Goal: Task Accomplishment & Management: Complete application form

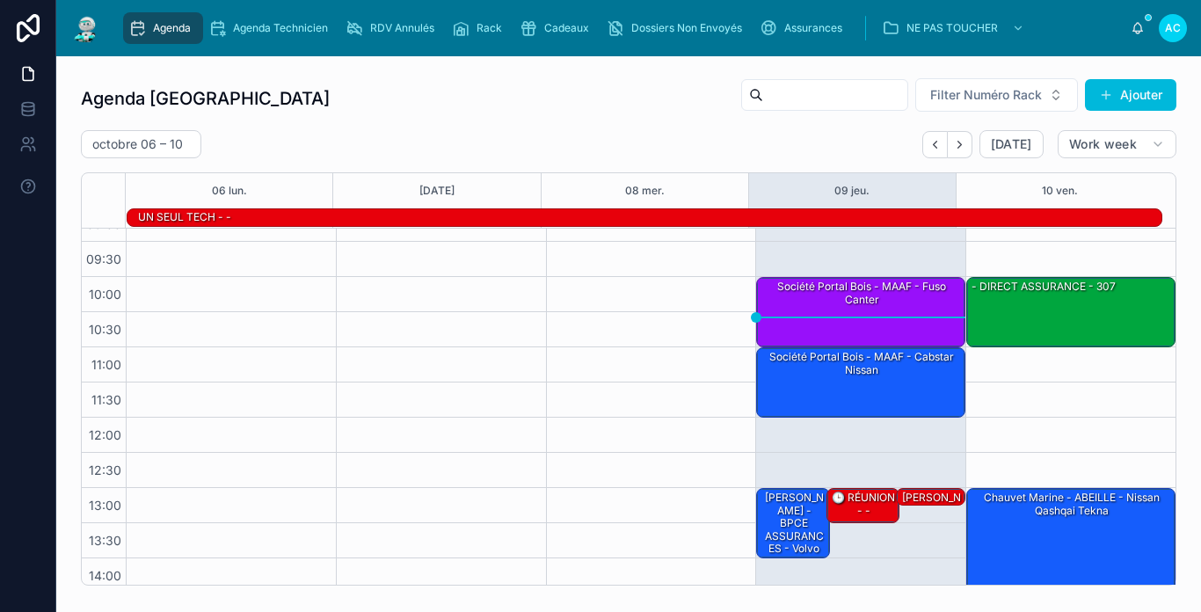
scroll to position [14, 0]
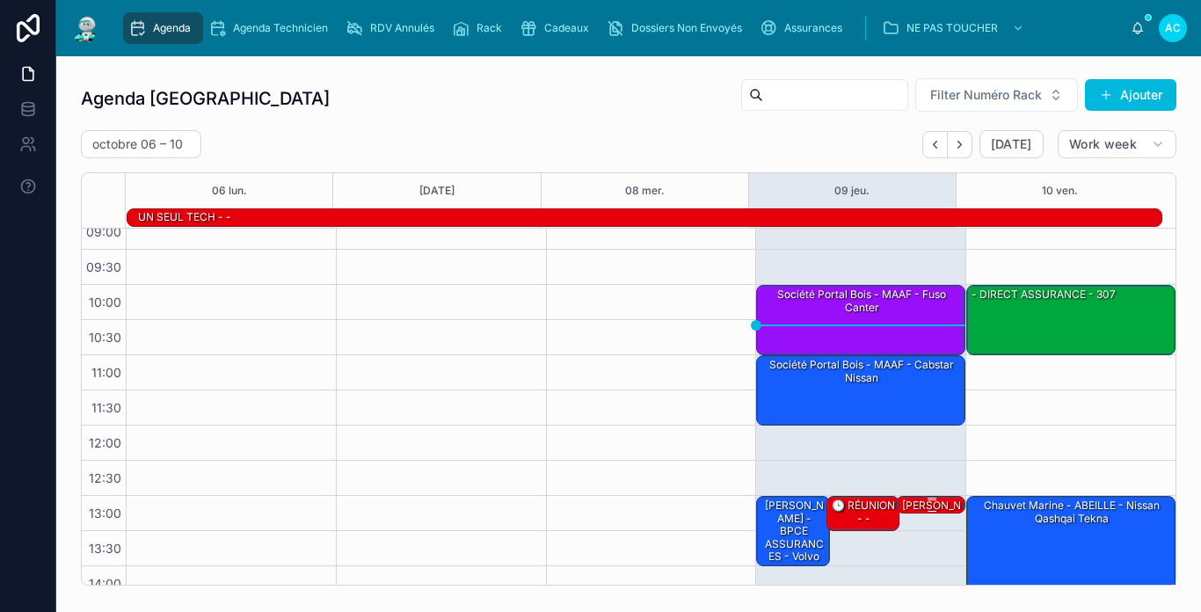
click at [920, 509] on div "[PERSON_NAME] - BPCE ASSURANCES - Touran" at bounding box center [931, 531] width 64 height 67
click at [929, 510] on div "[PERSON_NAME] - BPCE ASSURANCES - Touran" at bounding box center [931, 531] width 64 height 67
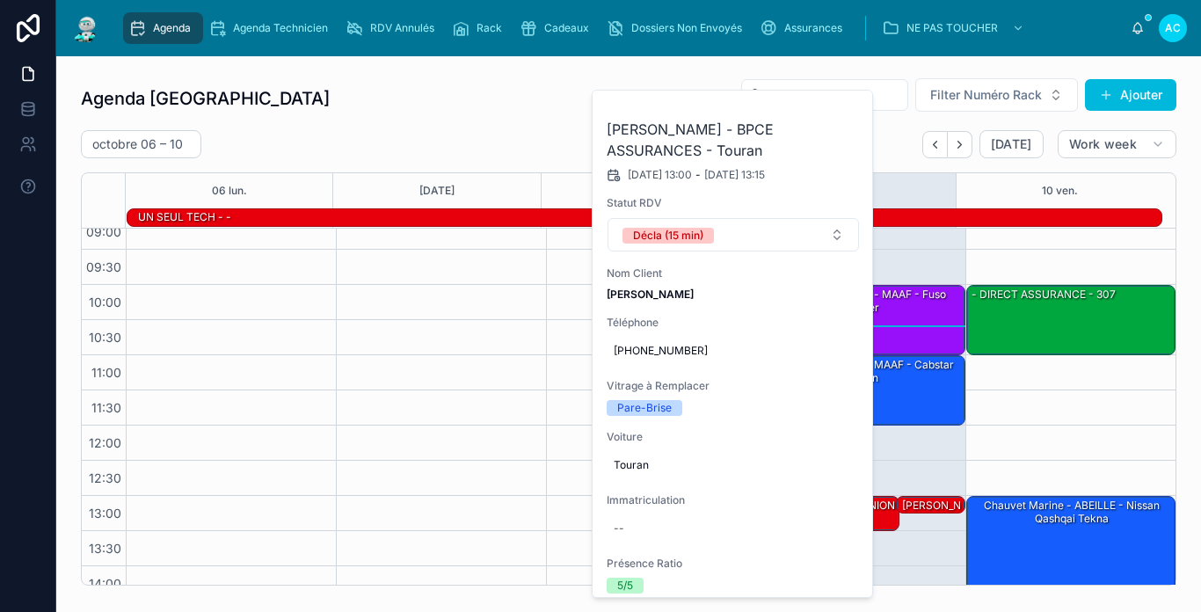
click at [521, 131] on div "[DATE] – [DATE] [DATE] Work week" at bounding box center [629, 144] width 1096 height 28
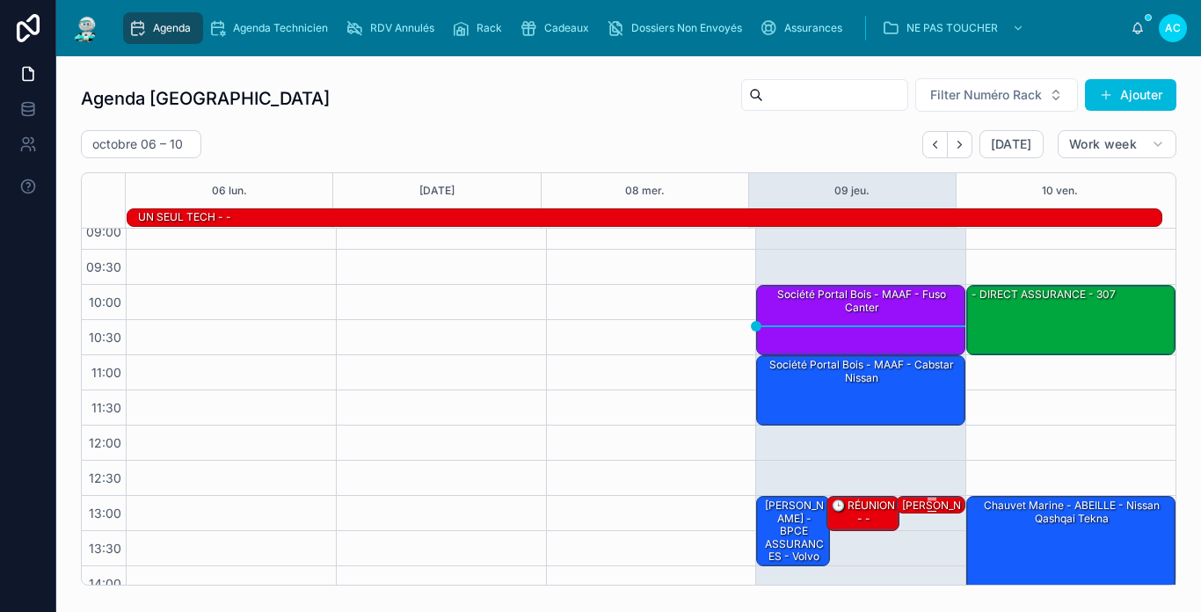
click at [906, 505] on div "[PERSON_NAME] - BPCE ASSURANCES - Touran" at bounding box center [931, 531] width 64 height 67
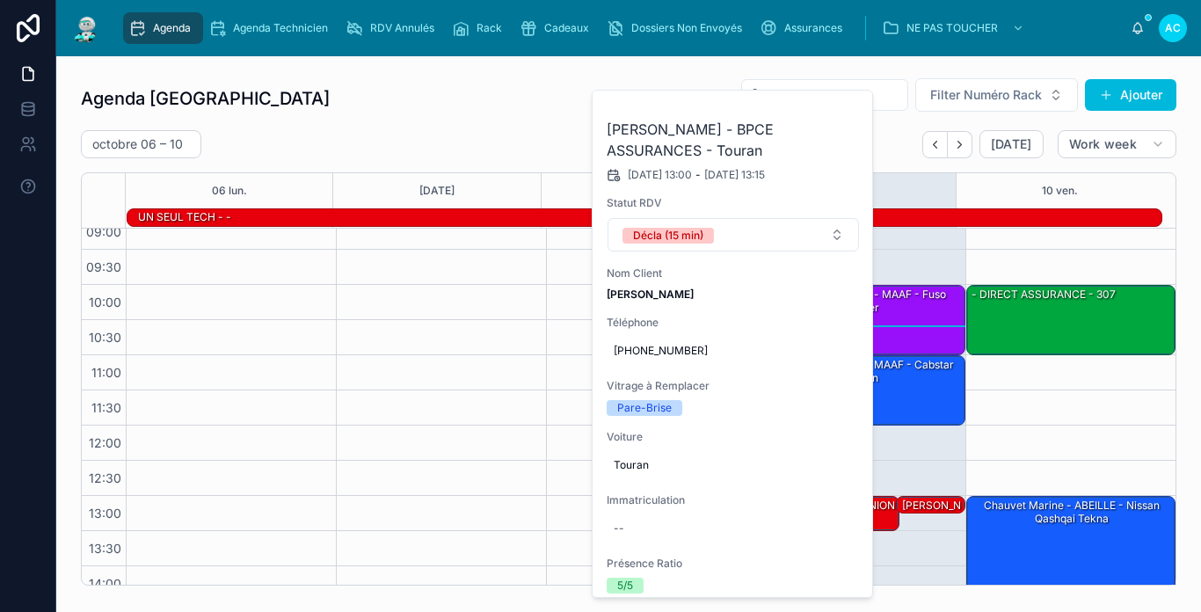
click at [538, 118] on div "Agenda Carcassonne Filter Numéro Rack Ajouter" at bounding box center [629, 98] width 1096 height 42
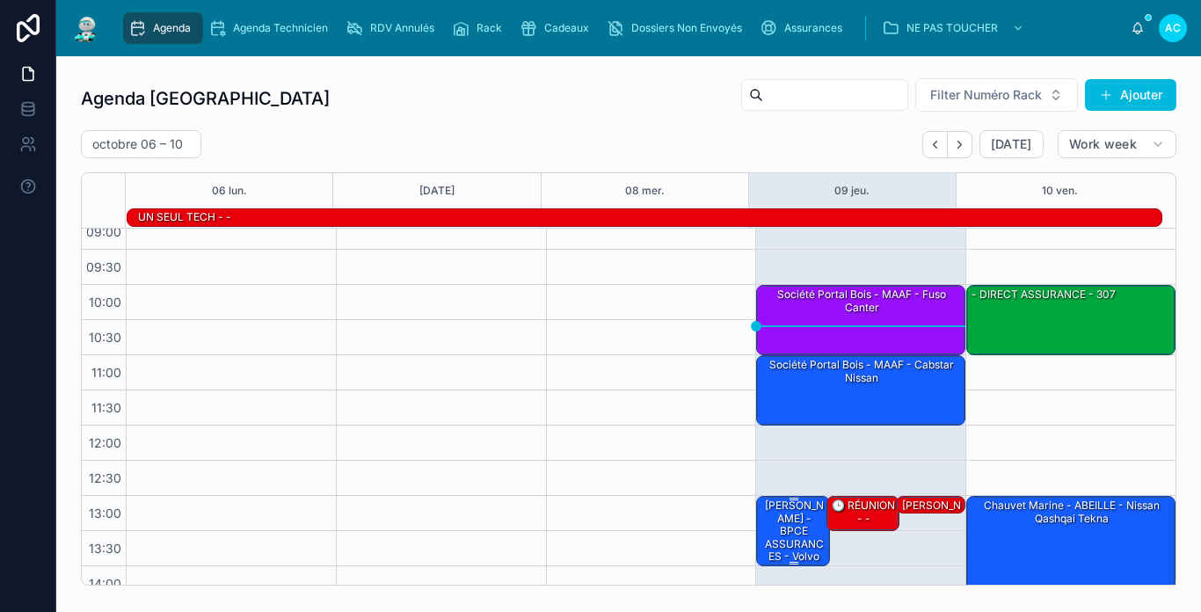
click at [786, 546] on div "[PERSON_NAME] - BPCE ASSURANCES - volvo v90" at bounding box center [794, 537] width 68 height 79
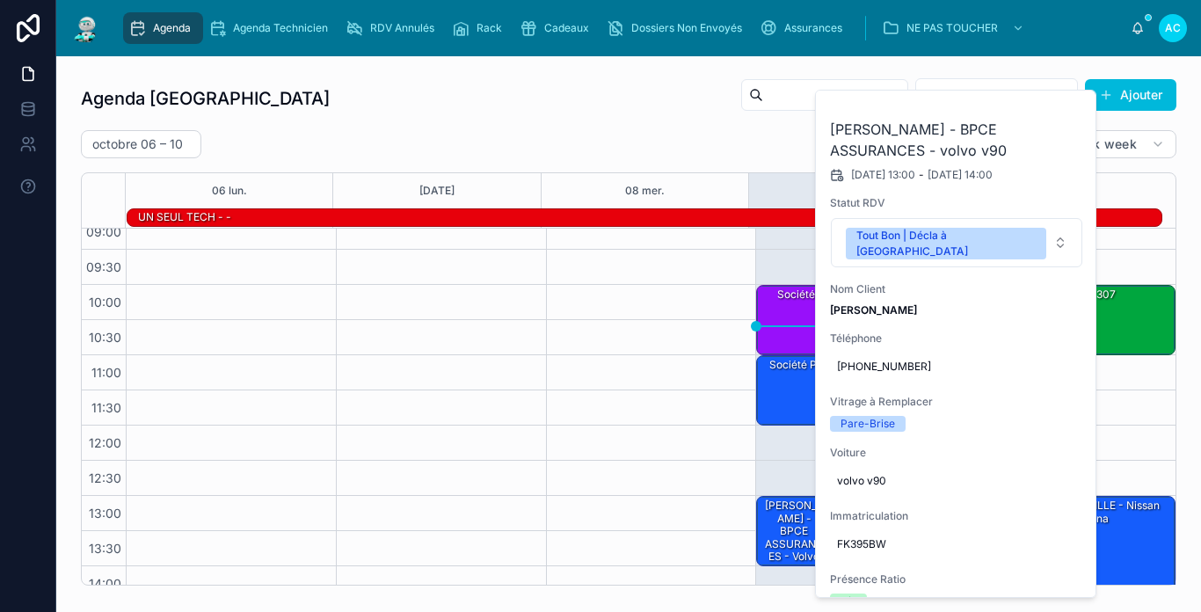
click at [655, 132] on div "[DATE] – [DATE] [DATE] Work week" at bounding box center [629, 144] width 1096 height 28
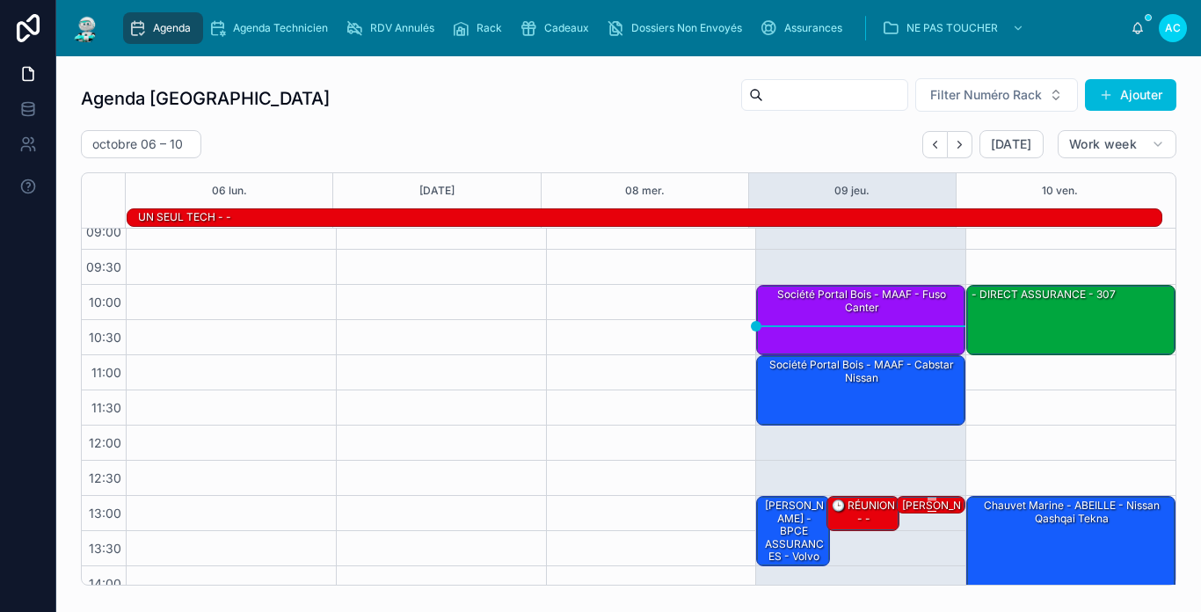
click at [907, 503] on div "[PERSON_NAME] - BPCE ASSURANCES - Touran" at bounding box center [931, 531] width 64 height 67
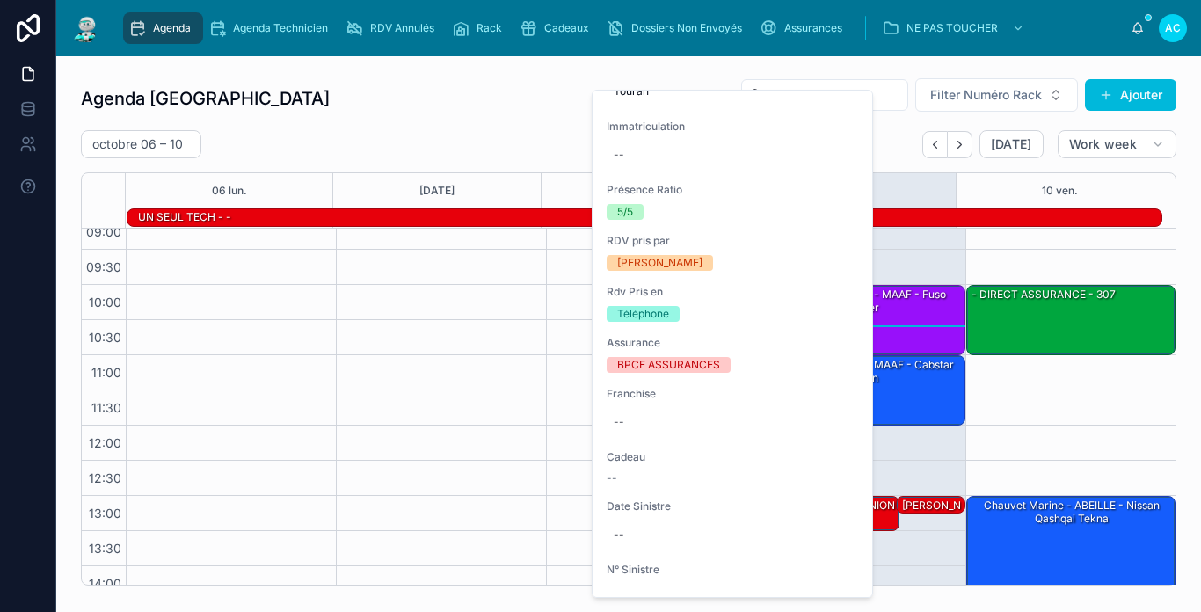
scroll to position [440, 0]
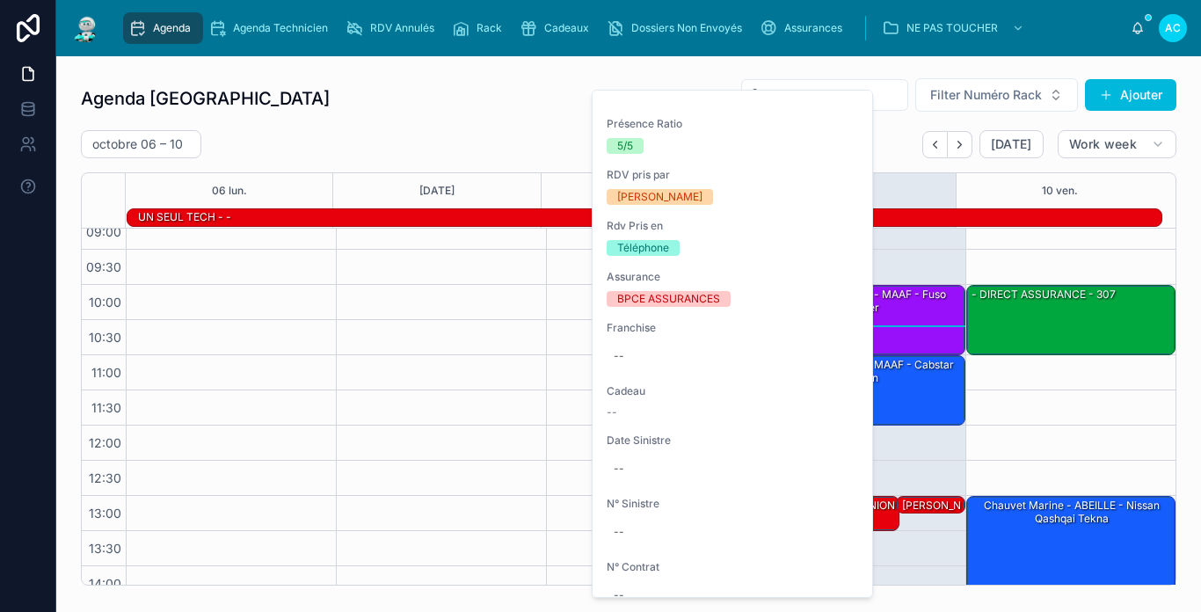
click at [450, 140] on div "[DATE] – [DATE] [DATE] Work week" at bounding box center [629, 144] width 1096 height 28
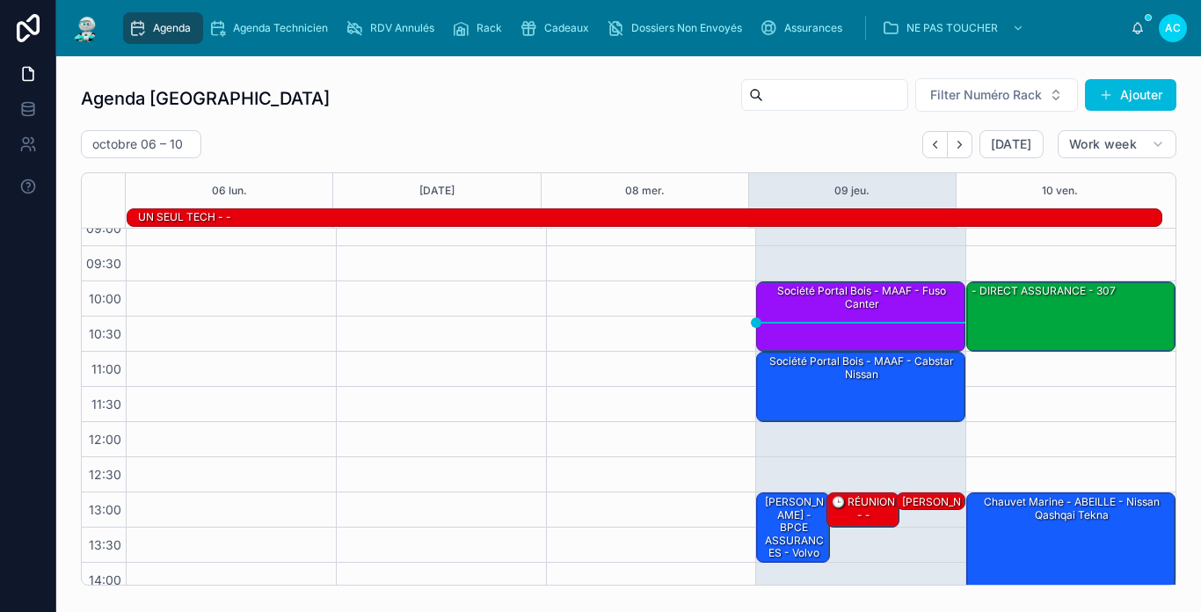
scroll to position [13, 0]
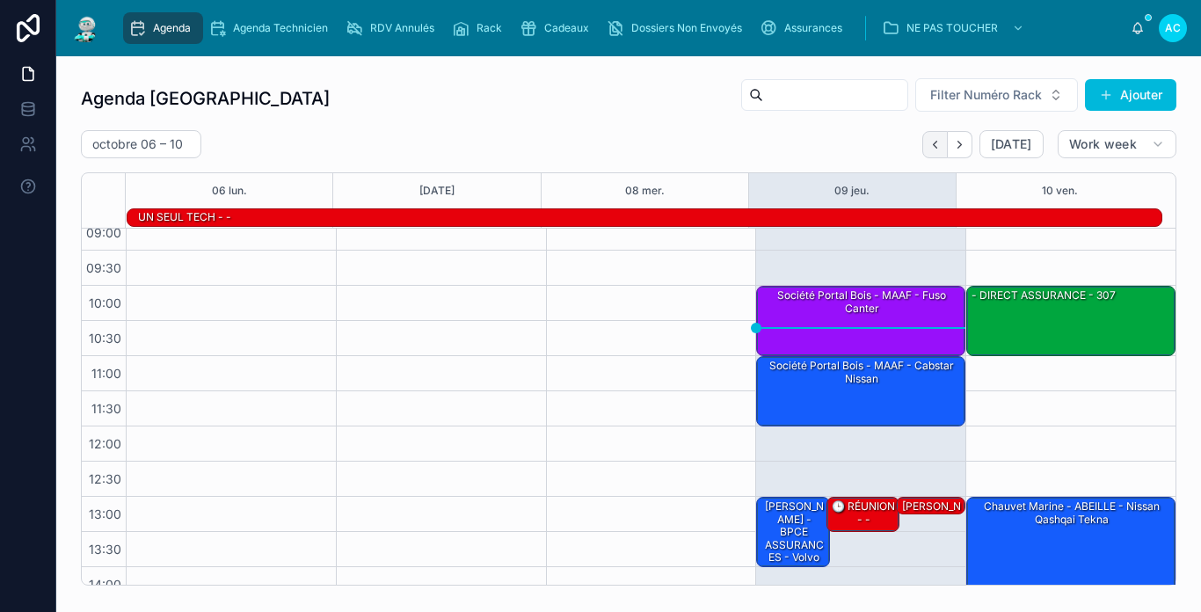
click at [928, 149] on icon "Back" at bounding box center [934, 144] width 13 height 13
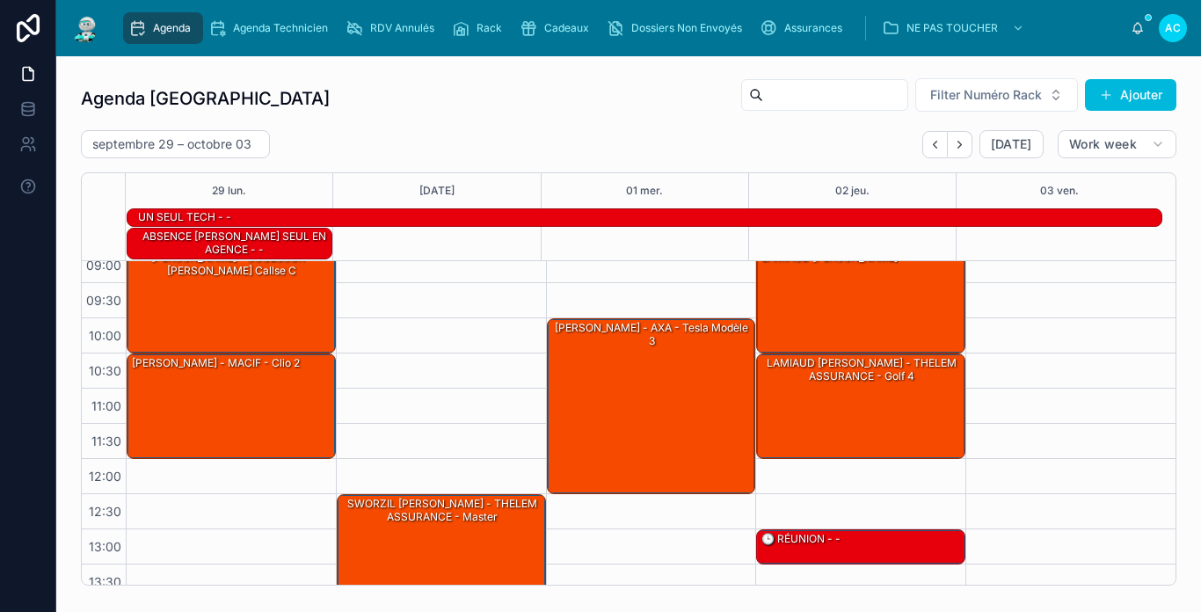
click at [928, 149] on icon "Back" at bounding box center [934, 144] width 13 height 13
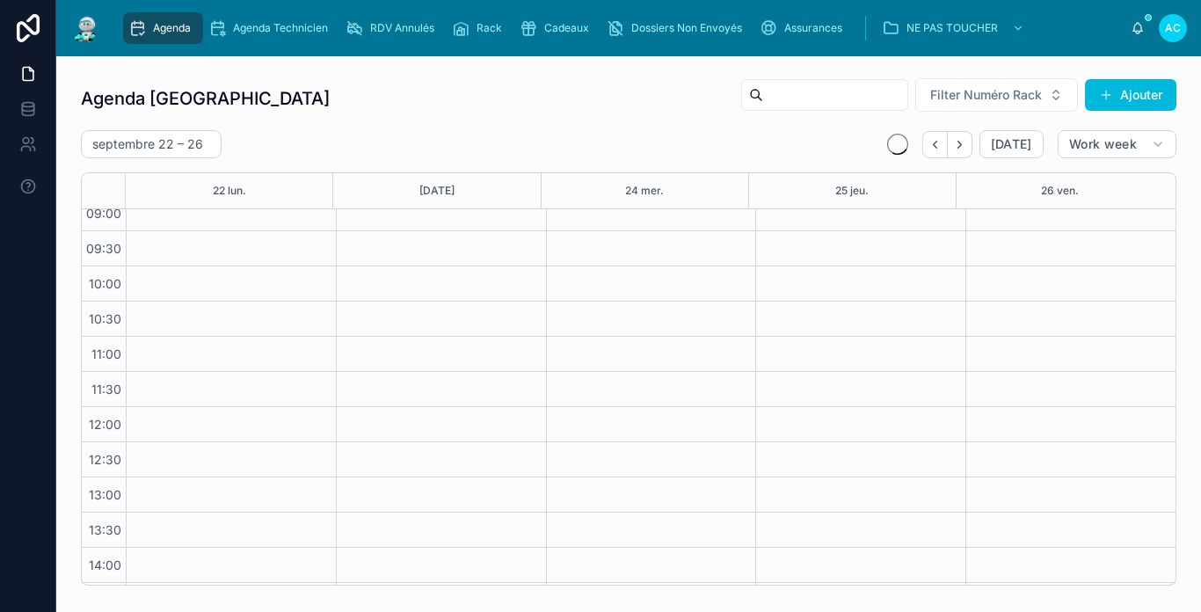
click at [928, 149] on icon "Back" at bounding box center [934, 144] width 13 height 13
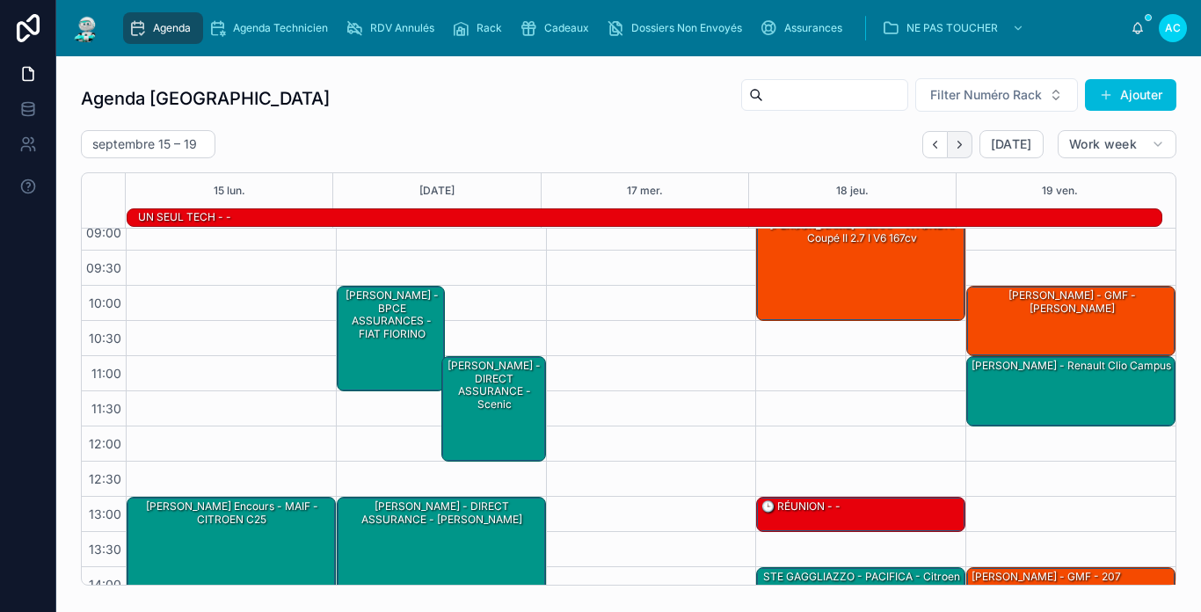
click at [948, 152] on button "Next" at bounding box center [960, 144] width 25 height 27
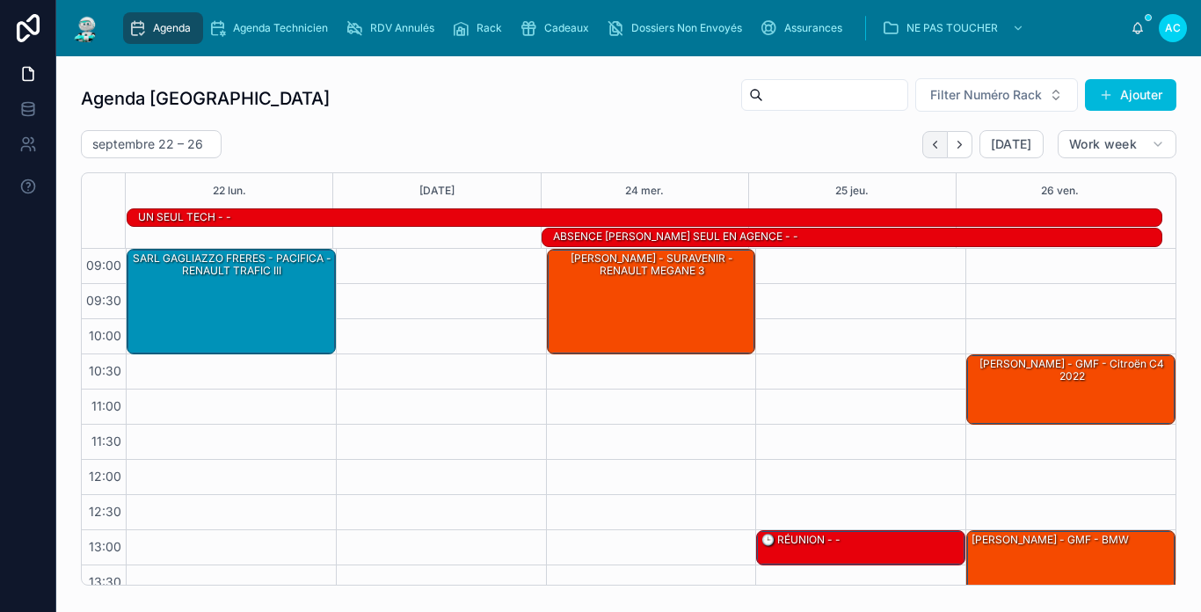
click at [931, 142] on icon "Back" at bounding box center [934, 144] width 13 height 13
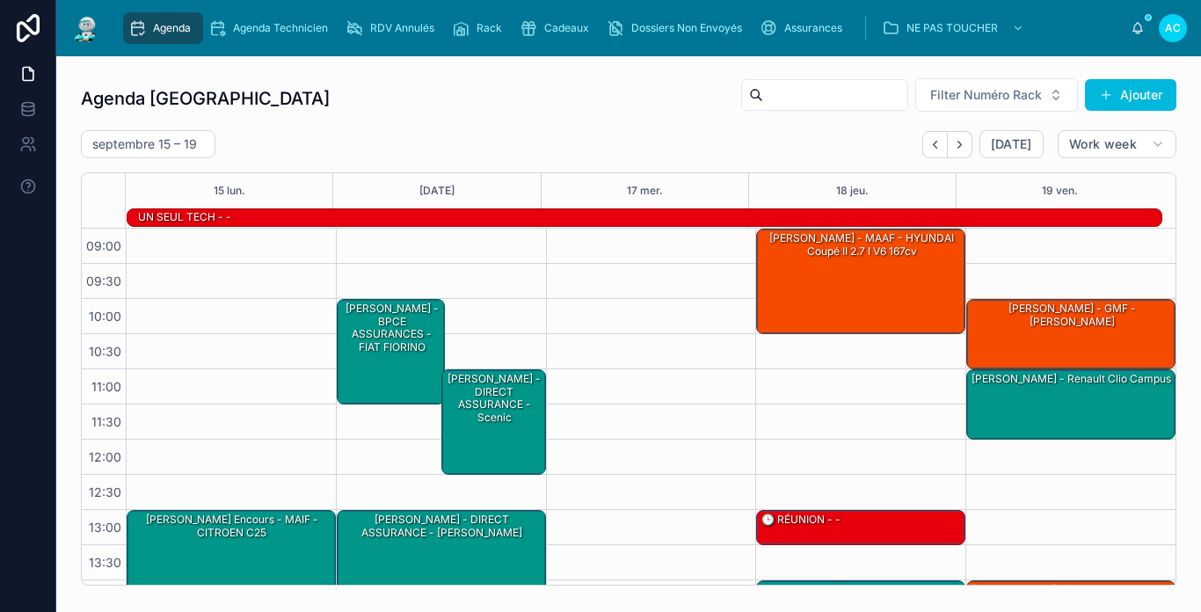
click at [931, 142] on icon "Back" at bounding box center [934, 144] width 13 height 13
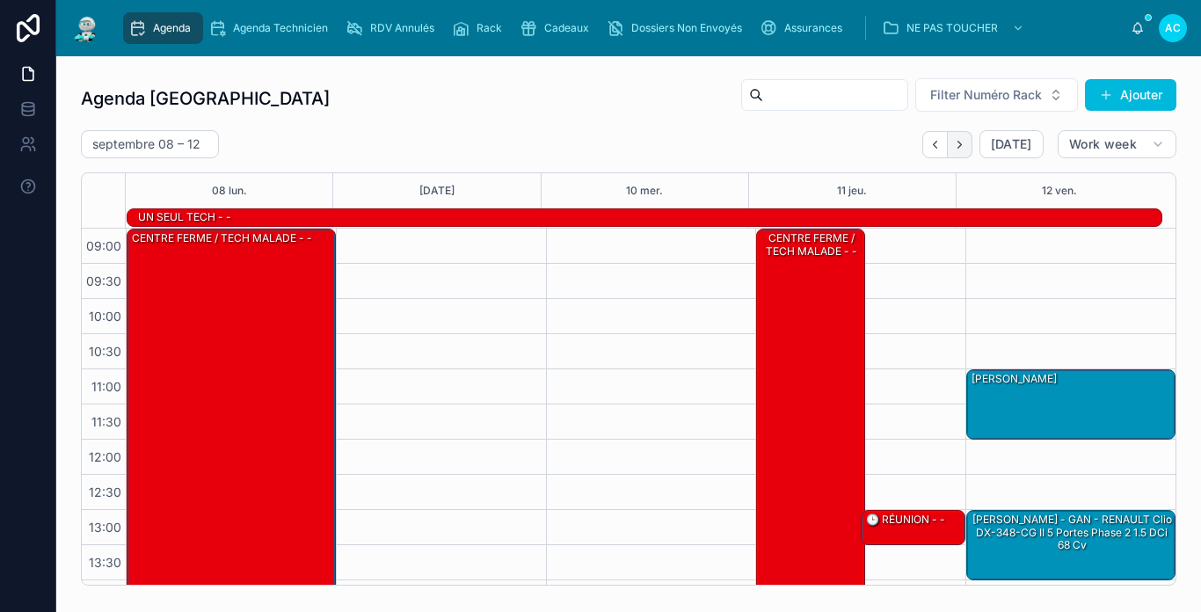
click at [954, 144] on icon "Next" at bounding box center [959, 144] width 13 height 13
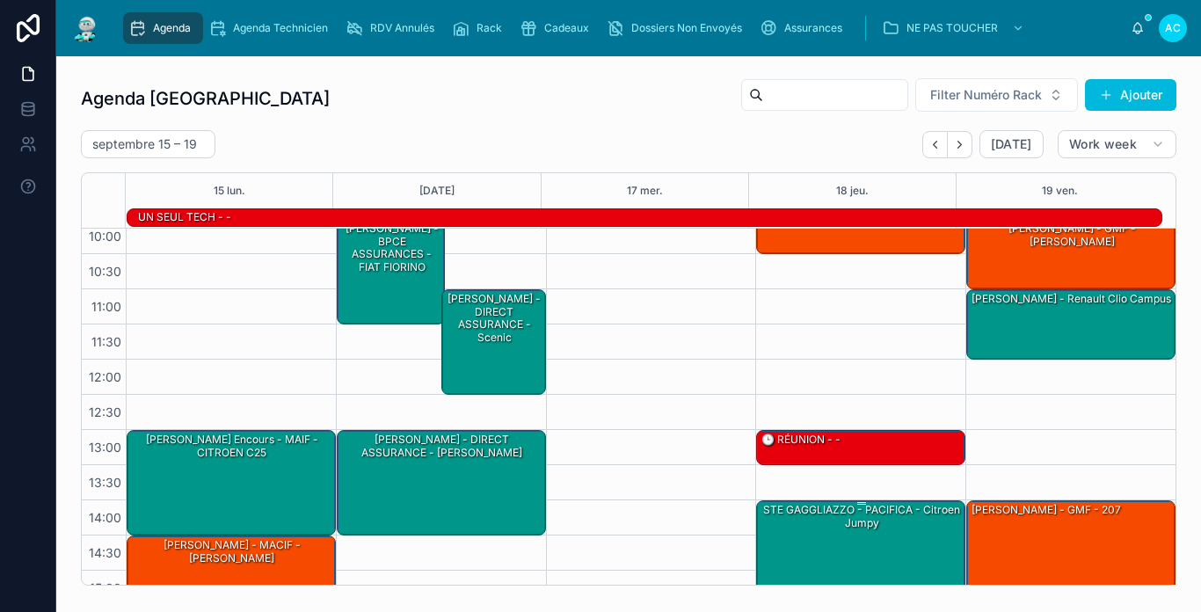
scroll to position [264, 0]
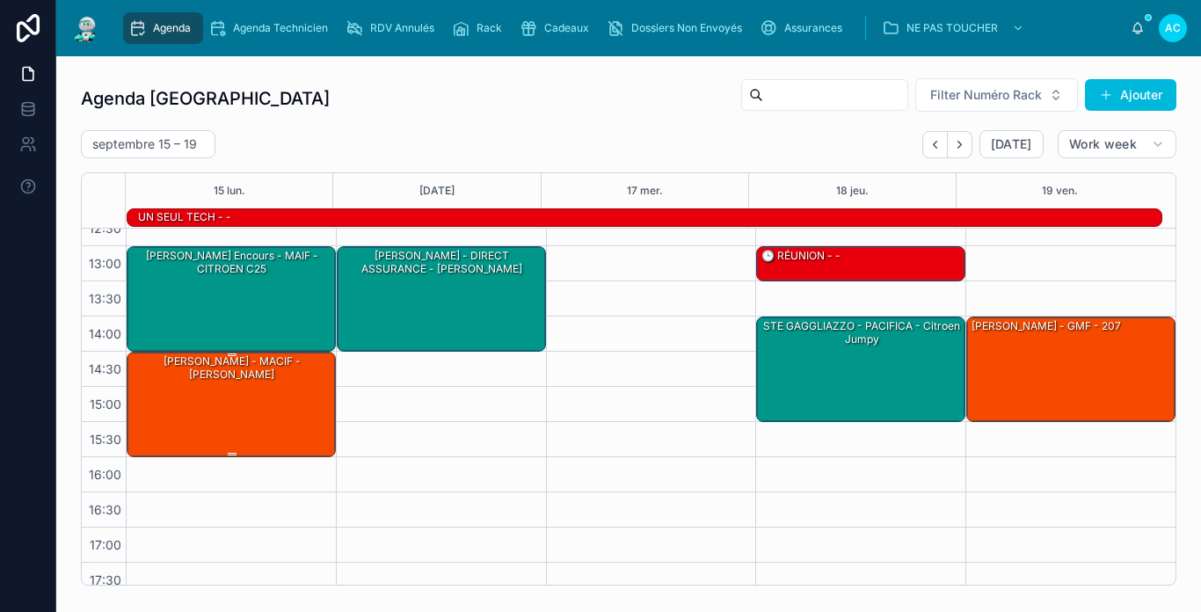
click at [225, 385] on div "[PERSON_NAME] - MACIF - [PERSON_NAME]" at bounding box center [232, 404] width 204 height 102
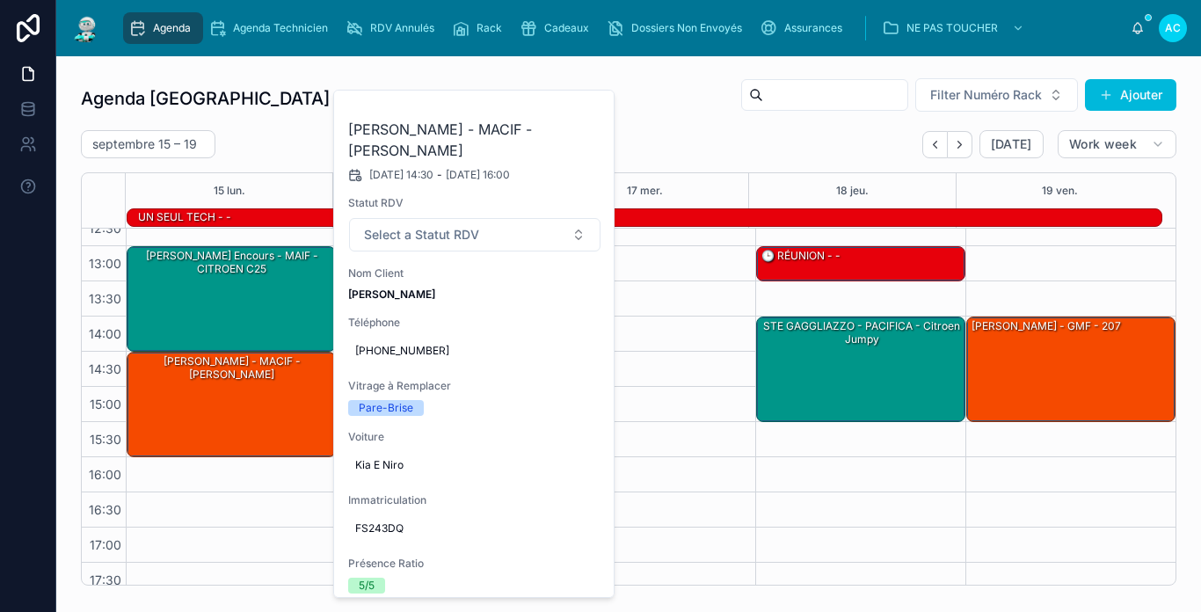
click at [260, 139] on div "[DATE] – [DATE] [DATE] Work week" at bounding box center [629, 144] width 1096 height 28
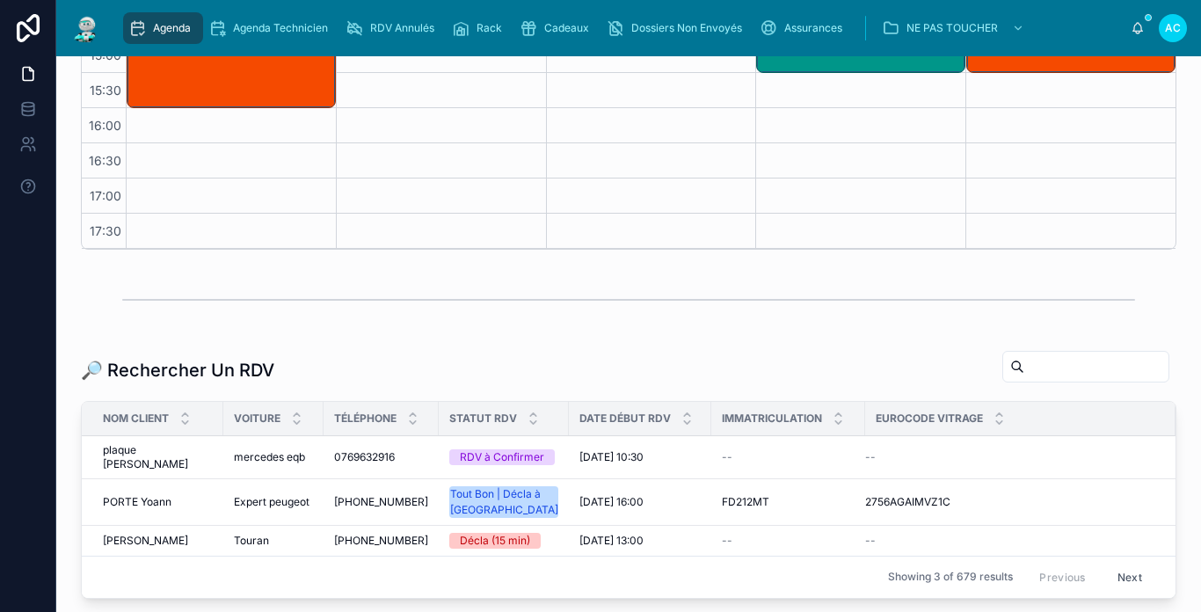
scroll to position [352, 0]
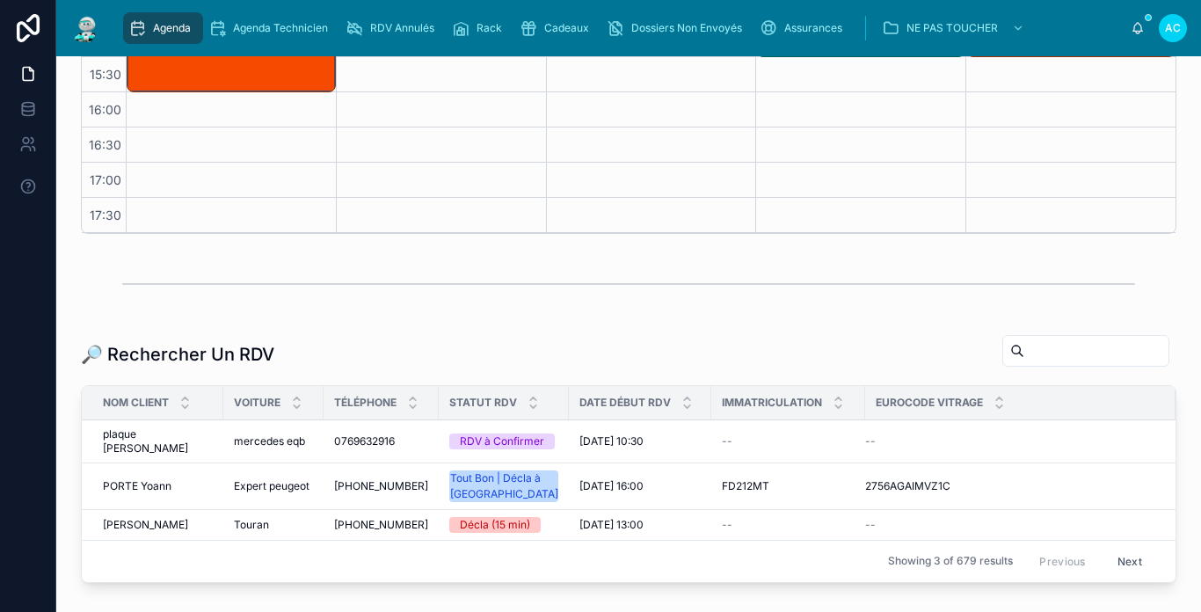
click at [145, 444] on span "plaque [PERSON_NAME]" at bounding box center [158, 441] width 110 height 28
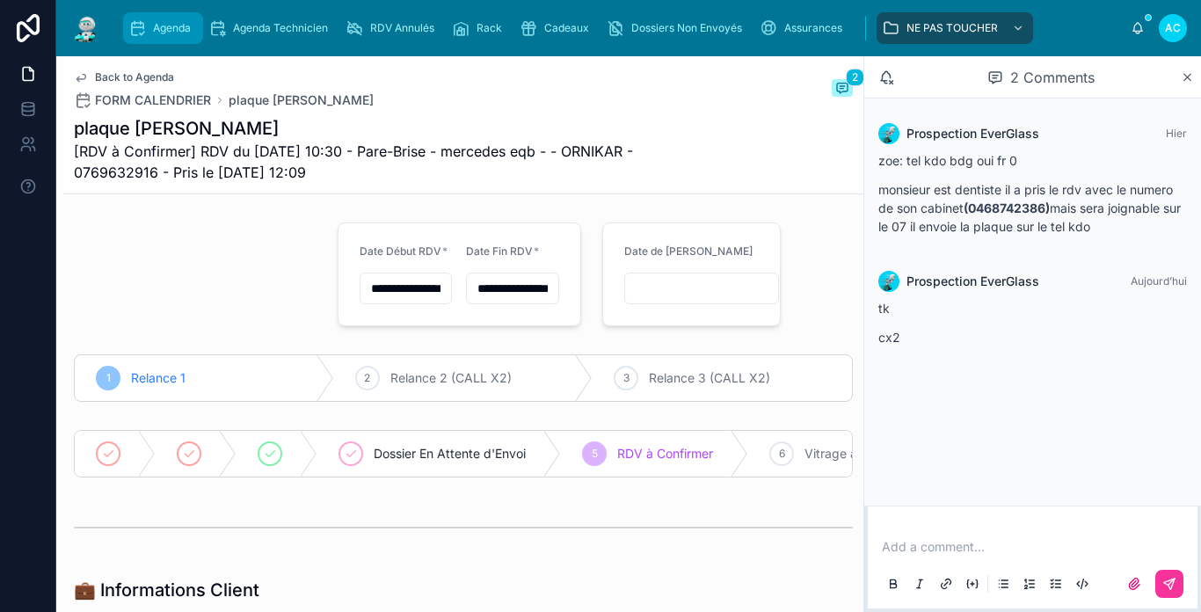
click at [149, 29] on div "Agenda" at bounding box center [162, 28] width 69 height 28
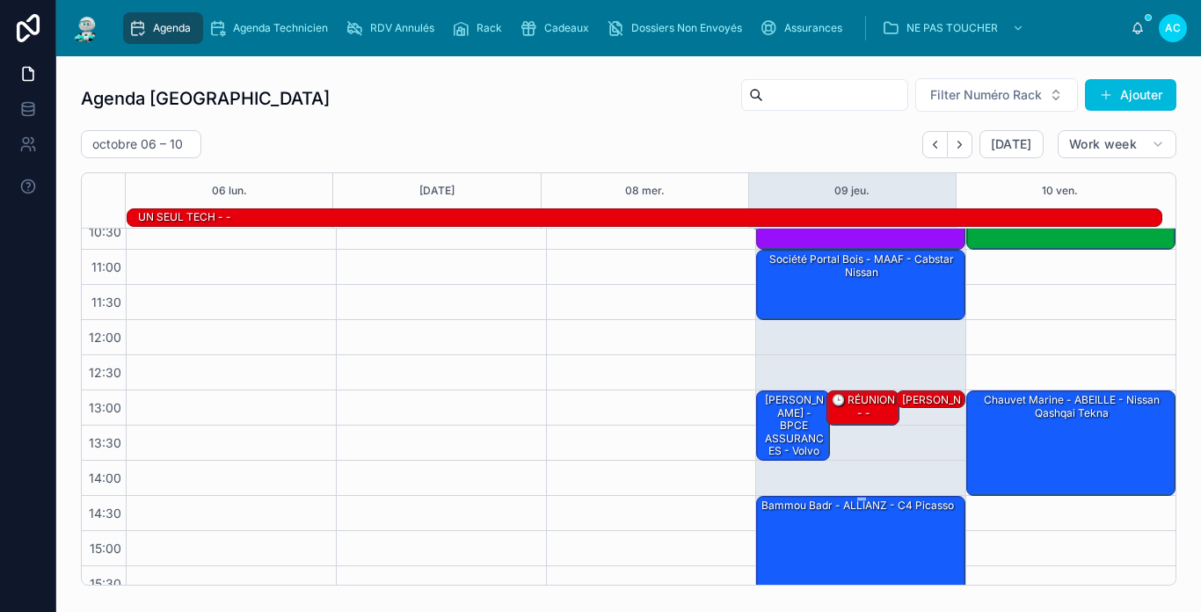
scroll to position [101, 0]
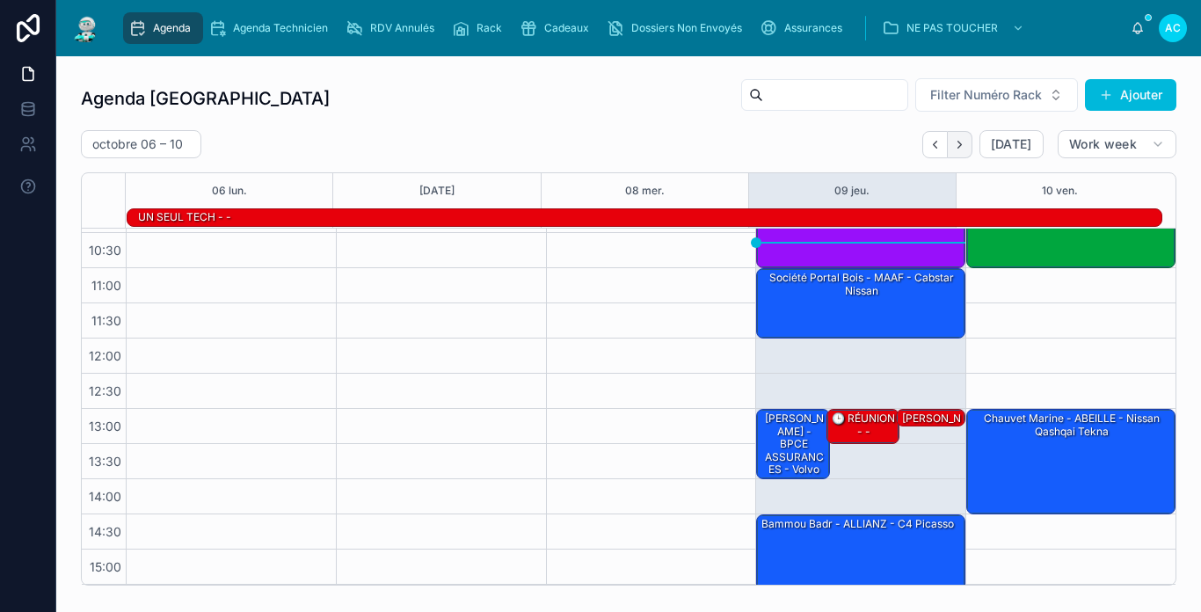
click at [953, 144] on icon "Next" at bounding box center [959, 144] width 13 height 13
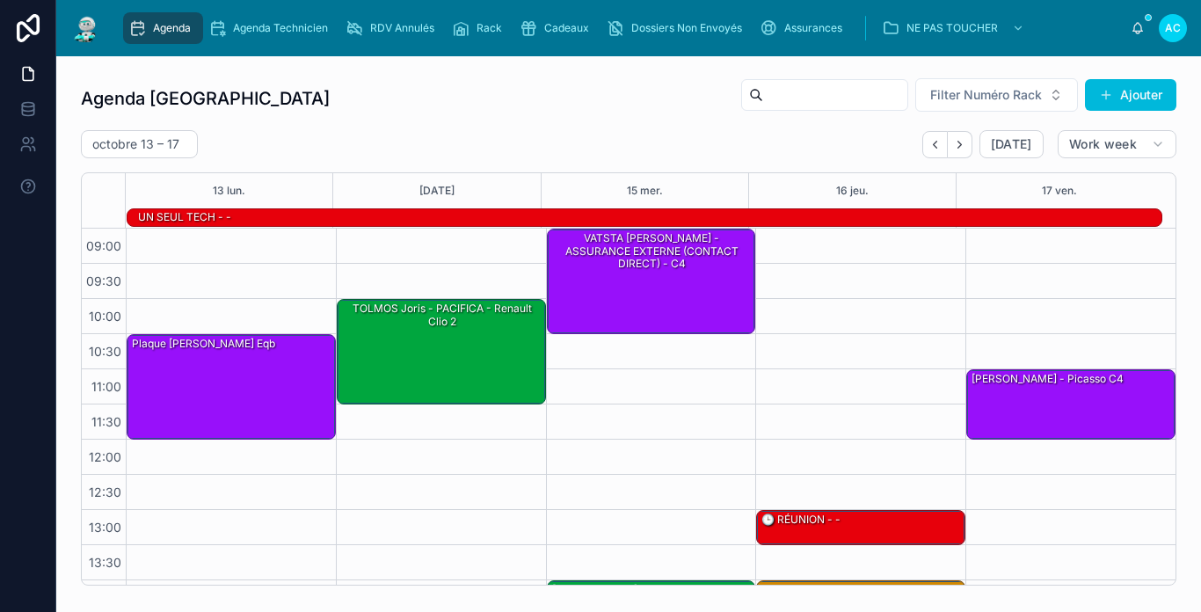
click at [162, 24] on span "Agenda" at bounding box center [172, 28] width 38 height 14
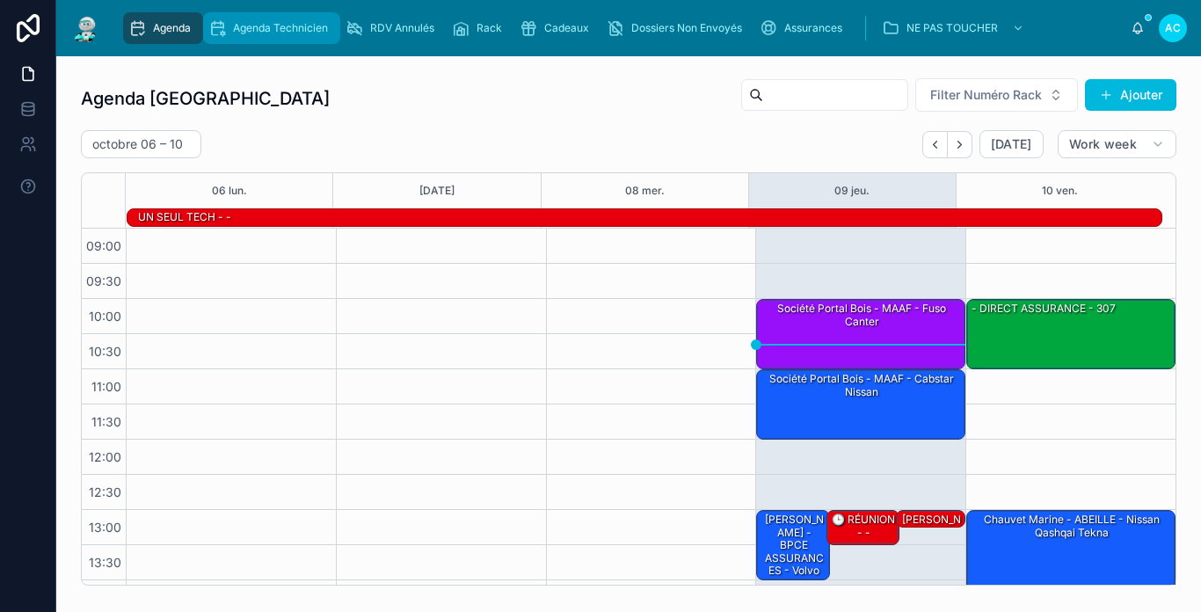
click at [258, 23] on span "Agenda Technicien" at bounding box center [280, 28] width 95 height 14
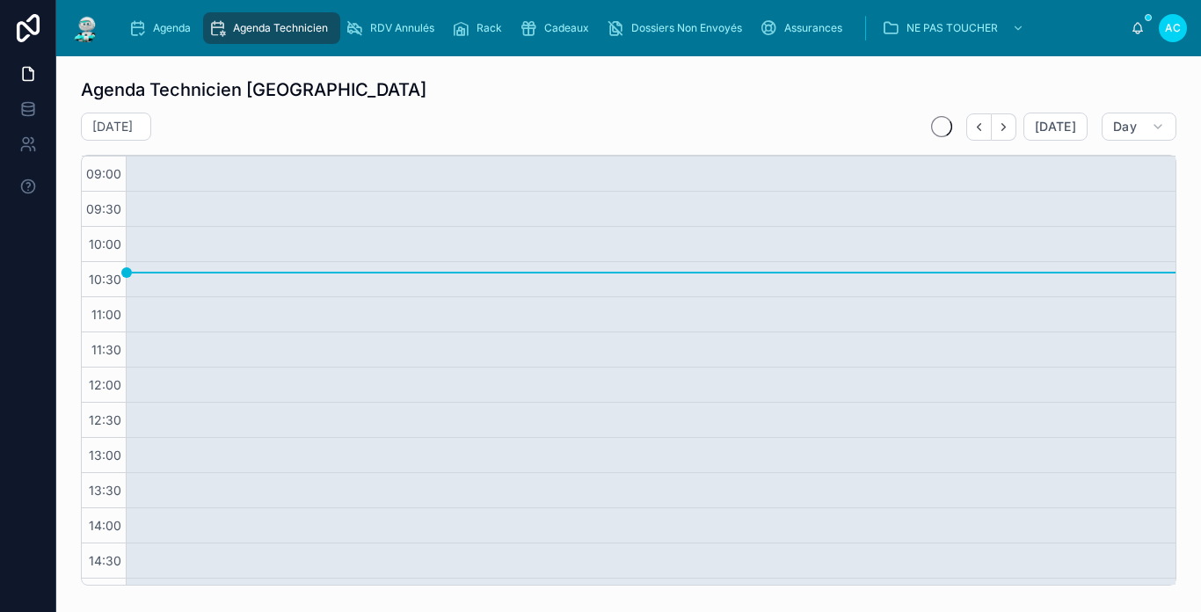
scroll to position [205, 0]
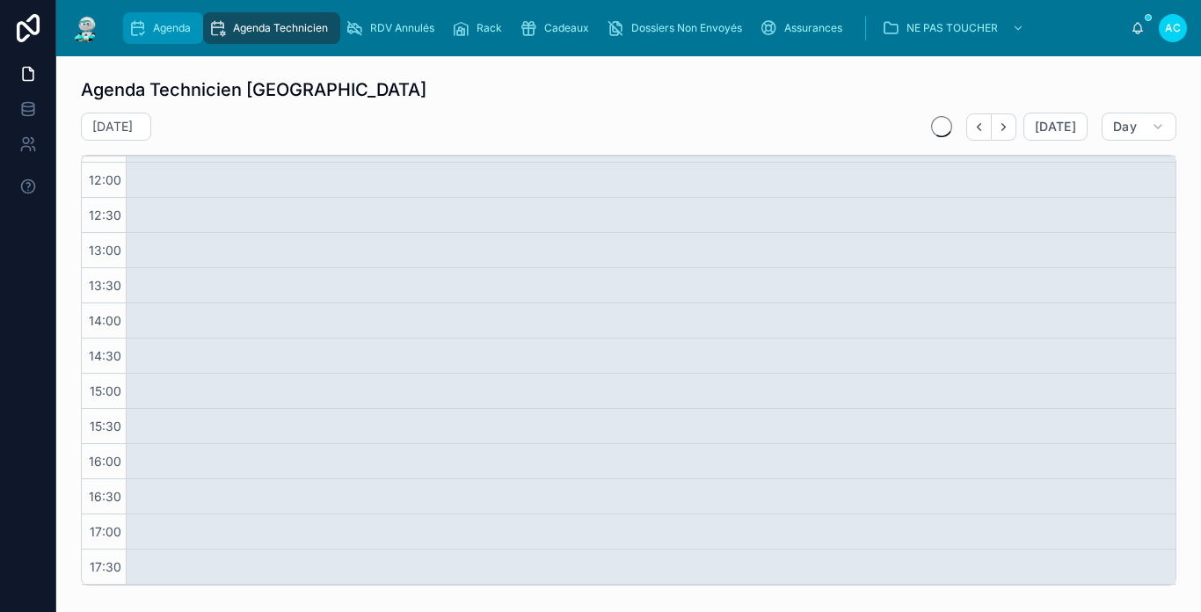
click at [177, 25] on span "Agenda" at bounding box center [172, 28] width 38 height 14
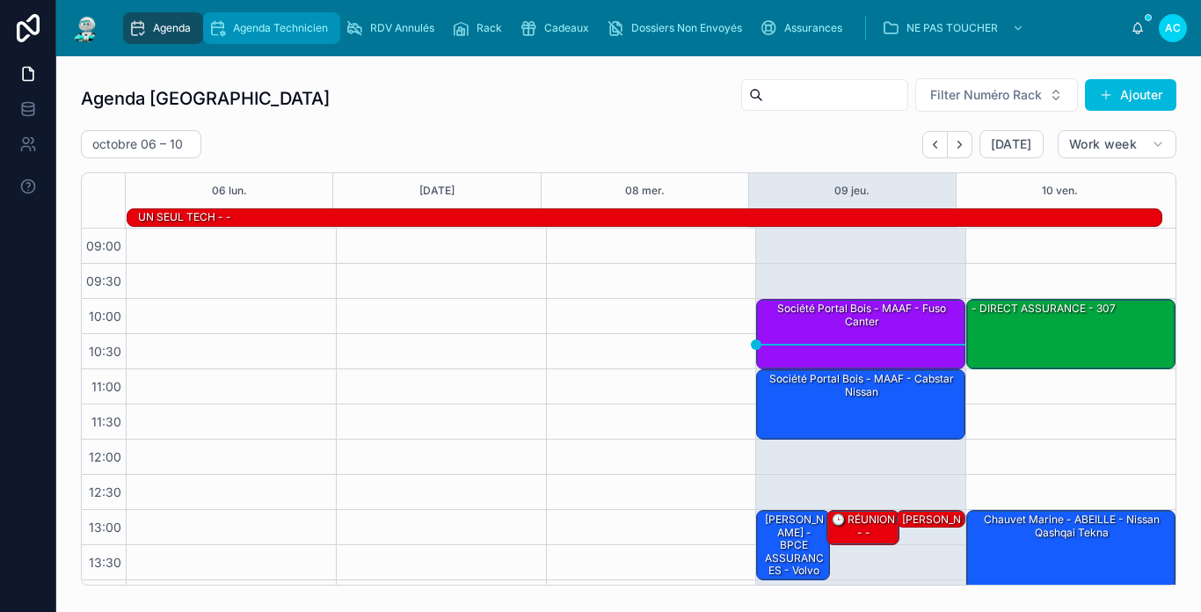
click at [266, 32] on span "Agenda Technicien" at bounding box center [280, 28] width 95 height 14
click at [149, 24] on div "Agenda" at bounding box center [162, 28] width 69 height 28
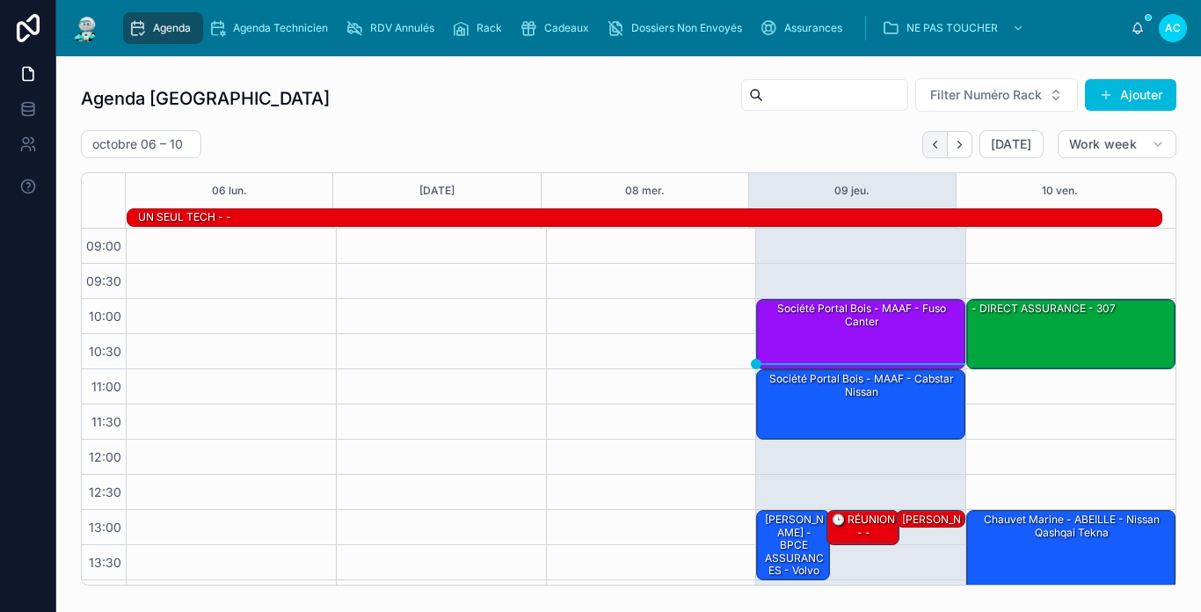
click at [928, 148] on icon "Back" at bounding box center [934, 144] width 13 height 13
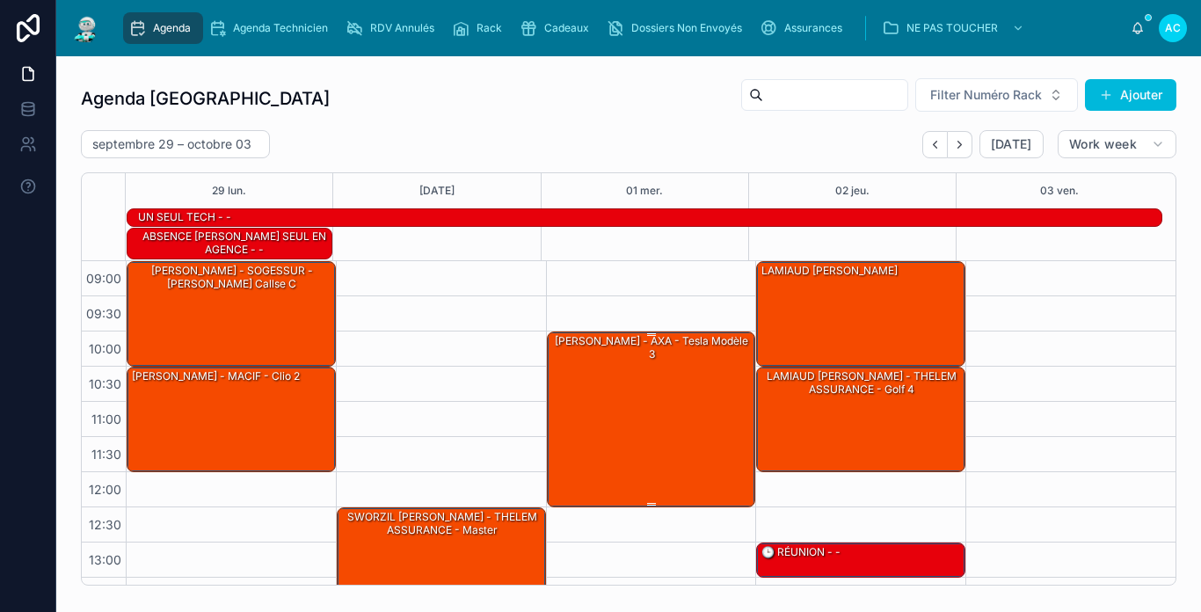
click at [628, 396] on div "[PERSON_NAME] - AXA - Tesla modèle 3" at bounding box center [652, 418] width 204 height 172
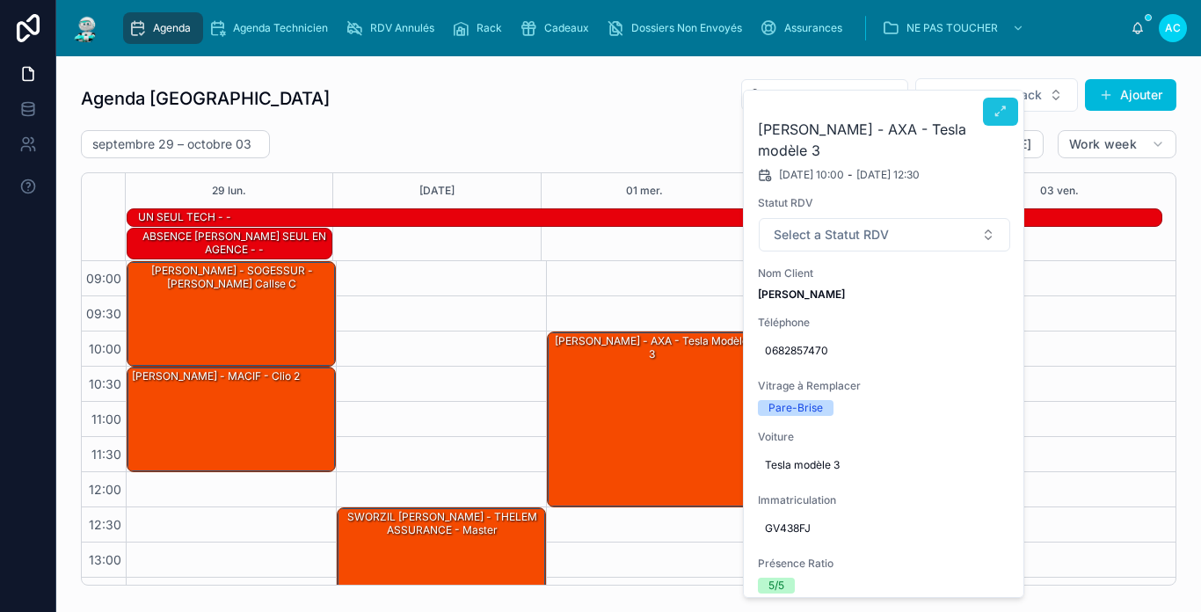
click at [988, 115] on button at bounding box center [1000, 112] width 35 height 28
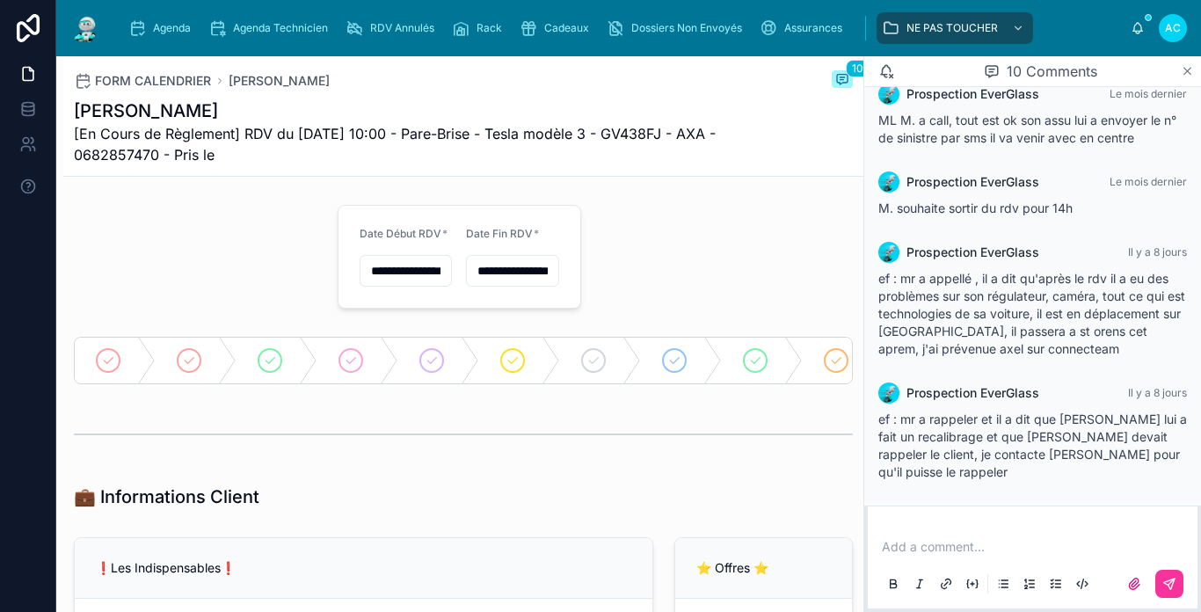
click at [1191, 68] on icon at bounding box center [1187, 71] width 13 height 14
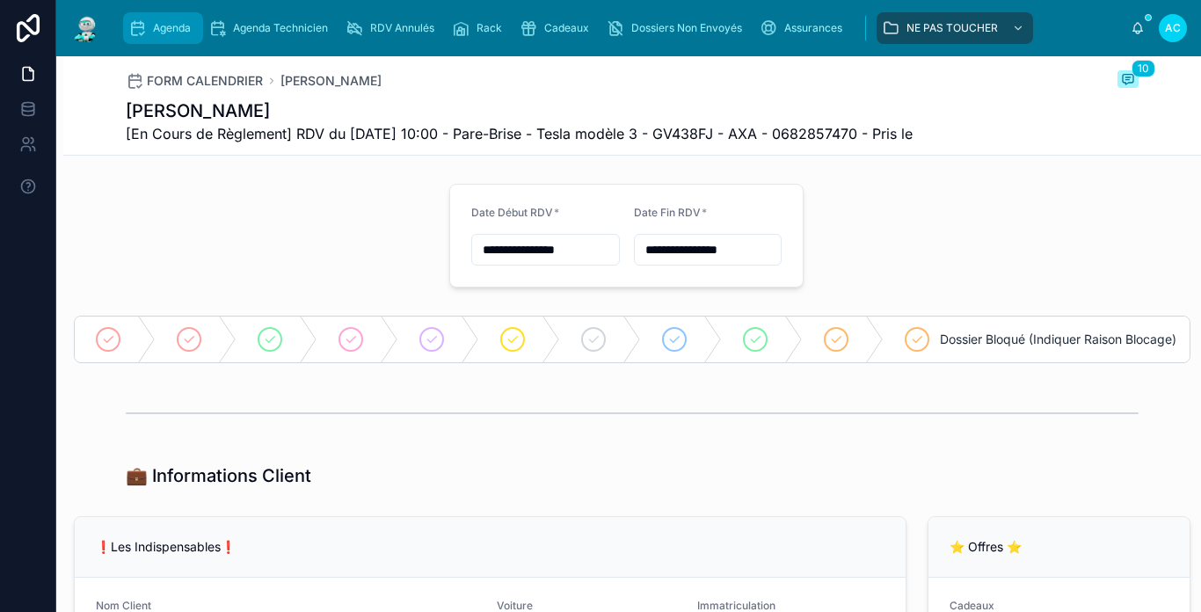
click at [143, 27] on icon "scrollable content" at bounding box center [137, 28] width 18 height 18
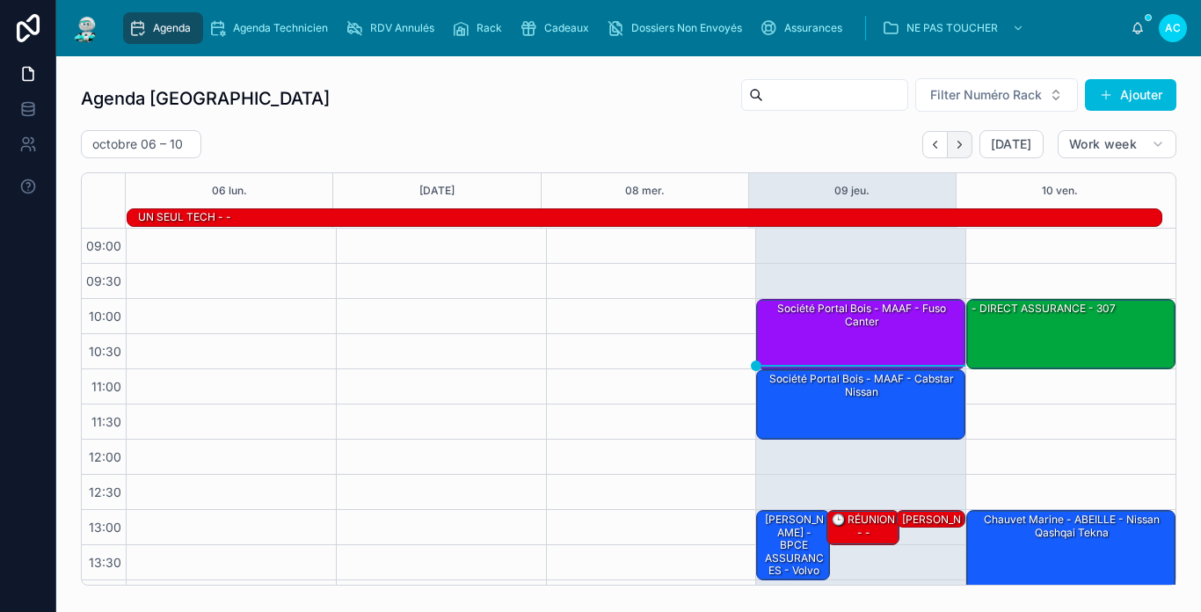
click at [953, 144] on icon "Next" at bounding box center [959, 144] width 13 height 13
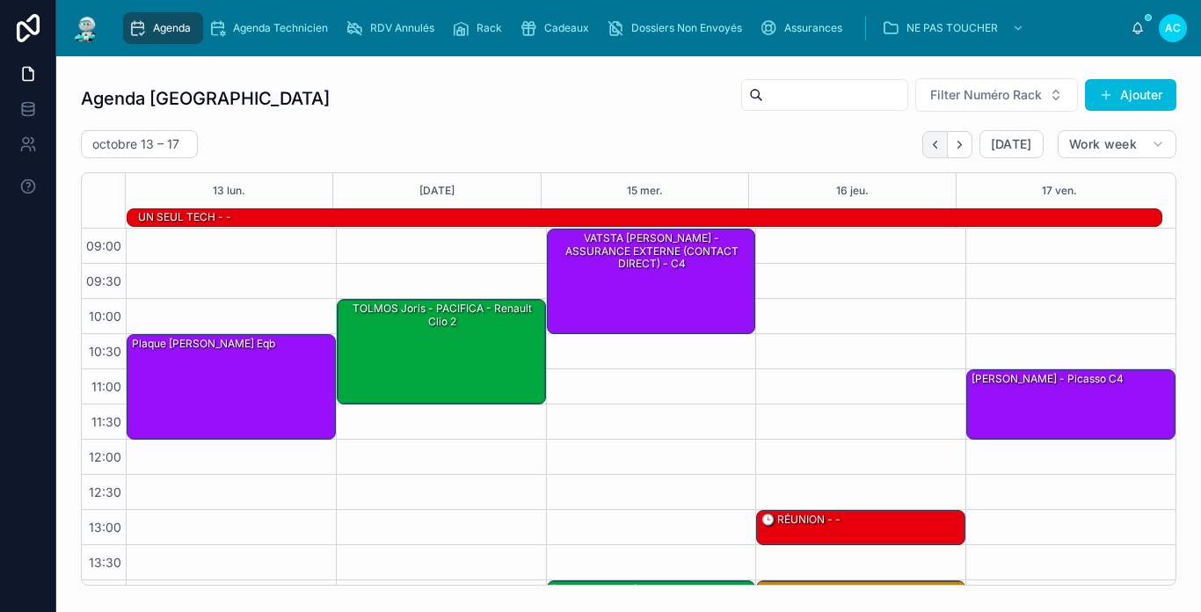
click at [922, 152] on button "Back" at bounding box center [934, 144] width 25 height 27
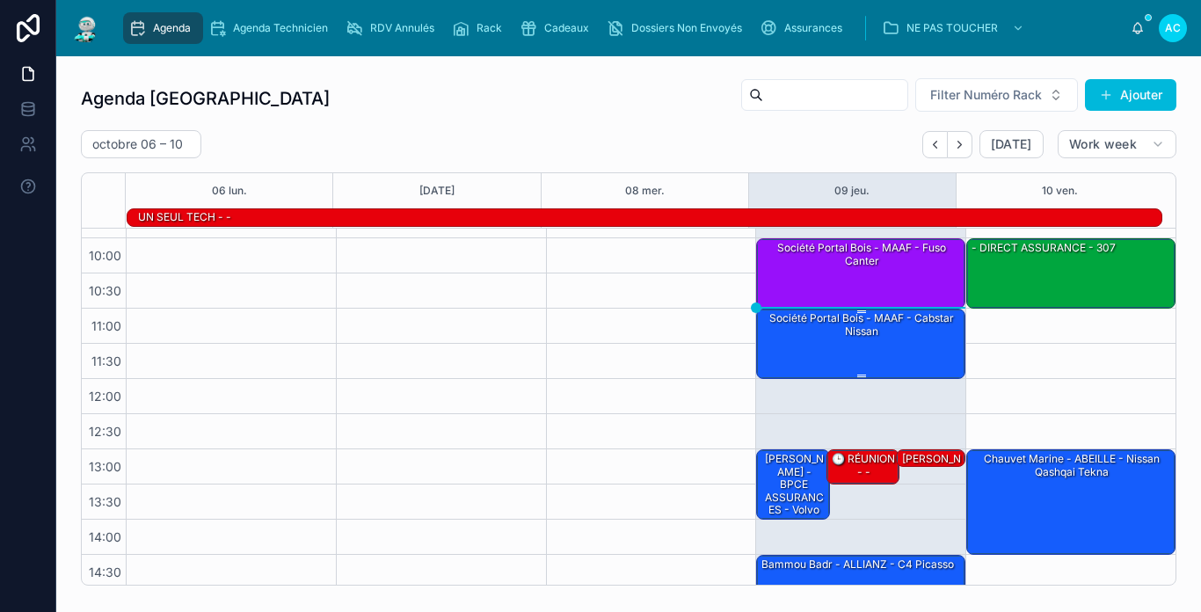
scroll to position [88, 0]
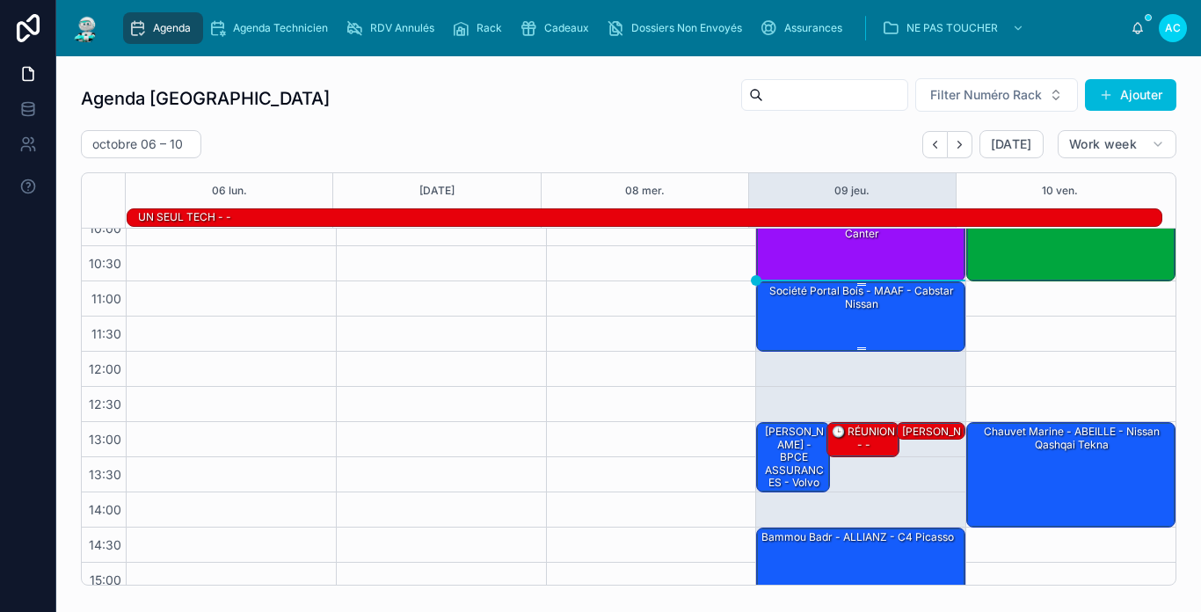
click at [827, 315] on div "Société Portal bois - MAAF - cabstar nissan" at bounding box center [862, 315] width 204 height 67
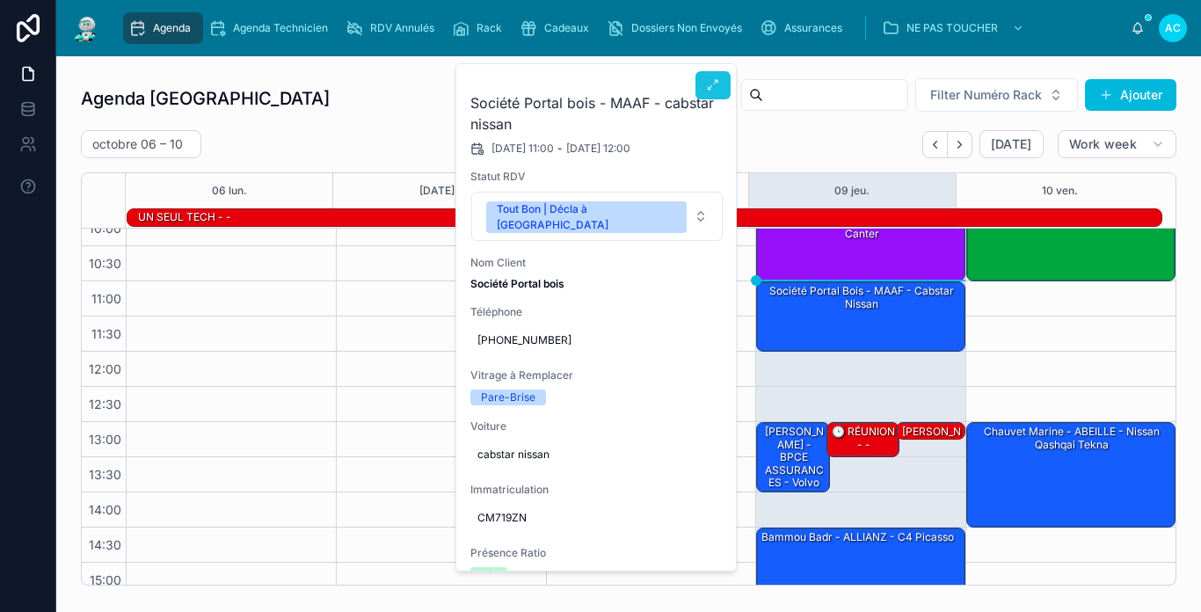
click at [700, 84] on button at bounding box center [712, 85] width 35 height 28
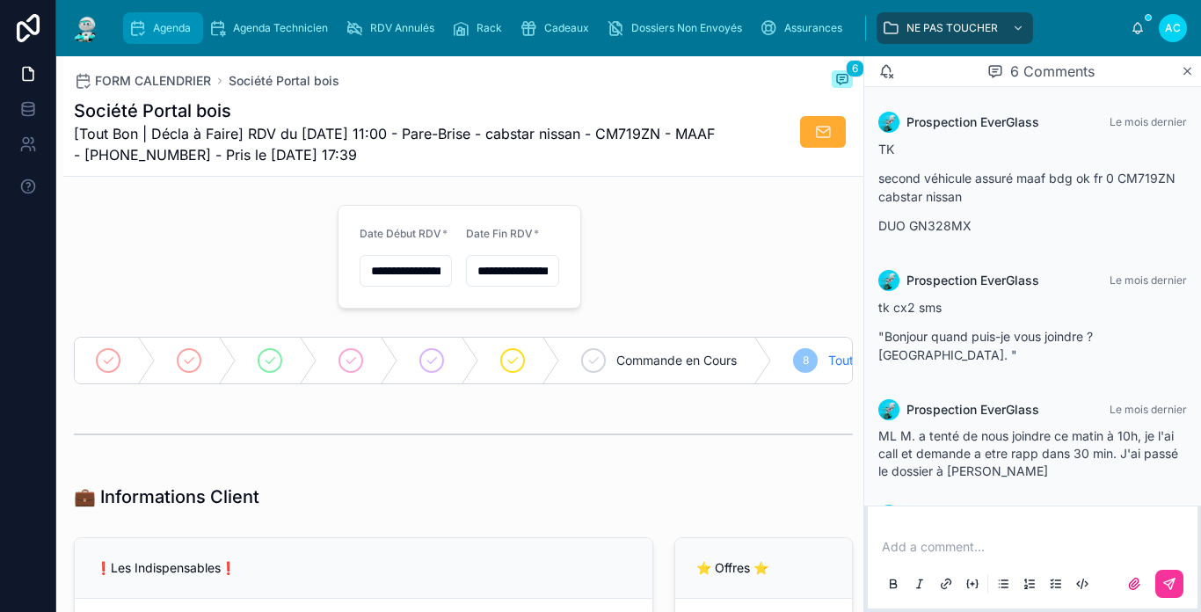
click at [144, 18] on div "Agenda" at bounding box center [162, 28] width 69 height 28
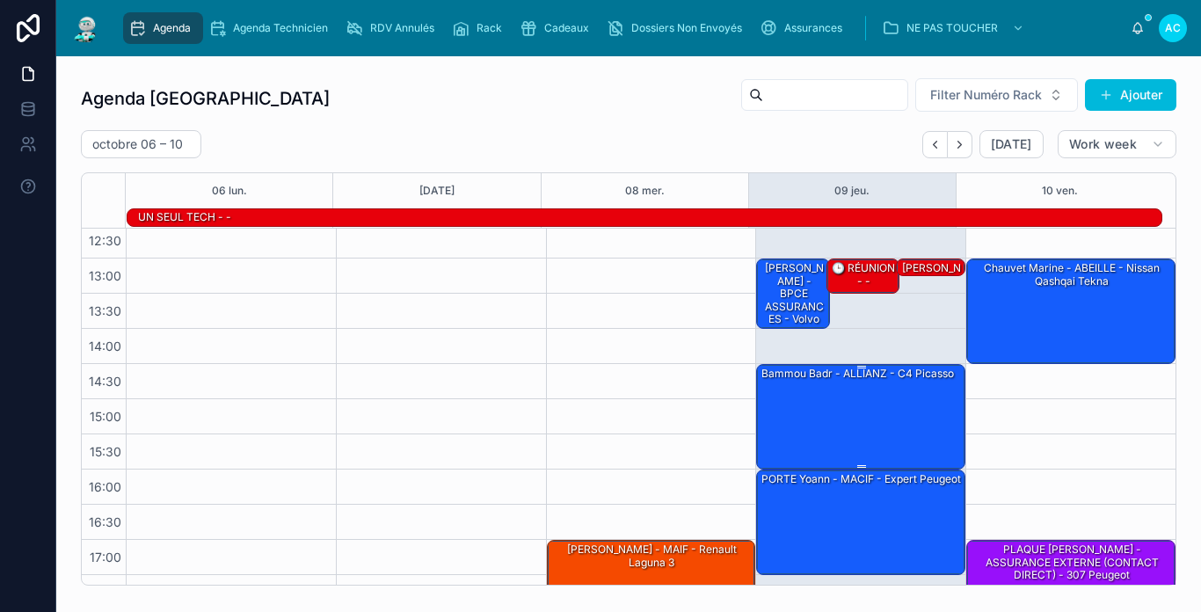
scroll to position [277, 0]
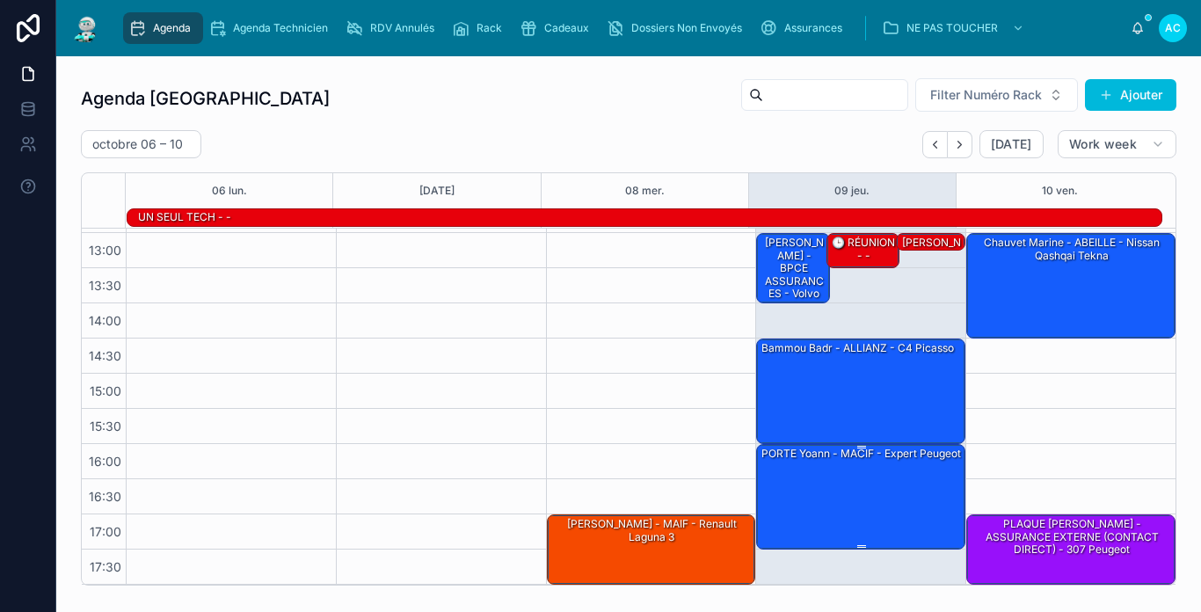
click at [833, 486] on div "PORTE Yoann - MACIF - Expert peugeot" at bounding box center [862, 496] width 204 height 102
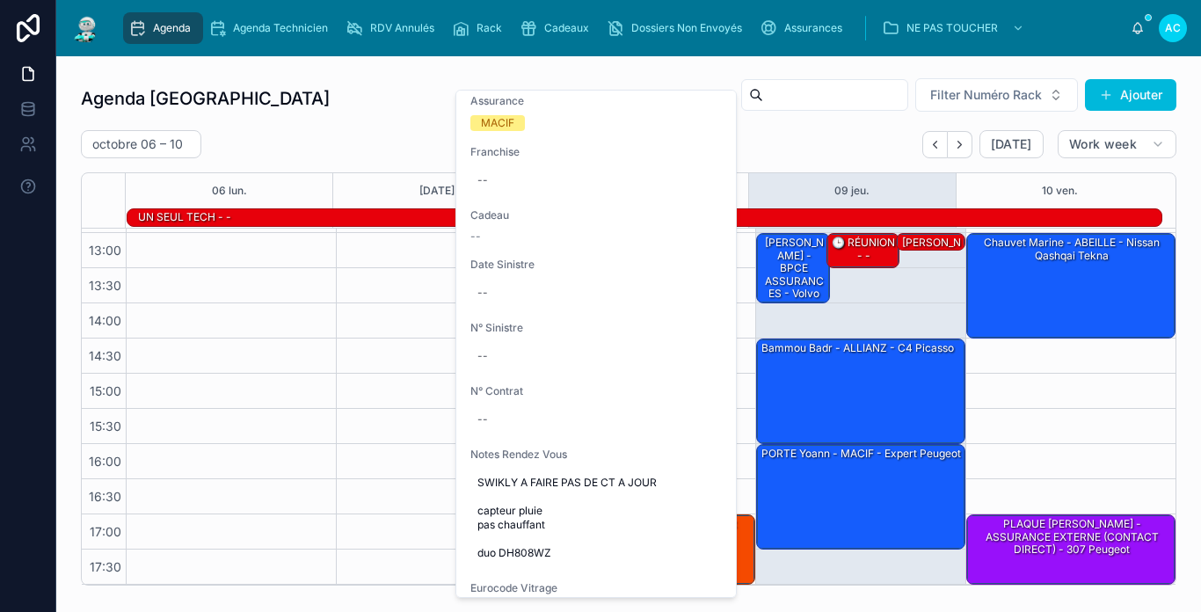
scroll to position [791, 0]
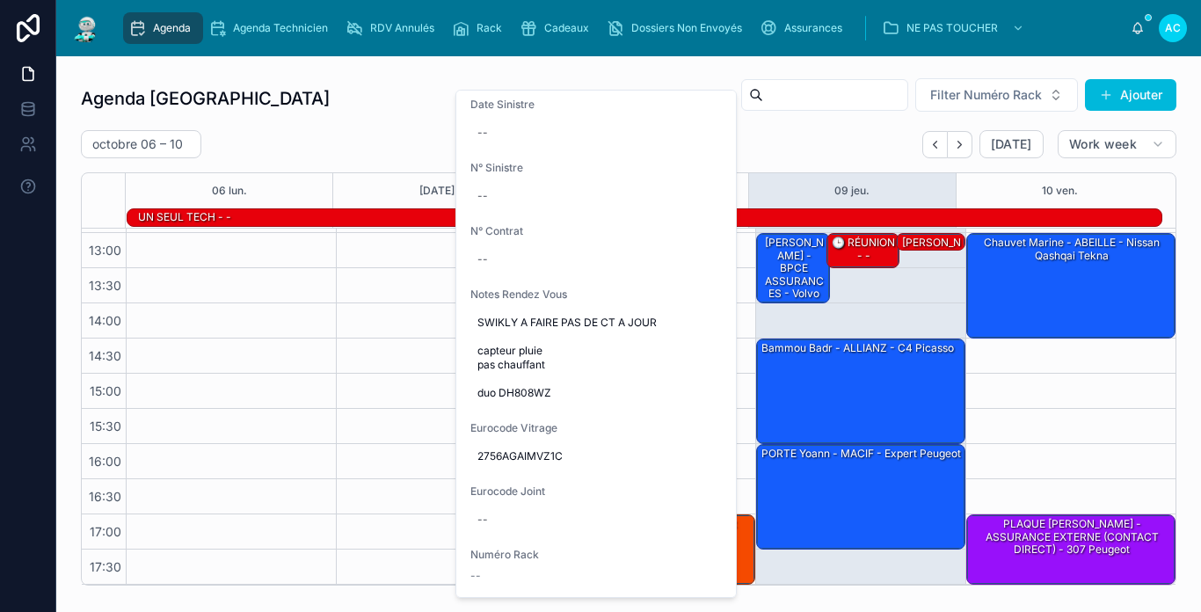
click at [1073, 397] on div "10:00 – 11:00 - DIRECT ASSURANCE - 307 13:00 – 14:30 Chauvet Marine - ABEILLE -…" at bounding box center [1070, 268] width 210 height 633
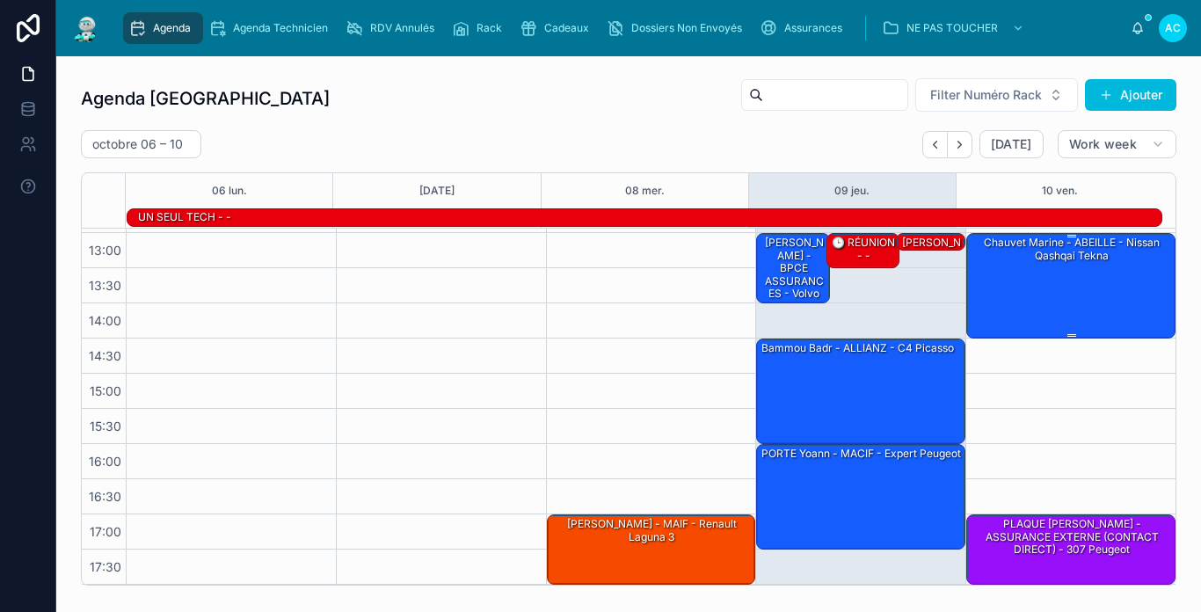
click at [1058, 297] on div "Chauvet Marine - ABEILLE - Nissan qashqai tekna" at bounding box center [1072, 285] width 204 height 102
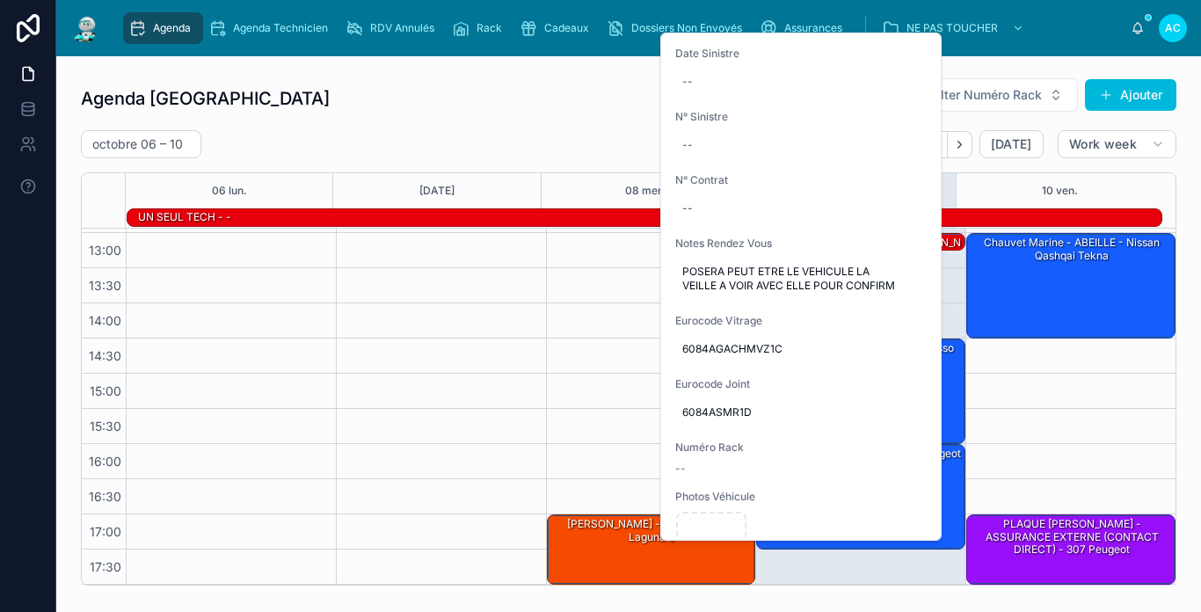
scroll to position [879, 0]
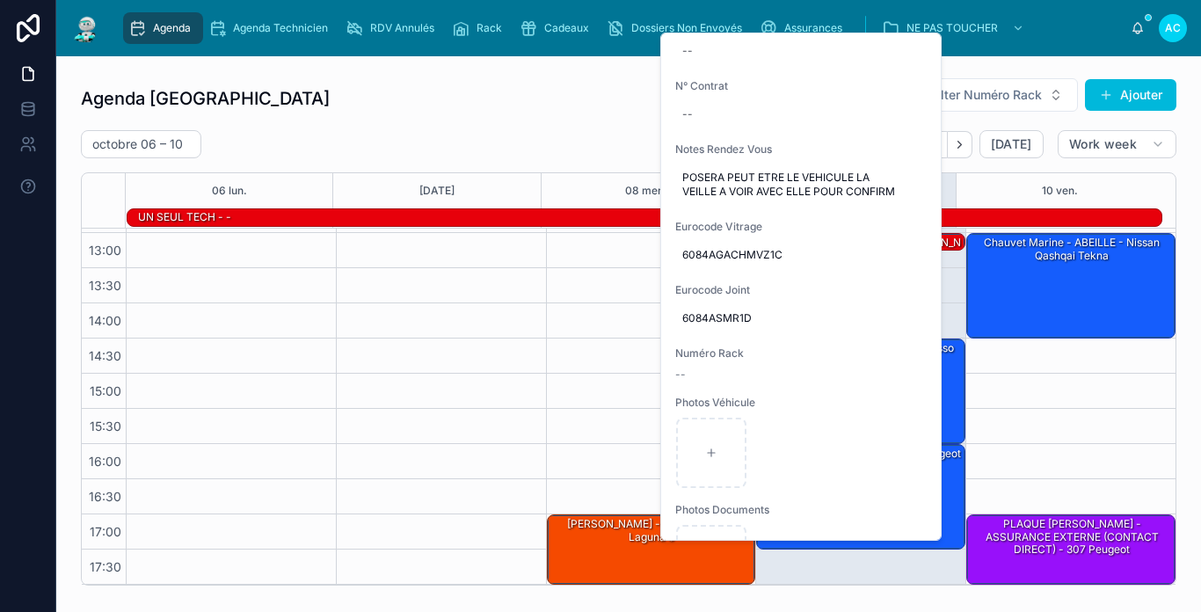
click at [536, 131] on div "[DATE] – [DATE] [DATE] Work week" at bounding box center [629, 144] width 1096 height 28
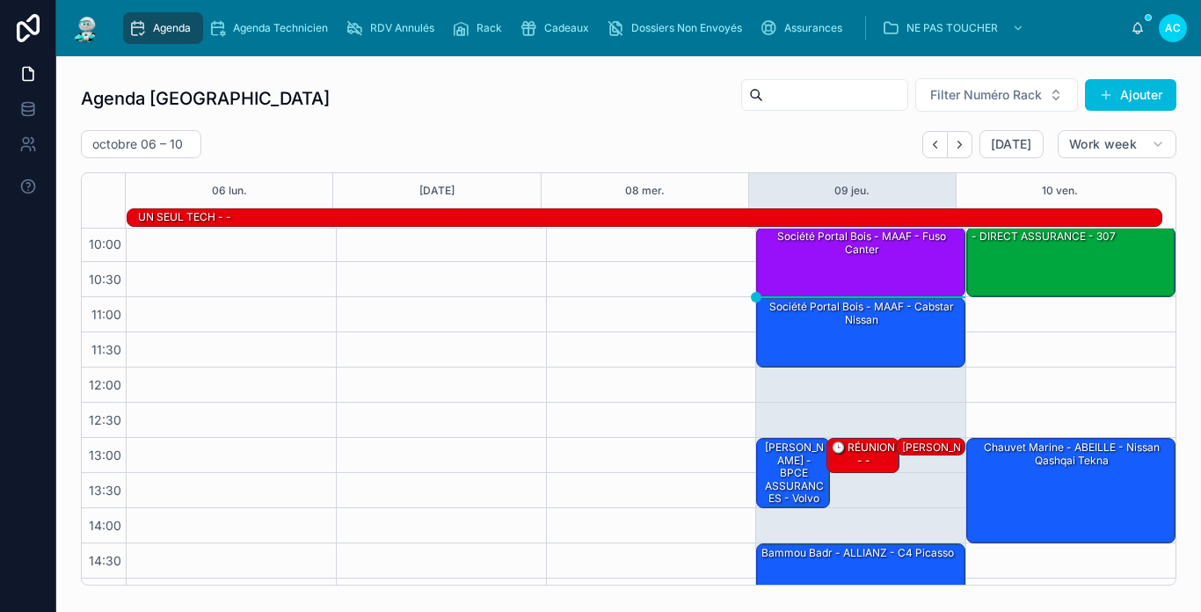
scroll to position [189, 0]
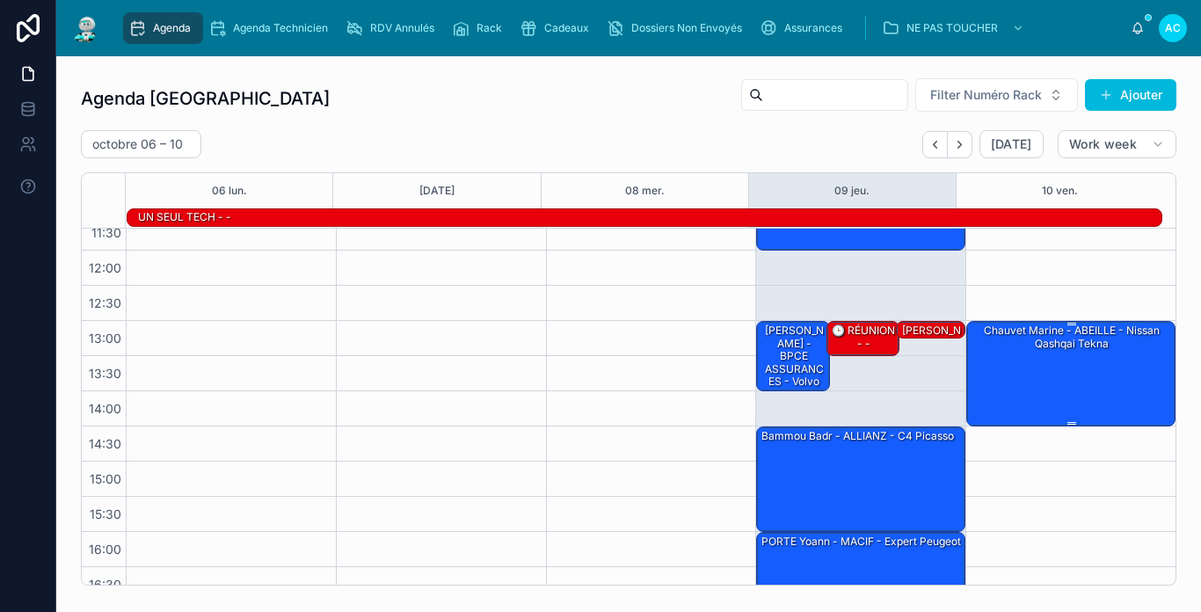
click at [1076, 360] on div "Chauvet Marine - ABEILLE - Nissan qashqai tekna" at bounding box center [1072, 373] width 204 height 102
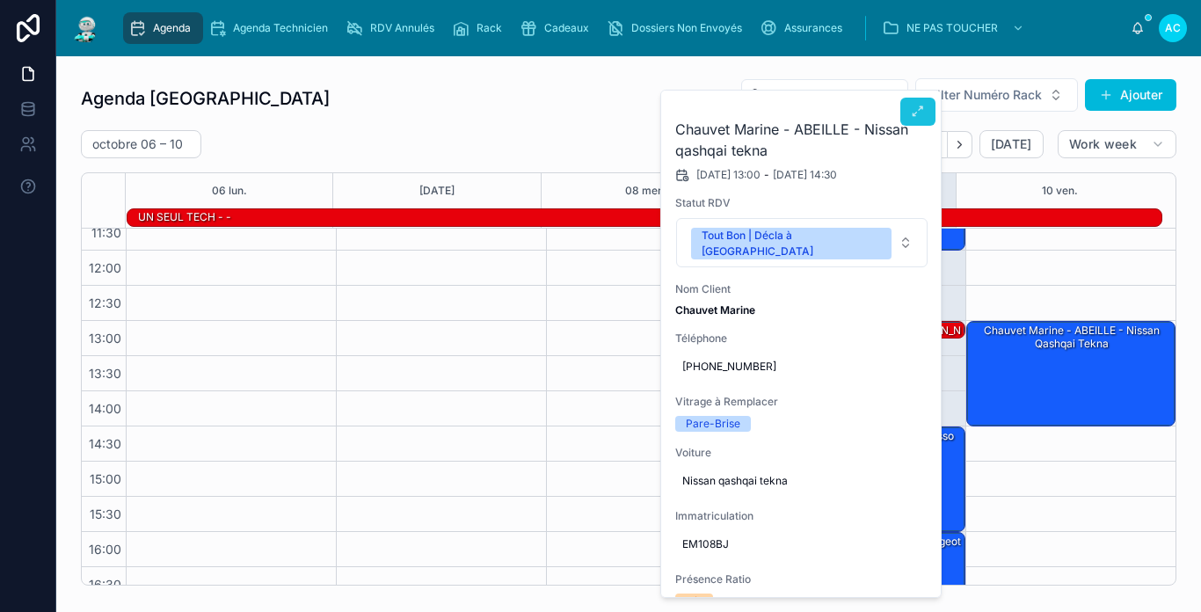
click at [907, 120] on button at bounding box center [917, 112] width 35 height 28
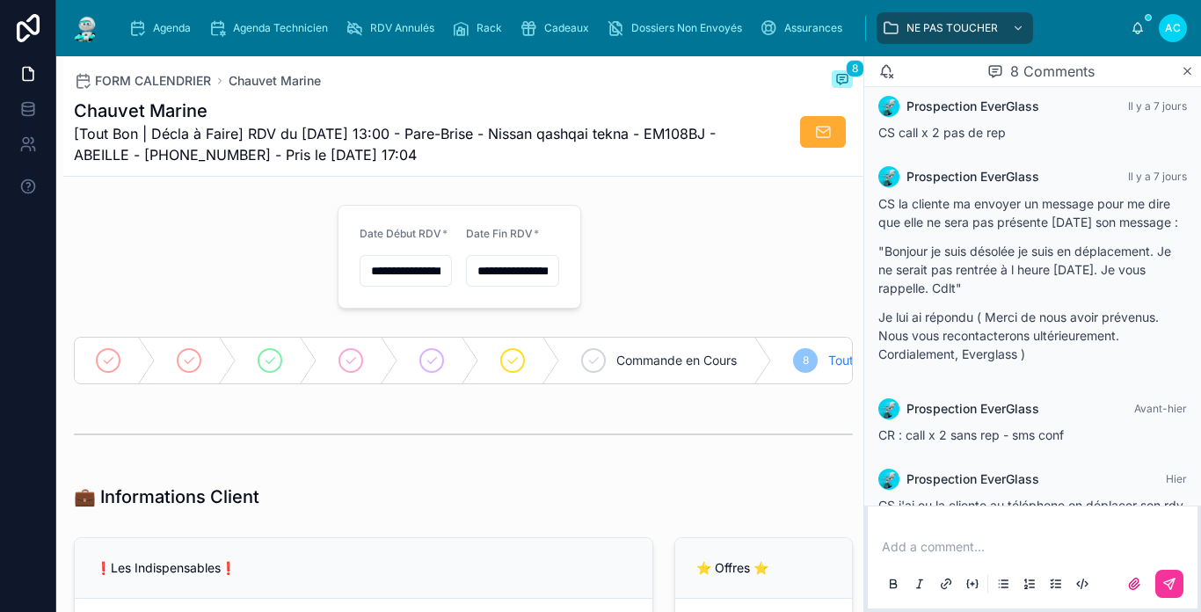
scroll to position [674, 0]
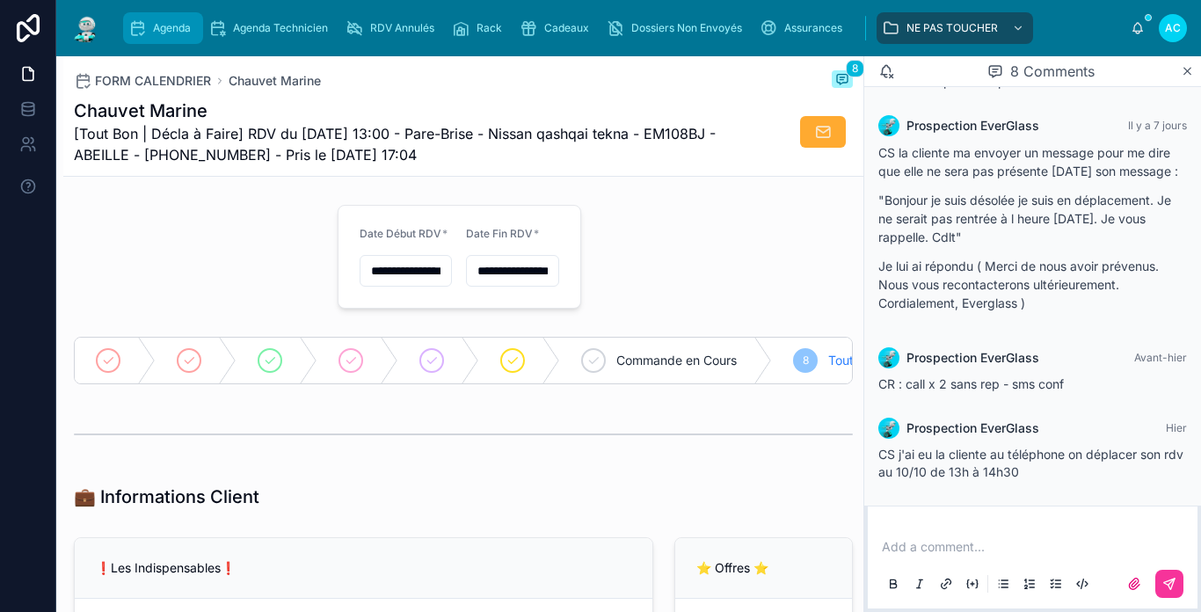
click at [137, 29] on icon "scrollable content" at bounding box center [137, 28] width 18 height 18
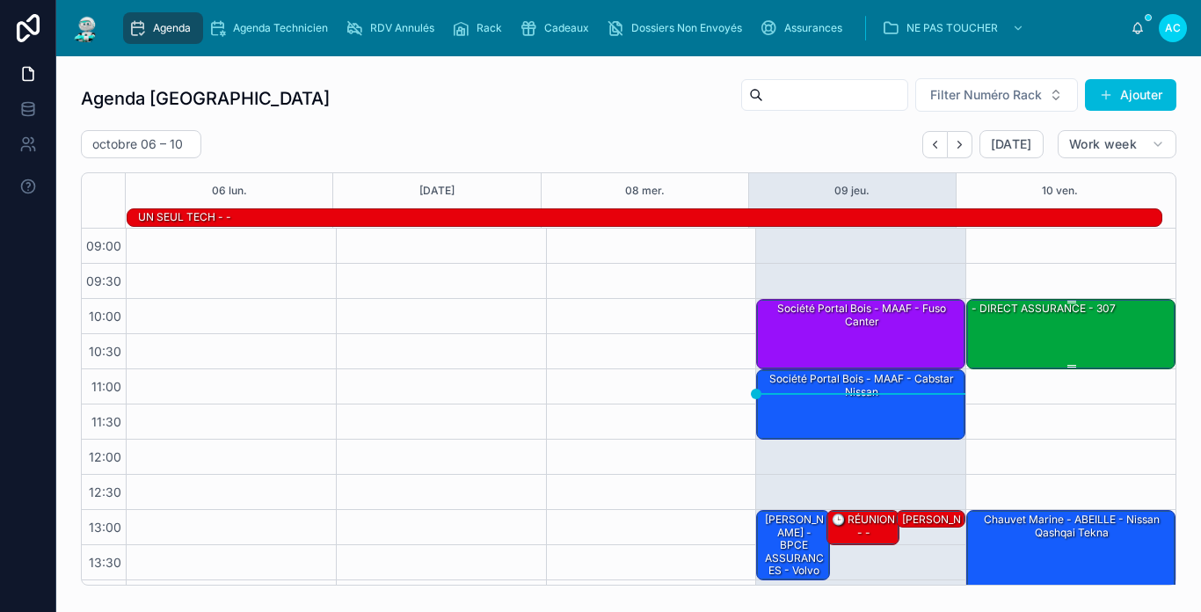
click at [1059, 316] on div "- DIRECT ASSURANCE - 307" at bounding box center [1044, 309] width 148 height 16
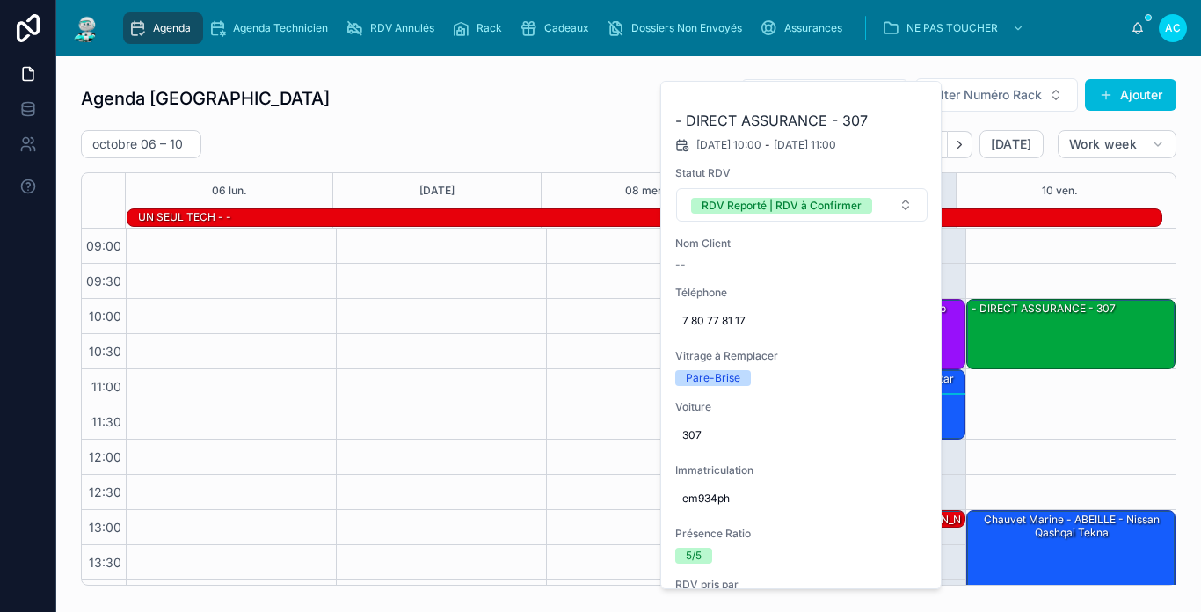
click at [606, 127] on div "Agenda Carcassonne Filter Numéro Rack Ajouter [DATE] – [DATE] [DATE] Work week …" at bounding box center [629, 331] width 1096 height 508
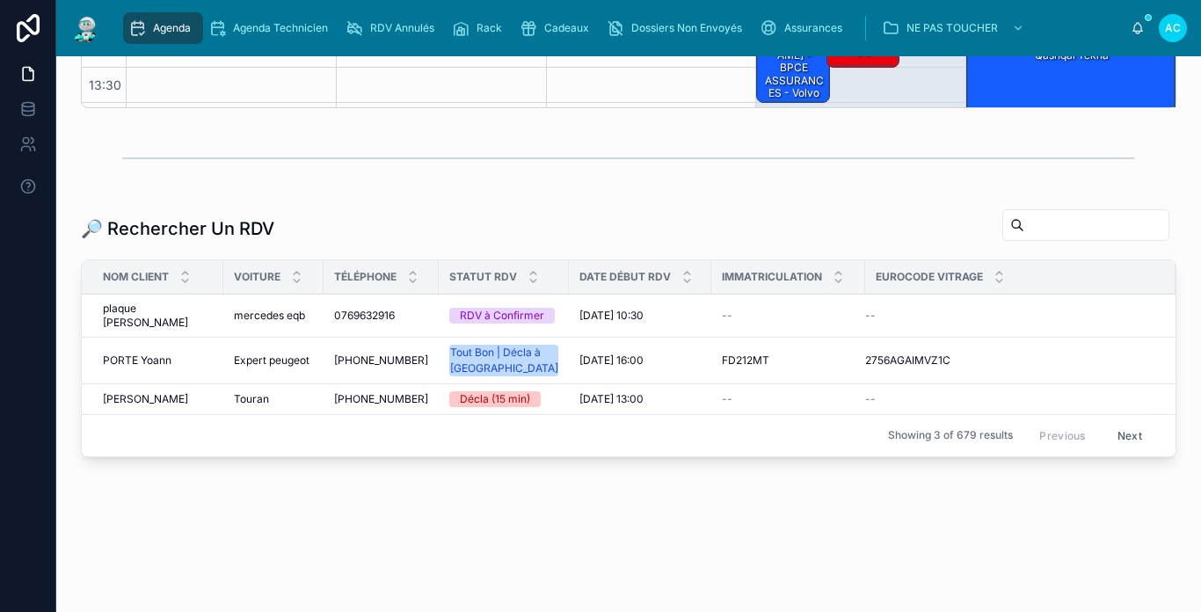
scroll to position [129, 0]
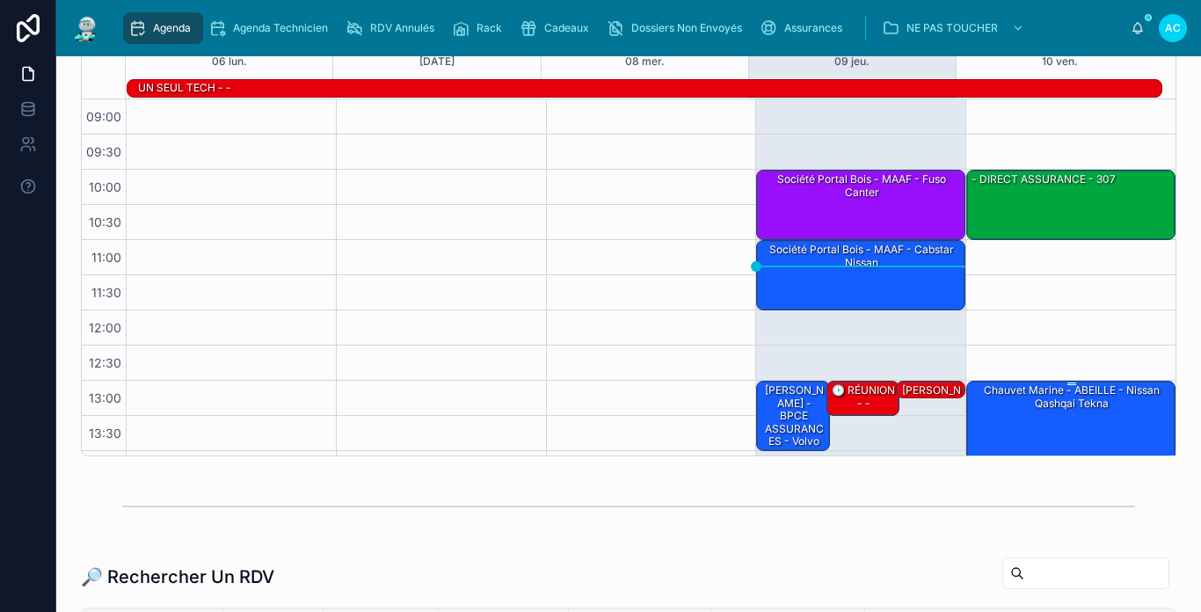
click at [1086, 413] on div "Chauvet Marine - ABEILLE - Nissan qashqai tekna" at bounding box center [1072, 433] width 204 height 102
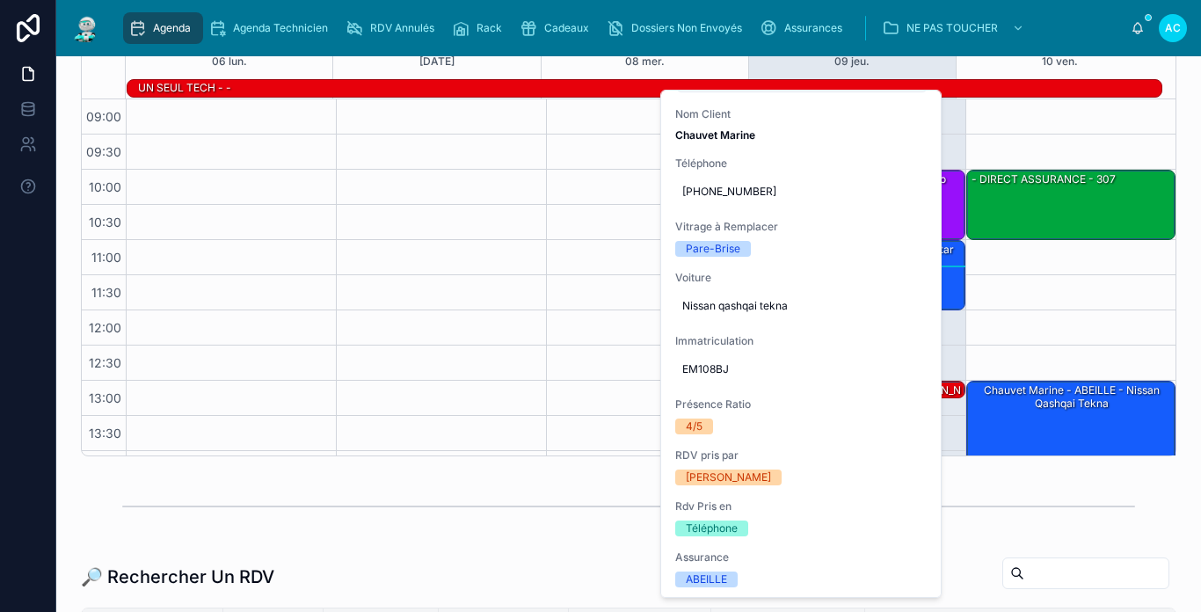
scroll to position [176, 0]
click at [1167, 205] on div "Agenda Carcassonne Filter Numéro Rack Ajouter [DATE] – [DATE] [DATE] Work week …" at bounding box center [628, 202] width 1117 height 522
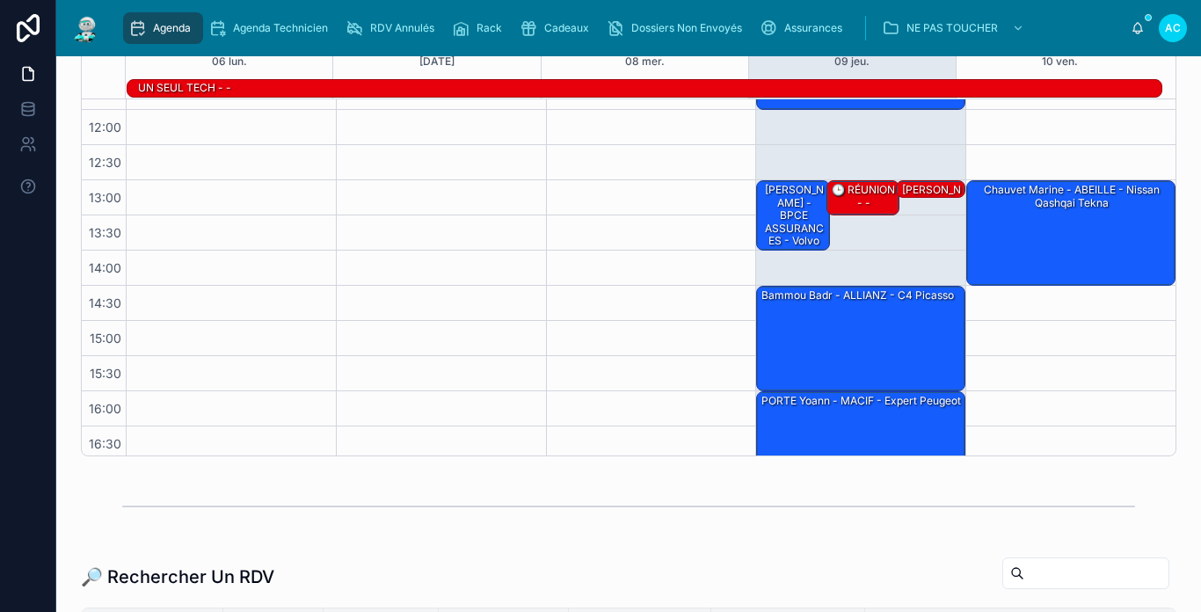
scroll to position [277, 0]
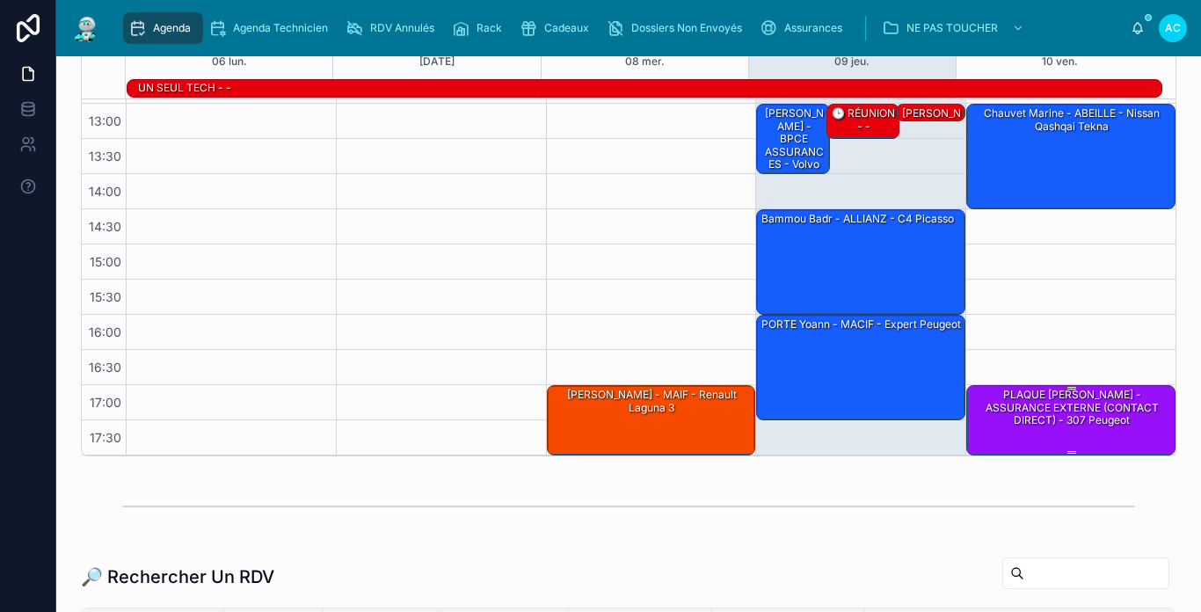
click at [1003, 422] on div "PLAQUE [PERSON_NAME] - ASSURANCE EXTERNE (CONTACT DIRECT) - 307 peugeot" at bounding box center [1072, 407] width 204 height 41
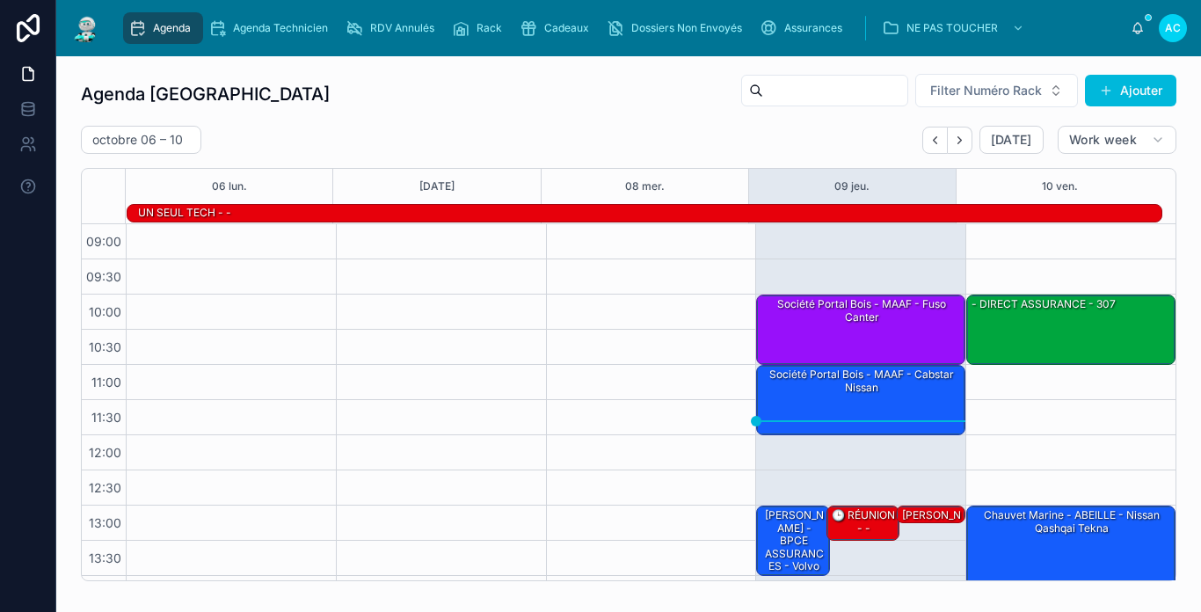
scroll to position [0, 0]
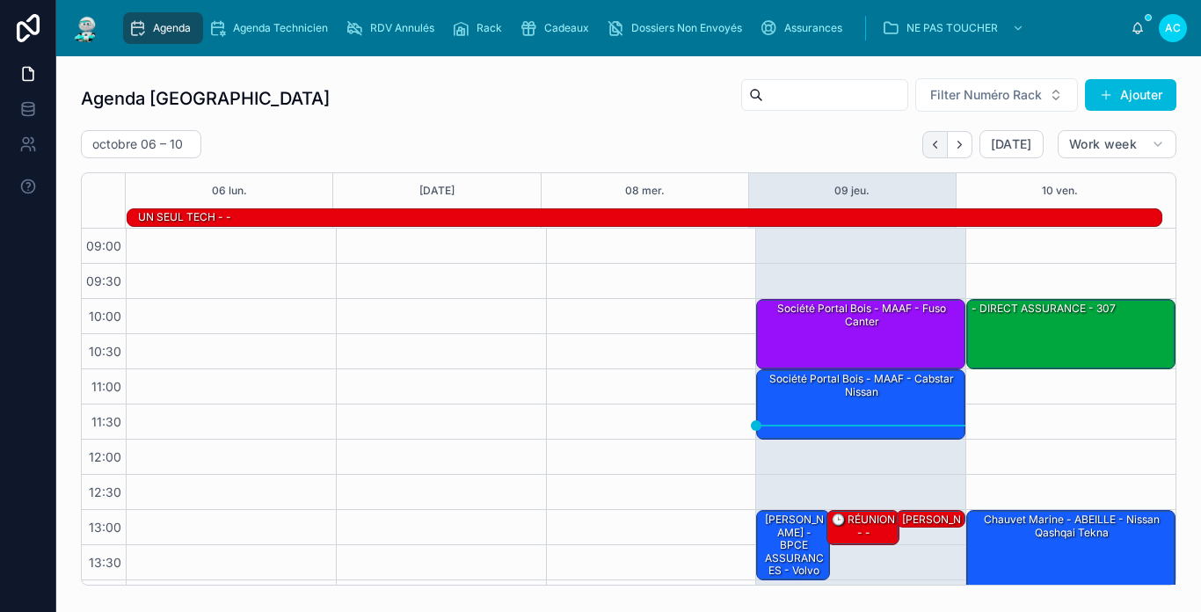
click at [928, 140] on icon "Back" at bounding box center [934, 144] width 13 height 13
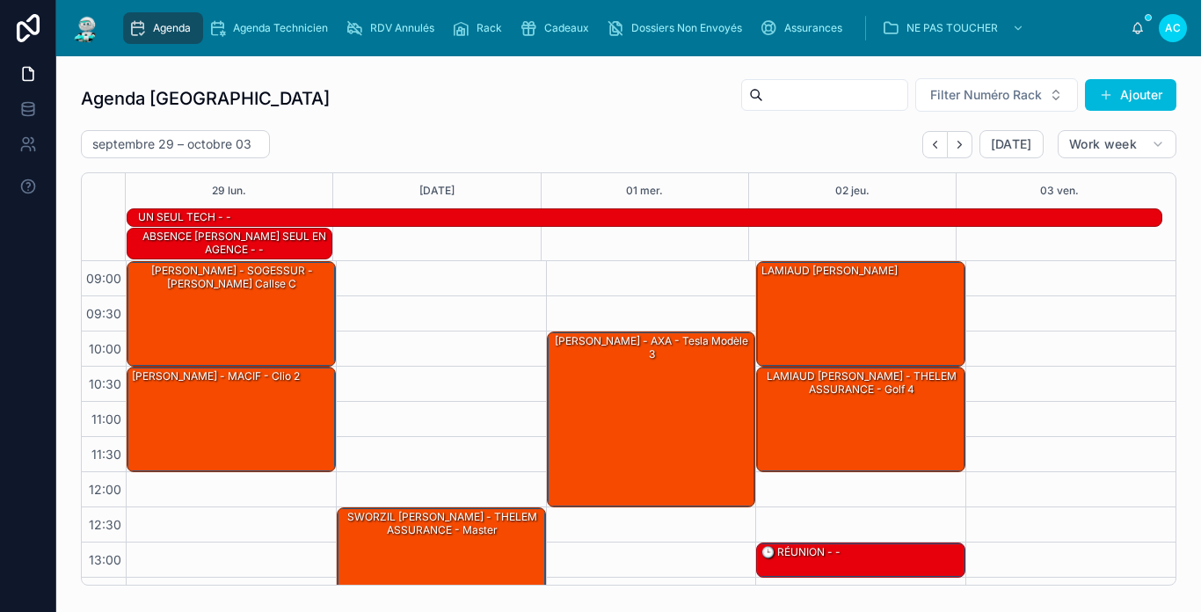
click at [928, 140] on icon "Back" at bounding box center [934, 144] width 13 height 13
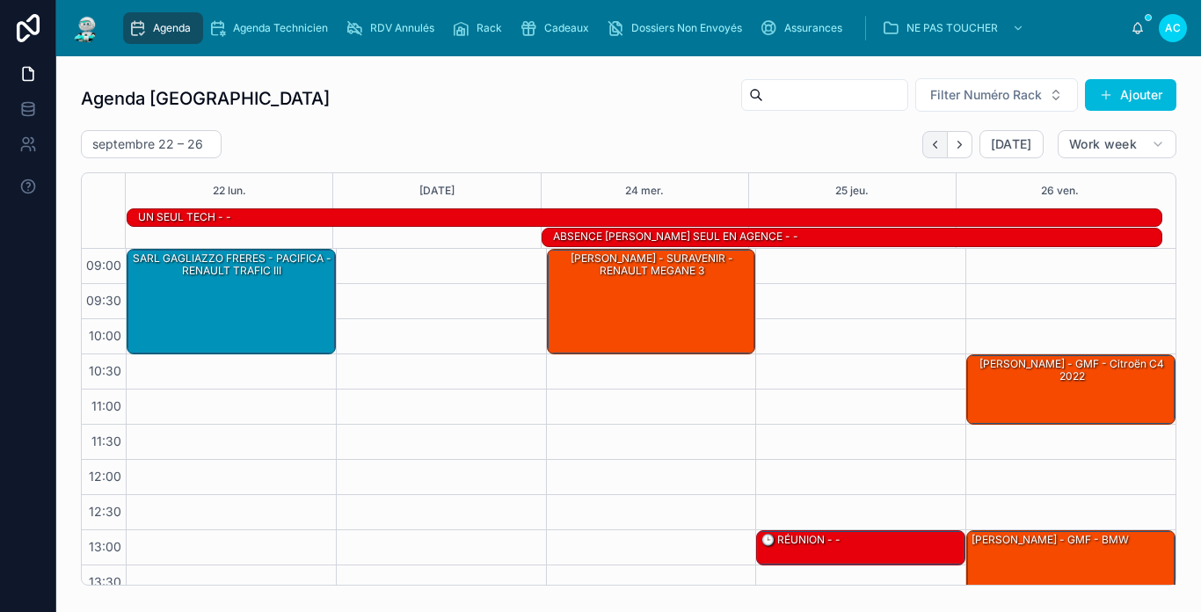
click at [933, 147] on icon "Back" at bounding box center [935, 144] width 4 height 7
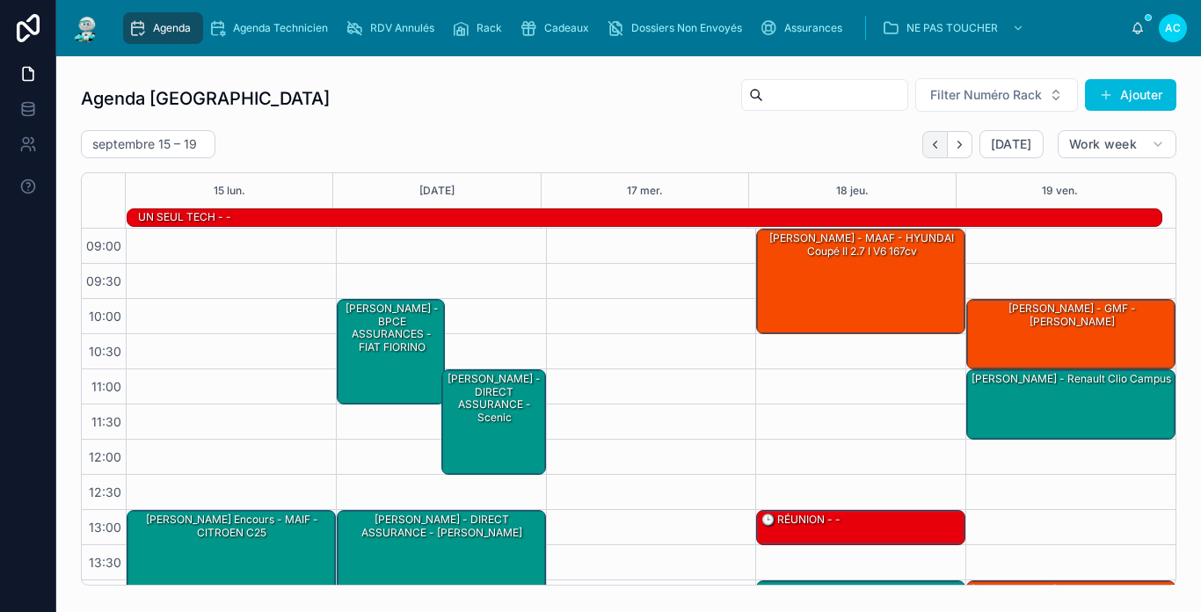
click at [929, 148] on icon "Back" at bounding box center [934, 144] width 13 height 13
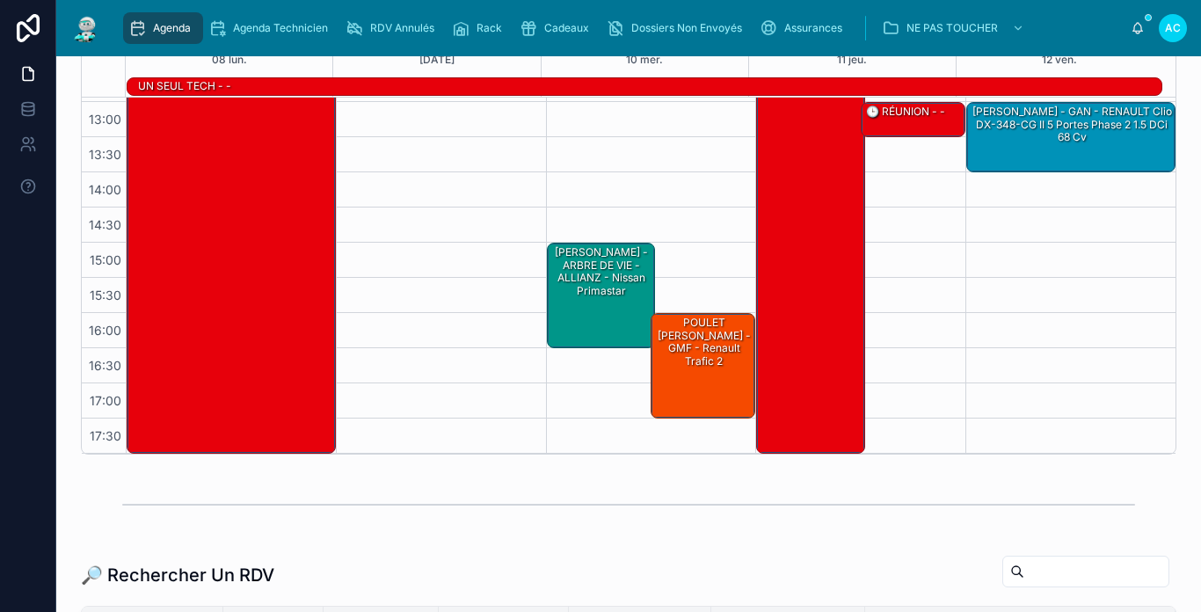
scroll to position [264, 0]
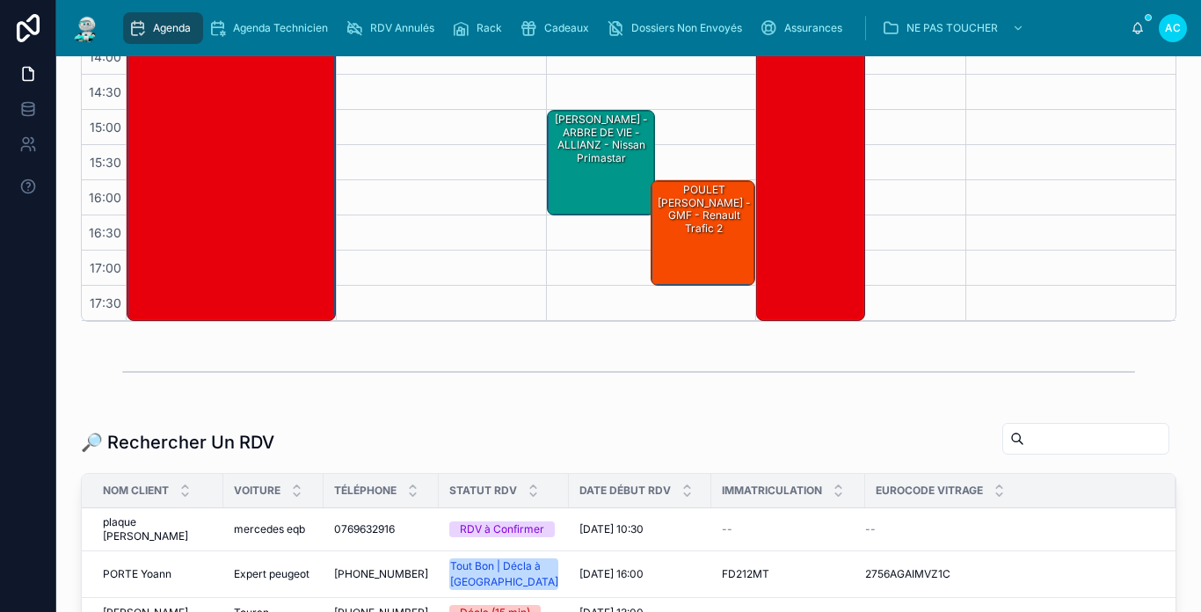
click at [1024, 439] on input "text" at bounding box center [1096, 438] width 144 height 25
type input "**********"
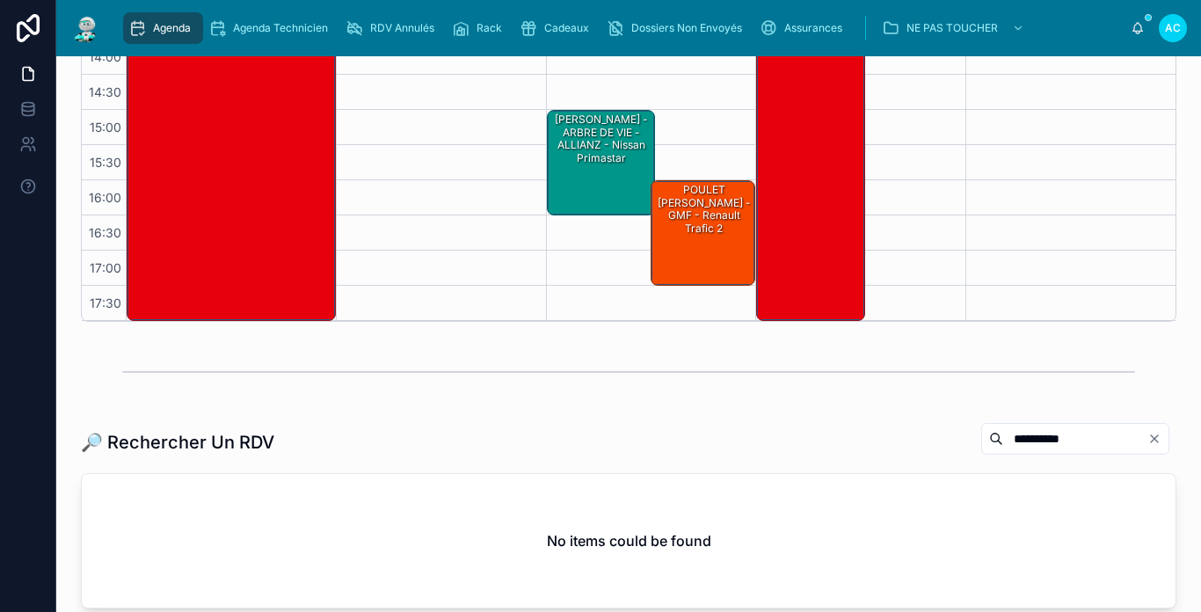
drag, startPoint x: 1032, startPoint y: 438, endPoint x: 866, endPoint y: 434, distance: 166.2
click at [866, 434] on div "**********" at bounding box center [629, 442] width 1096 height 40
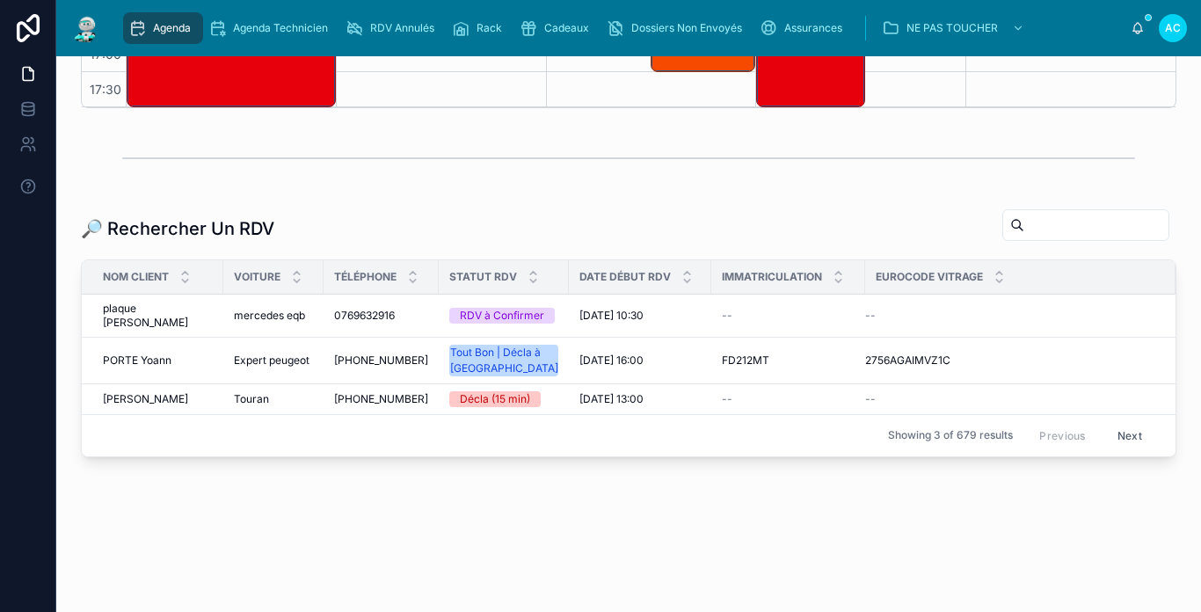
scroll to position [481, 0]
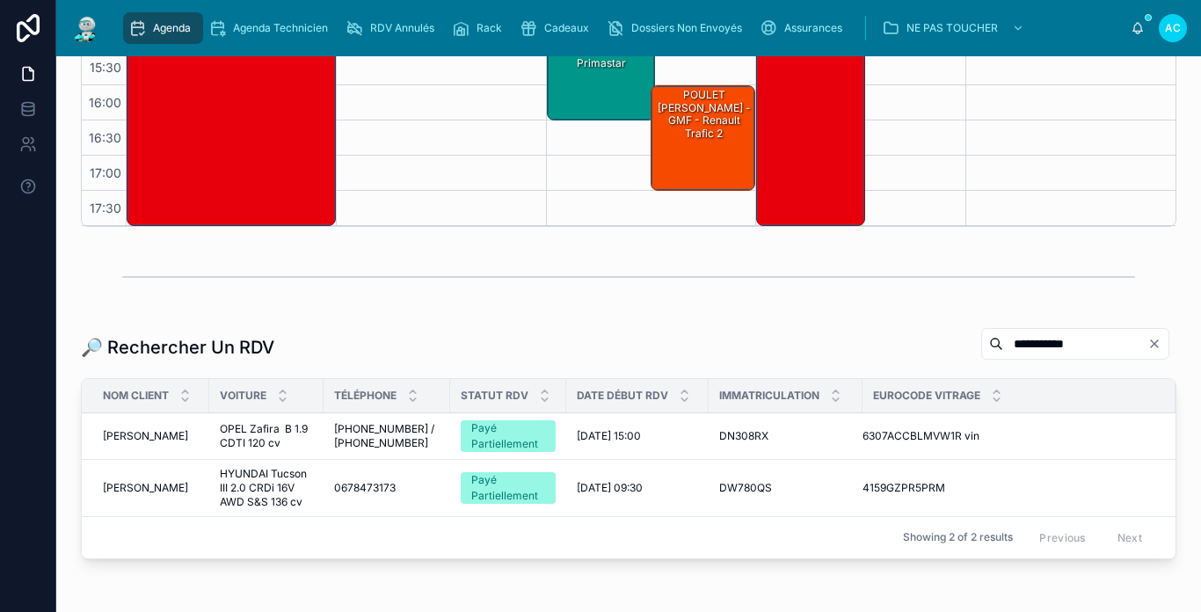
scroll to position [461, 0]
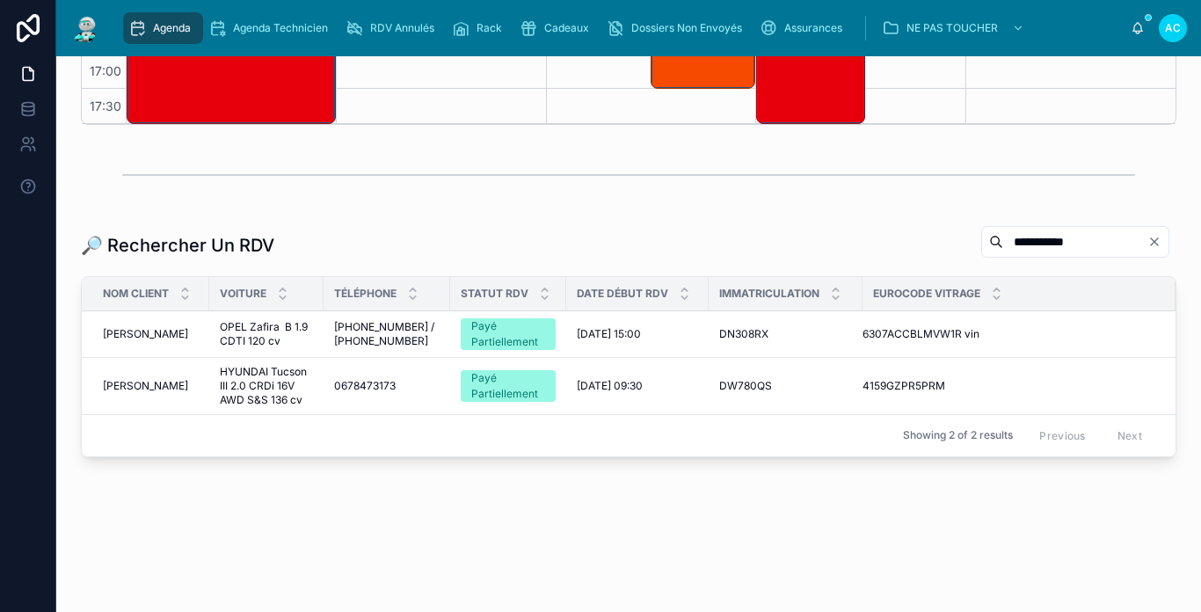
type input "**********"
click at [175, 336] on span "[PERSON_NAME]" at bounding box center [145, 334] width 85 height 14
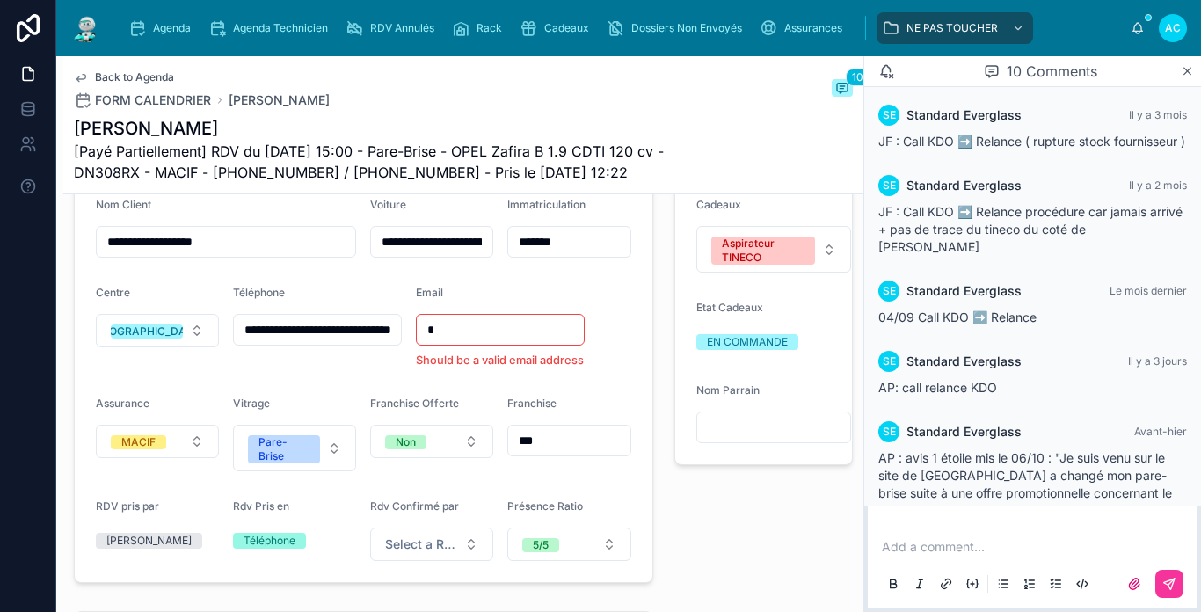
scroll to position [620, 0]
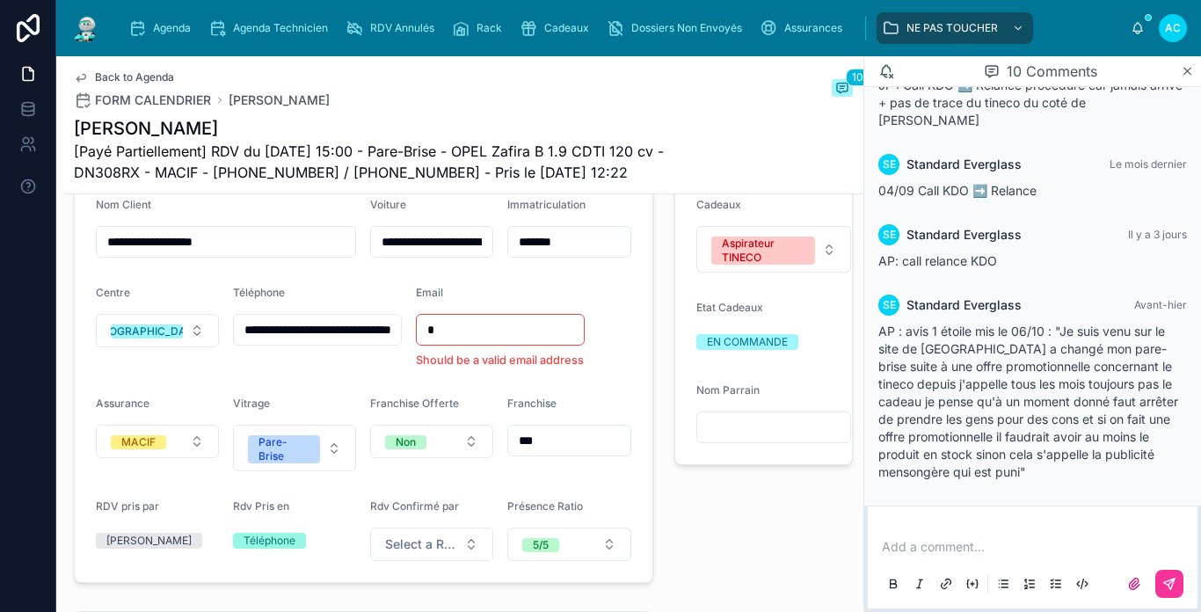
click at [450, 112] on div "Back to Agenda FORM CALENDRIER [PERSON_NAME] 10 [PERSON_NAME] [Payé Partielleme…" at bounding box center [463, 124] width 779 height 137
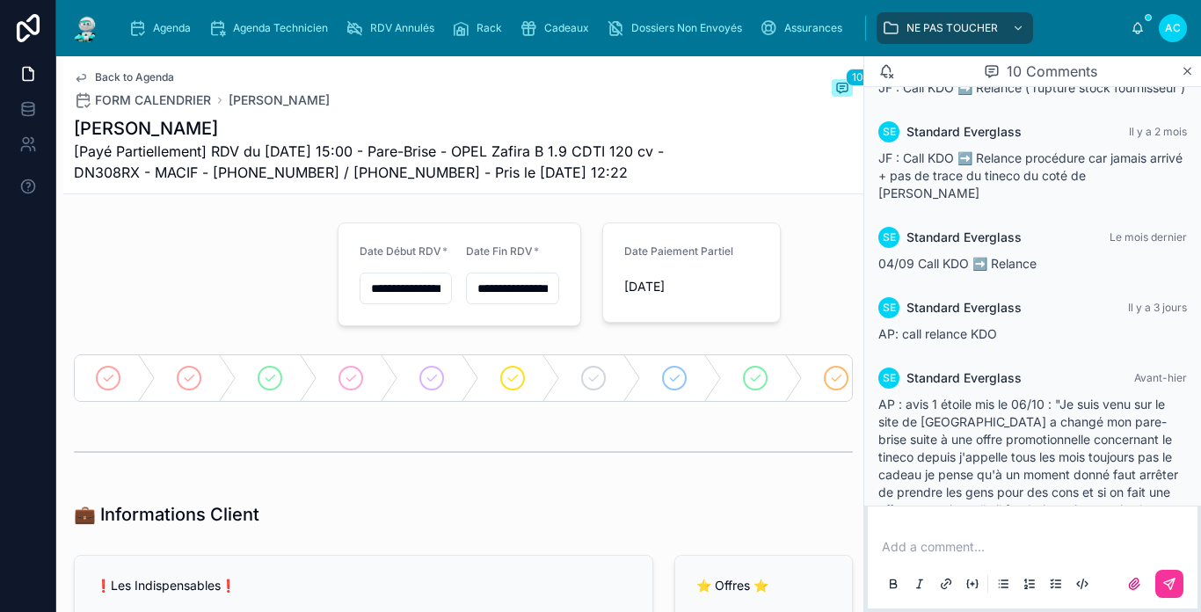
scroll to position [444, 0]
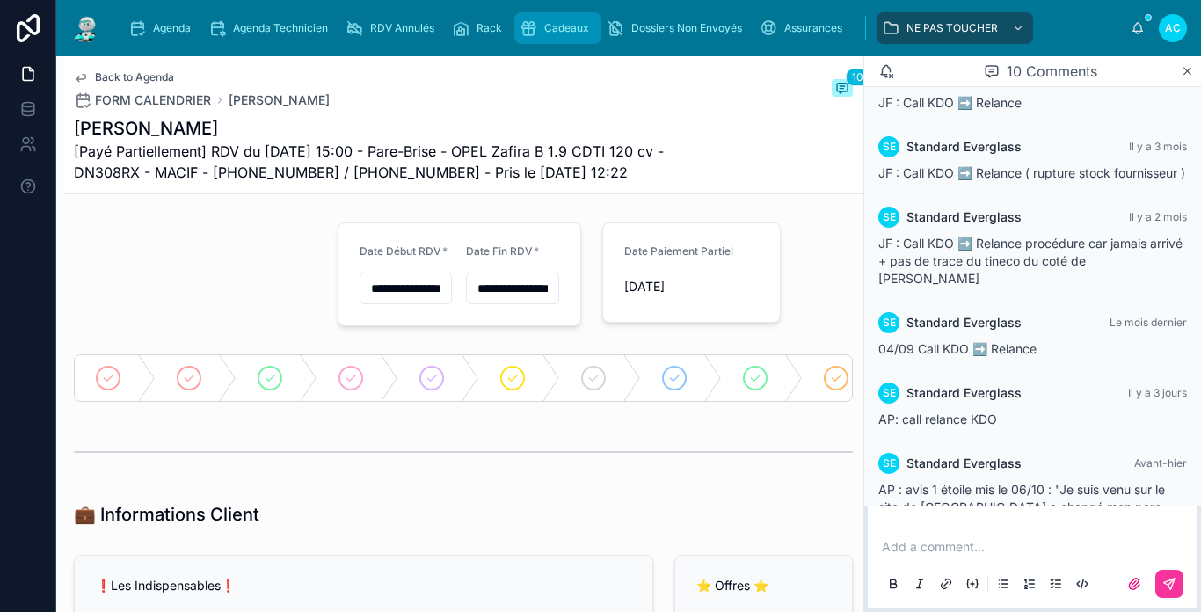
click at [561, 27] on span "Cadeaux" at bounding box center [566, 28] width 45 height 14
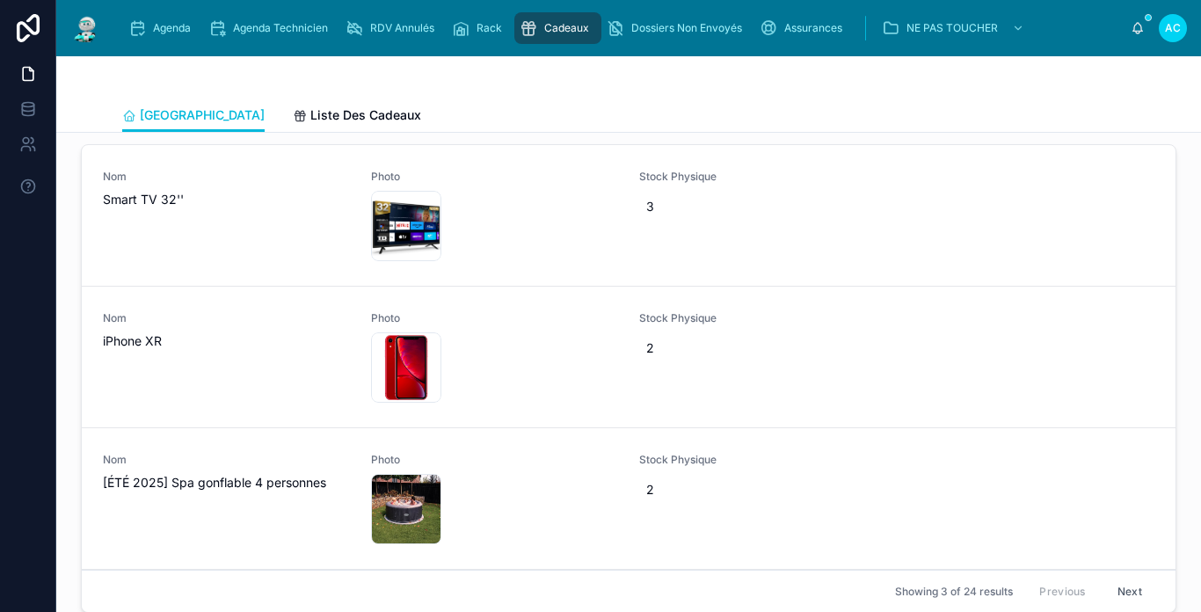
scroll to position [2431, 0]
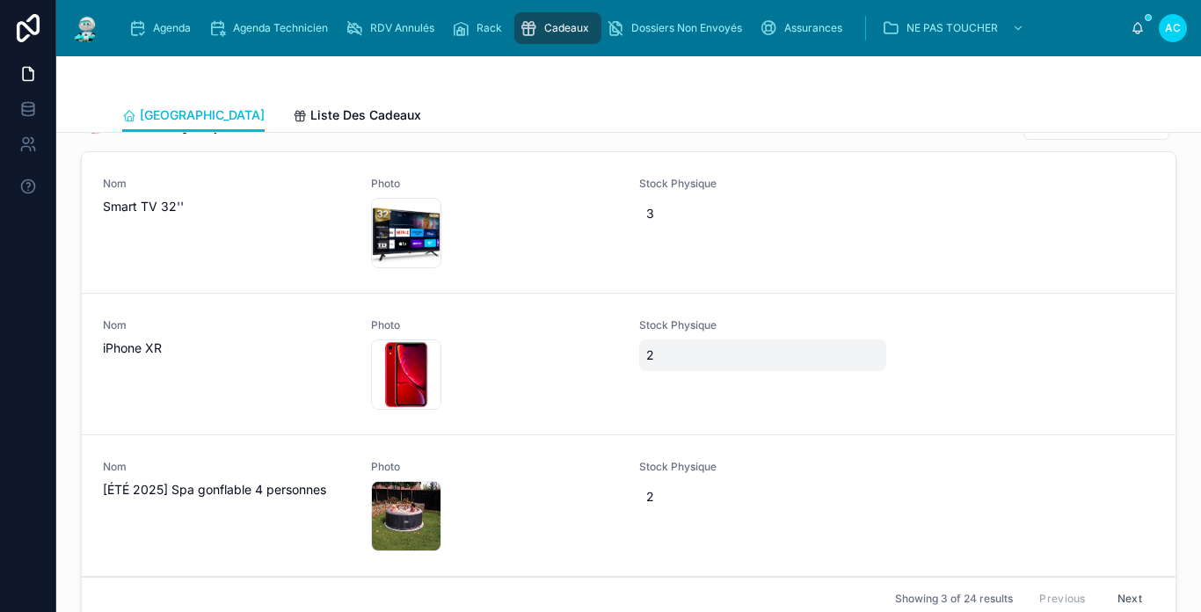
click at [667, 364] on span "2" at bounding box center [762, 355] width 233 height 18
click at [667, 376] on div "*" at bounding box center [726, 392] width 167 height 32
click at [675, 405] on div "*" at bounding box center [726, 392] width 167 height 32
click at [680, 390] on input "*" at bounding box center [726, 392] width 165 height 25
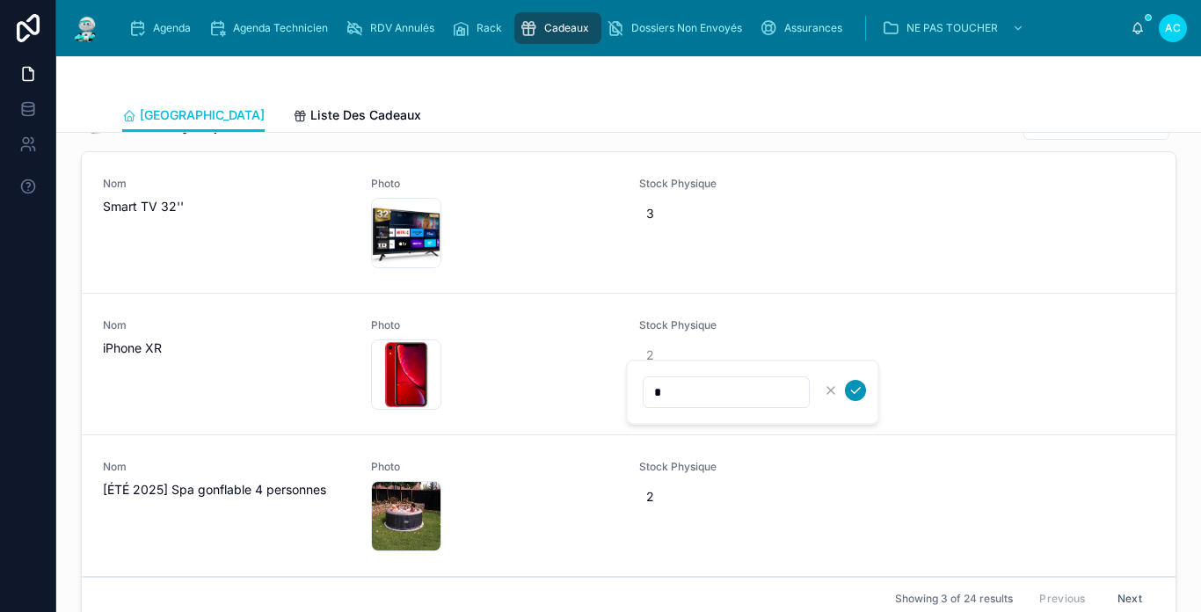
type input "*"
click at [847, 387] on button "submit" at bounding box center [855, 390] width 21 height 21
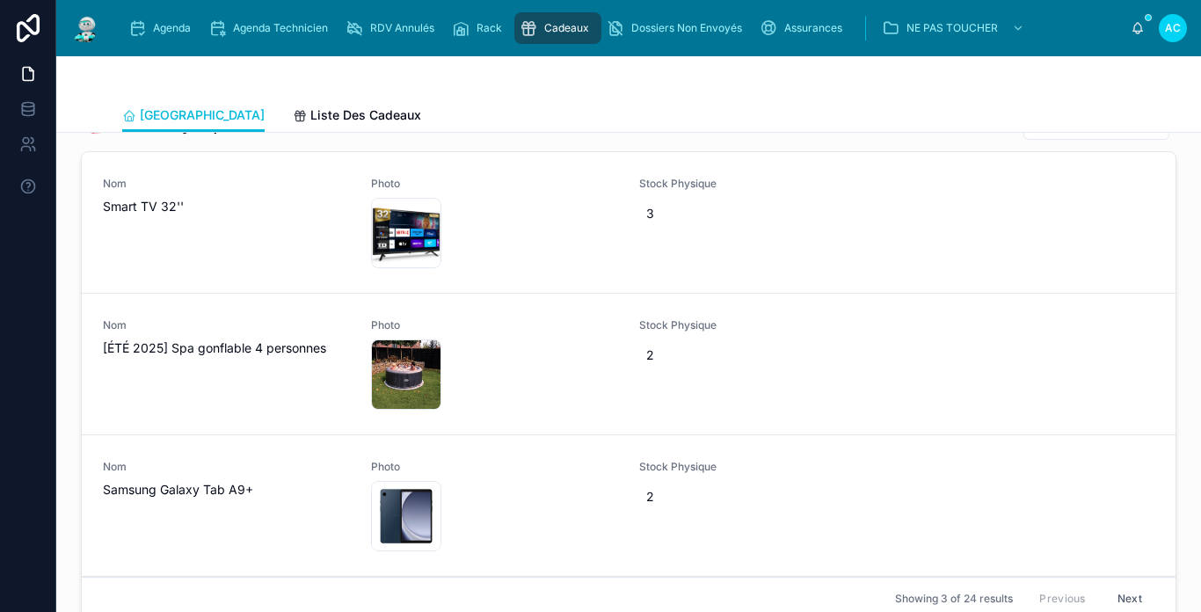
click at [652, 501] on span "2" at bounding box center [762, 497] width 233 height 18
click at [652, 501] on div "*" at bounding box center [752, 533] width 253 height 65
click at [661, 364] on span "2" at bounding box center [762, 355] width 233 height 18
click at [661, 368] on div "*" at bounding box center [752, 392] width 253 height 65
click at [697, 396] on input "*" at bounding box center [726, 392] width 165 height 25
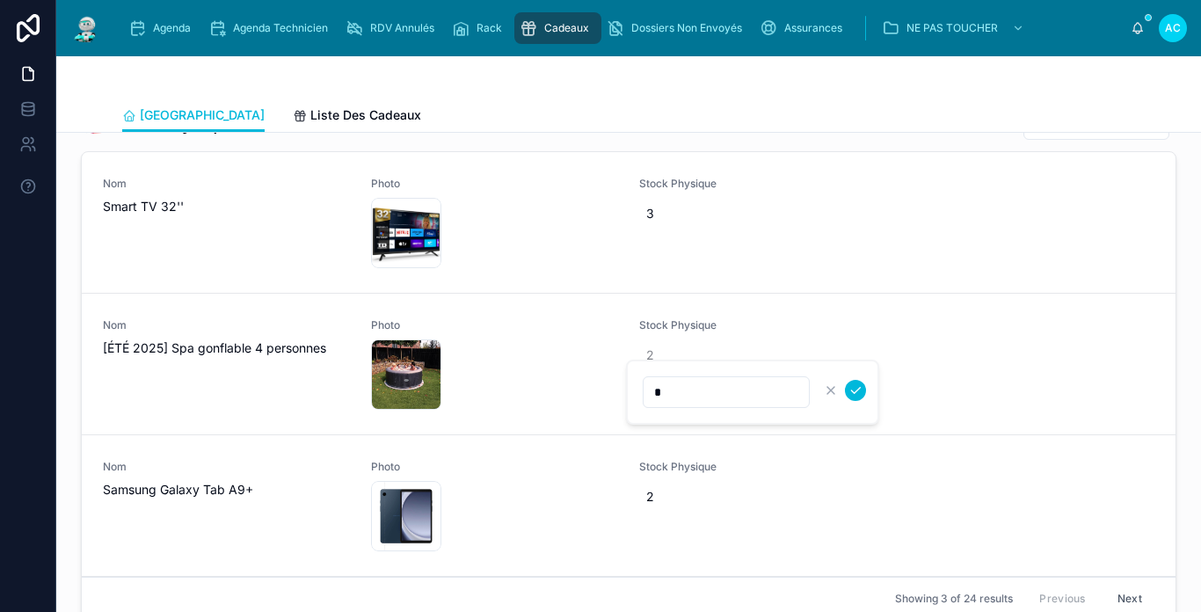
click at [697, 396] on input "*" at bounding box center [726, 392] width 165 height 25
type input "*"
click at [859, 390] on icon "submit" at bounding box center [855, 390] width 14 height 14
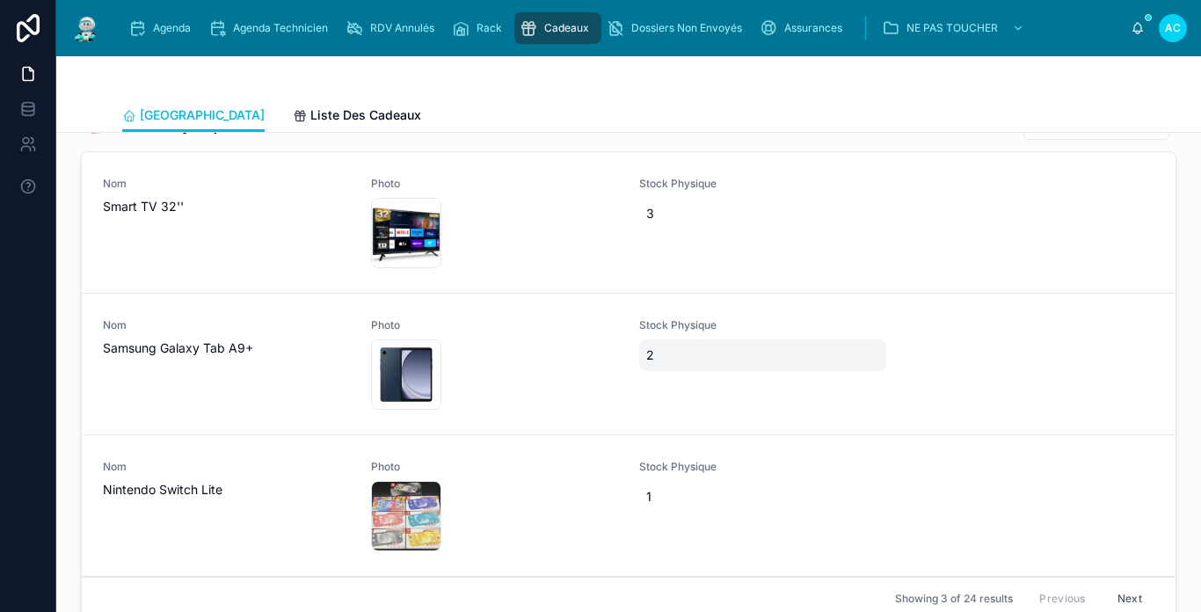
click at [652, 364] on span "2" at bounding box center [762, 355] width 233 height 18
click at [671, 386] on input "*" at bounding box center [726, 392] width 165 height 25
click at [672, 386] on input "*" at bounding box center [726, 392] width 165 height 25
type input "*"
click at [857, 390] on icon "submit" at bounding box center [855, 390] width 14 height 14
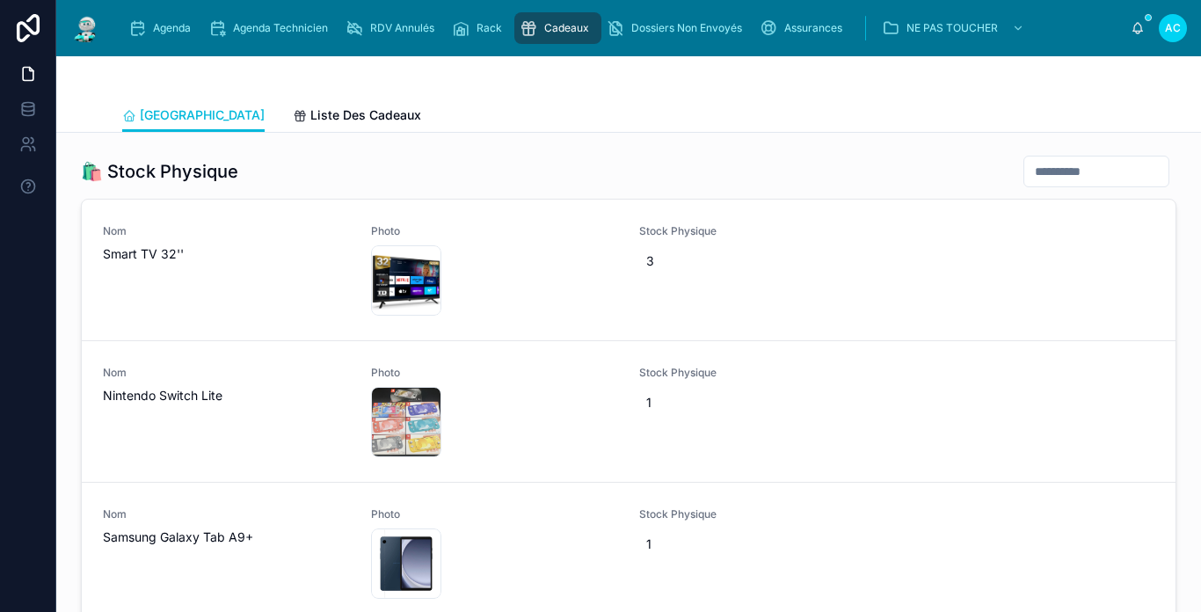
scroll to position [2255, 0]
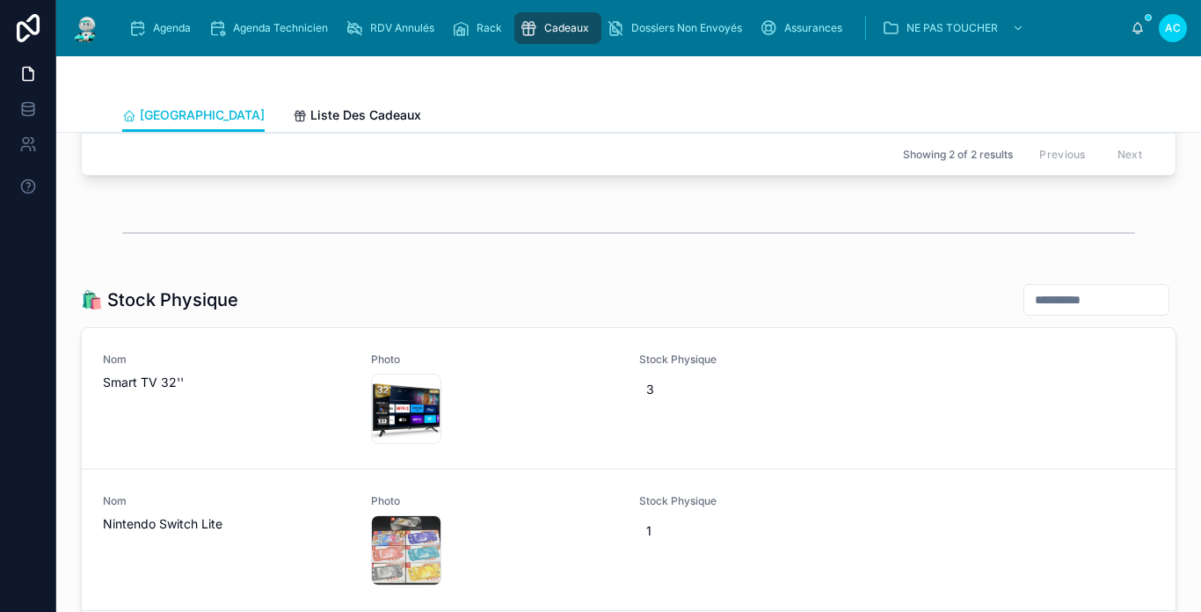
click at [1057, 302] on input "text" at bounding box center [1096, 300] width 144 height 25
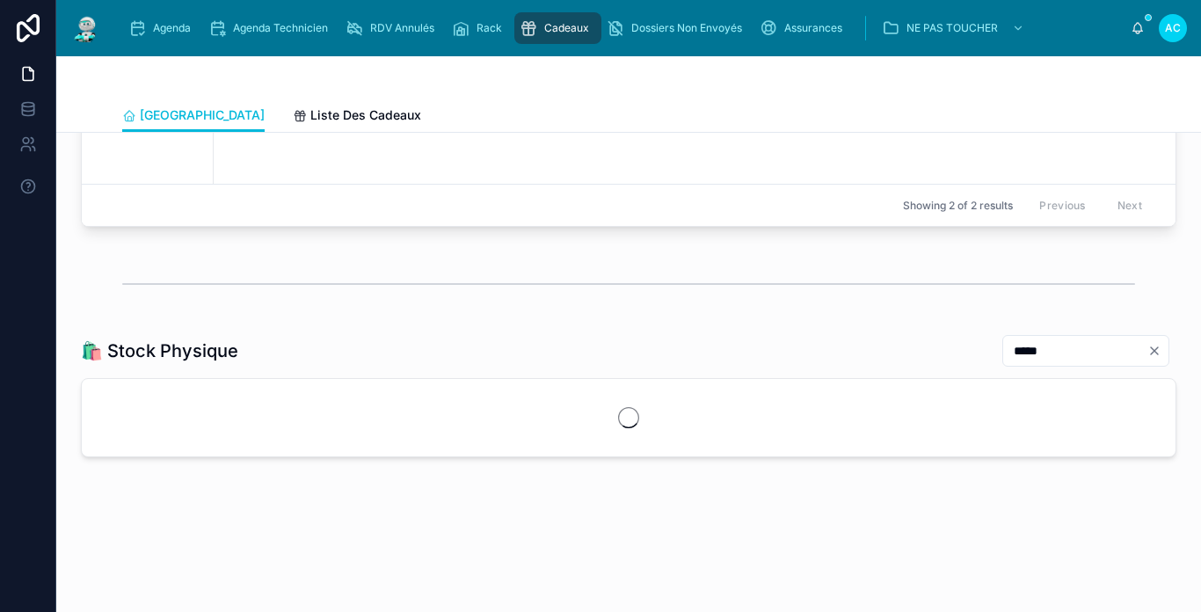
scroll to position [2255, 0]
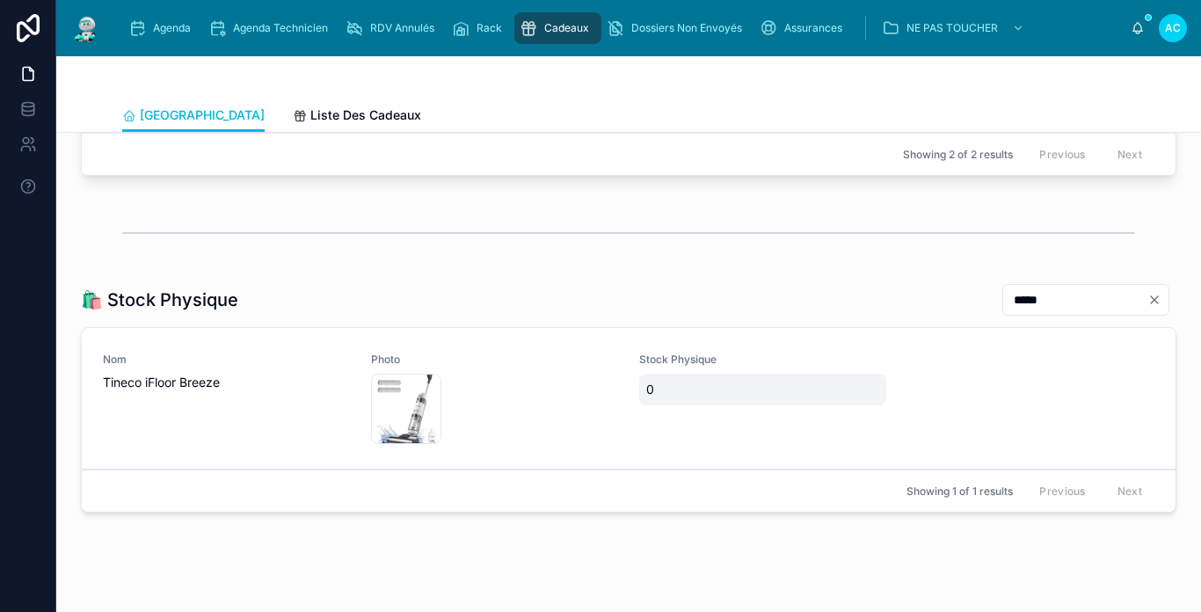
type input "*****"
click at [646, 398] on span "0" at bounding box center [762, 390] width 233 height 18
click at [642, 403] on div "*" at bounding box center [752, 426] width 253 height 65
click at [692, 428] on input "*" at bounding box center [726, 426] width 165 height 25
type input "**"
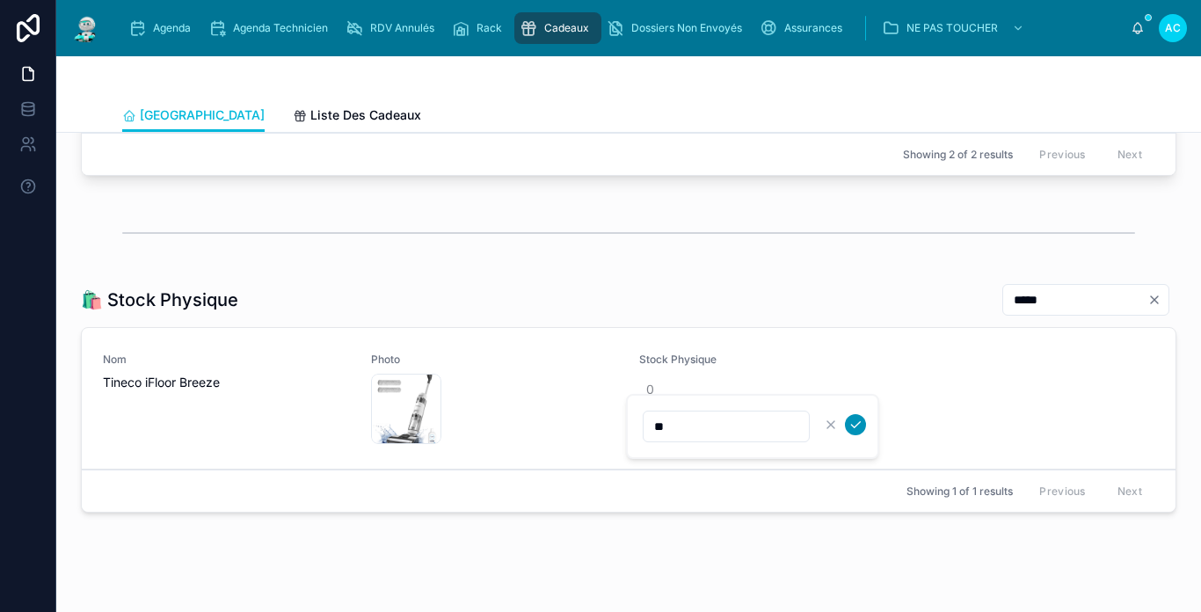
click at [848, 427] on icon "submit" at bounding box center [855, 425] width 14 height 14
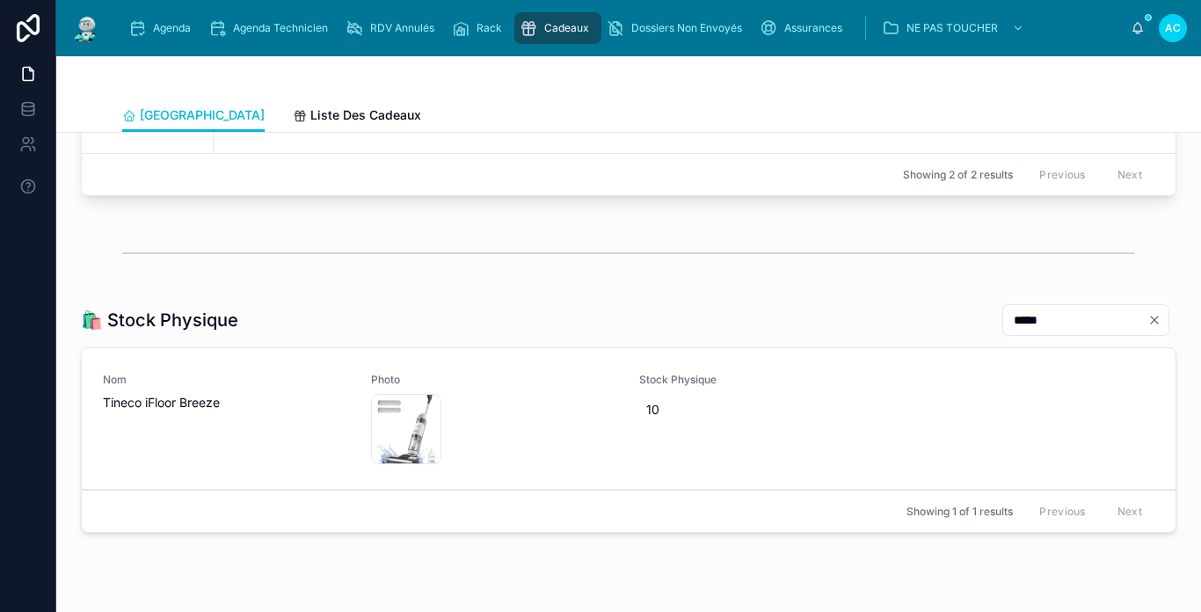
scroll to position [2324, 0]
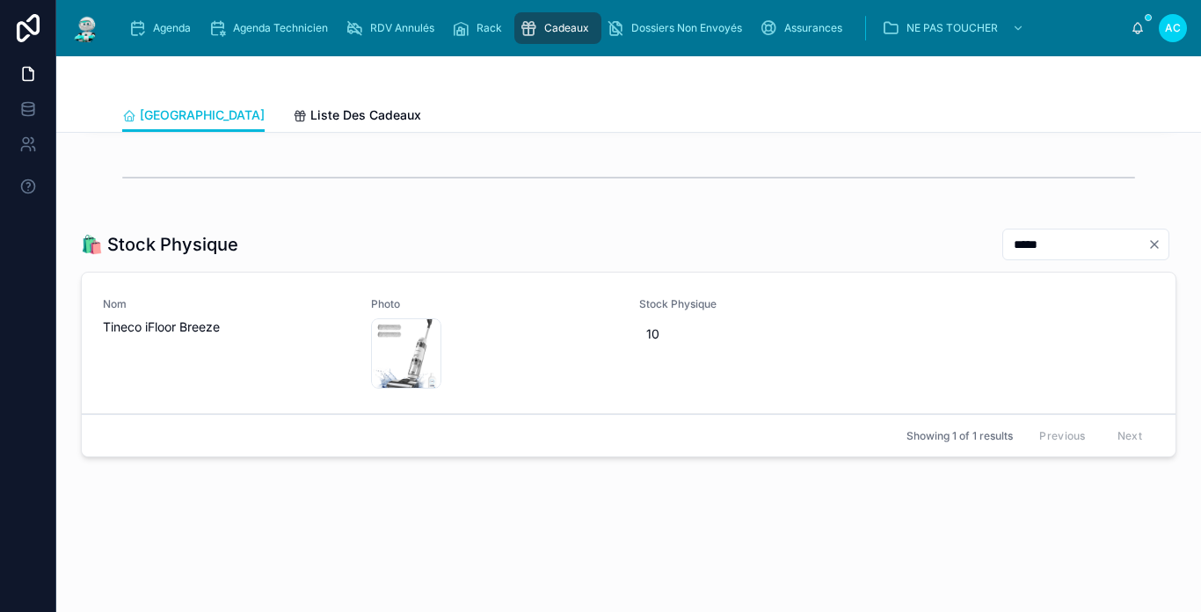
click at [1056, 248] on input "*****" at bounding box center [1075, 244] width 144 height 25
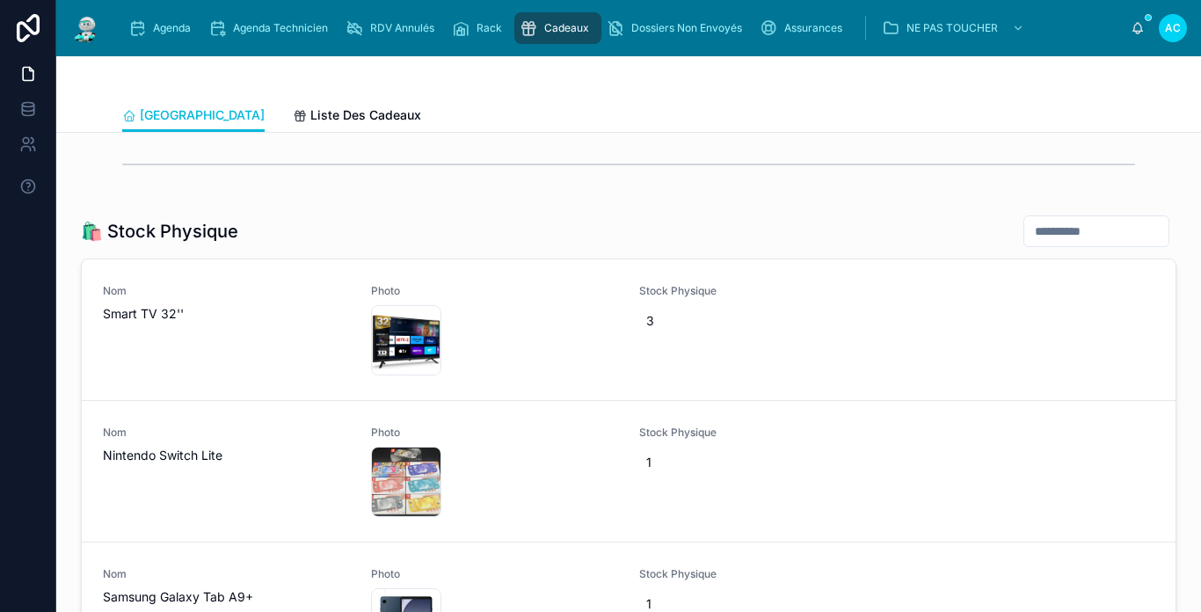
click at [1024, 244] on input "text" at bounding box center [1096, 231] width 144 height 25
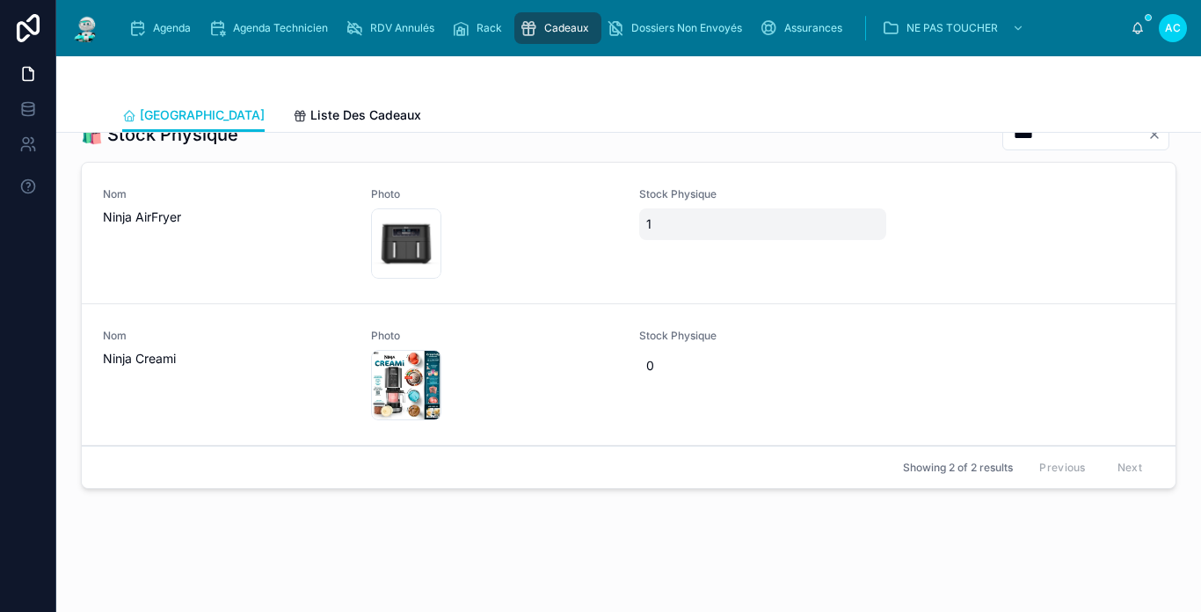
scroll to position [2377, 0]
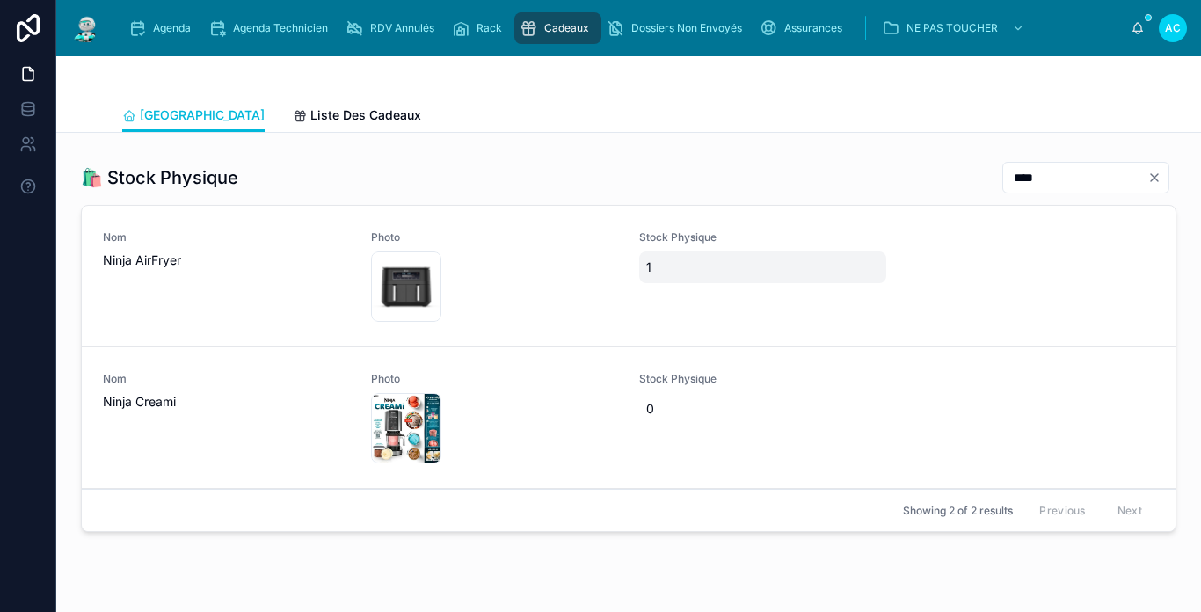
type input "****"
click at [666, 276] on span "1" at bounding box center [762, 267] width 233 height 18
click at [666, 279] on div "*" at bounding box center [752, 304] width 253 height 65
click at [681, 319] on div "*" at bounding box center [726, 304] width 167 height 32
click at [689, 308] on input "*" at bounding box center [726, 304] width 165 height 25
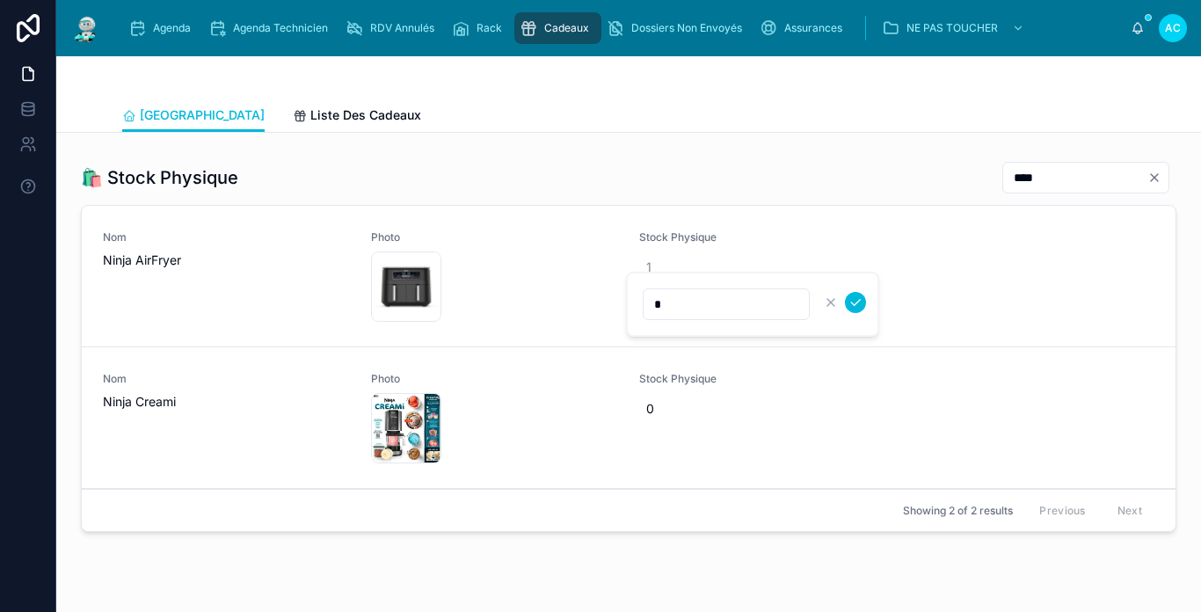
click at [689, 308] on input "*" at bounding box center [726, 304] width 165 height 25
type input "*"
click at [849, 301] on icon "submit" at bounding box center [855, 302] width 14 height 14
click at [88, 29] on img at bounding box center [86, 28] width 32 height 28
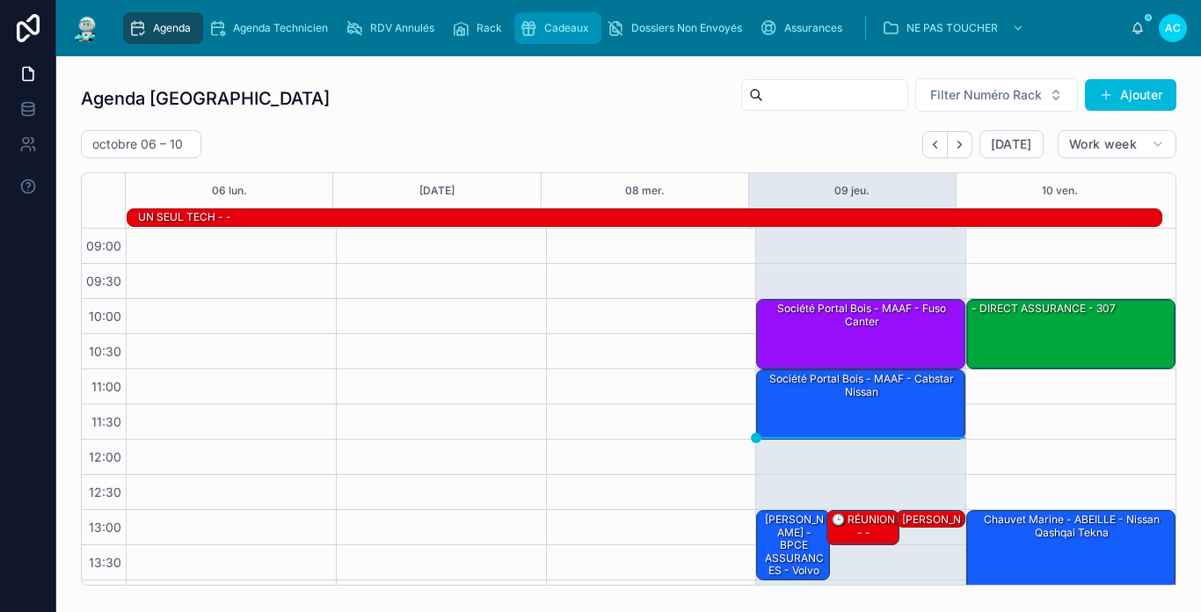
click at [572, 34] on span "Cadeaux" at bounding box center [566, 28] width 45 height 14
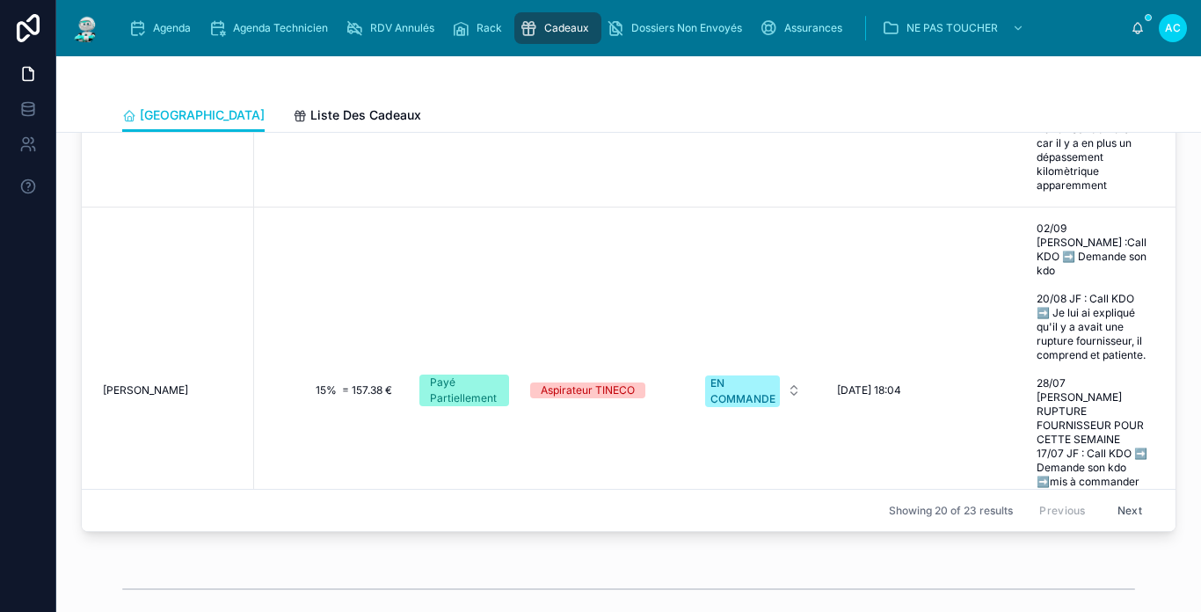
scroll to position [264, 448]
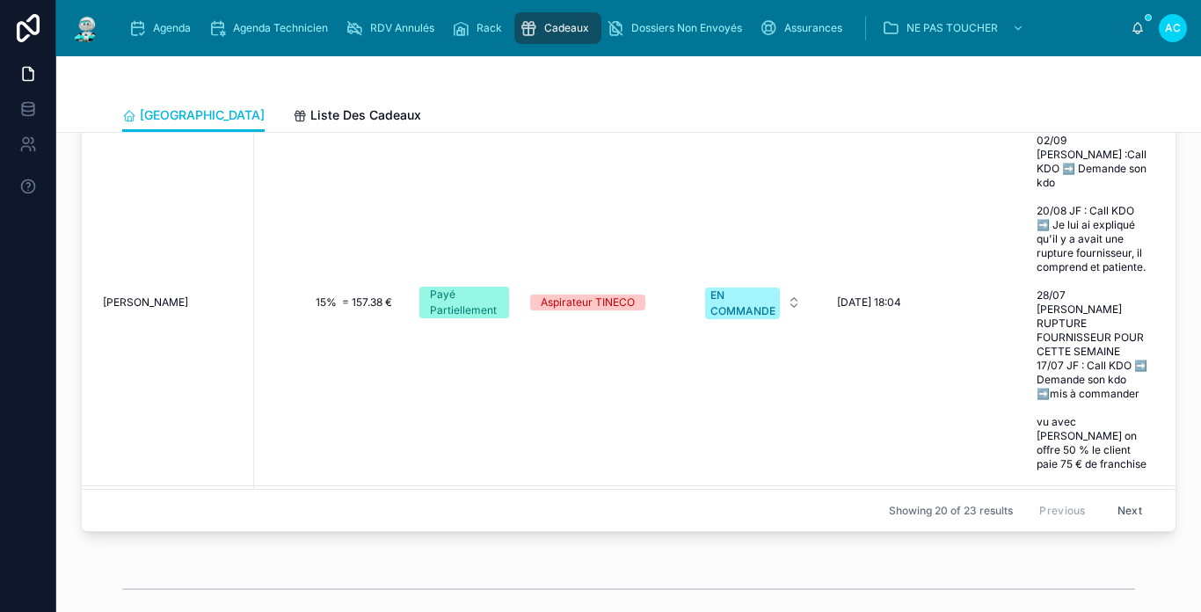
click at [163, 295] on span "[PERSON_NAME]" at bounding box center [145, 302] width 85 height 14
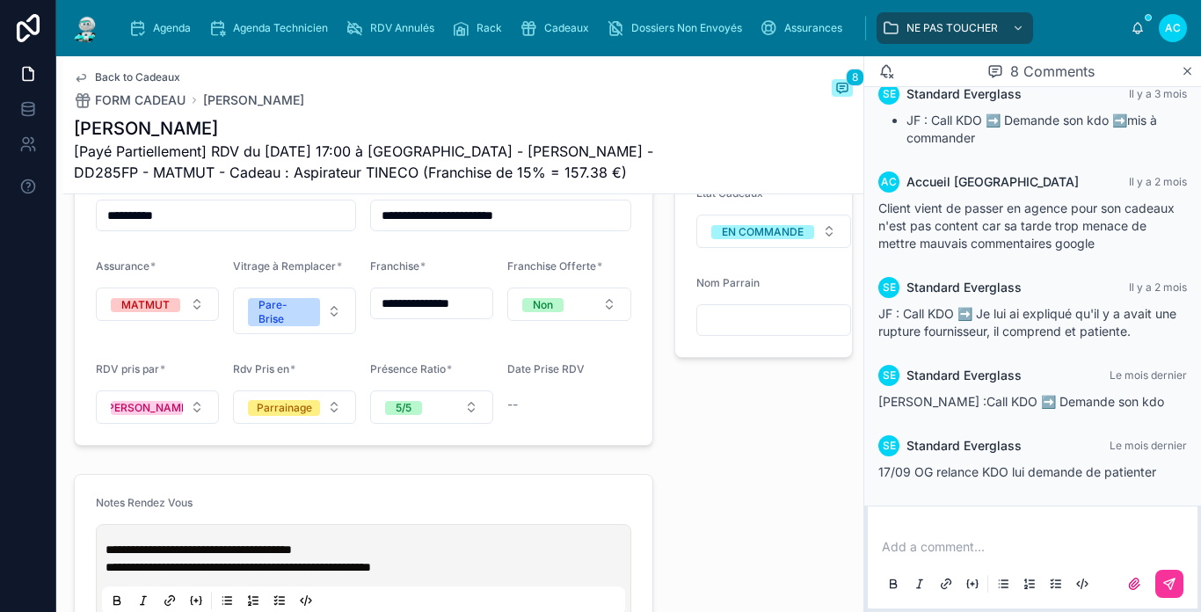
scroll to position [1583, 0]
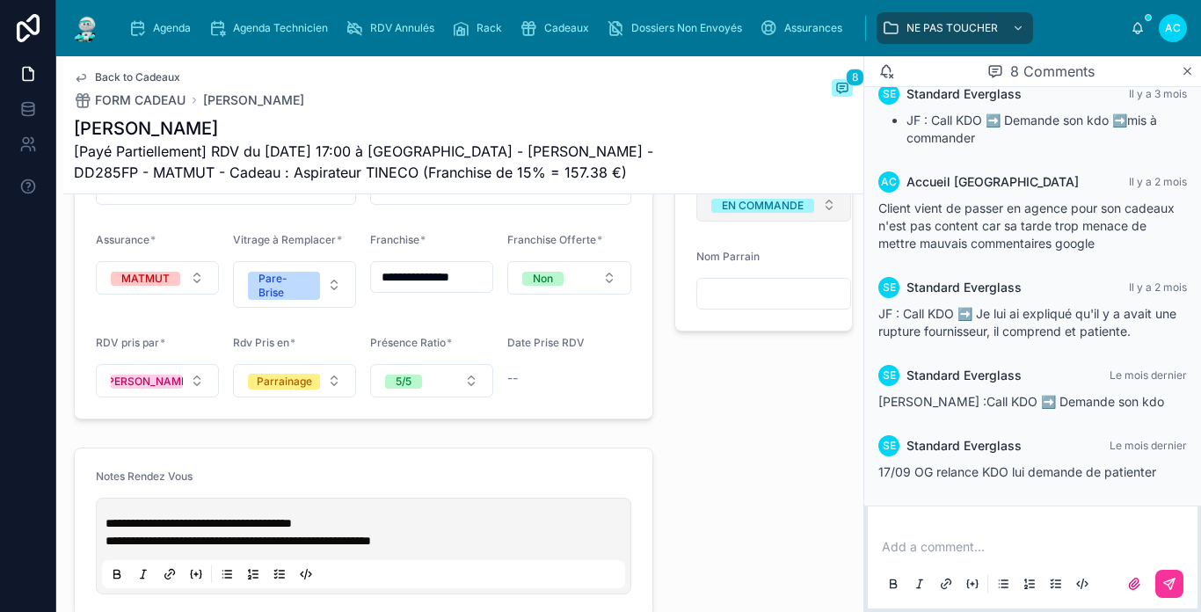
click at [754, 213] on div "EN COMMANDE" at bounding box center [763, 206] width 82 height 14
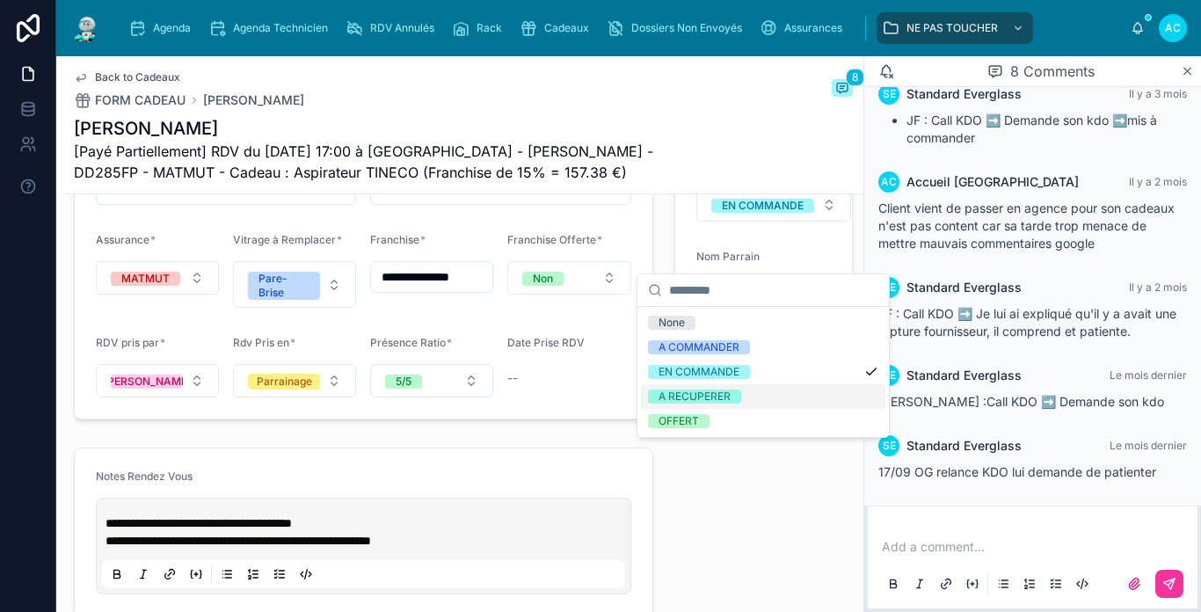
click at [733, 393] on span "A RECUPERER" at bounding box center [694, 397] width 93 height 14
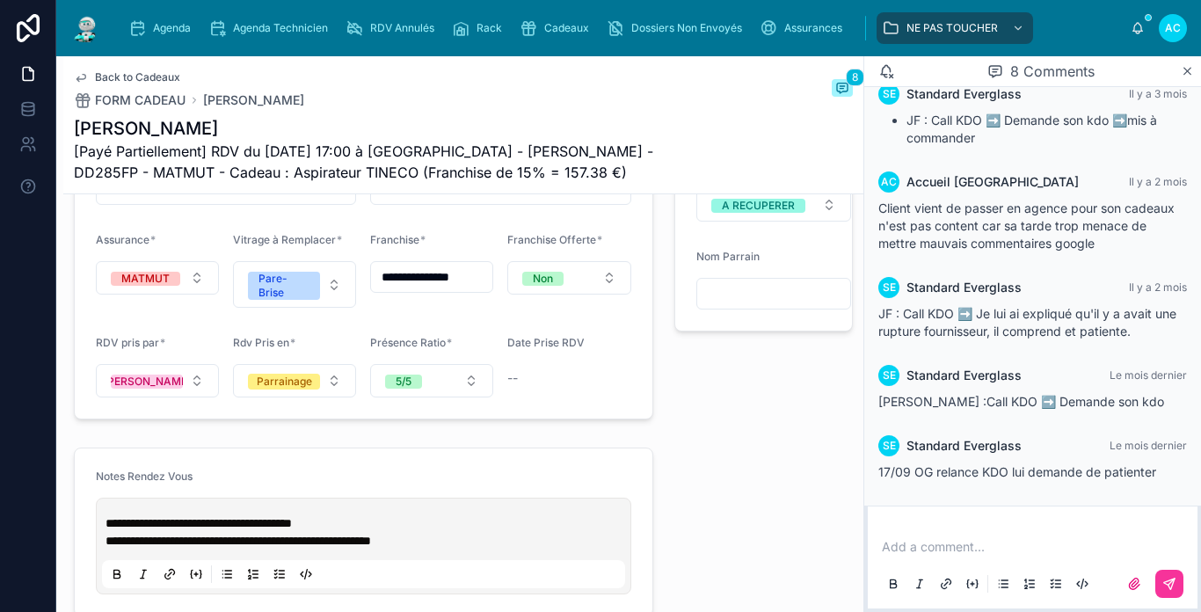
click at [154, 77] on span "Back to Cadeaux" at bounding box center [137, 77] width 85 height 14
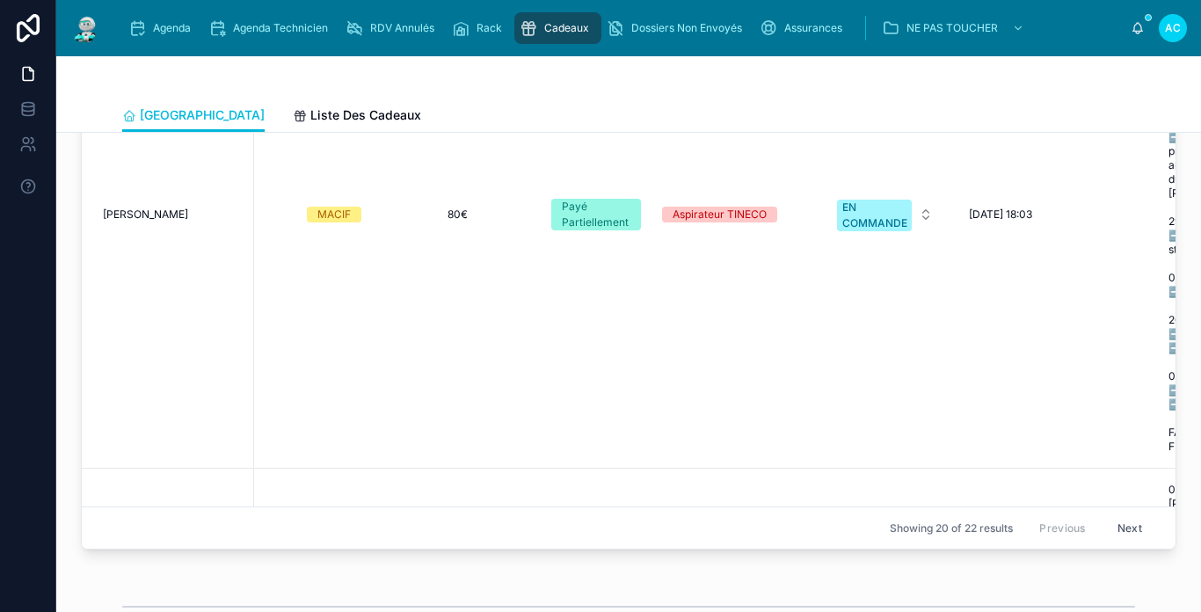
scroll to position [440, 307]
click at [876, 210] on div "EN COMMANDE" at bounding box center [873, 216] width 65 height 32
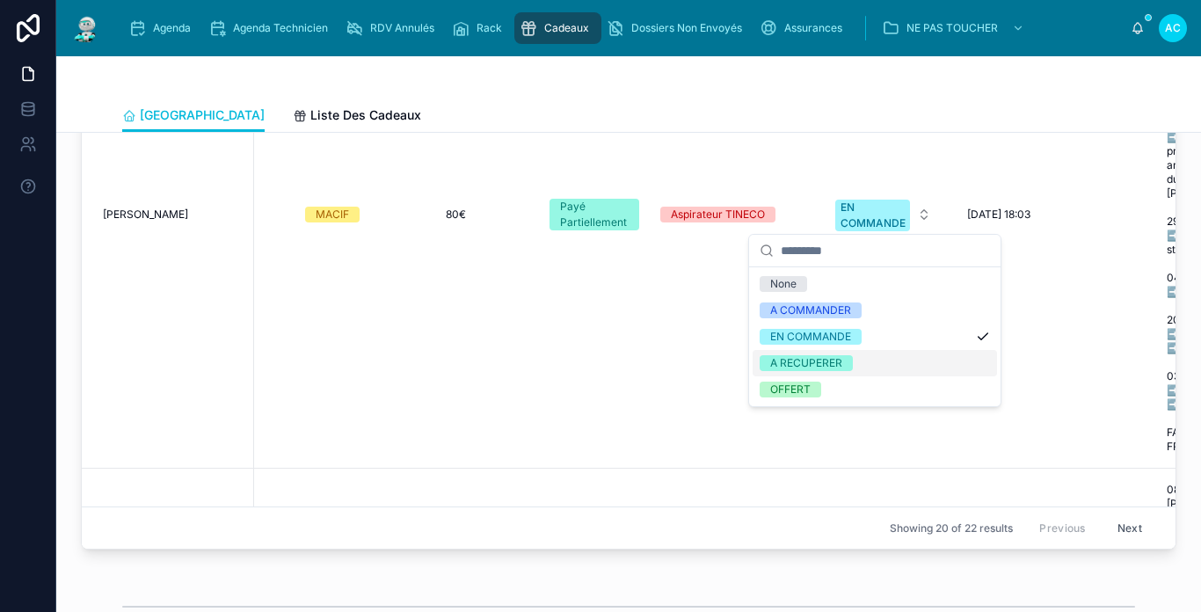
click at [819, 355] on div "A RECUPERER" at bounding box center [806, 363] width 72 height 16
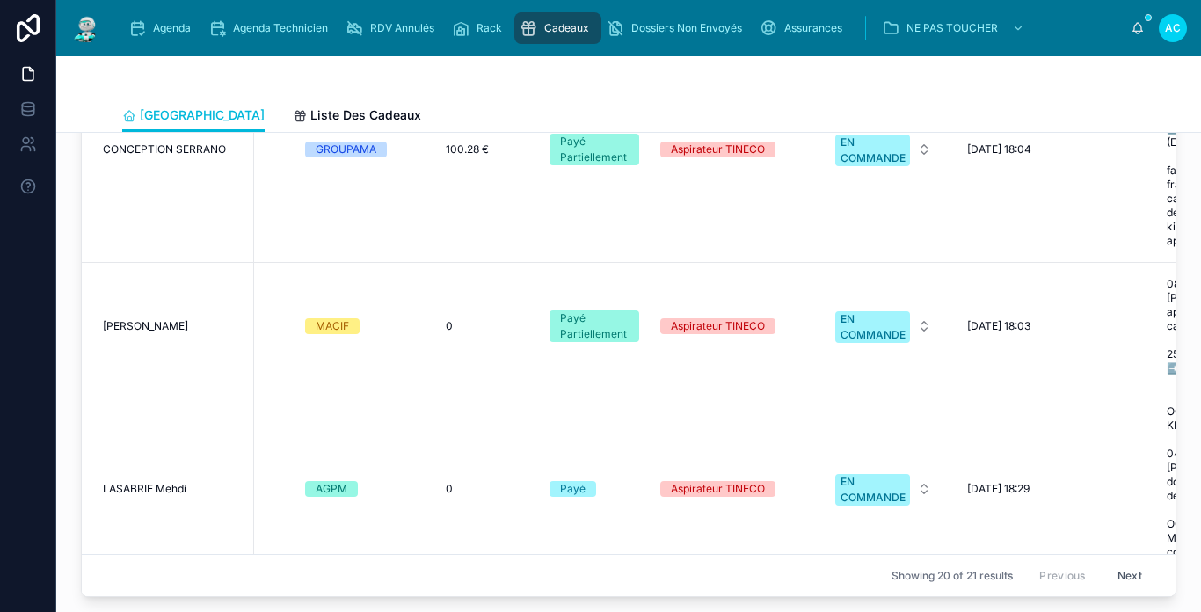
scroll to position [216, 307]
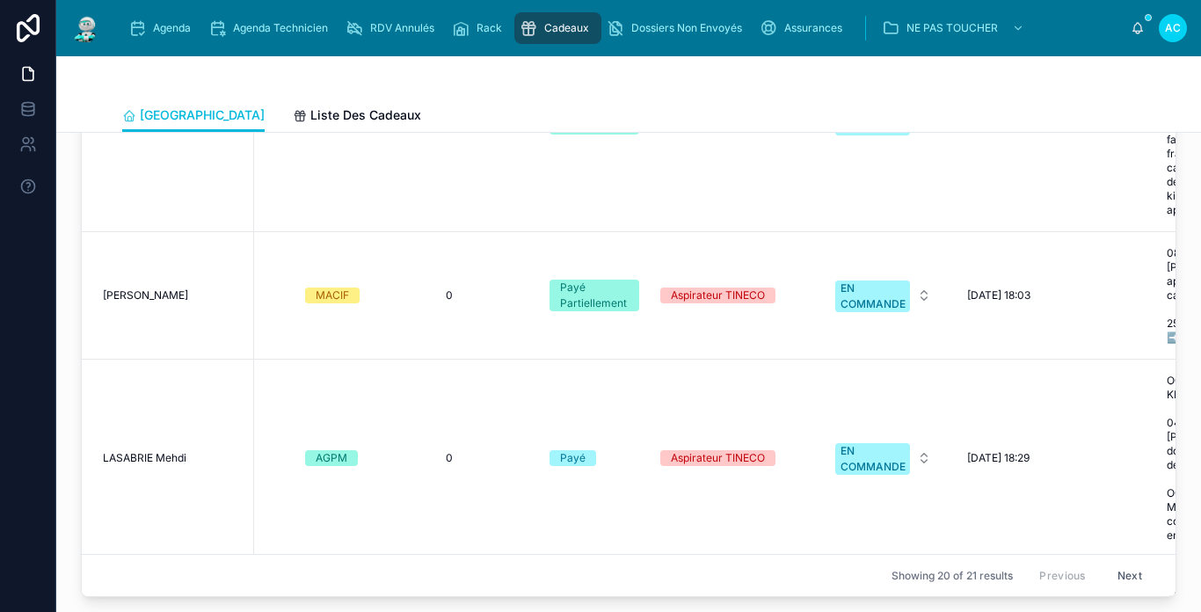
click at [154, 288] on span "[PERSON_NAME]" at bounding box center [145, 295] width 85 height 14
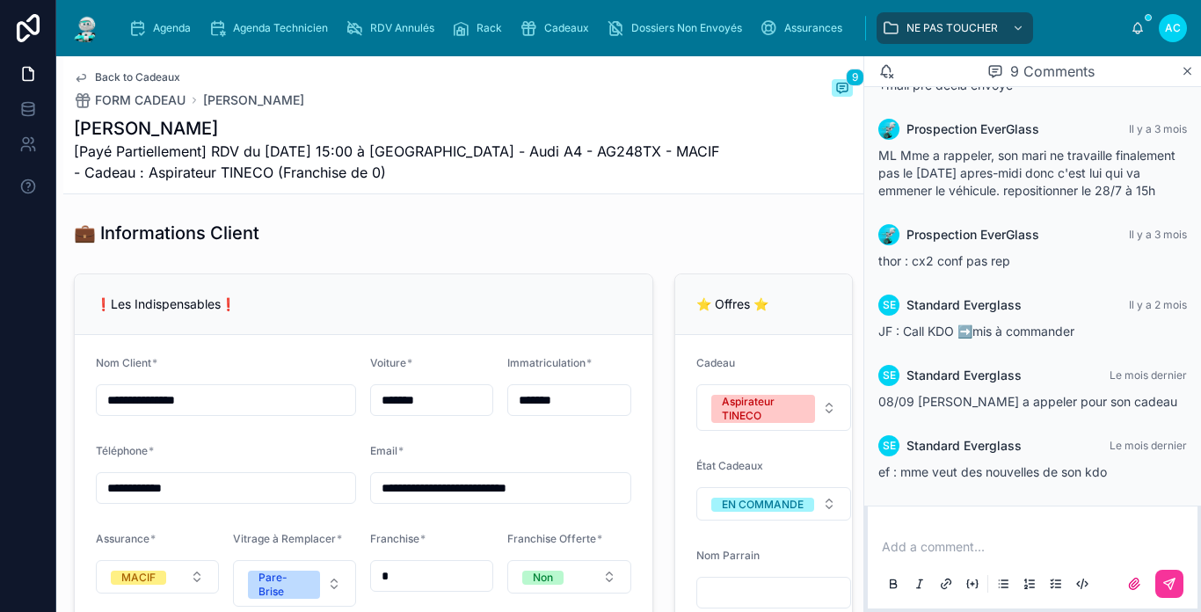
scroll to position [1319, 0]
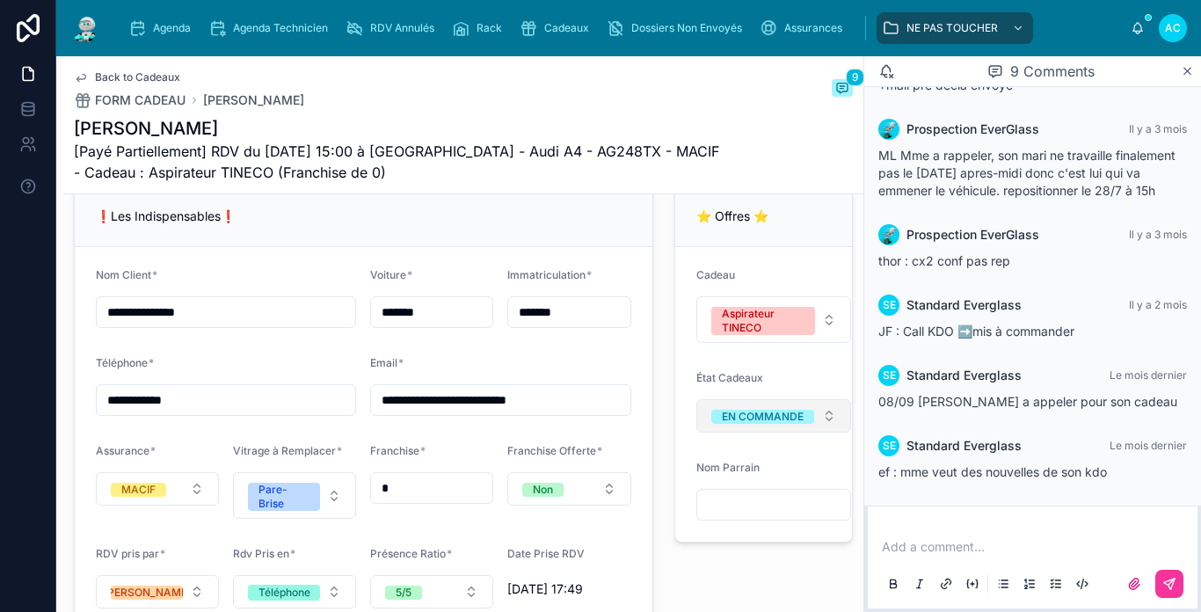
click at [783, 433] on button "EN COMMANDE" at bounding box center [773, 415] width 155 height 33
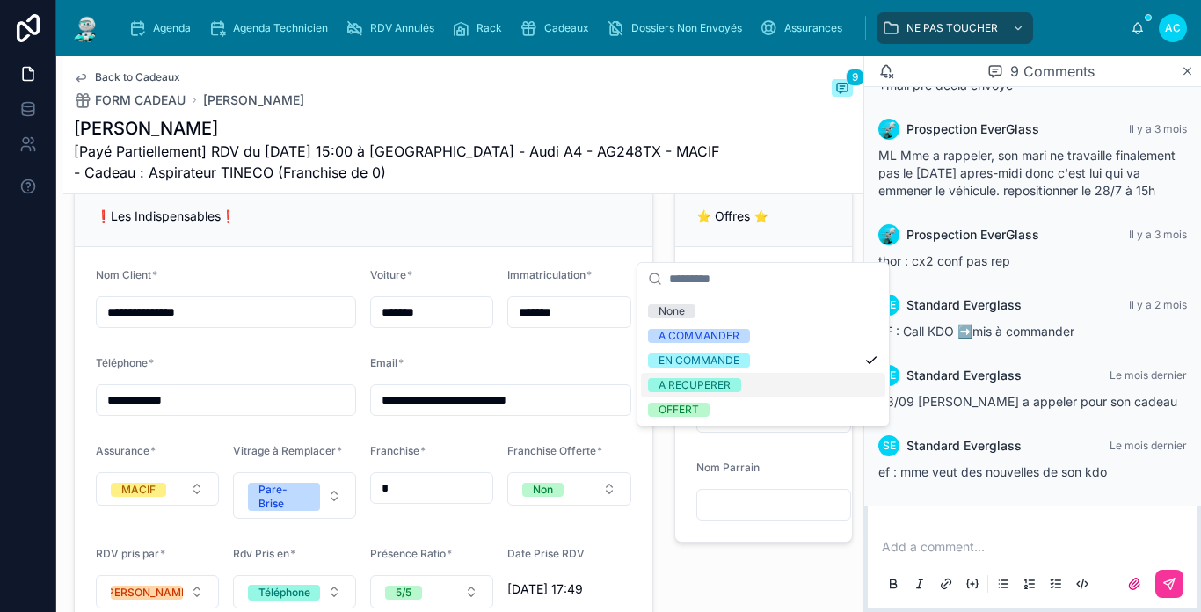
click at [724, 383] on div "A RECUPERER" at bounding box center [695, 385] width 72 height 14
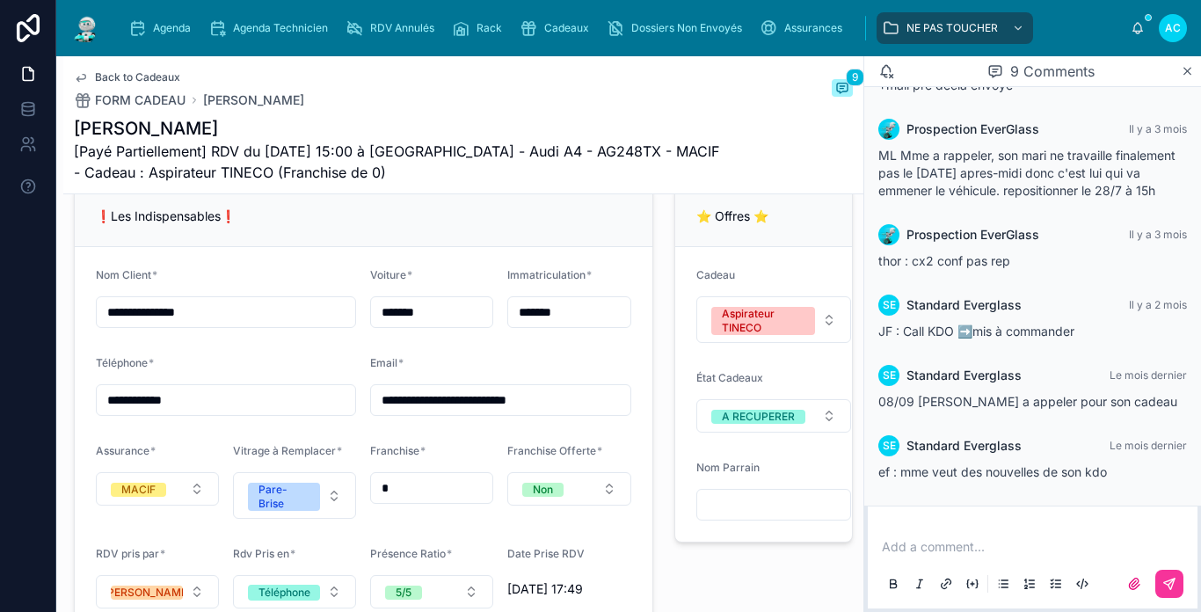
click at [92, 76] on link "Back to Cadeaux" at bounding box center [127, 77] width 106 height 14
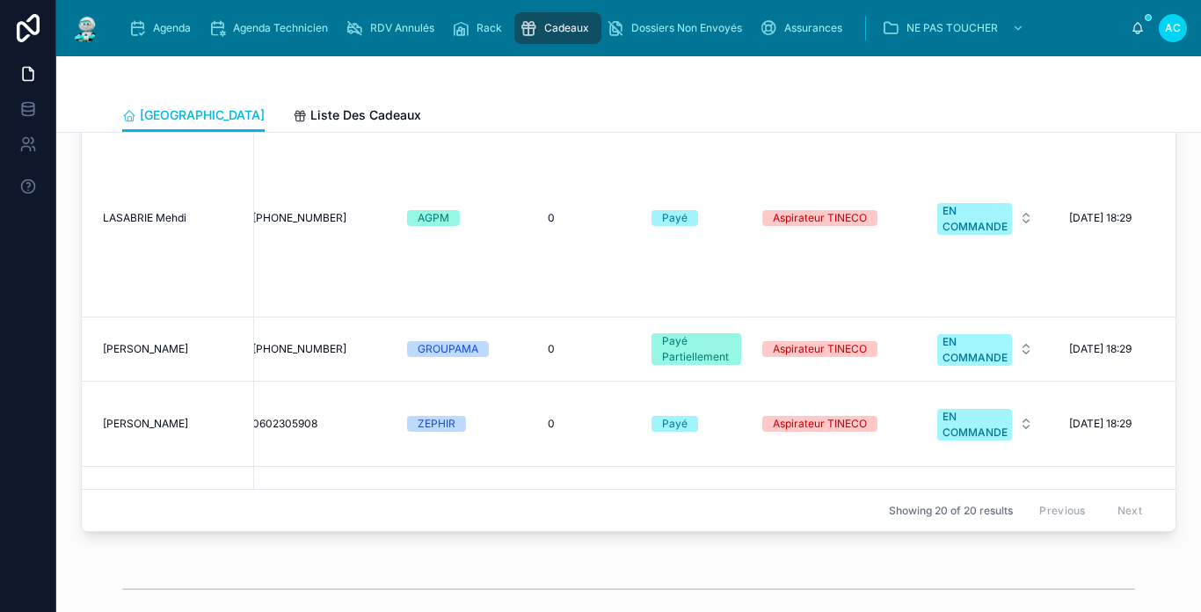
scroll to position [264, 231]
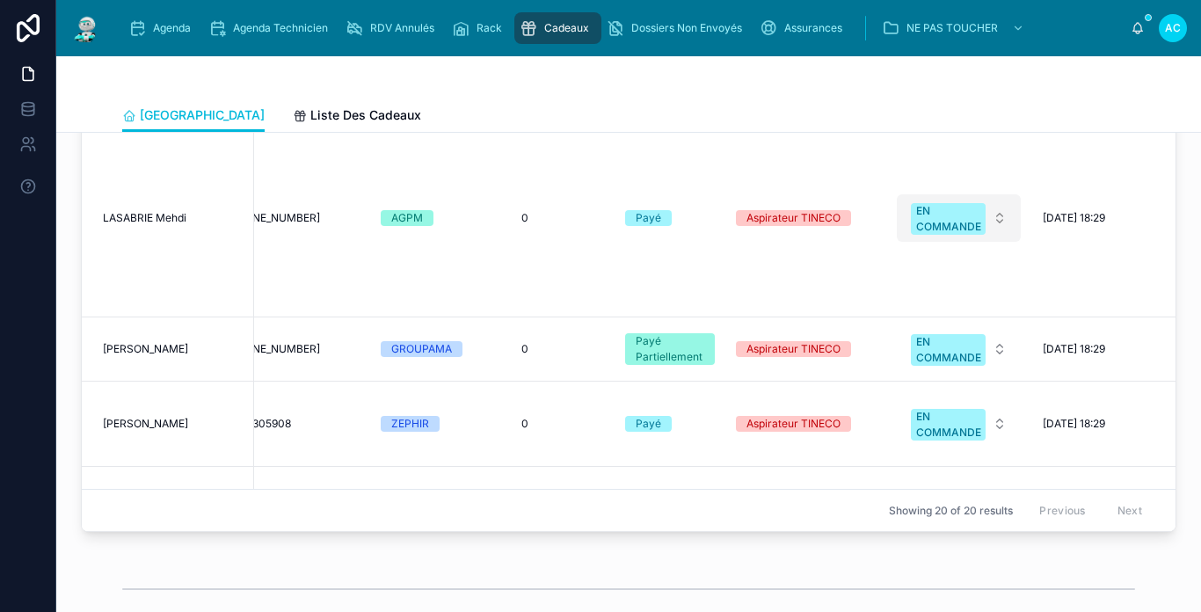
click at [960, 216] on div "EN COMMANDE" at bounding box center [948, 219] width 65 height 32
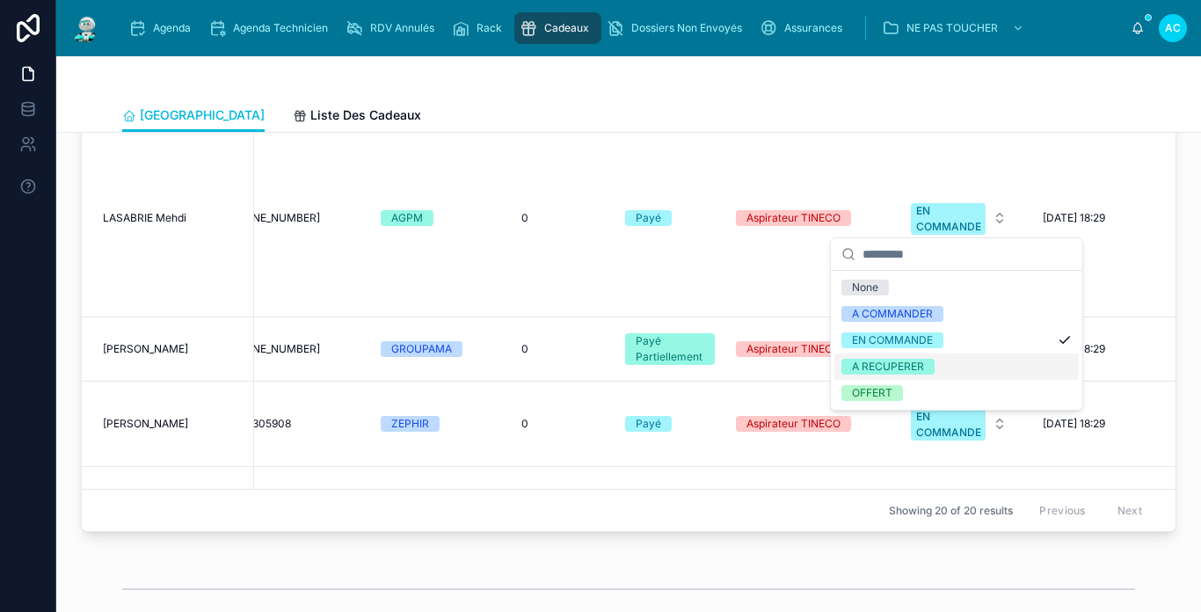
click at [913, 361] on div "A RECUPERER" at bounding box center [888, 367] width 72 height 16
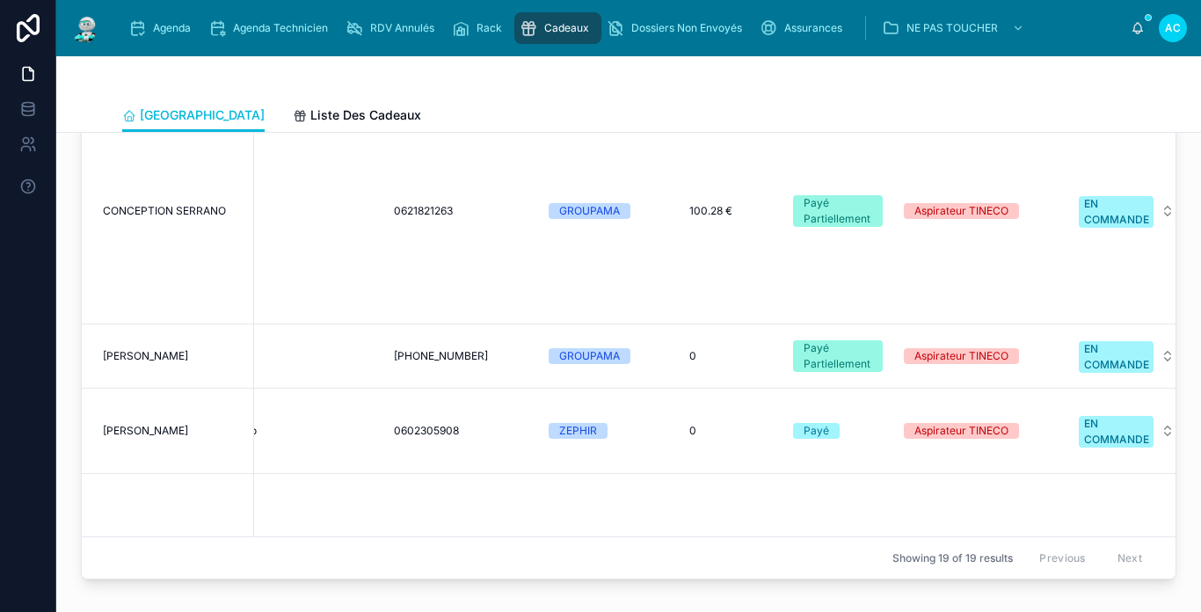
scroll to position [88, 63]
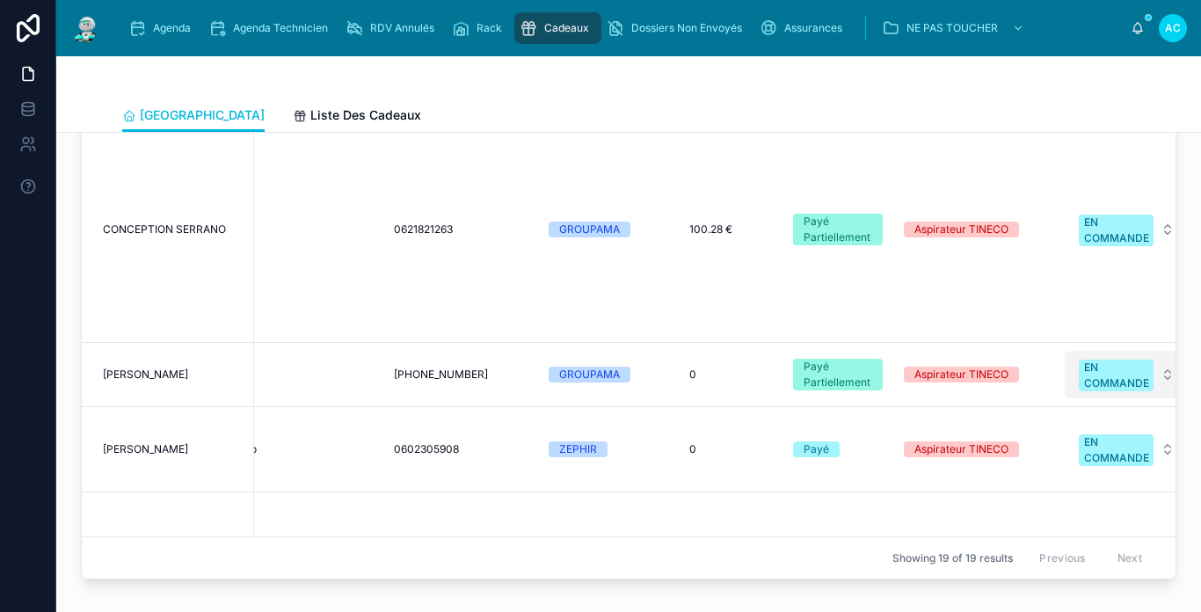
click at [1110, 363] on div "EN COMMANDE" at bounding box center [1116, 376] width 65 height 32
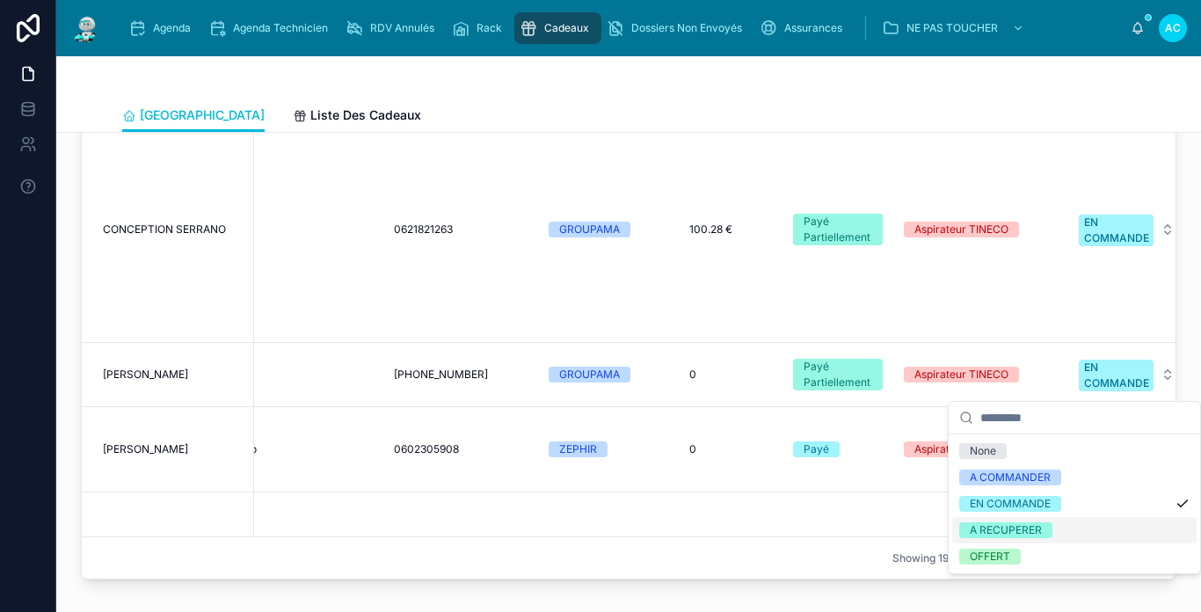
click at [1018, 526] on div "A RECUPERER" at bounding box center [1006, 530] width 72 height 16
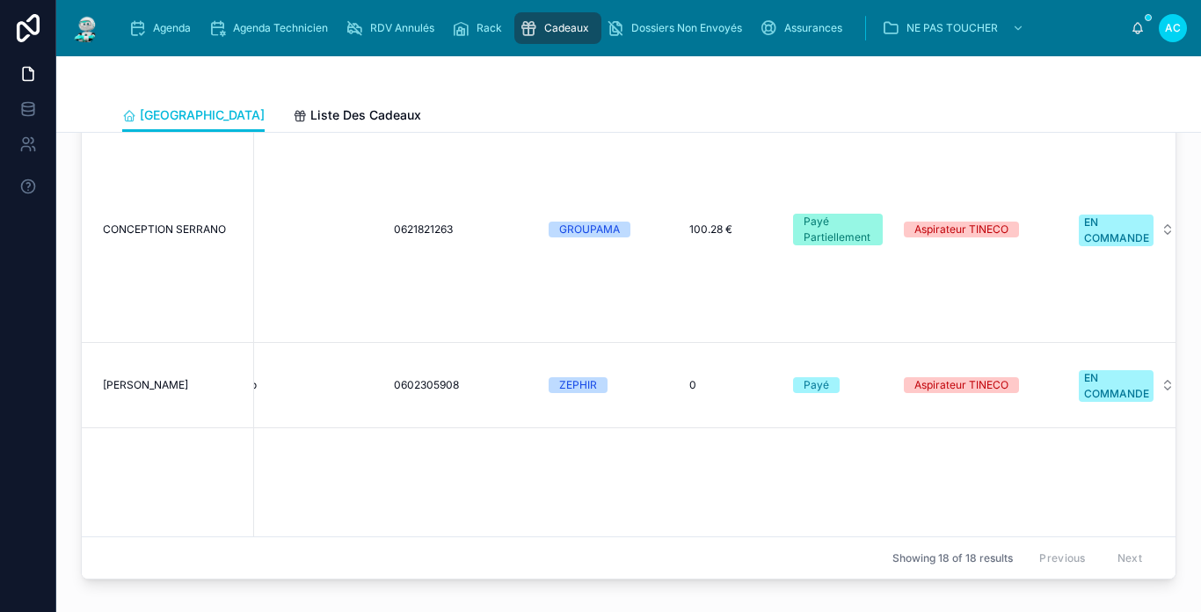
click at [1106, 234] on div "EN COMMANDE" at bounding box center [1116, 231] width 65 height 32
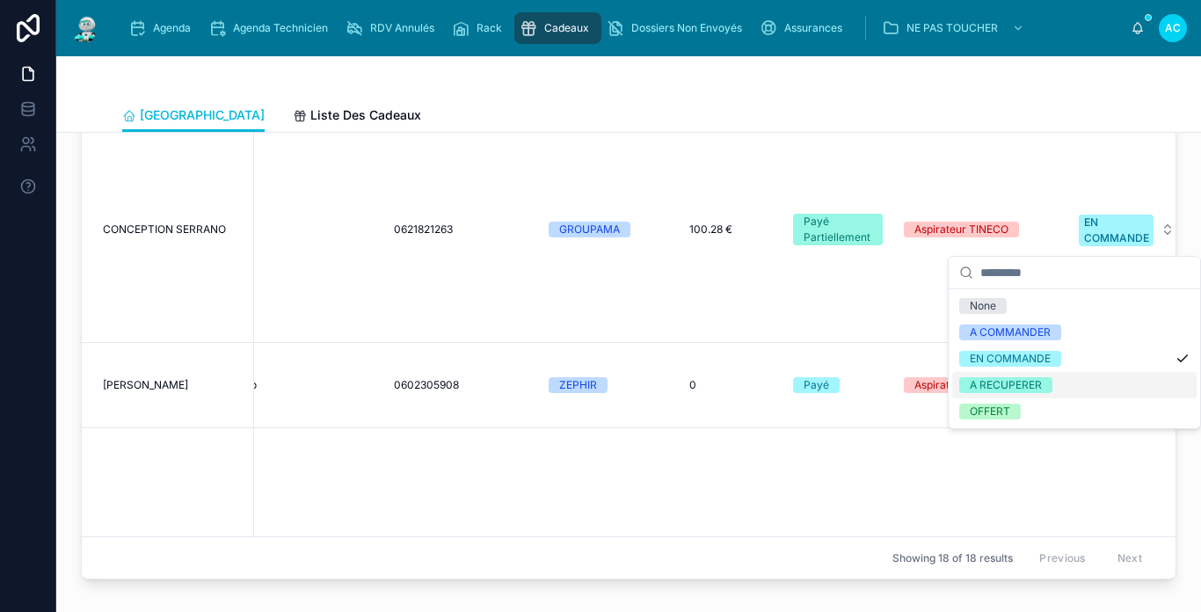
click at [1034, 382] on div "A RECUPERER" at bounding box center [1006, 385] width 72 height 16
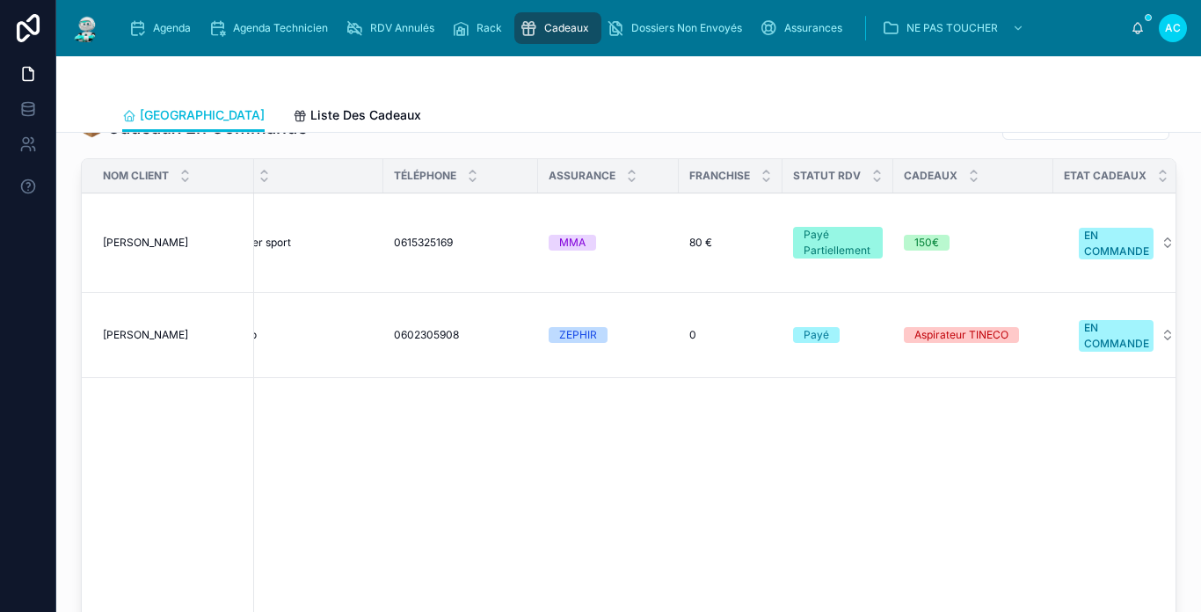
scroll to position [1183, 0]
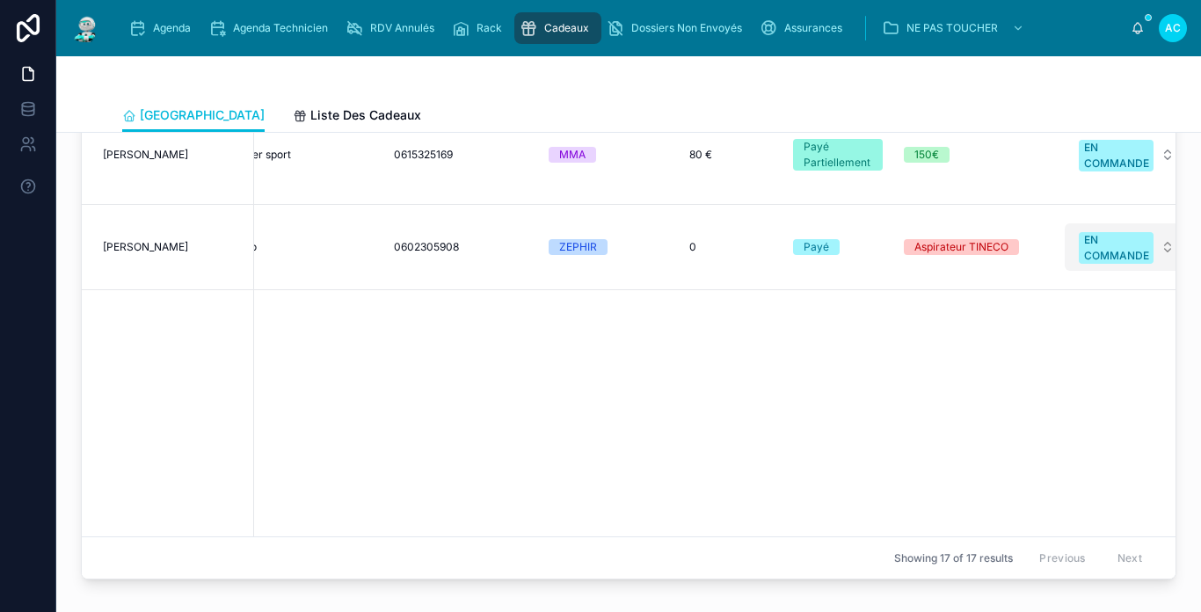
click at [1111, 254] on div "EN COMMANDE" at bounding box center [1116, 248] width 65 height 32
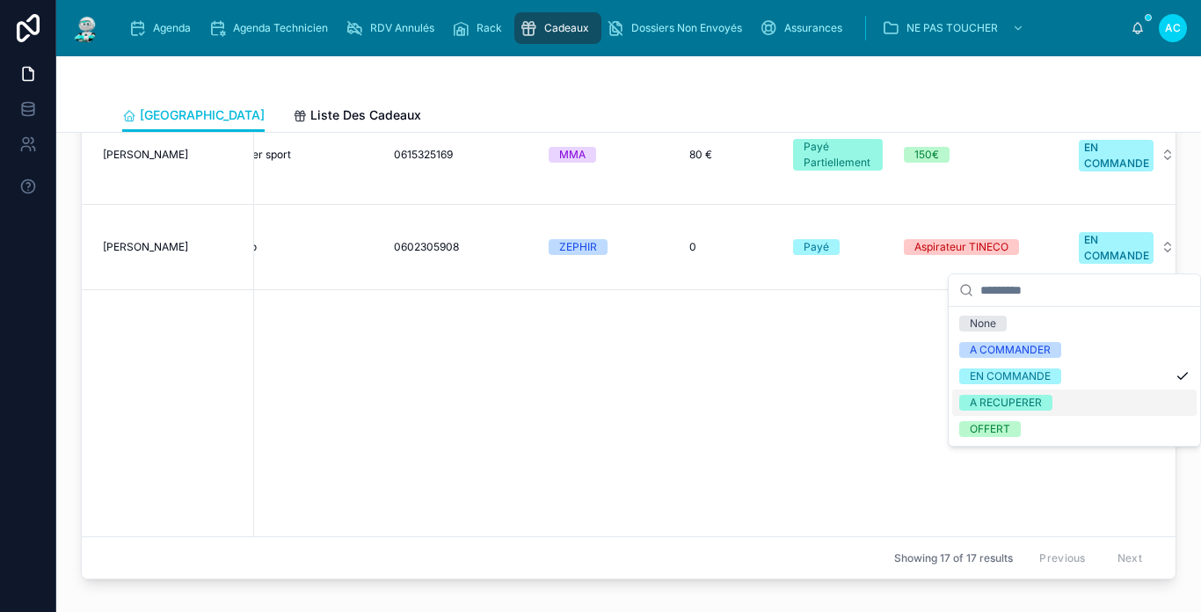
click at [1021, 403] on div "A RECUPERER" at bounding box center [1006, 403] width 72 height 16
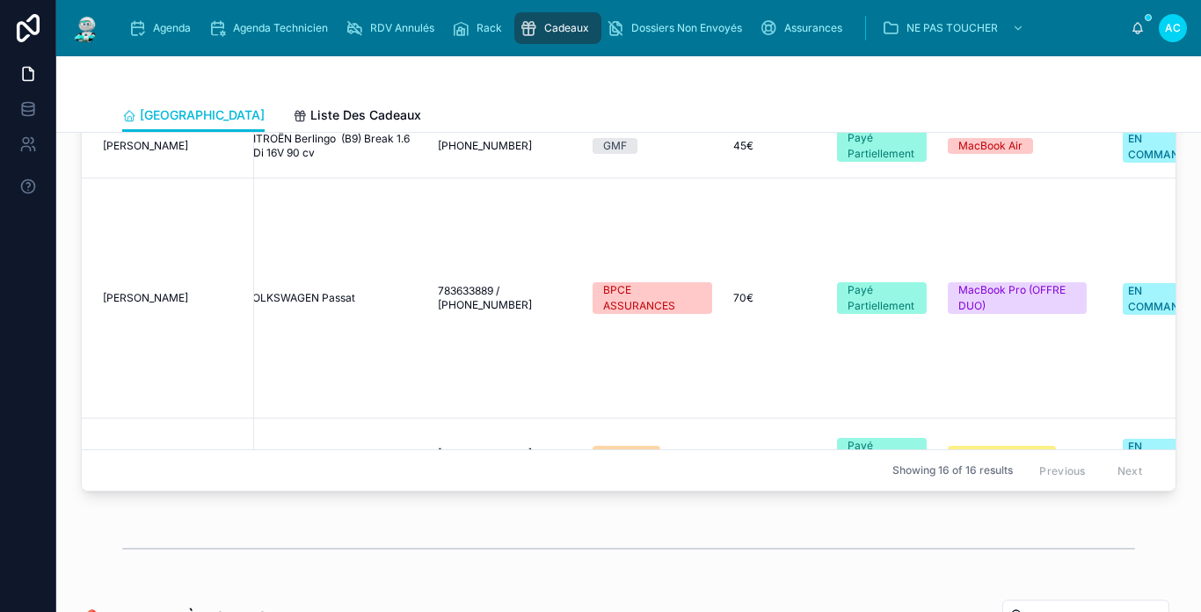
scroll to position [791, 0]
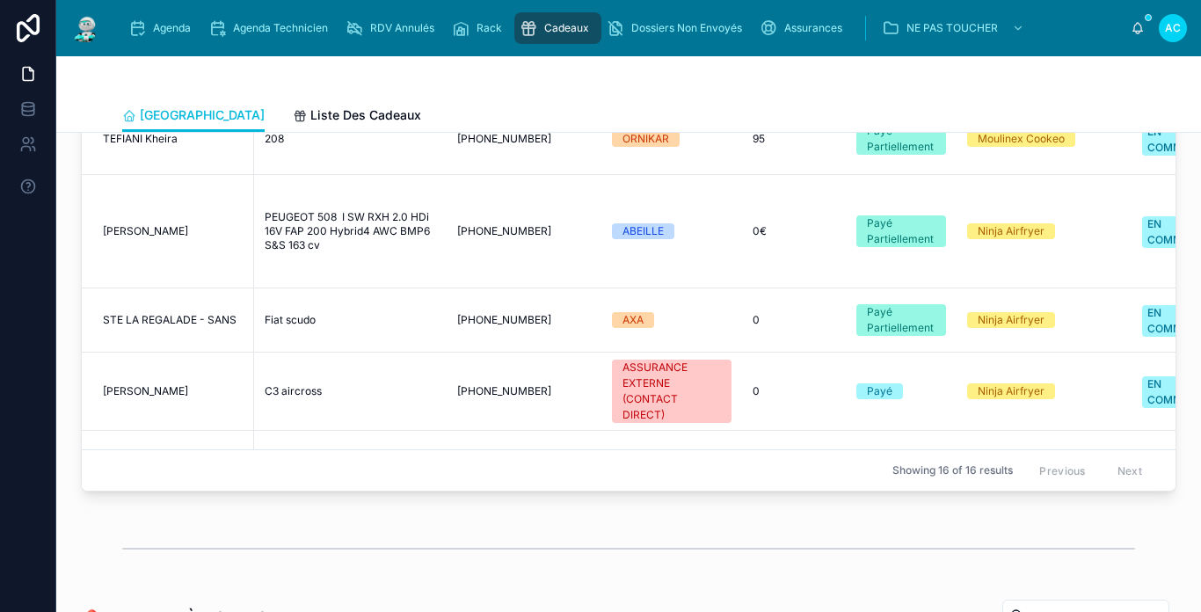
drag, startPoint x: 807, startPoint y: 490, endPoint x: 846, endPoint y: 502, distance: 40.6
click at [846, 491] on div "Nom Client Voiture Téléphone Assurance Franchise Statut RDV Cadeaux Etat Cadeau…" at bounding box center [629, 237] width 1094 height 508
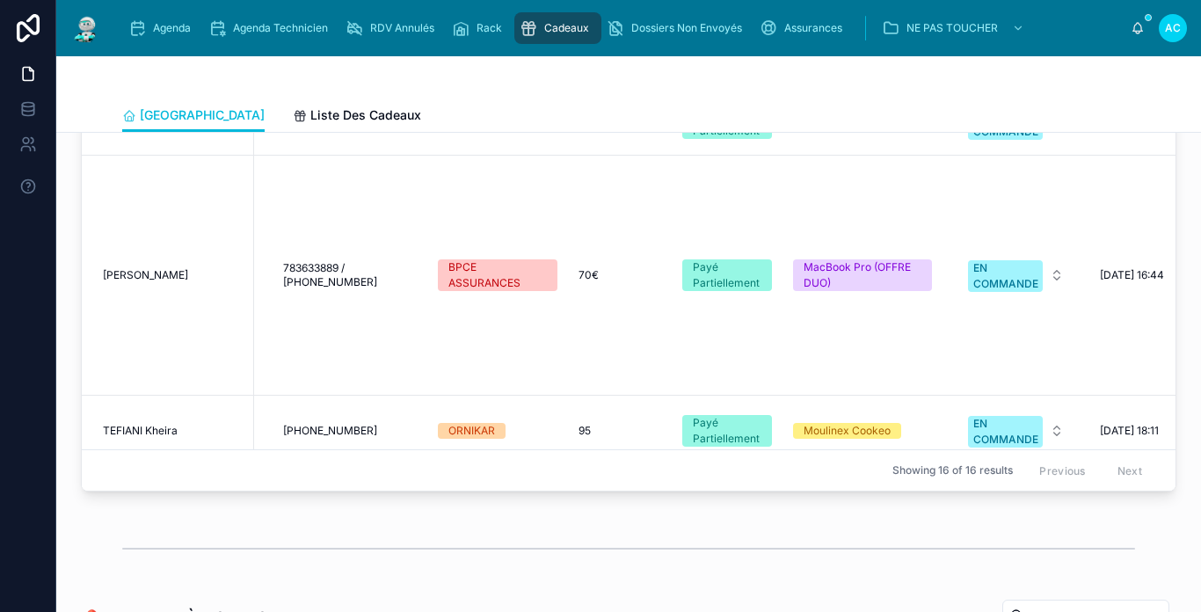
scroll to position [814, 181]
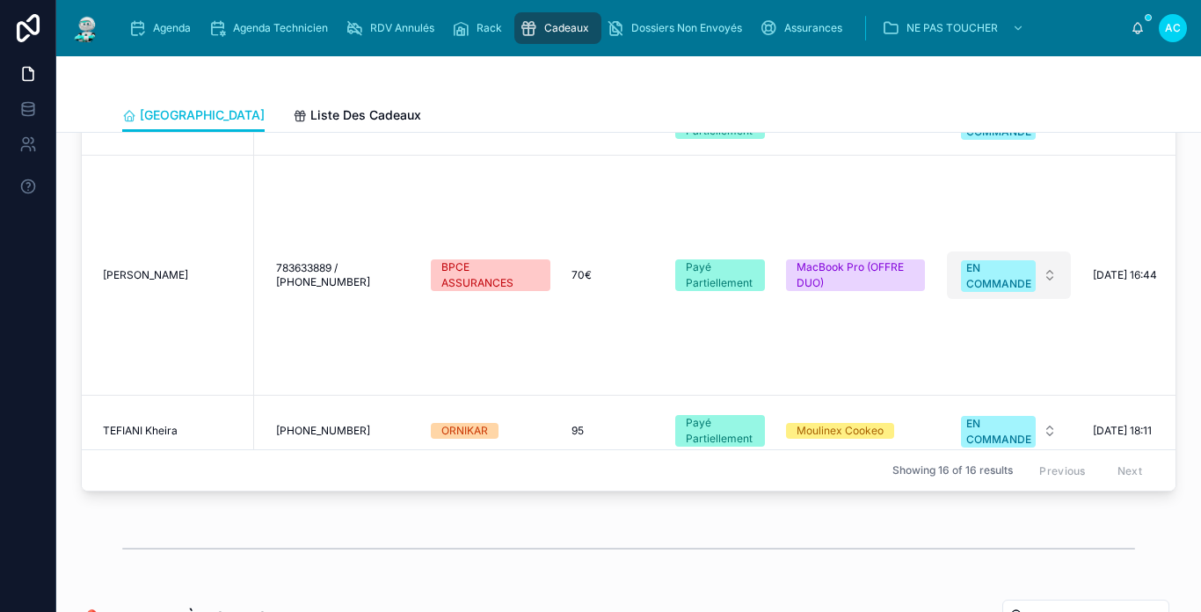
click at [981, 270] on div "EN COMMANDE" at bounding box center [998, 276] width 65 height 32
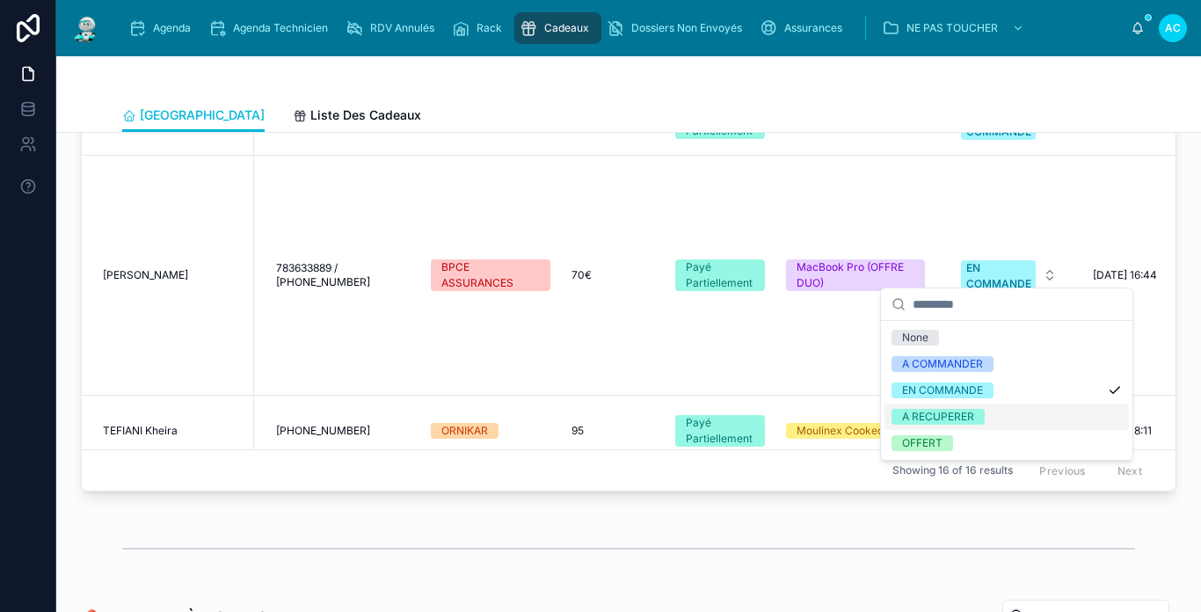
click at [959, 411] on div "A RECUPERER" at bounding box center [938, 417] width 72 height 16
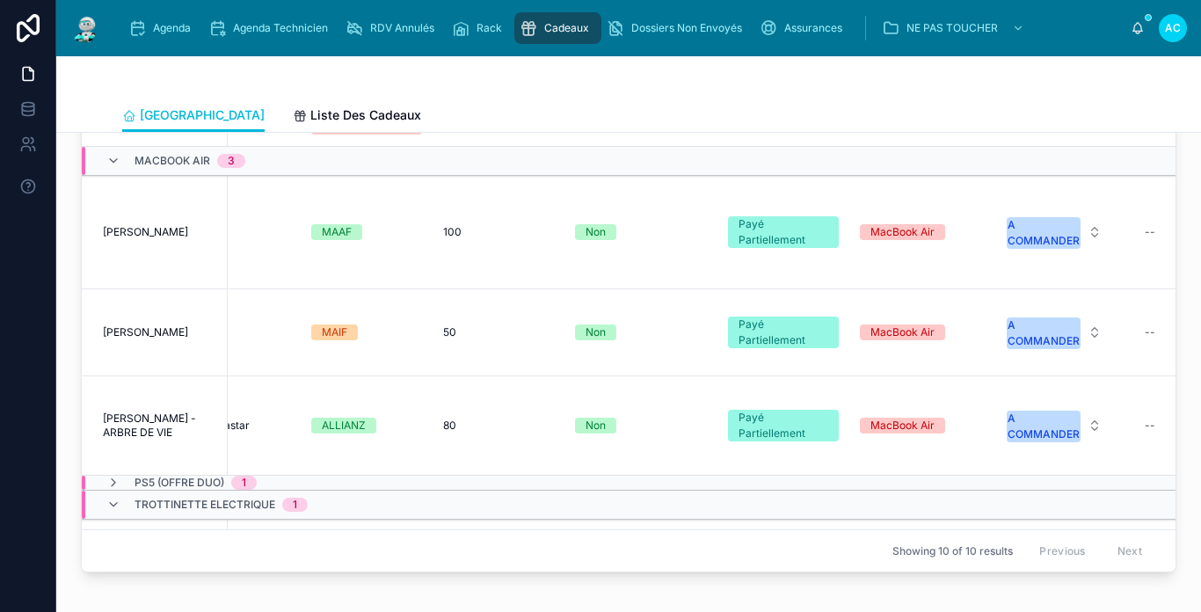
scroll to position [661, 0]
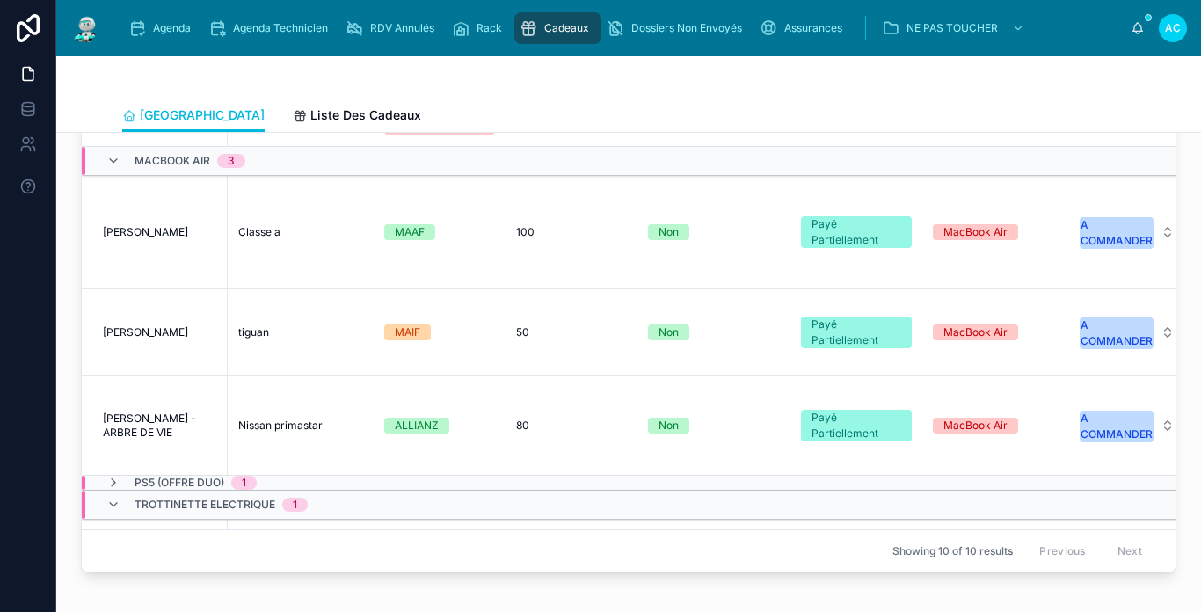
click at [255, 225] on span "Classe a" at bounding box center [259, 232] width 42 height 14
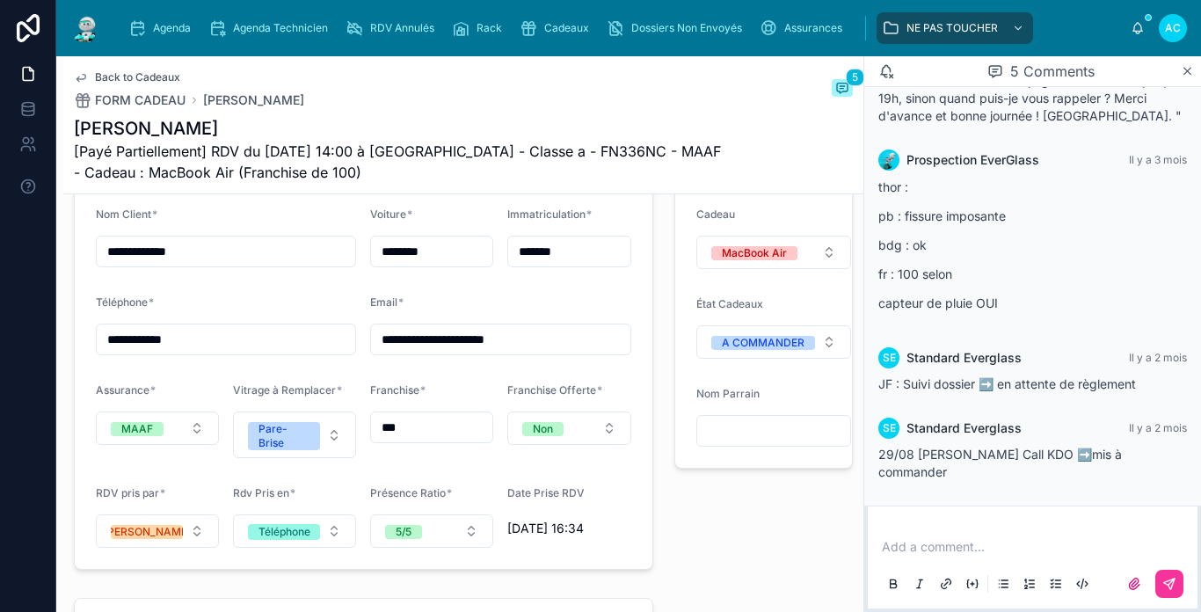
scroll to position [1407, 0]
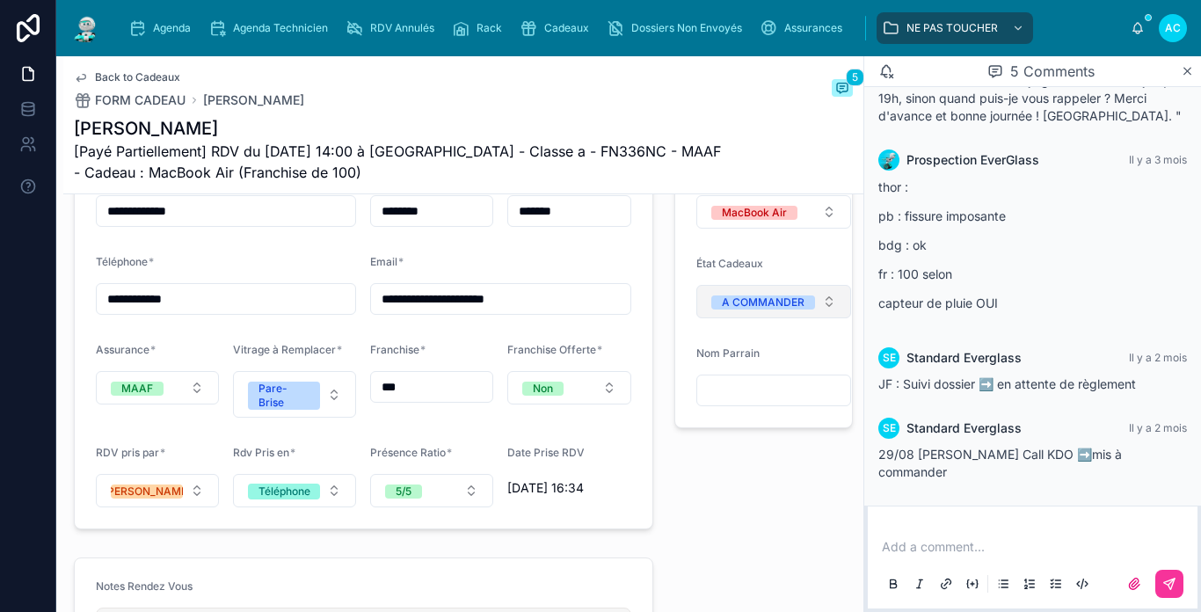
click at [775, 318] on button "A COMMANDER" at bounding box center [773, 301] width 155 height 33
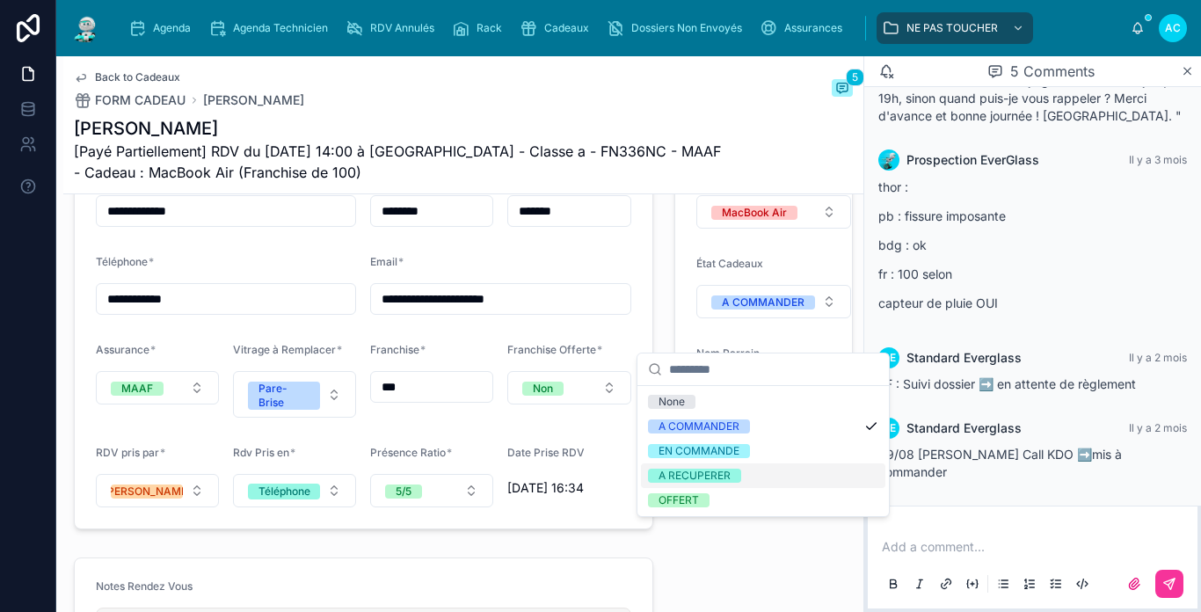
click at [726, 475] on div "A RECUPERER" at bounding box center [695, 476] width 72 height 14
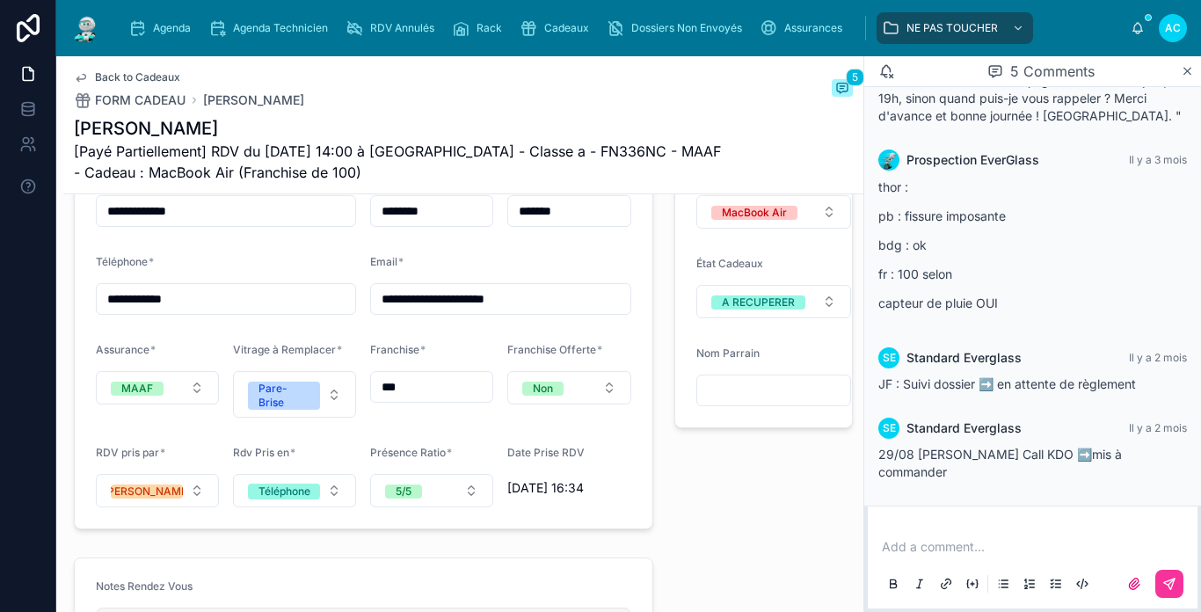
click at [344, 105] on div "Back to Cadeaux FORM [PERSON_NAME] 5" at bounding box center [463, 89] width 779 height 39
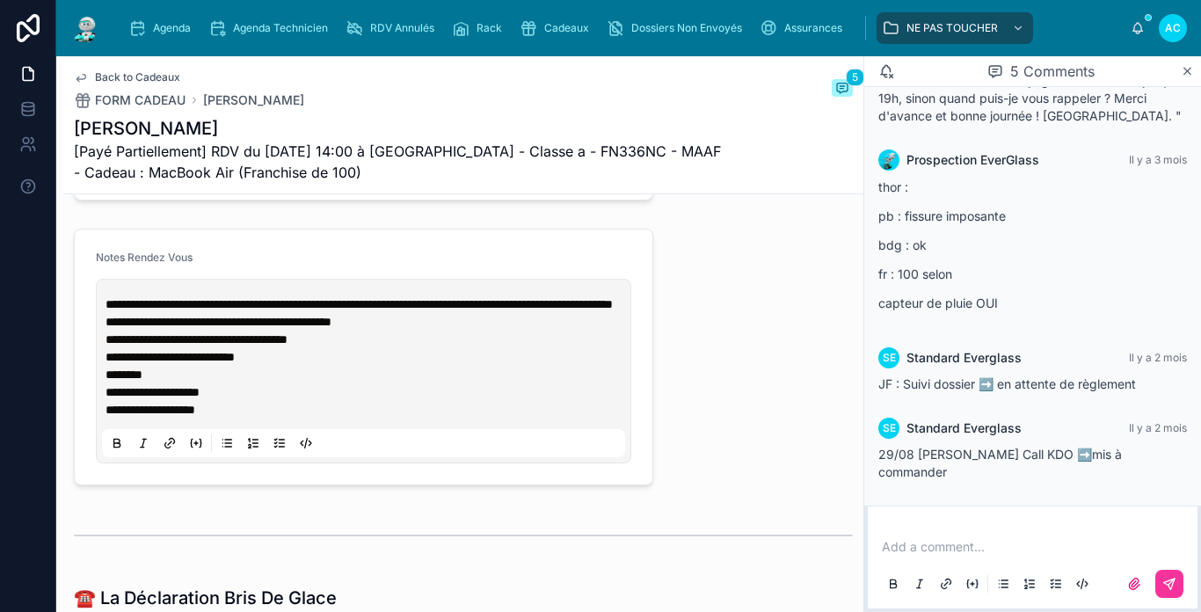
scroll to position [1758, 0]
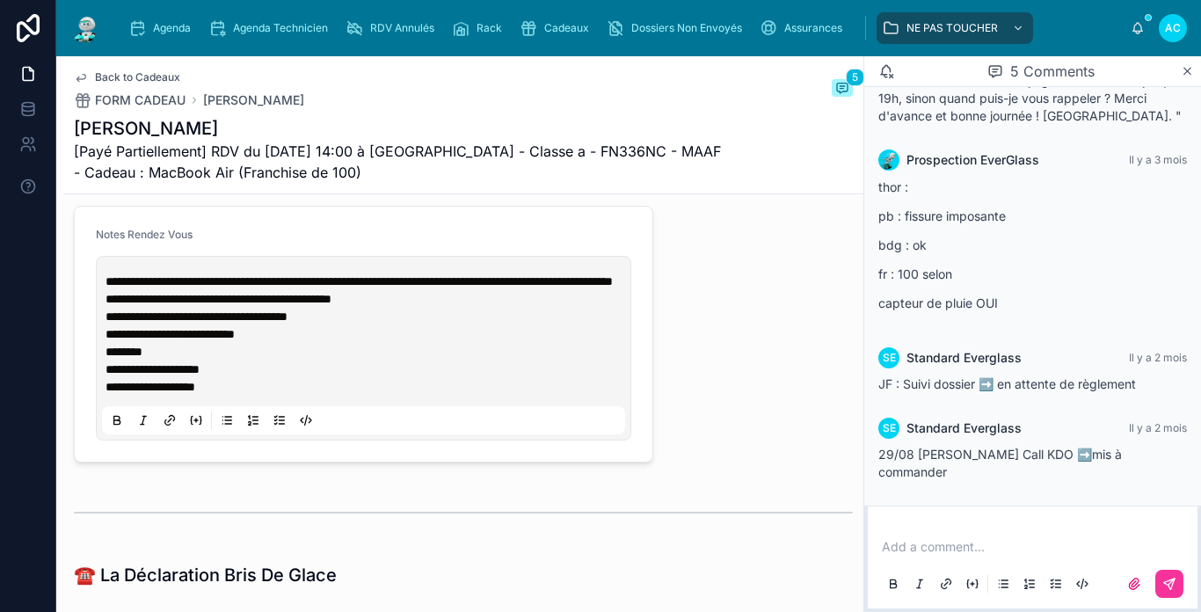
click at [462, 396] on p "**********" at bounding box center [367, 360] width 523 height 70
click at [232, 396] on p "**********" at bounding box center [367, 360] width 523 height 70
click at [242, 396] on p "**********" at bounding box center [367, 360] width 523 height 70
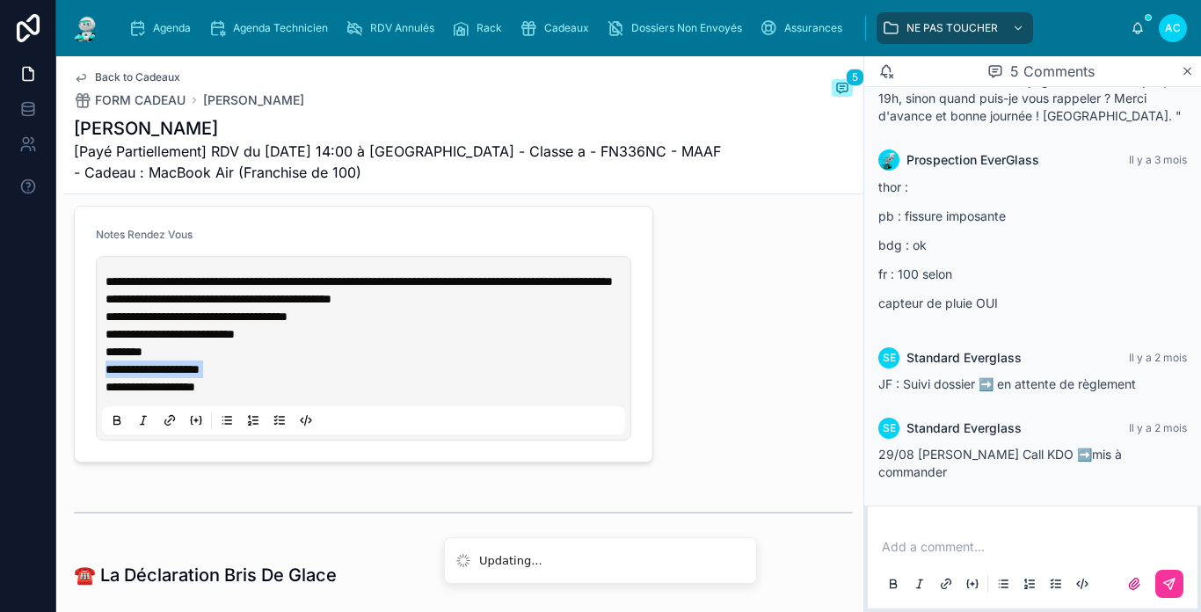
click at [242, 396] on p "**********" at bounding box center [367, 360] width 523 height 70
click at [236, 396] on p "**********" at bounding box center [367, 360] width 523 height 70
drag, startPoint x: 245, startPoint y: 435, endPoint x: 198, endPoint y: 444, distance: 48.3
click at [198, 434] on div "**********" at bounding box center [363, 348] width 523 height 172
click at [237, 396] on p "**********" at bounding box center [367, 360] width 523 height 70
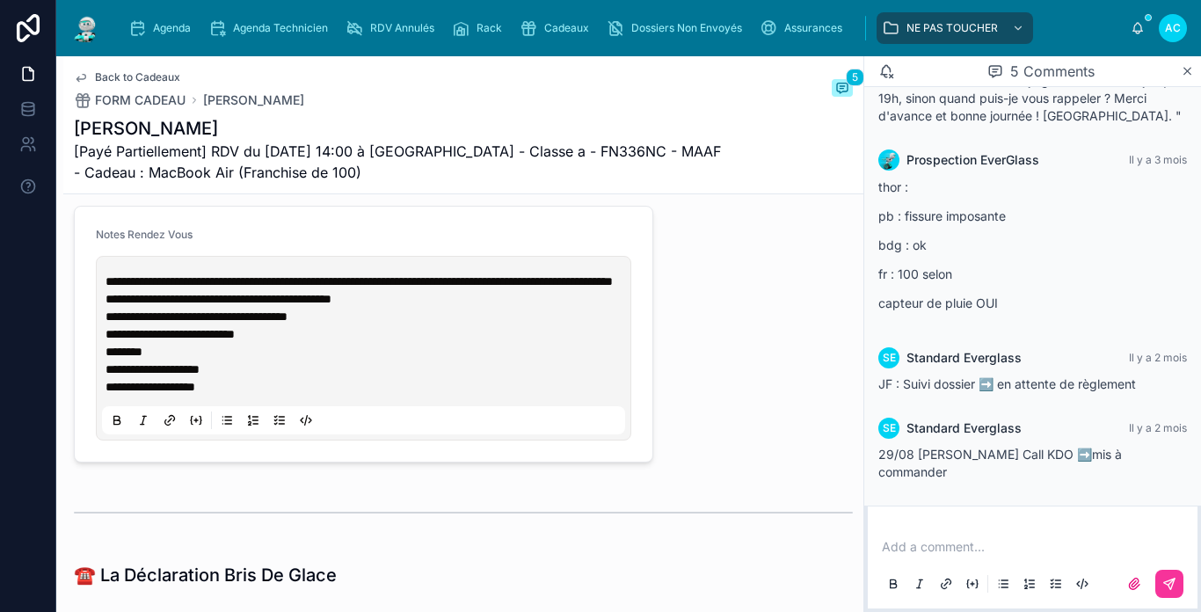
click at [576, 178] on span "[Payé Partiellement] RDV du [DATE] 14:00 à [GEOGRAPHIC_DATA] - Classe a - FN336…" at bounding box center [397, 162] width 647 height 42
drag, startPoint x: 464, startPoint y: 173, endPoint x: 397, endPoint y: 173, distance: 67.7
click at [397, 173] on span "[Payé Partiellement] RDV du [DATE] 14:00 à [GEOGRAPHIC_DATA] - Classe a - FN336…" at bounding box center [397, 162] width 647 height 42
click at [402, 176] on span "[Payé Partiellement] RDV du [DATE] 14:00 à [GEOGRAPHIC_DATA] - Classe a - FN336…" at bounding box center [397, 162] width 647 height 42
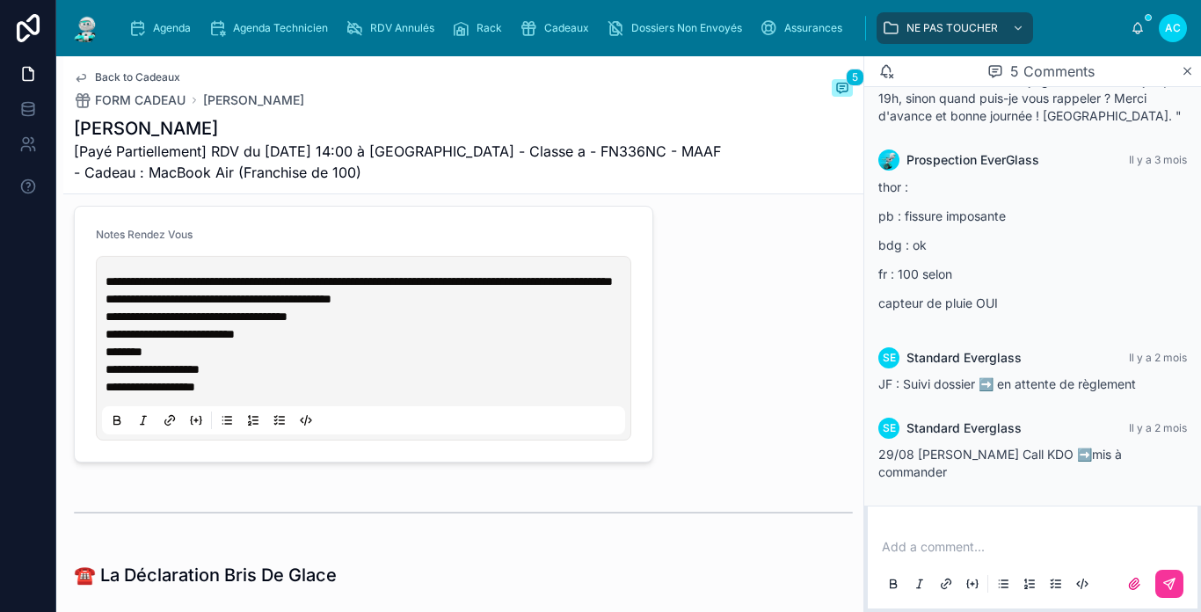
click at [484, 107] on div "Back to Cadeaux FORM [PERSON_NAME] 5" at bounding box center [463, 89] width 779 height 39
drag, startPoint x: 378, startPoint y: 125, endPoint x: 296, endPoint y: 115, distance: 82.3
click at [296, 115] on div "Back to Cadeaux FORM CADEAU [PERSON_NAME] 5 [PERSON_NAME] [Payé Partiellement] …" at bounding box center [463, 124] width 779 height 137
click at [299, 87] on div "Back to Cadeaux FORM [PERSON_NAME] 5" at bounding box center [463, 89] width 779 height 39
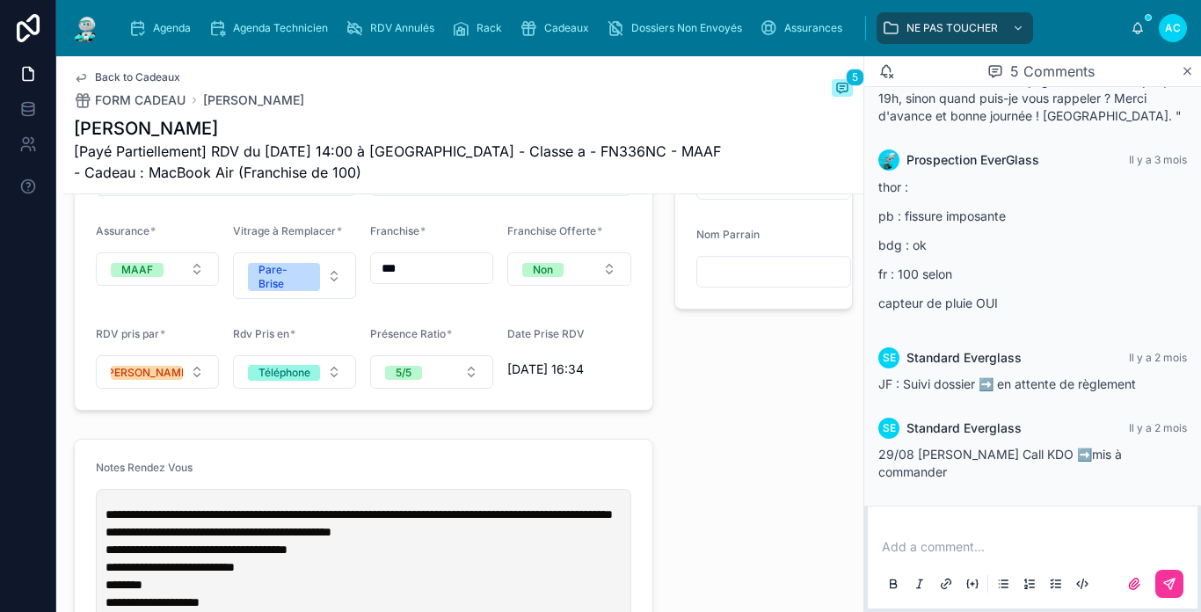
scroll to position [1495, 0]
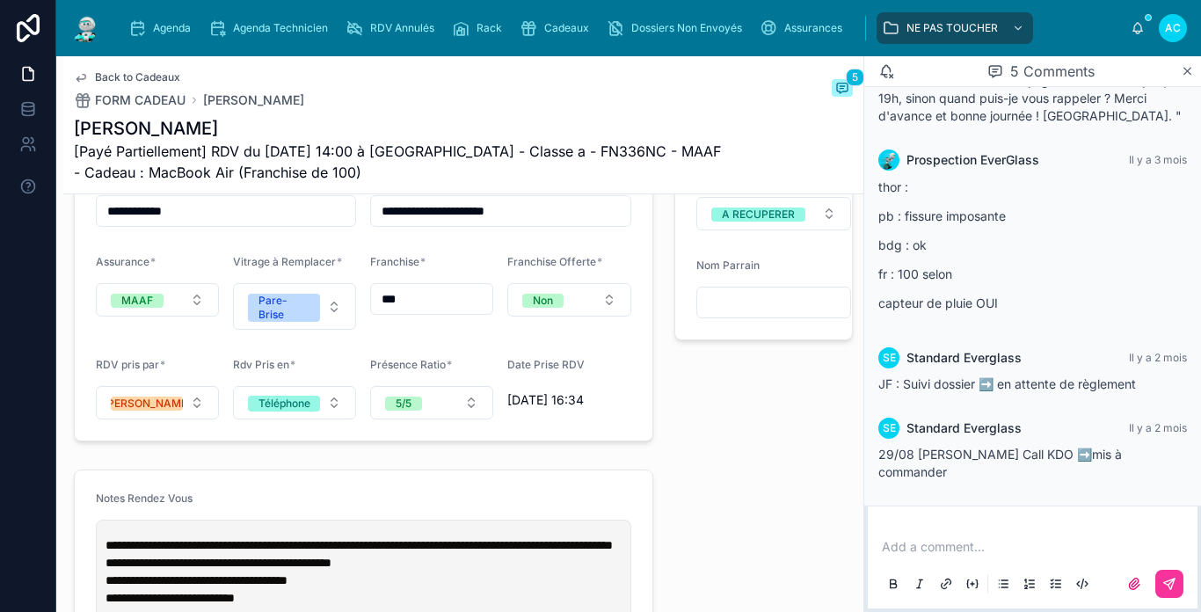
click at [77, 32] on img at bounding box center [86, 28] width 32 height 28
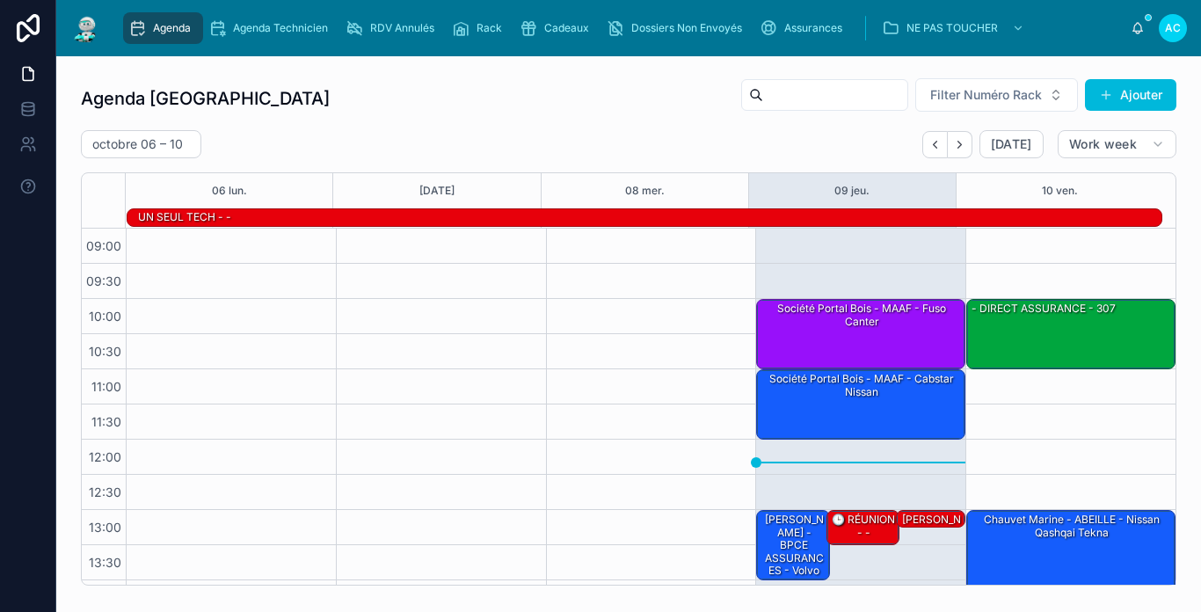
scroll to position [278, 0]
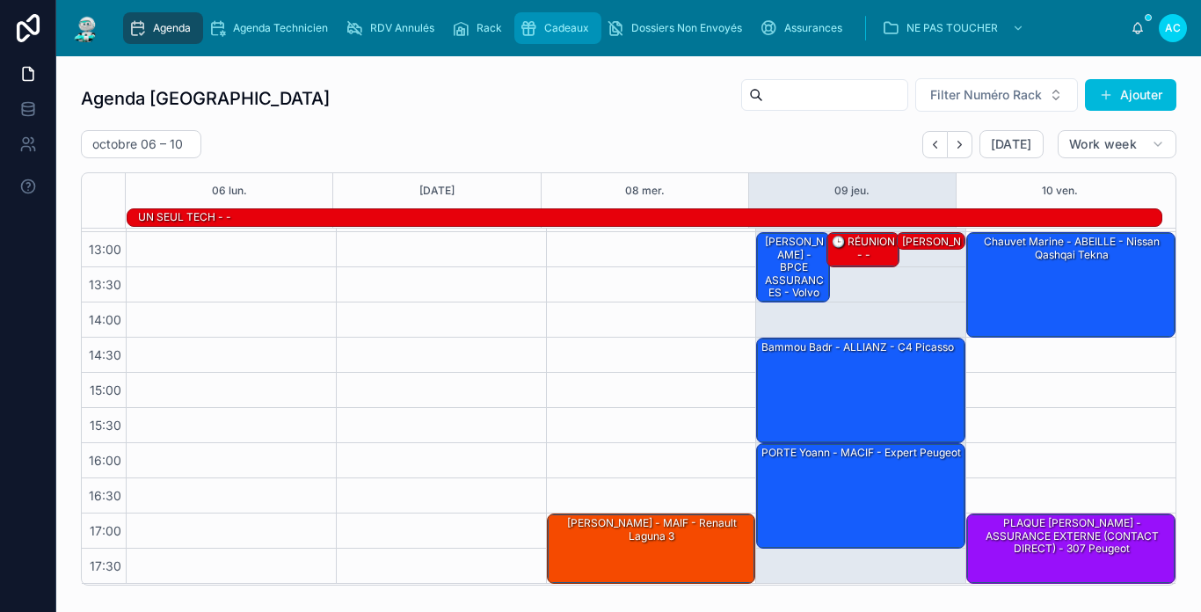
click at [570, 35] on div "Cadeaux" at bounding box center [558, 28] width 76 height 28
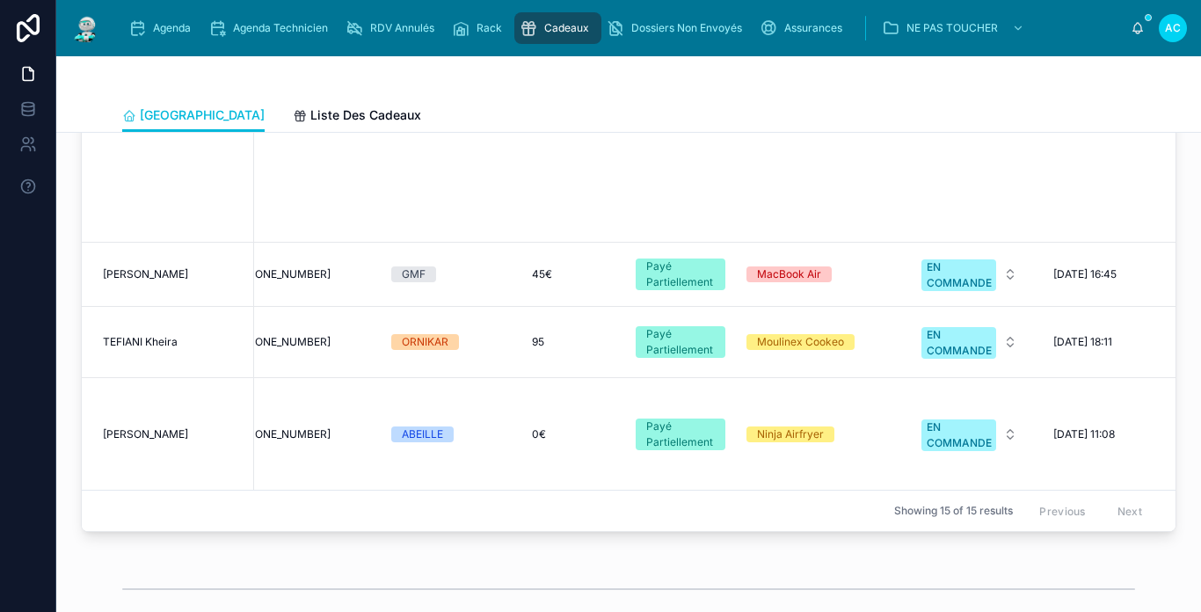
scroll to position [703, 235]
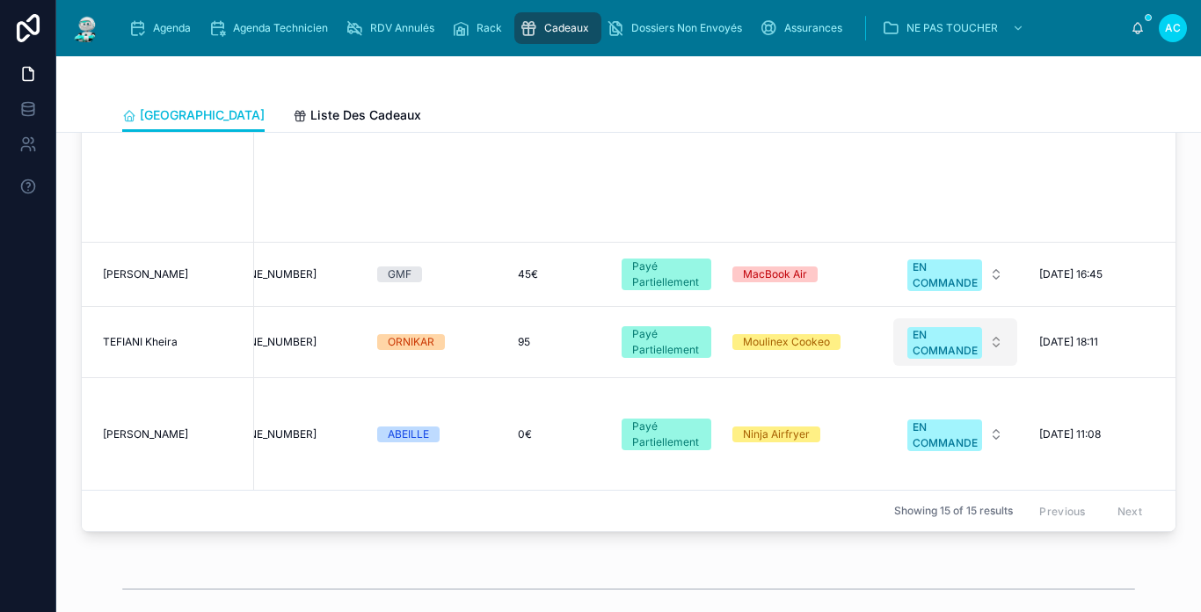
click at [936, 327] on div "EN COMMANDE" at bounding box center [945, 343] width 65 height 32
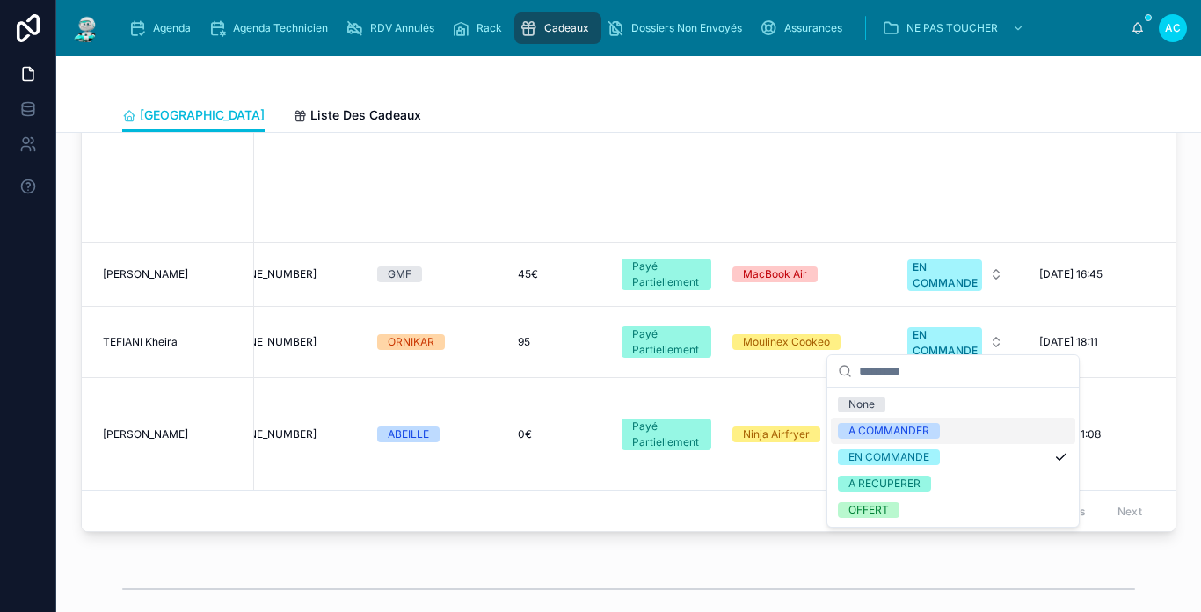
click at [899, 429] on div "A COMMANDER" at bounding box center [888, 431] width 81 height 16
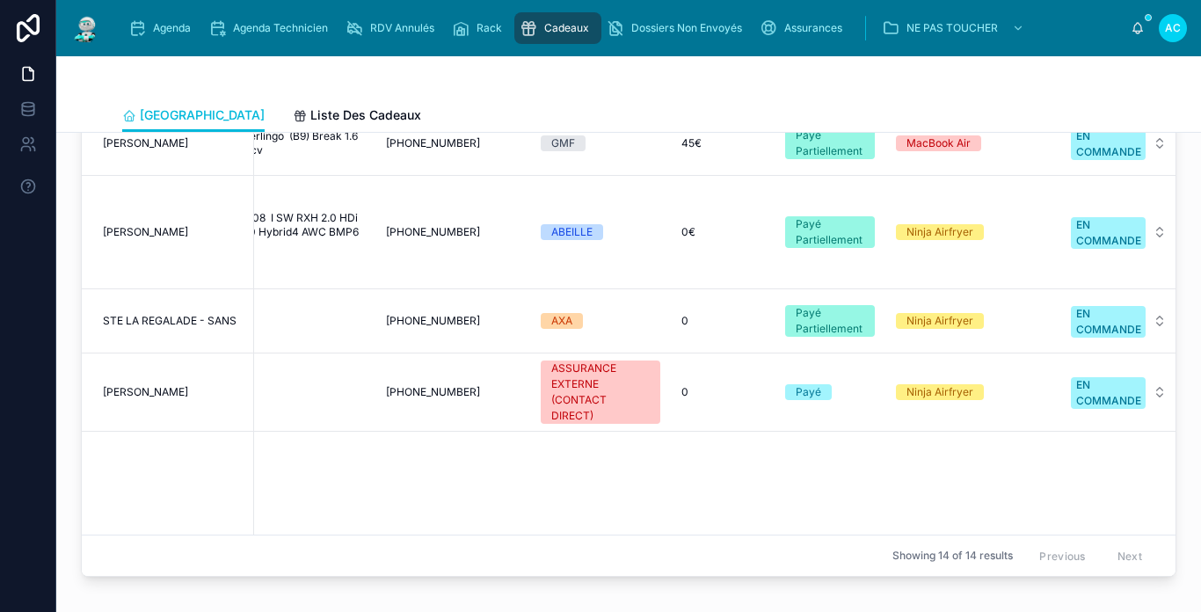
scroll to position [879, 73]
click at [1080, 220] on div "EN COMMANDE" at bounding box center [1106, 233] width 65 height 32
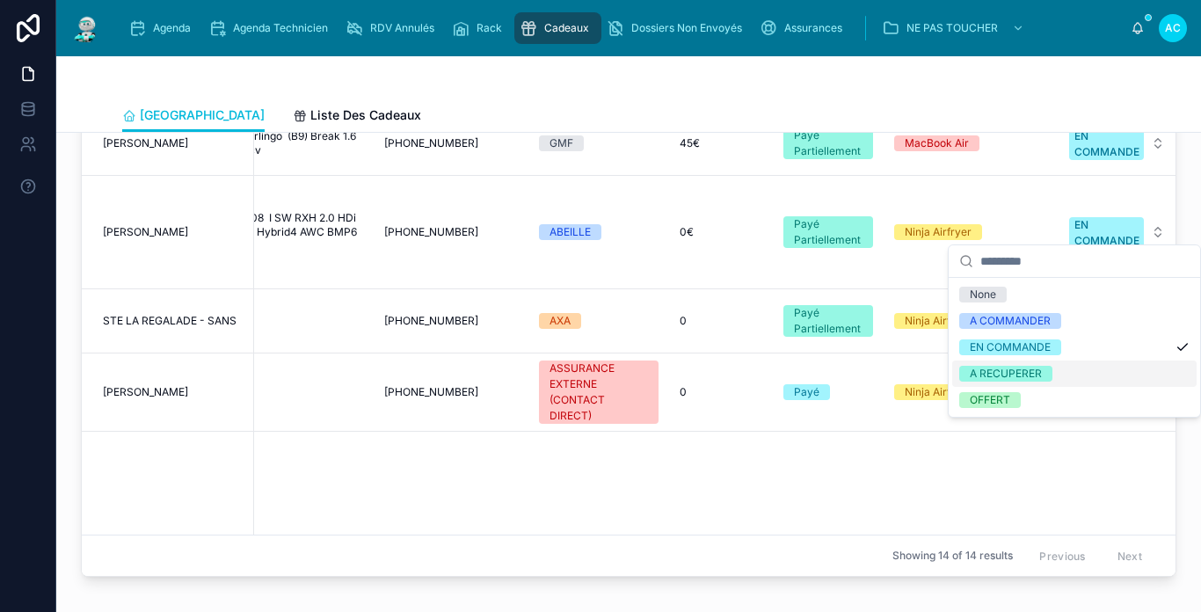
click at [1014, 373] on div "A RECUPERER" at bounding box center [1006, 374] width 72 height 16
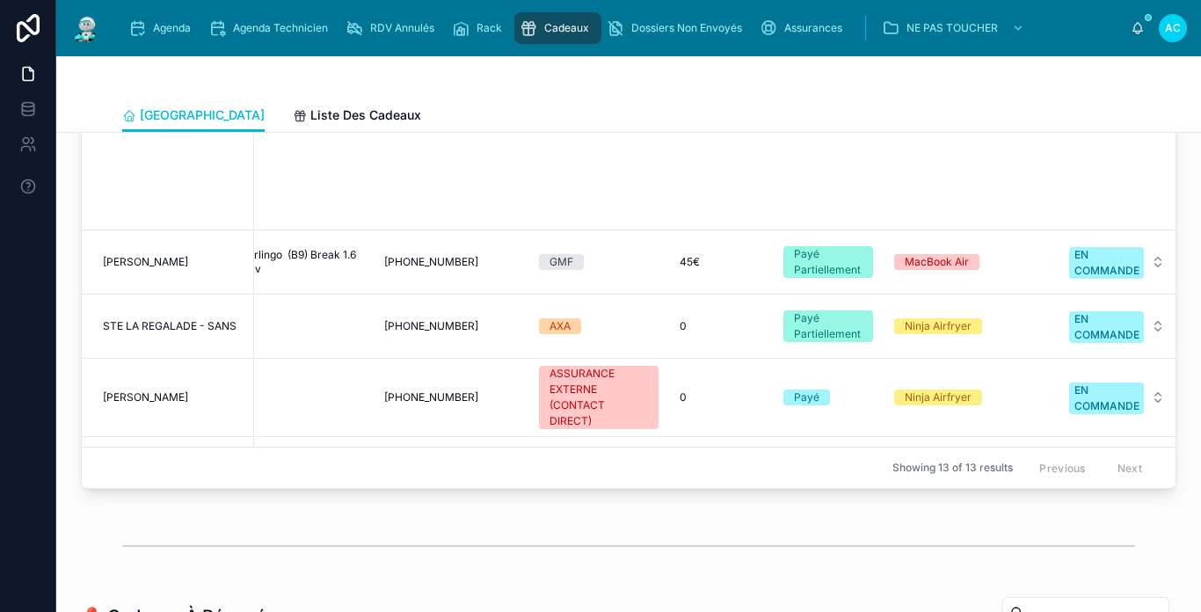
scroll to position [701, 73]
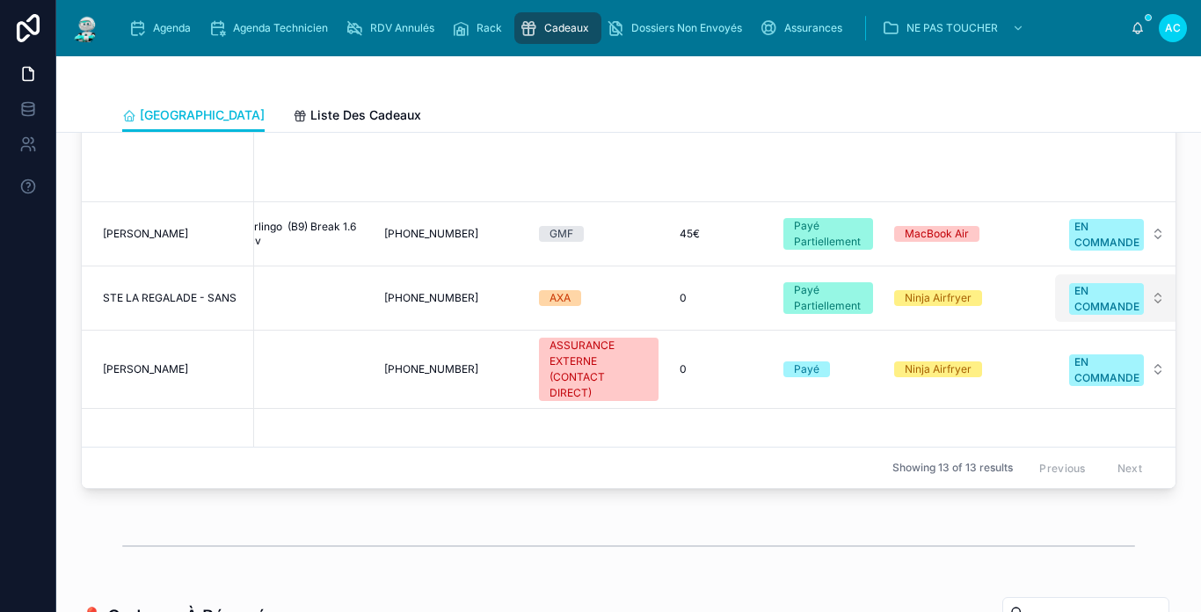
click at [1095, 283] on div "EN COMMANDE" at bounding box center [1106, 299] width 65 height 32
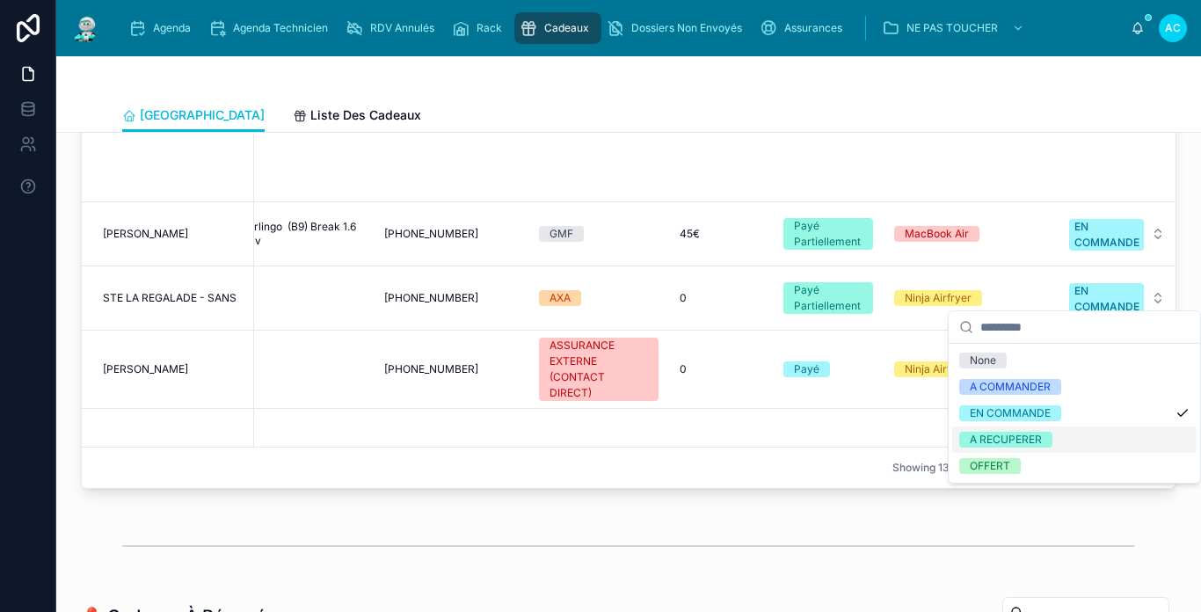
click at [1036, 434] on div "A RECUPERER" at bounding box center [1006, 440] width 72 height 16
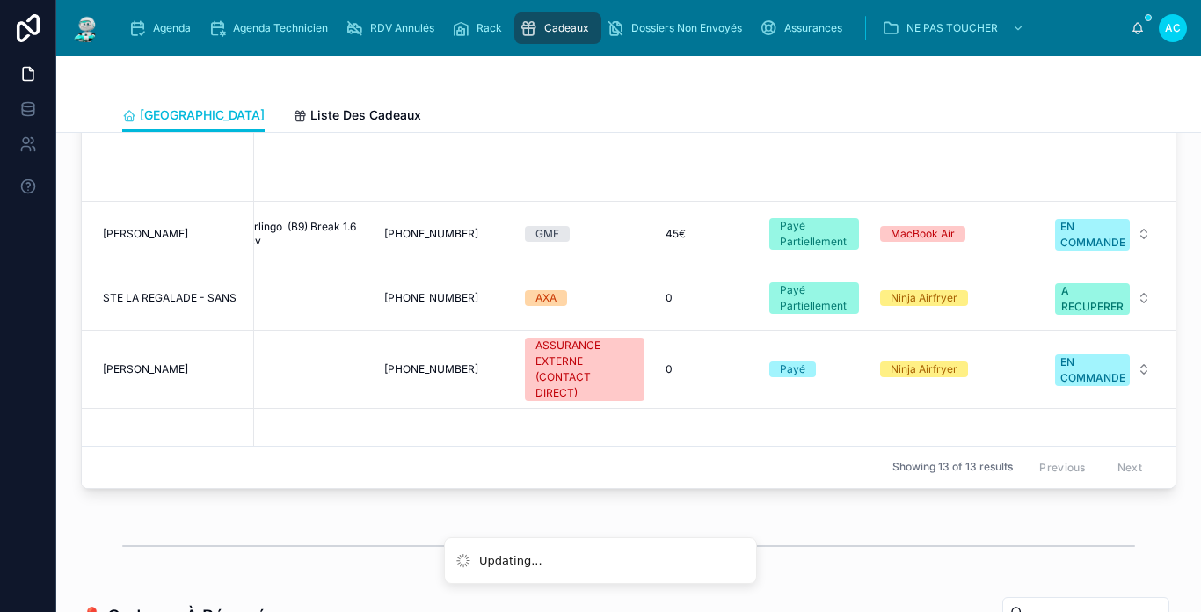
scroll to position [0, 73]
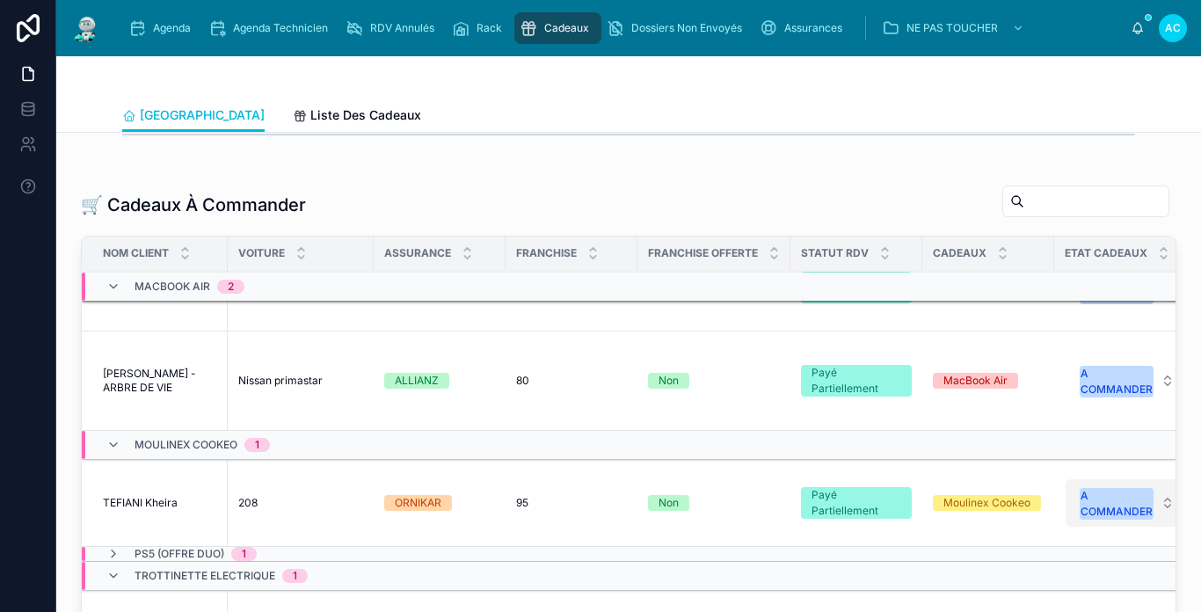
click at [1127, 488] on div "A COMMANDER" at bounding box center [1117, 504] width 72 height 32
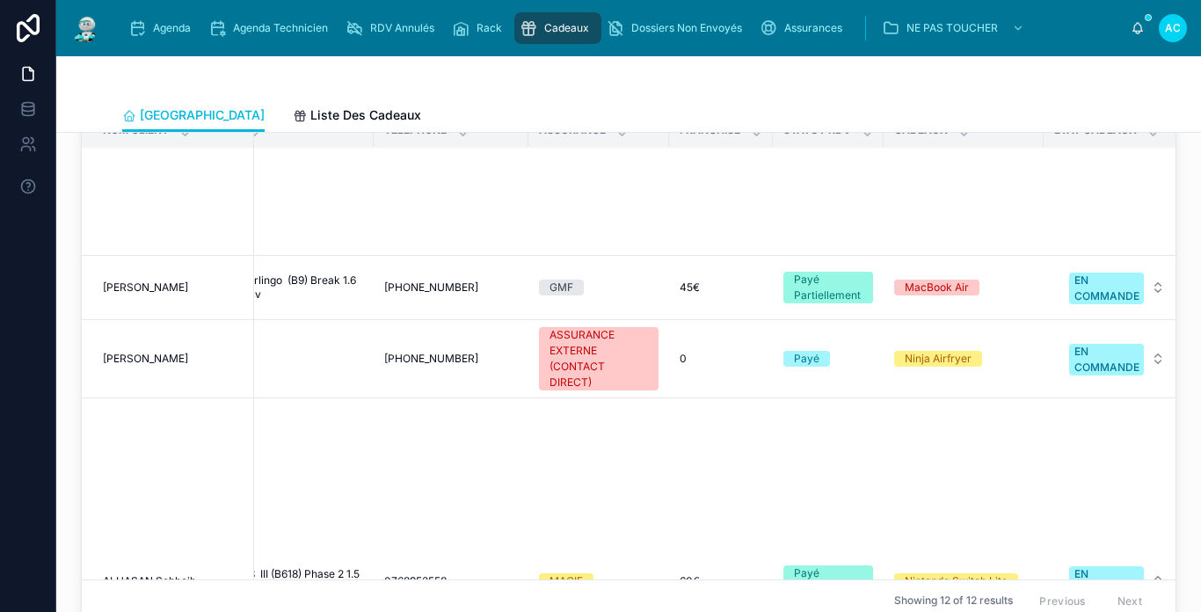
scroll to position [791, 73]
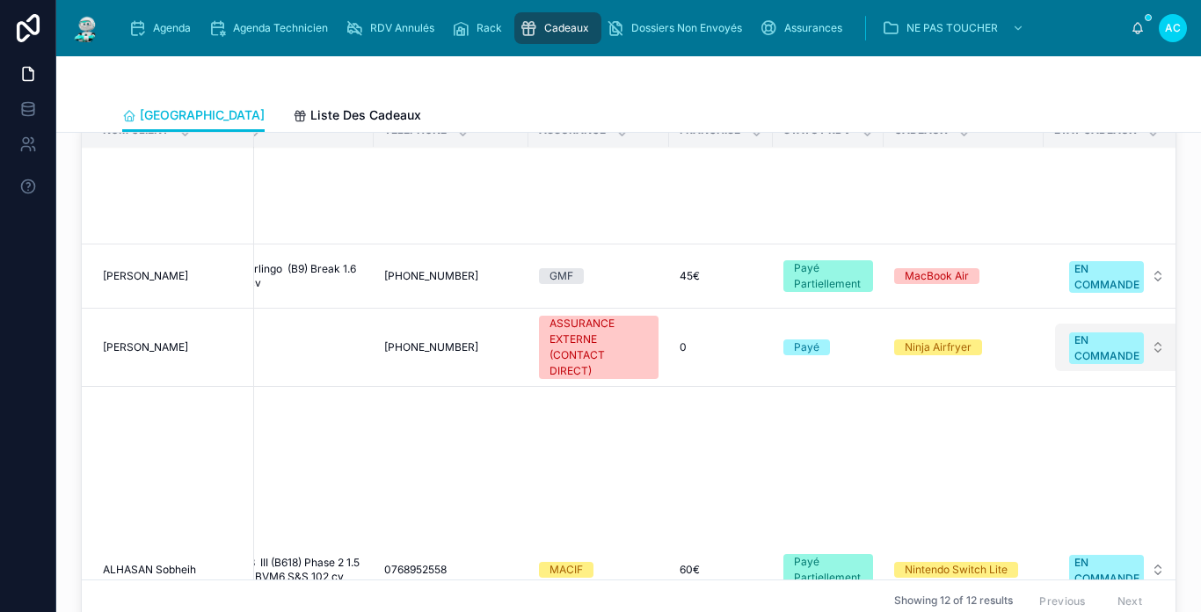
click at [1077, 332] on div "EN COMMANDE" at bounding box center [1106, 348] width 65 height 32
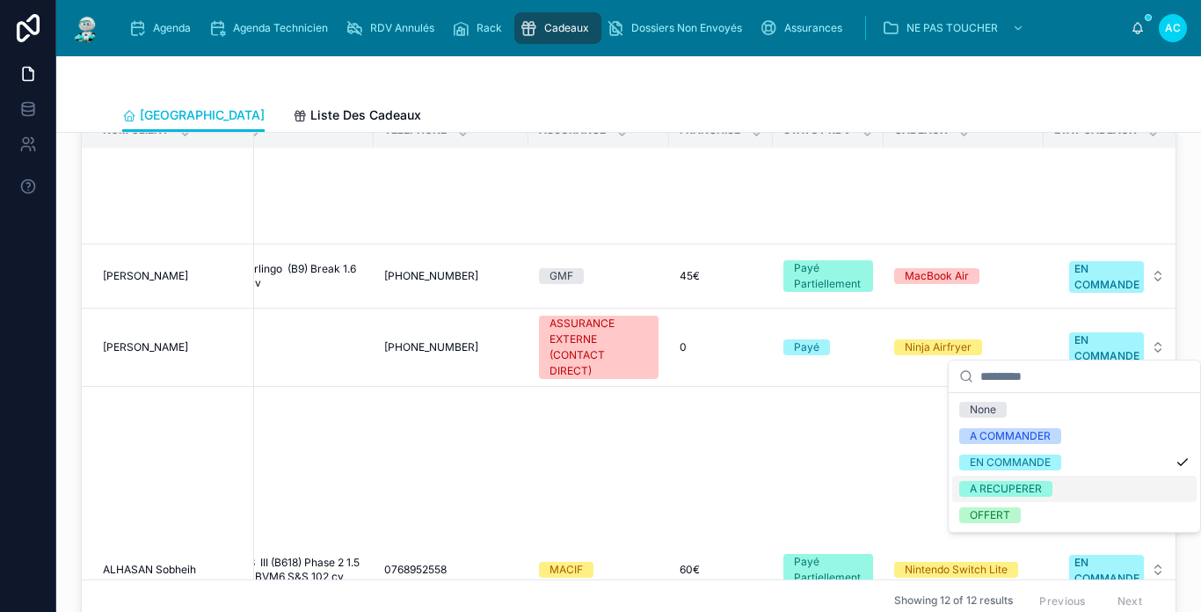
click at [1025, 489] on div "A RECUPERER" at bounding box center [1006, 489] width 72 height 16
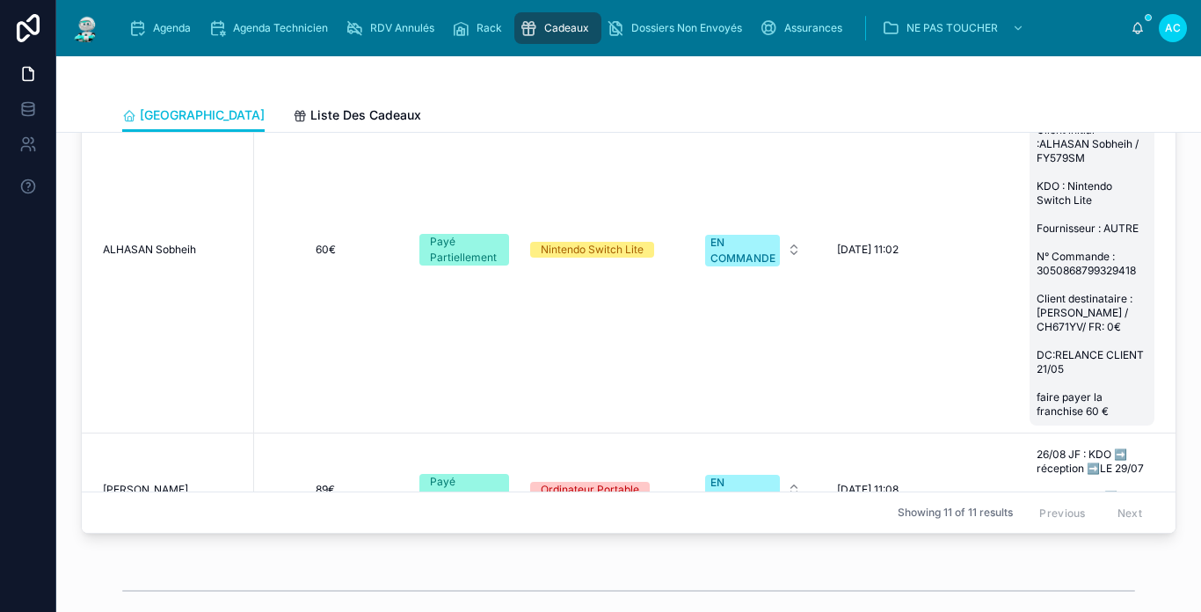
scroll to position [879, 462]
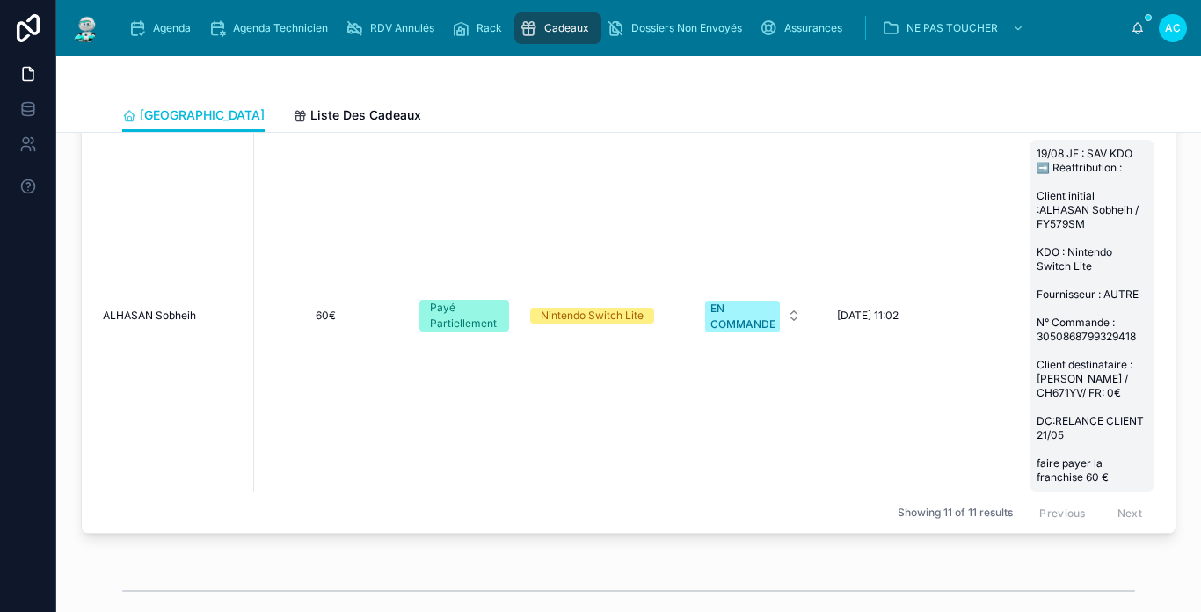
click at [1077, 457] on span "19/08 JF : SAV KDO ➡️ Réattribution : Client initial :ALHASAN Sobheih / FY579SM…" at bounding box center [1092, 316] width 111 height 338
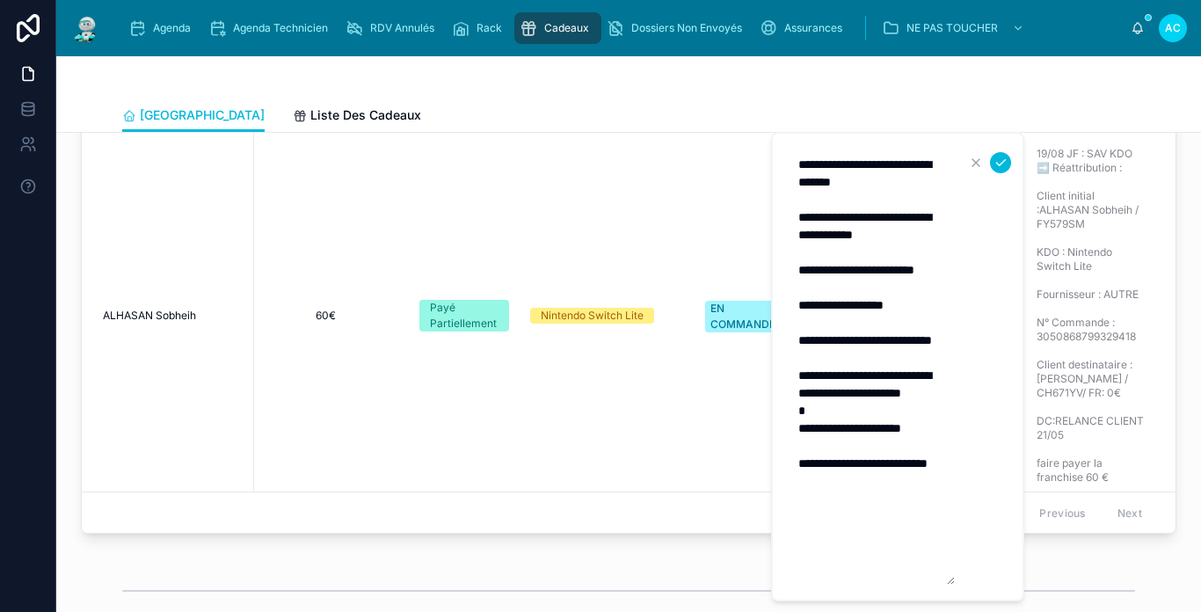
click at [888, 558] on textarea "**********" at bounding box center [871, 367] width 167 height 436
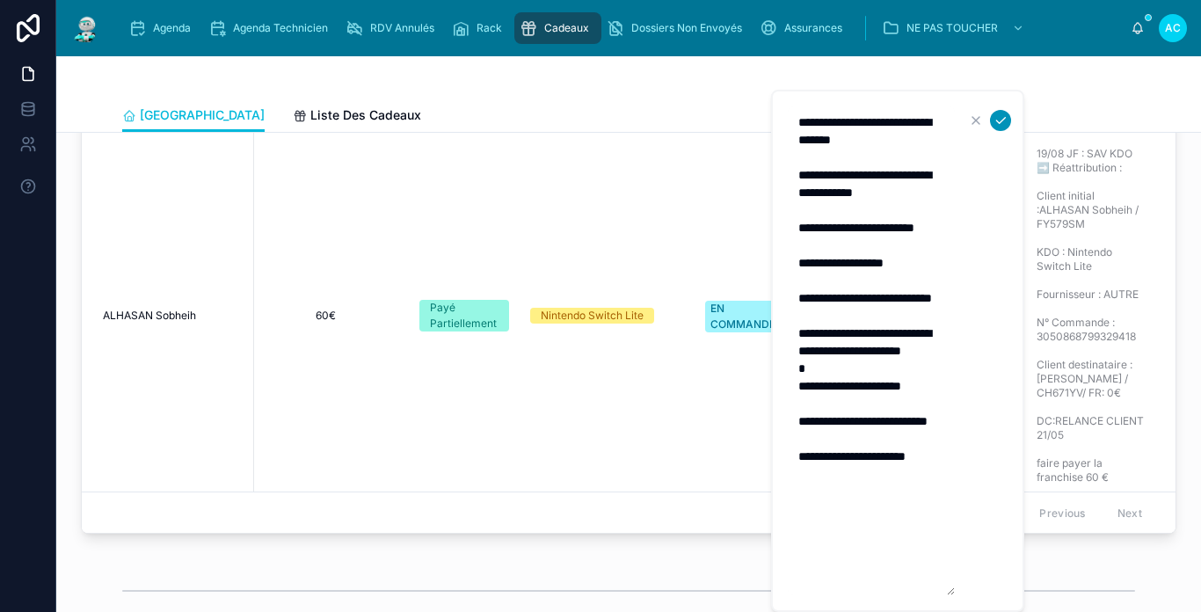
type textarea "**********"
click at [997, 118] on icon "submit" at bounding box center [1001, 120] width 14 height 14
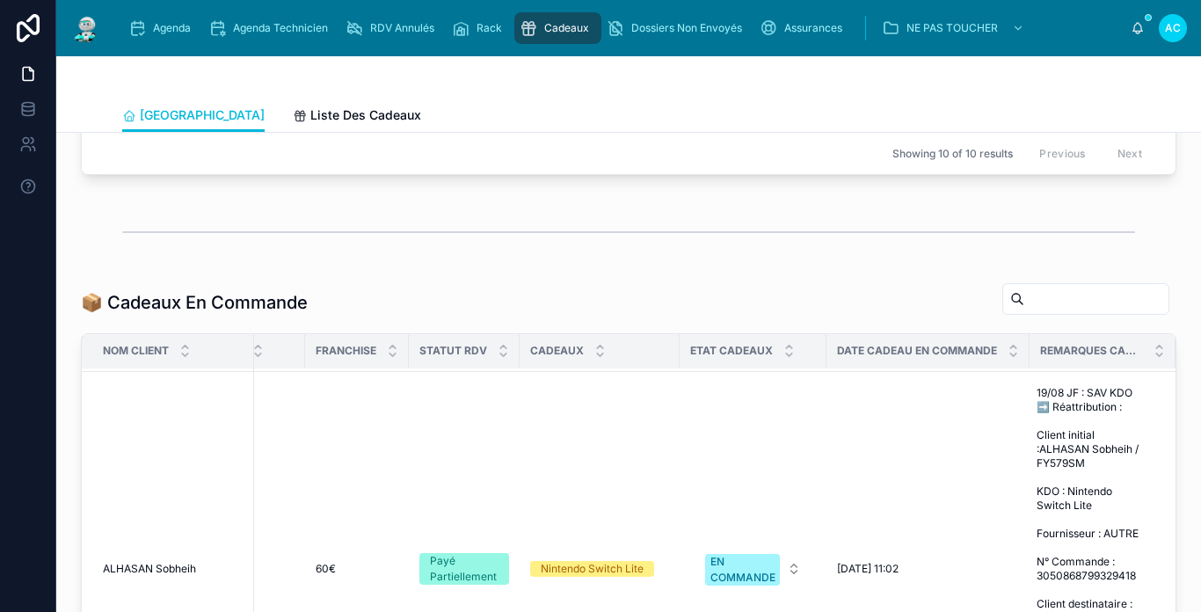
scroll to position [967, 462]
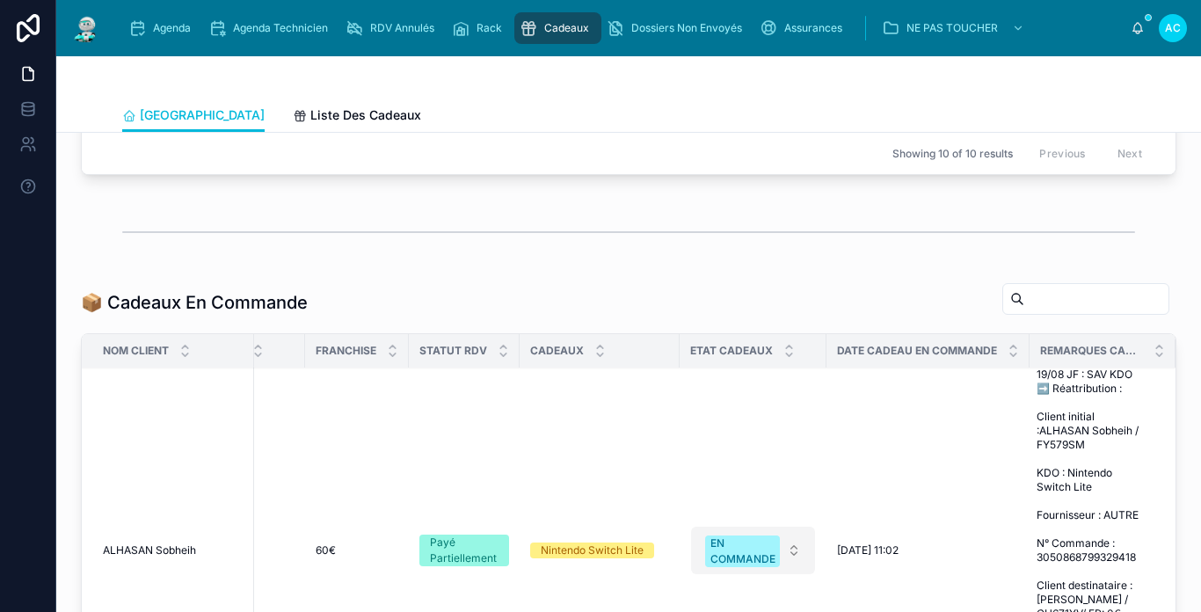
click at [733, 537] on div "EN COMMANDE" at bounding box center [742, 551] width 65 height 32
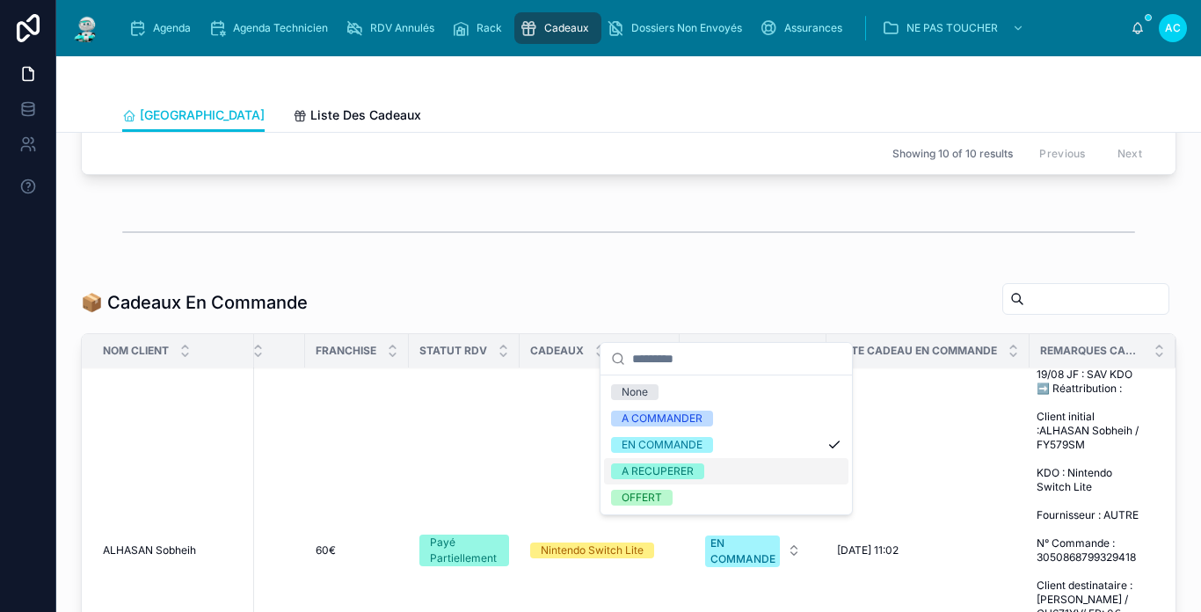
click at [672, 479] on div "A RECUPERER" at bounding box center [726, 471] width 244 height 26
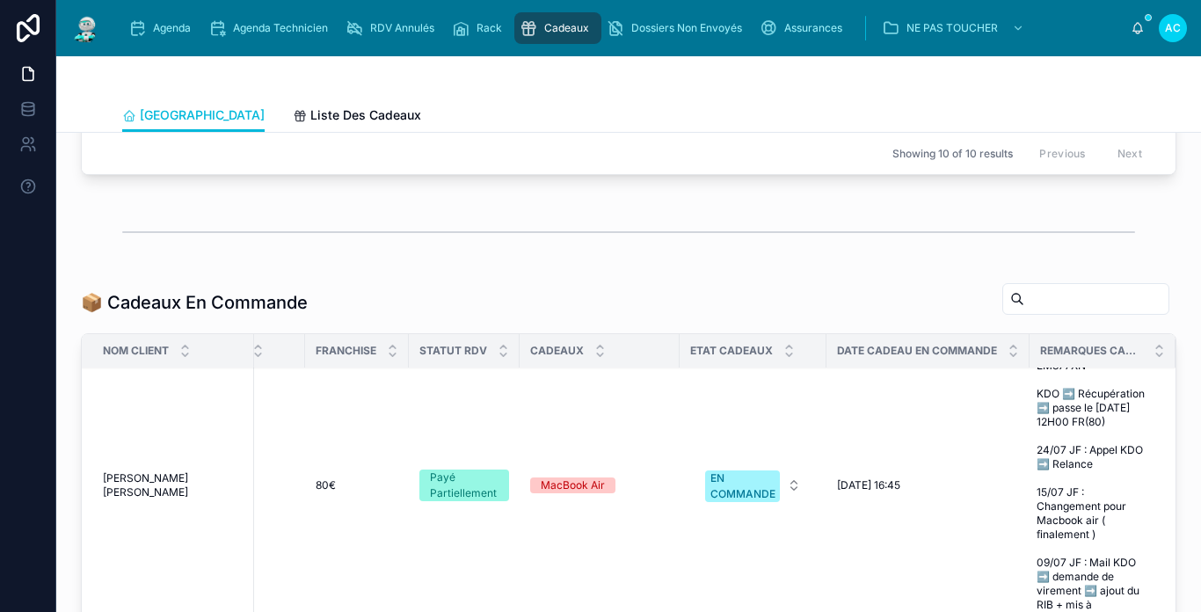
scroll to position [440, 462]
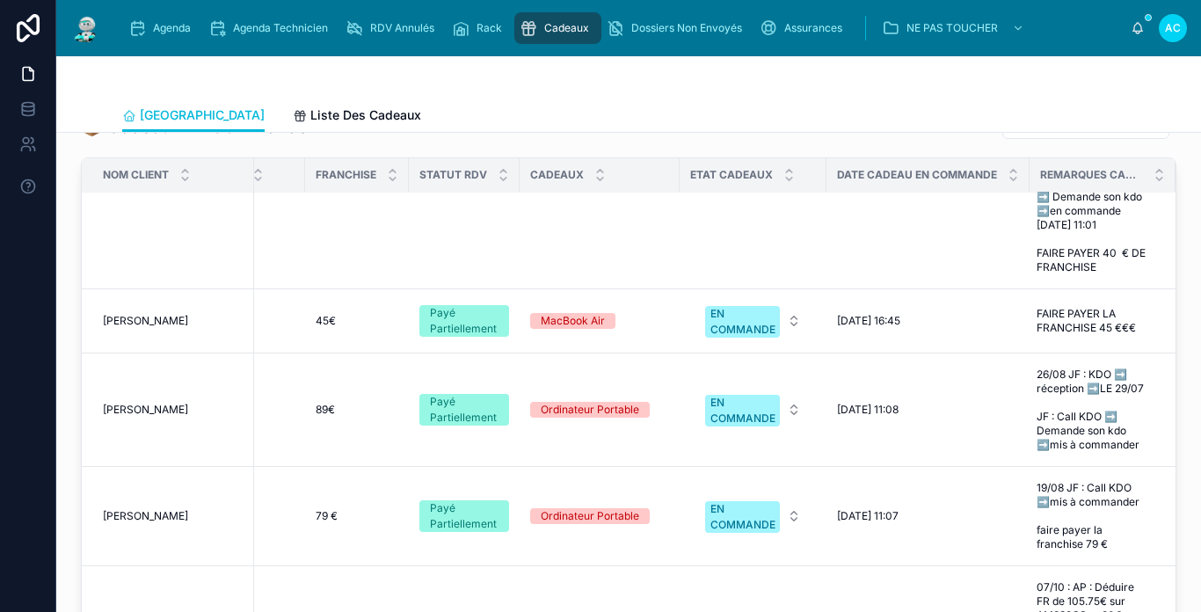
scroll to position [879, 462]
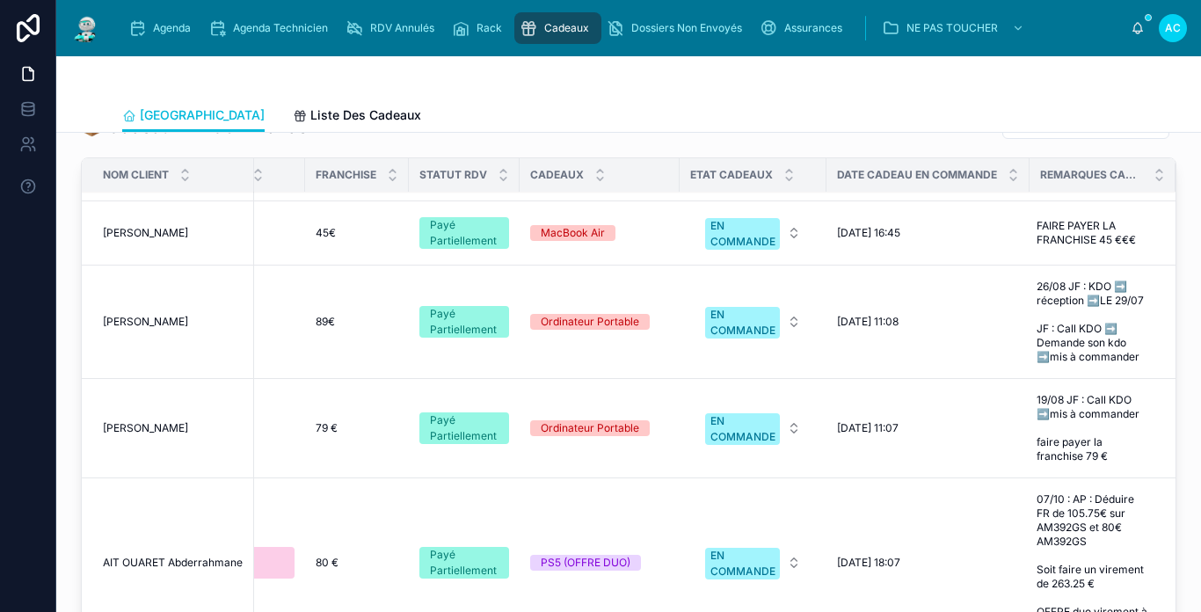
click at [188, 315] on span "[PERSON_NAME]" at bounding box center [145, 322] width 85 height 14
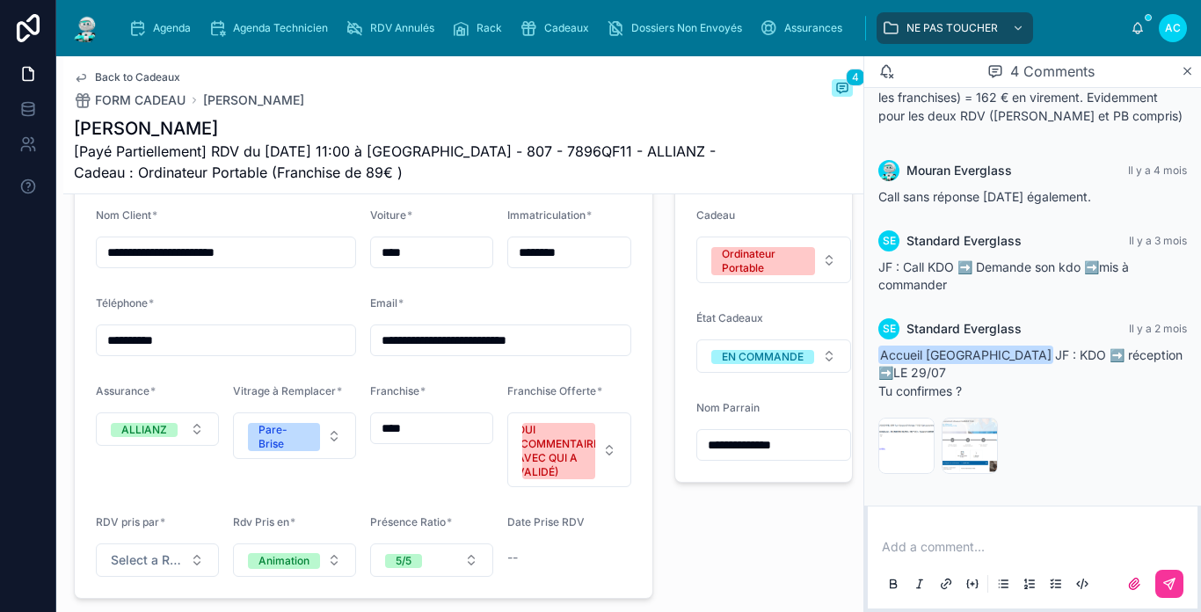
scroll to position [1495, 0]
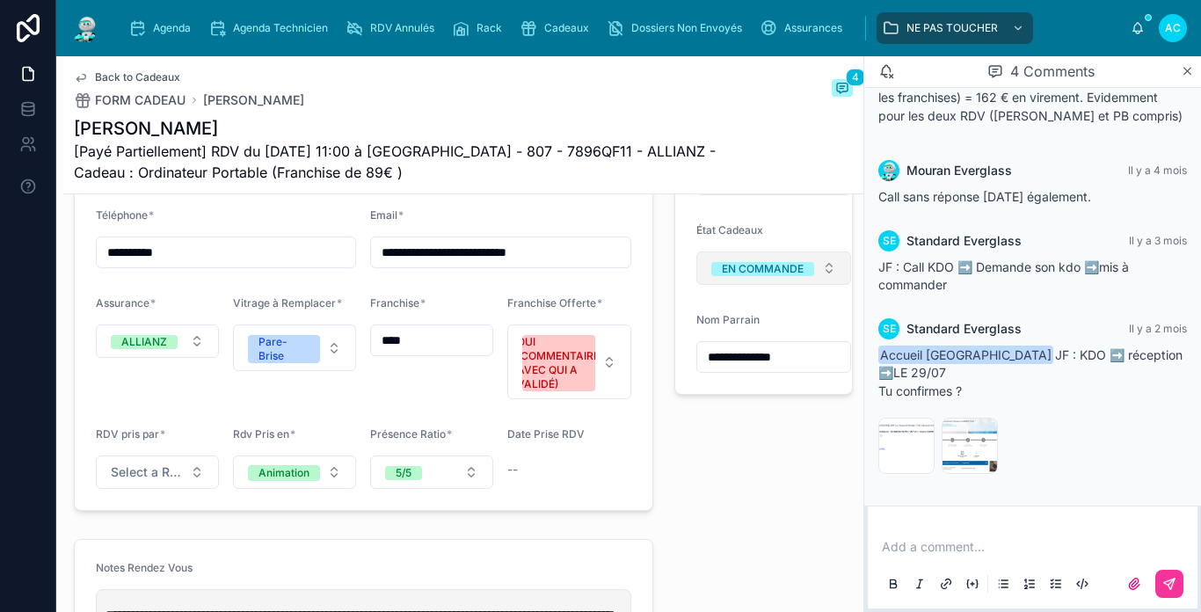
click at [754, 276] on div "EN COMMANDE" at bounding box center [763, 269] width 82 height 14
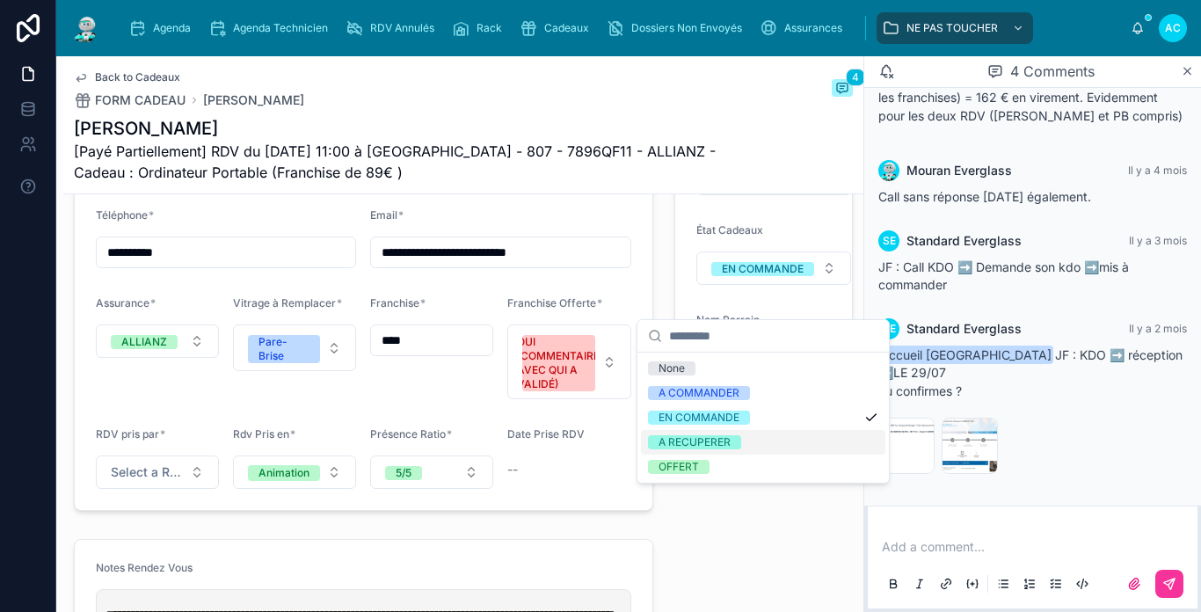
click at [719, 441] on div "A RECUPERER" at bounding box center [695, 442] width 72 height 14
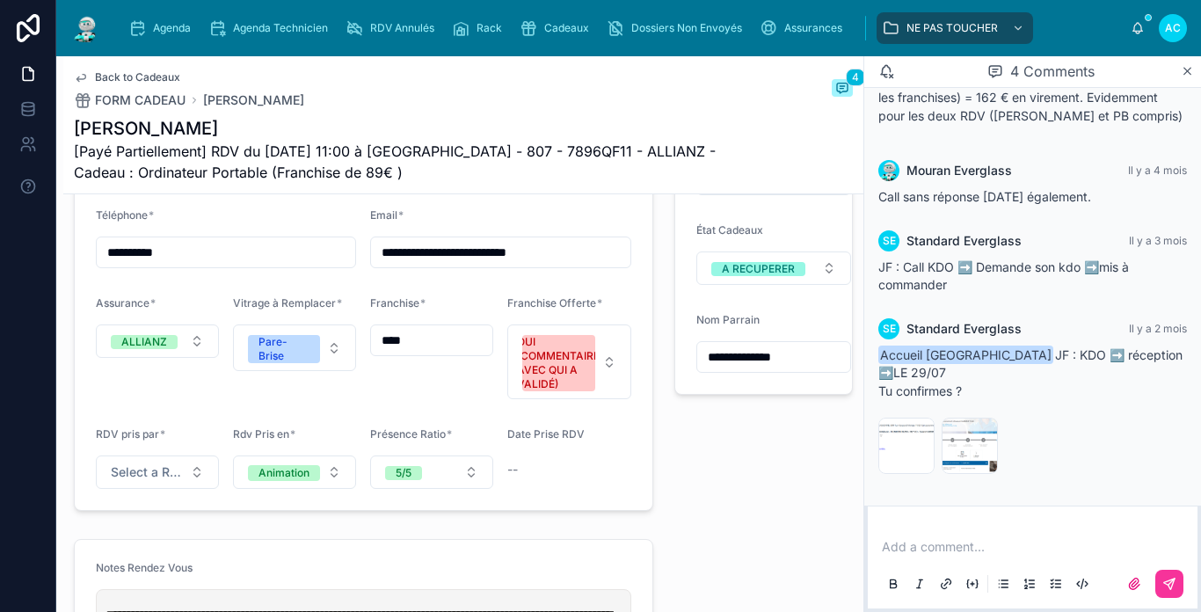
click at [114, 77] on span "Back to Cadeaux" at bounding box center [137, 77] width 85 height 14
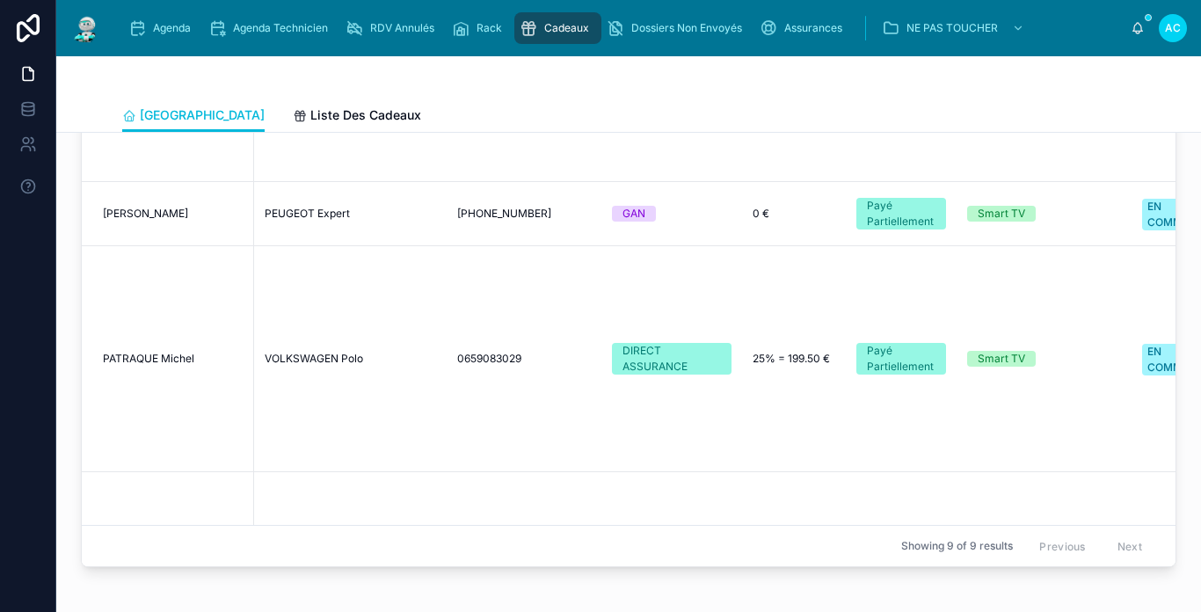
scroll to position [1045, 0]
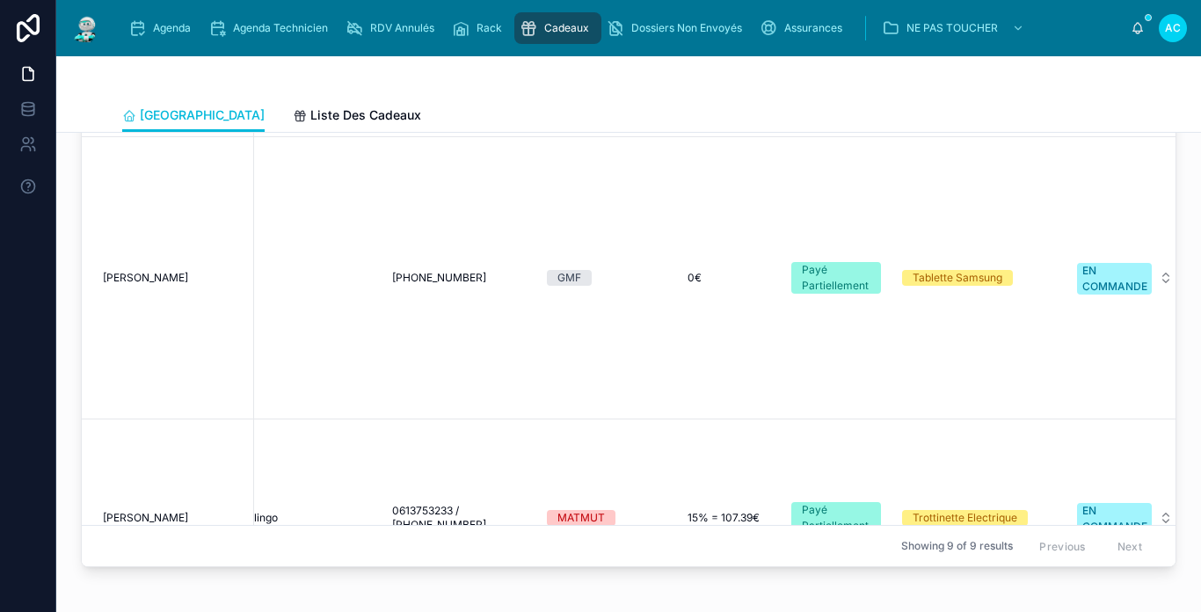
drag, startPoint x: 795, startPoint y: 566, endPoint x: 839, endPoint y: 548, distance: 47.7
click at [839, 548] on div "Showing 9 of 9 results Previous Next" at bounding box center [629, 545] width 1094 height 42
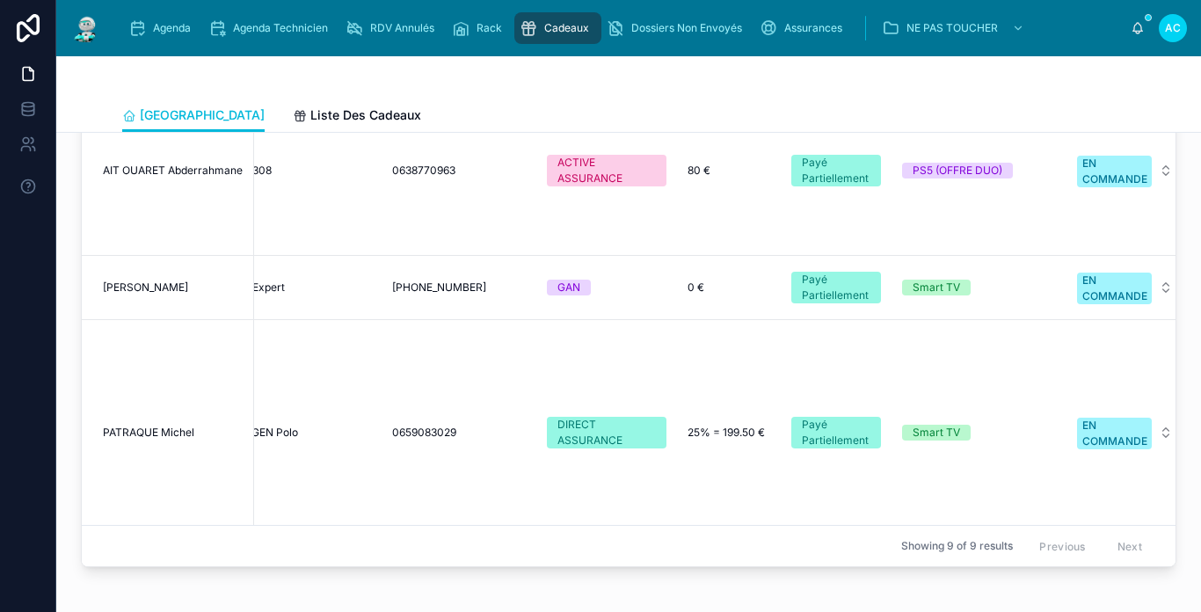
scroll to position [1028, 65]
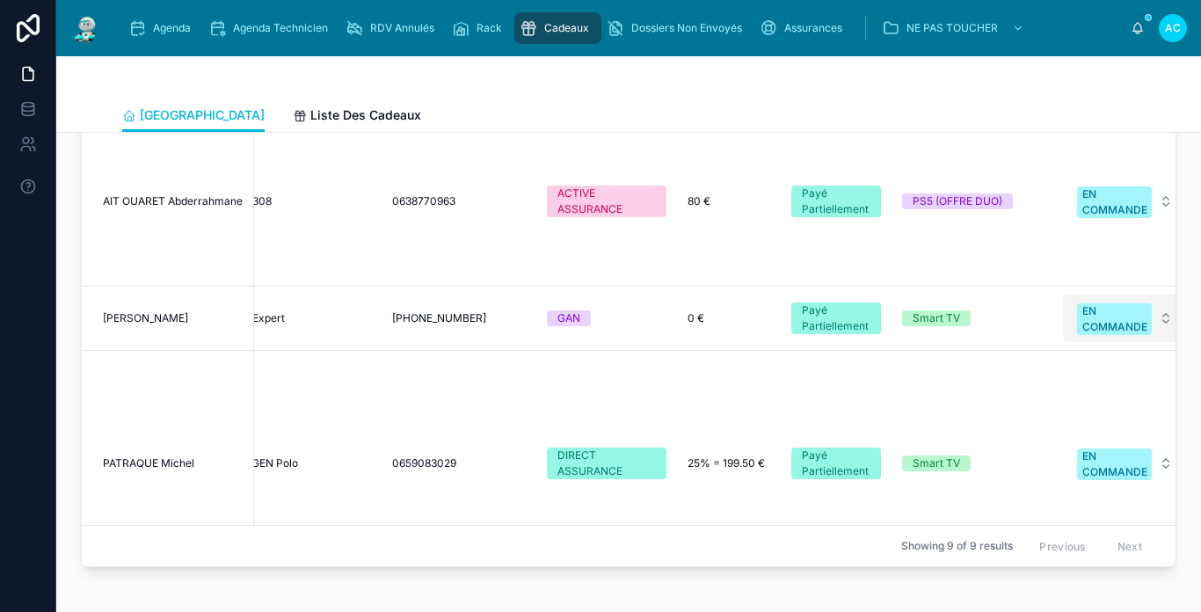
click at [1124, 307] on div "EN COMMANDE" at bounding box center [1114, 319] width 65 height 32
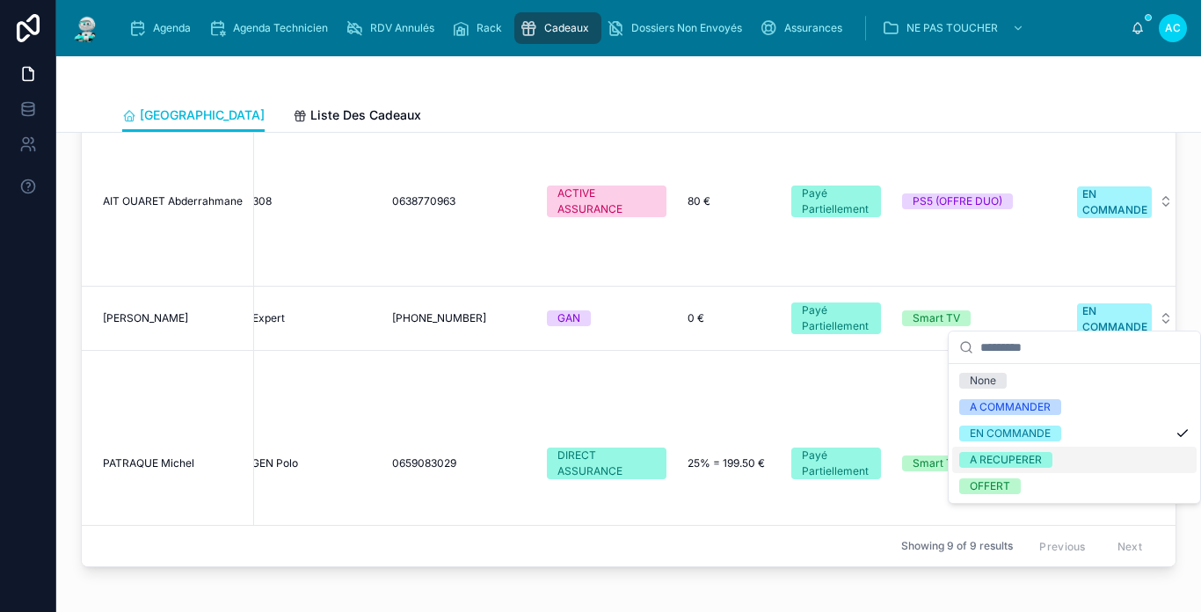
click at [1042, 464] on span "A RECUPERER" at bounding box center [1005, 460] width 93 height 16
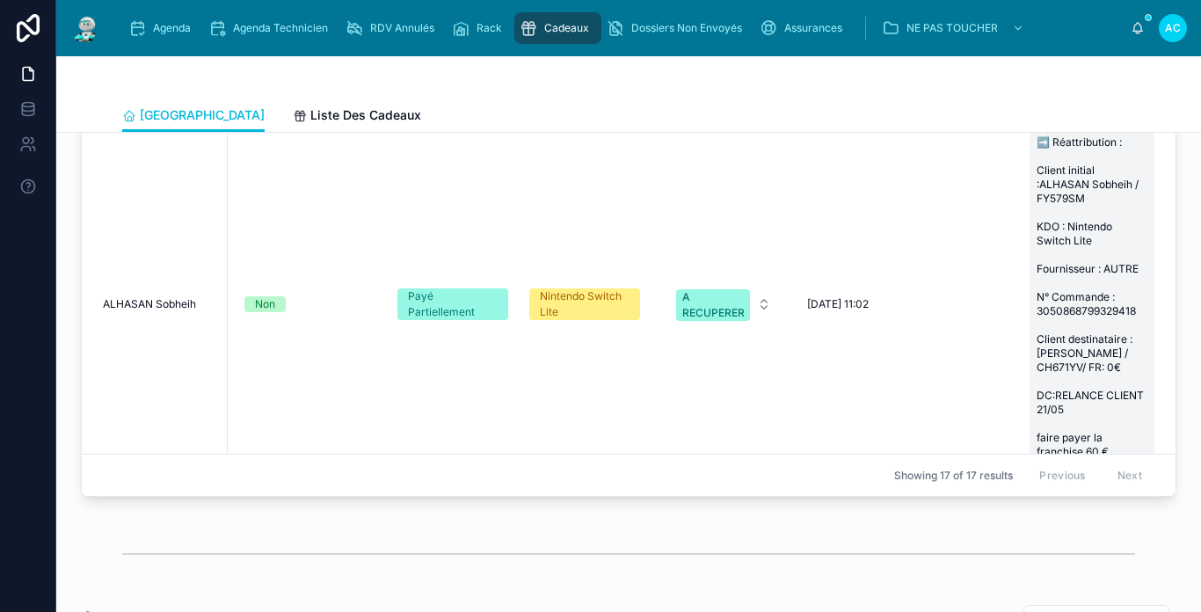
scroll to position [2110, 577]
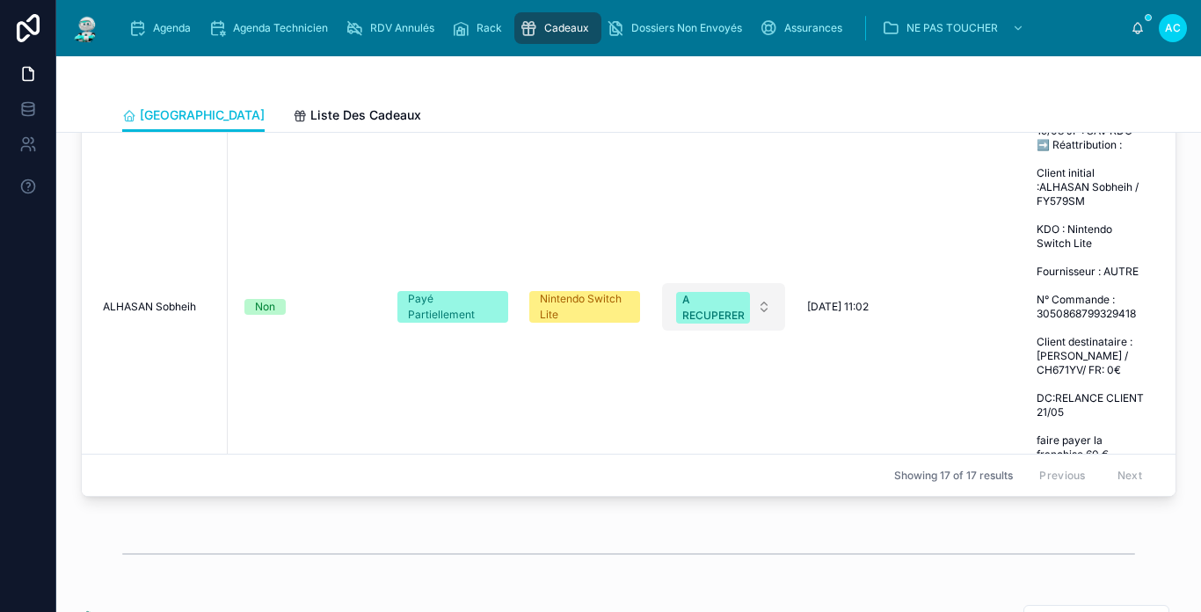
click at [688, 292] on div "A RECUPERER" at bounding box center [713, 308] width 62 height 32
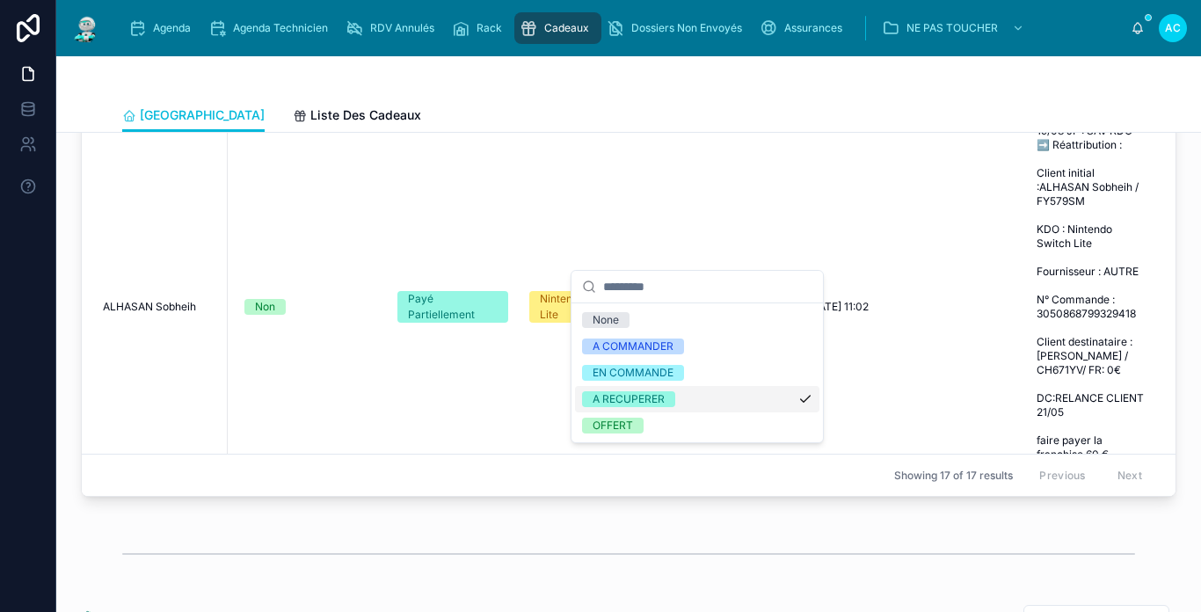
click at [679, 404] on div "A RECUPERER" at bounding box center [697, 399] width 244 height 26
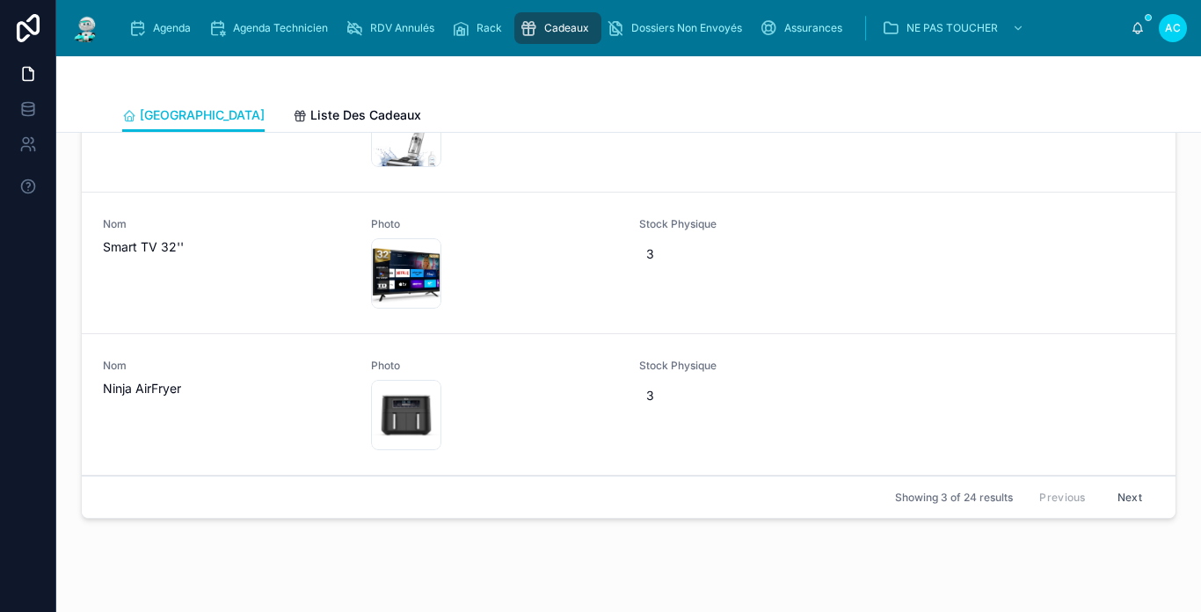
scroll to position [2431, 0]
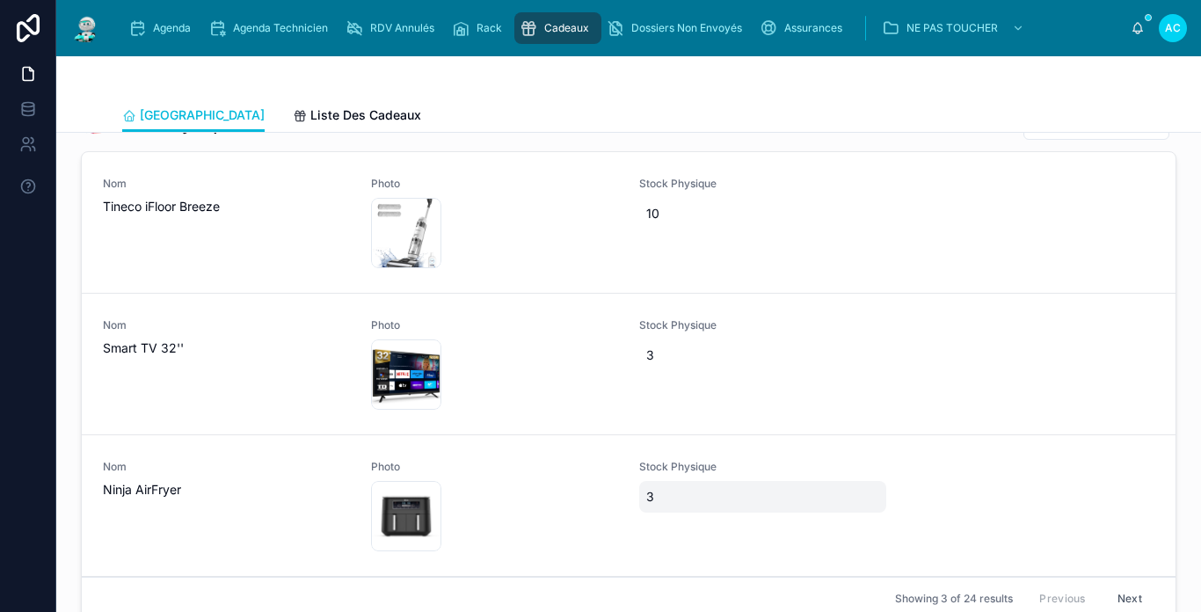
click at [646, 506] on span "3" at bounding box center [762, 497] width 233 height 18
click at [826, 538] on icon "button" at bounding box center [831, 532] width 14 height 14
type input "*"
click at [721, 506] on span "3" at bounding box center [762, 497] width 233 height 18
click at [721, 507] on div "*" at bounding box center [752, 533] width 253 height 65
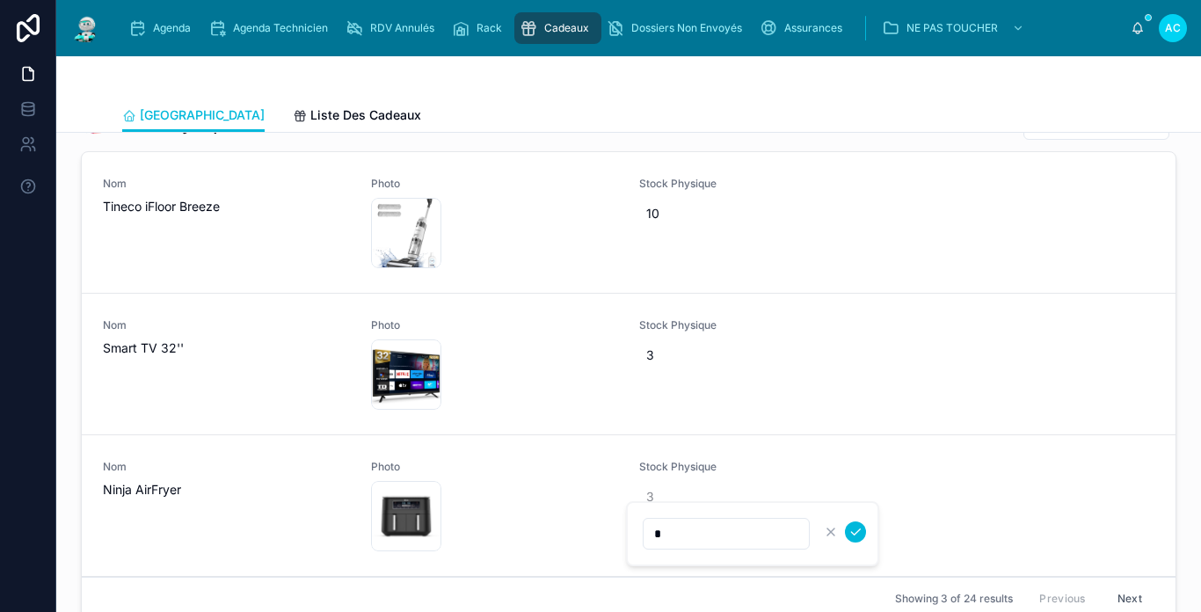
click at [718, 532] on input "*" at bounding box center [726, 533] width 165 height 25
type input "*"
click at [857, 532] on icon "submit" at bounding box center [855, 532] width 9 height 6
click at [661, 363] on span "3" at bounding box center [762, 355] width 233 height 18
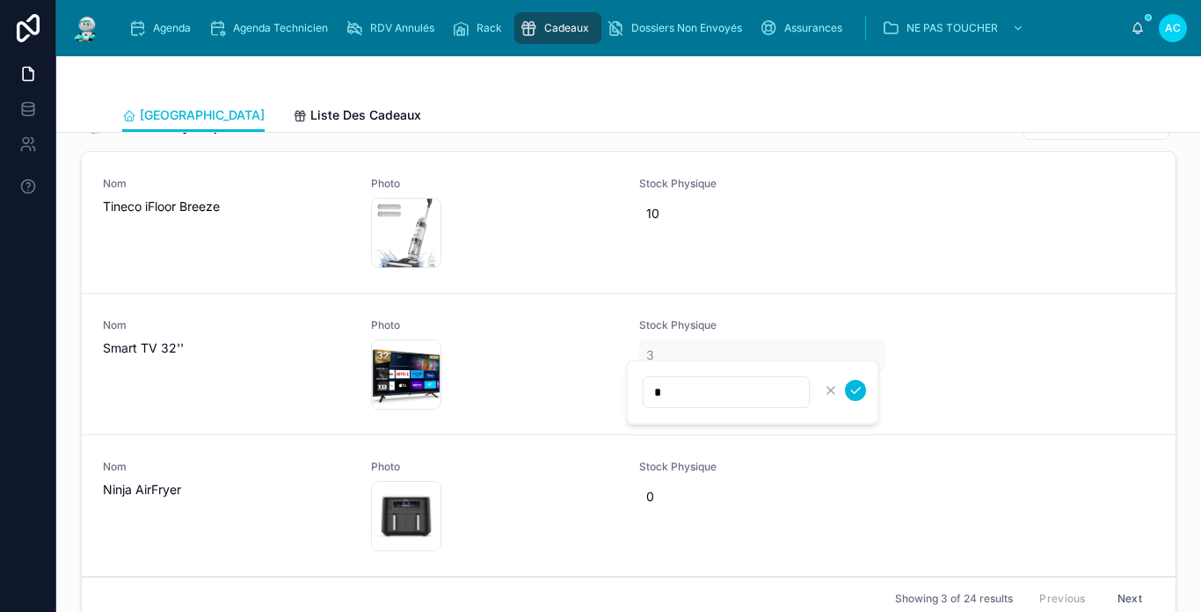
click at [661, 363] on div "*" at bounding box center [752, 392] width 253 height 65
click at [683, 384] on input "*" at bounding box center [726, 392] width 165 height 25
click at [691, 364] on span "3" at bounding box center [762, 355] width 233 height 18
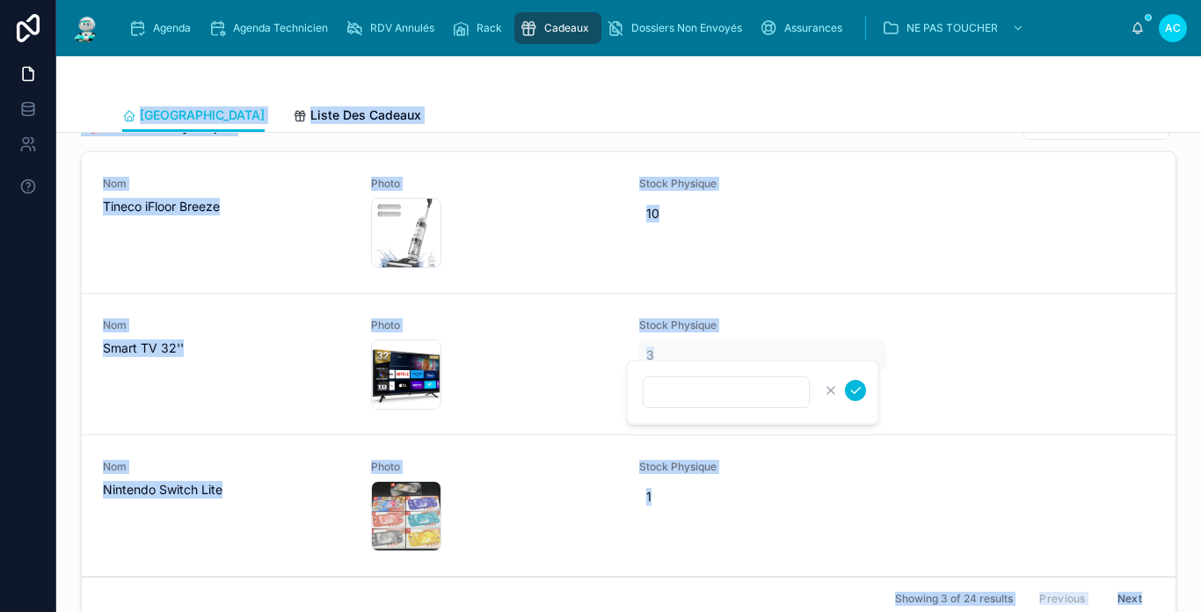
click at [691, 364] on div at bounding box center [752, 392] width 253 height 65
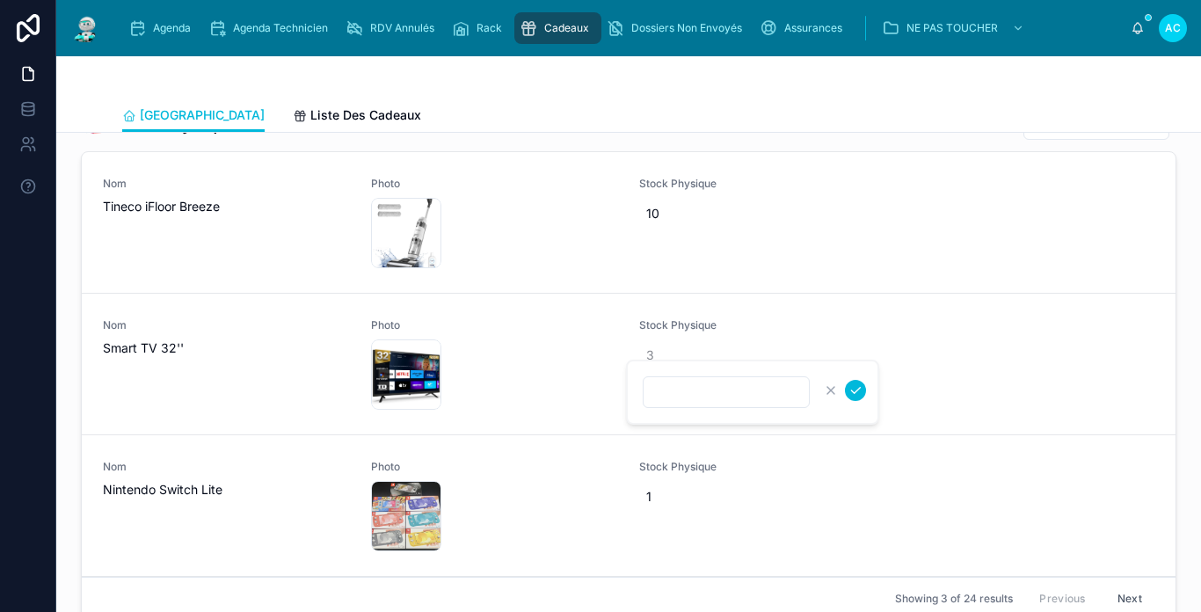
click at [711, 394] on input "text" at bounding box center [726, 392] width 165 height 25
type input "*"
click at [852, 394] on icon "submit" at bounding box center [855, 390] width 14 height 14
click at [674, 504] on span "1" at bounding box center [762, 497] width 233 height 18
click at [674, 504] on div "*" at bounding box center [752, 533] width 253 height 65
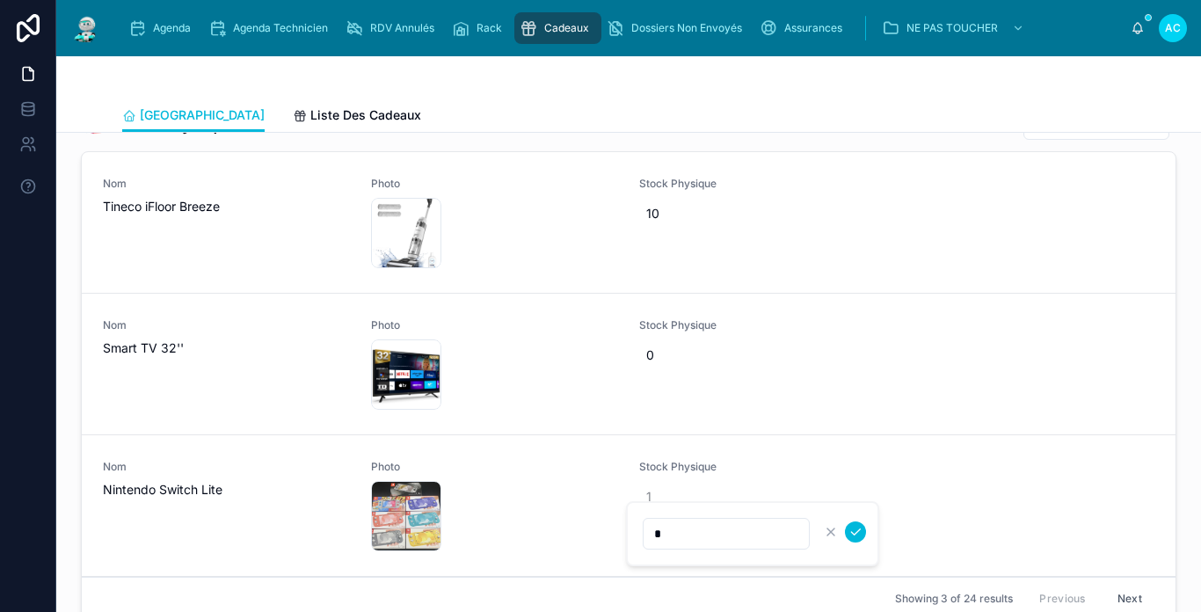
click at [688, 531] on input "*" at bounding box center [726, 533] width 165 height 25
type input "*"
click at [863, 531] on button "submit" at bounding box center [855, 531] width 21 height 21
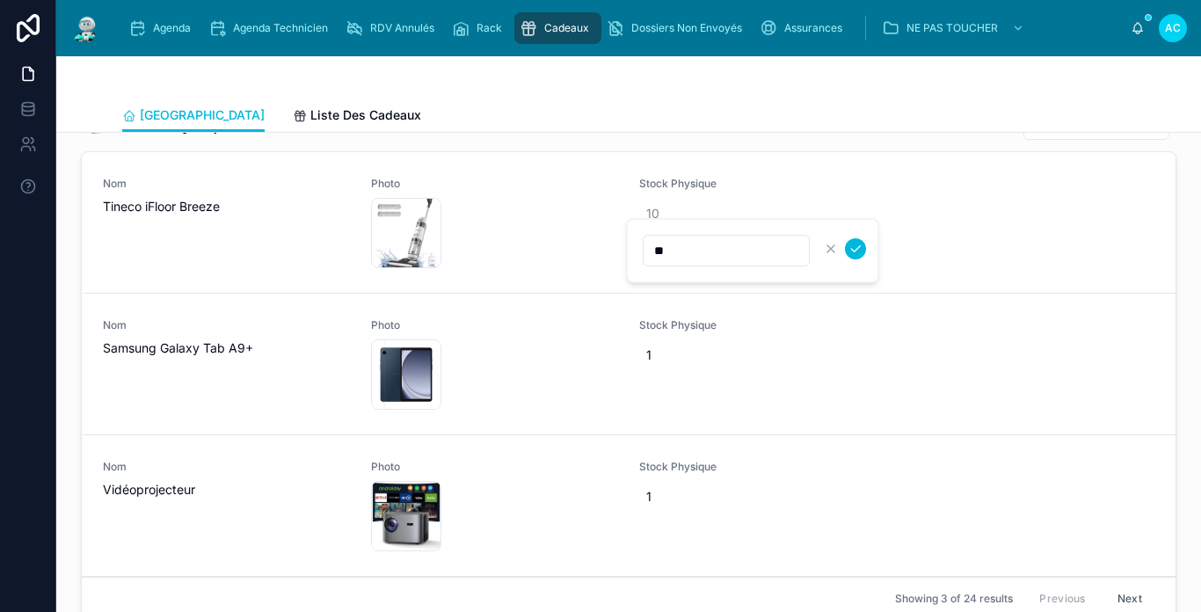
type input "*"
click at [856, 249] on icon "submit" at bounding box center [855, 249] width 14 height 14
click at [678, 364] on span "1" at bounding box center [762, 355] width 233 height 18
click at [683, 390] on input "*" at bounding box center [726, 392] width 165 height 25
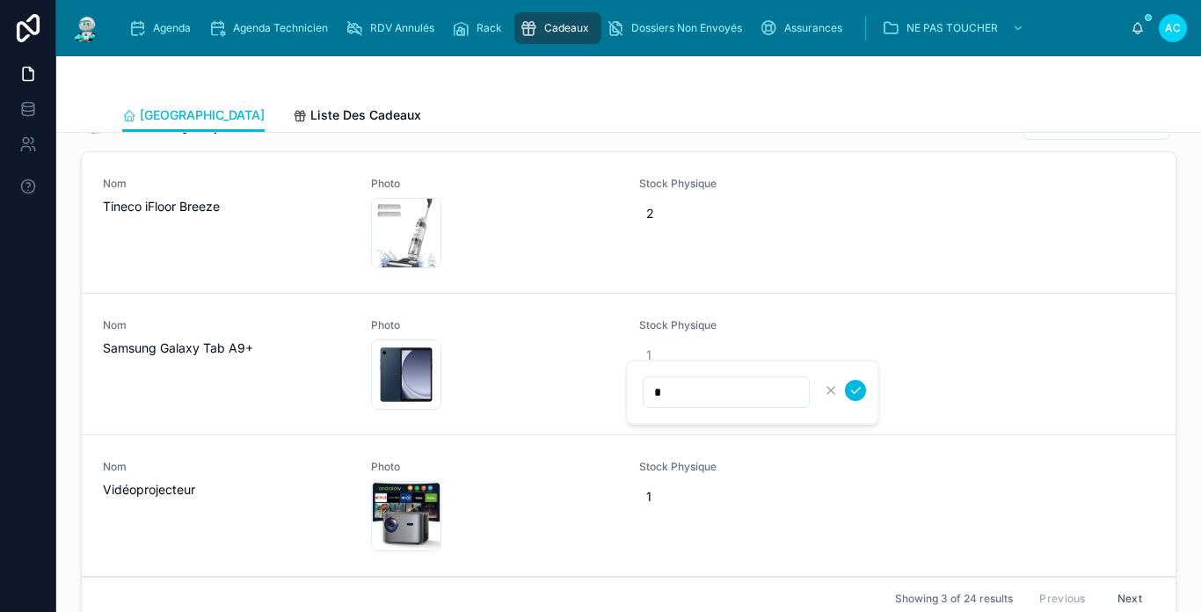
click at [683, 390] on input "*" at bounding box center [726, 392] width 165 height 25
type input "*"
click at [852, 390] on icon "submit" at bounding box center [855, 390] width 14 height 14
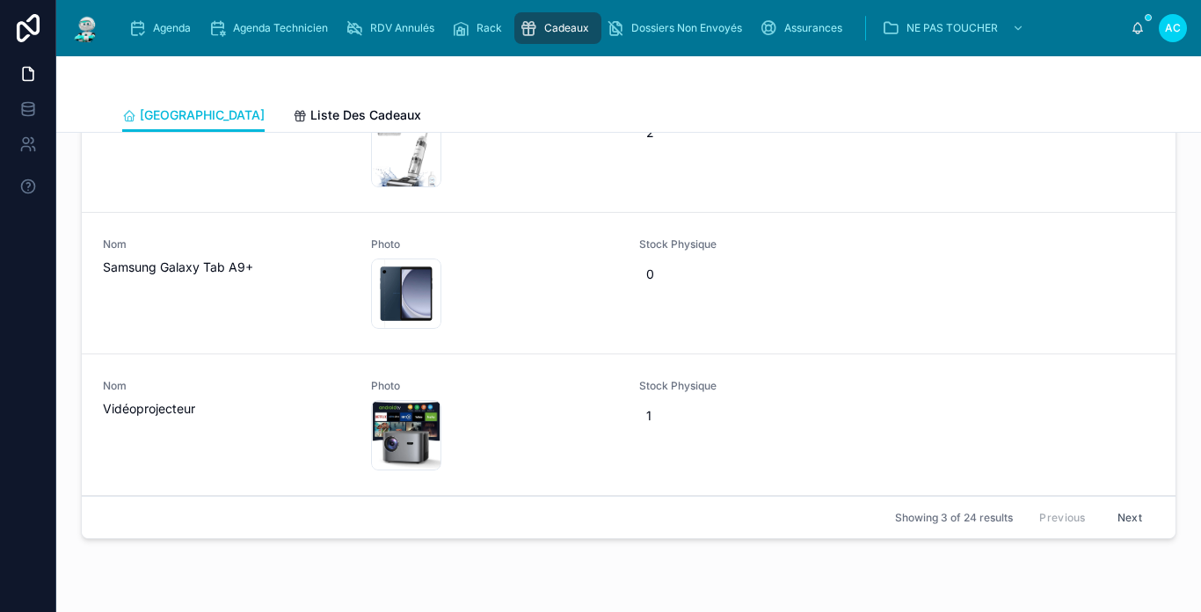
scroll to position [2519, 0]
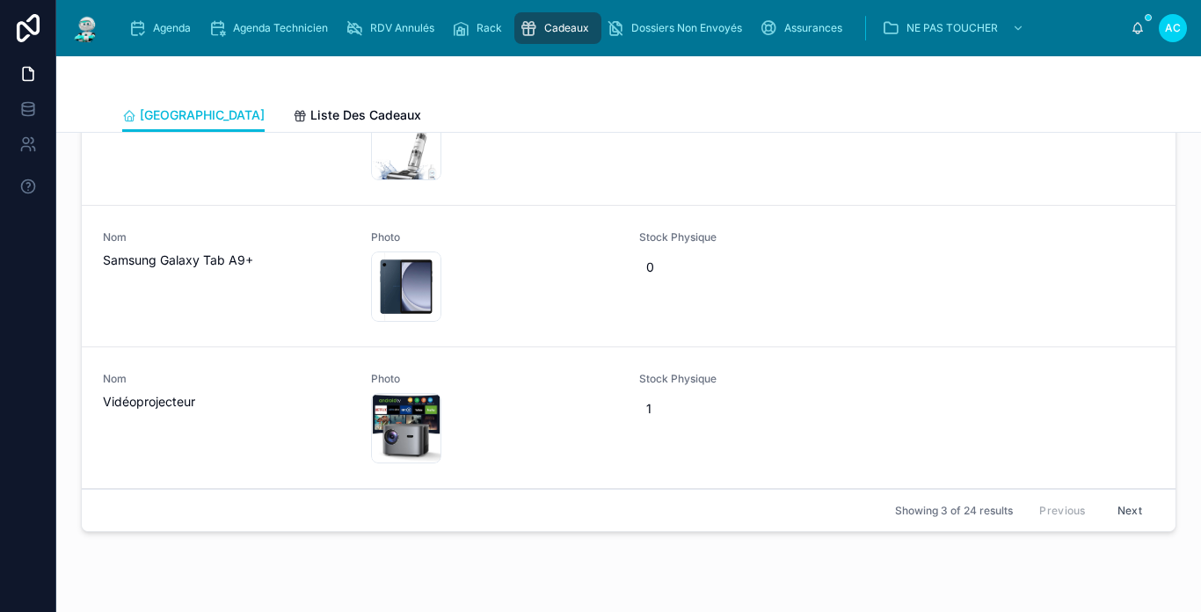
click at [1105, 523] on button "Next" at bounding box center [1129, 510] width 49 height 27
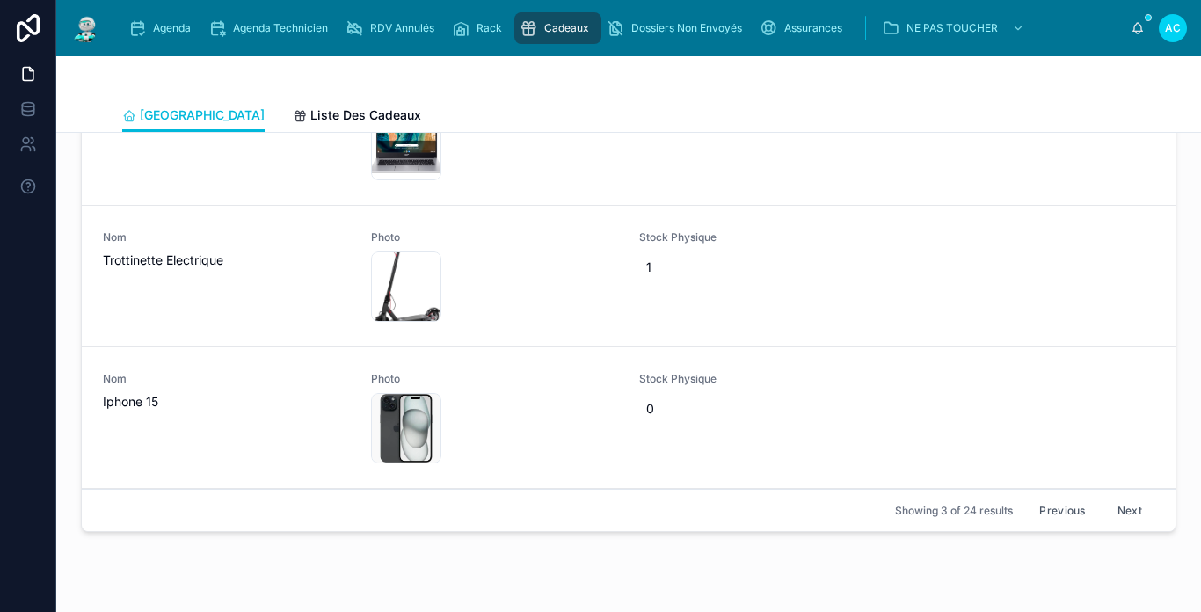
scroll to position [2431, 0]
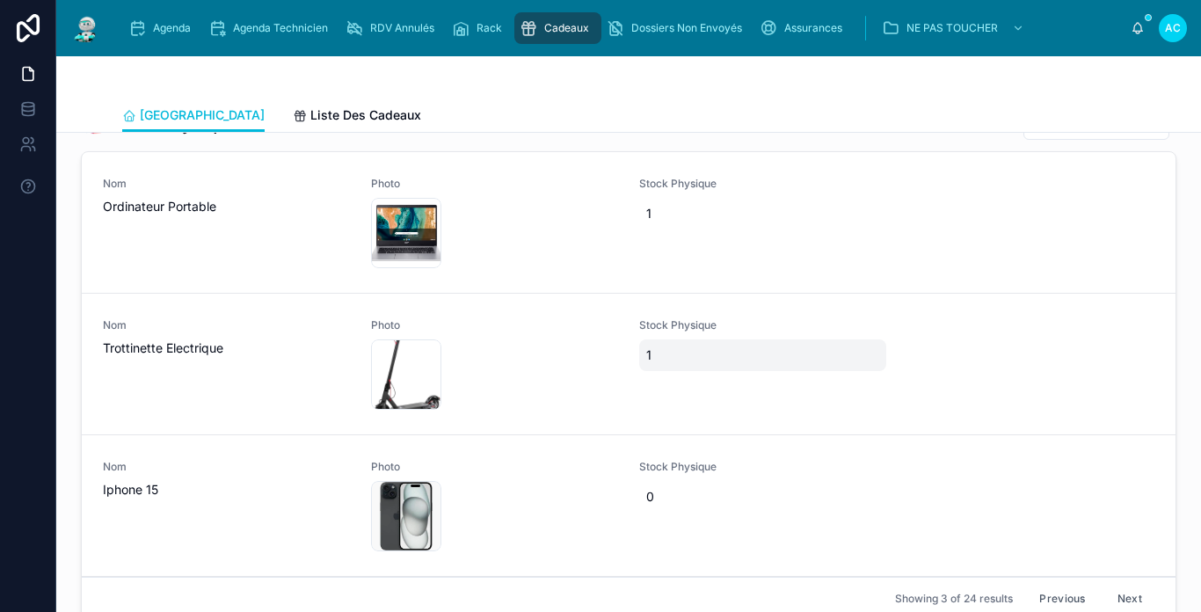
click at [661, 364] on span "1" at bounding box center [762, 355] width 233 height 18
click at [661, 374] on div "*" at bounding box center [752, 392] width 253 height 65
click at [687, 389] on input "*" at bounding box center [726, 392] width 165 height 25
type input "*"
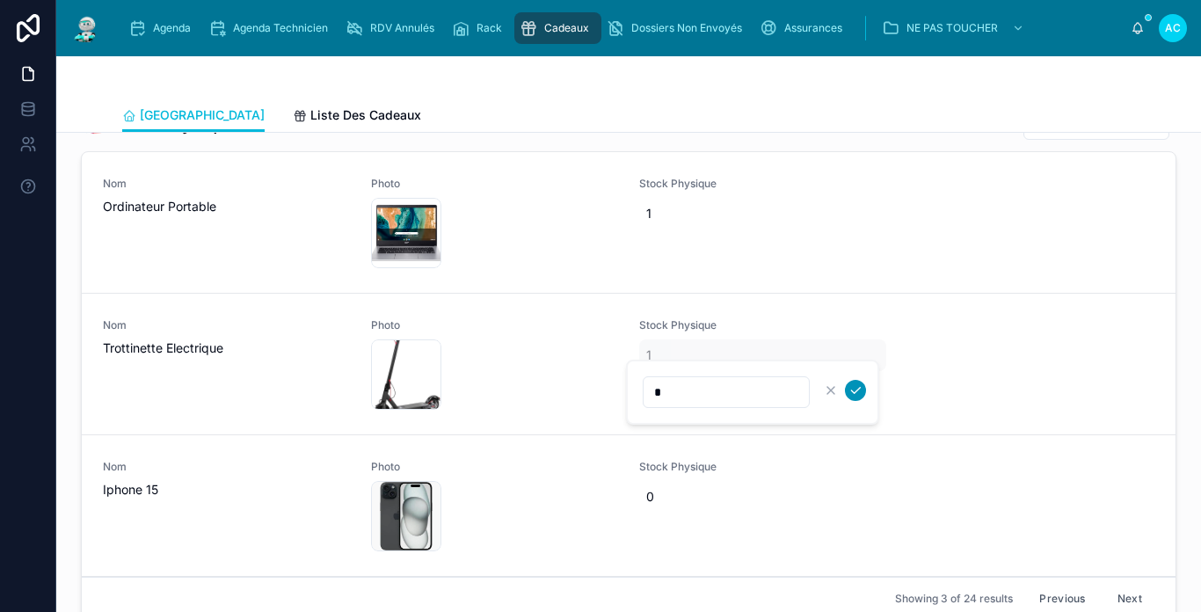
click at [857, 390] on icon "submit" at bounding box center [855, 391] width 9 height 6
click at [661, 222] on span "1" at bounding box center [762, 214] width 233 height 18
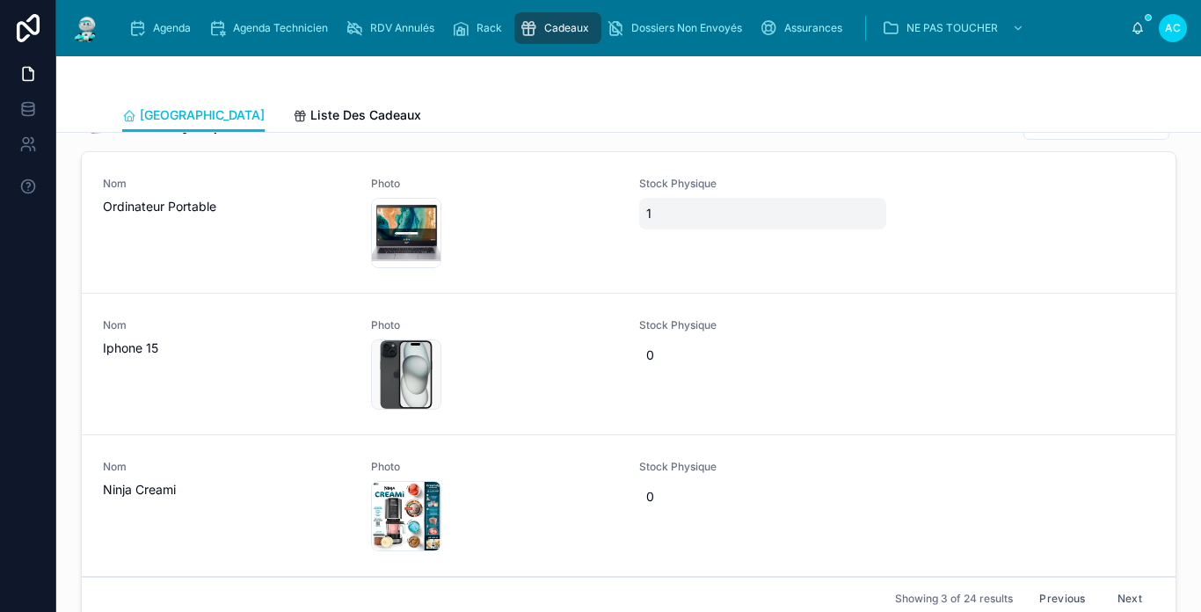
click at [684, 222] on span "1" at bounding box center [762, 214] width 233 height 18
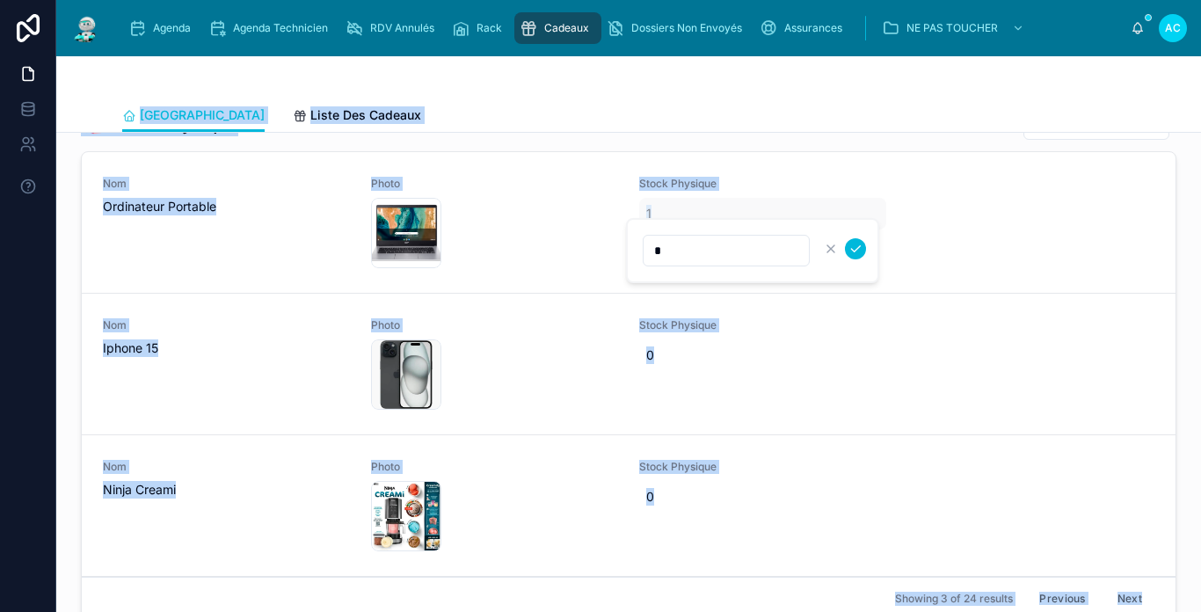
click at [692, 261] on input "*" at bounding box center [726, 250] width 165 height 25
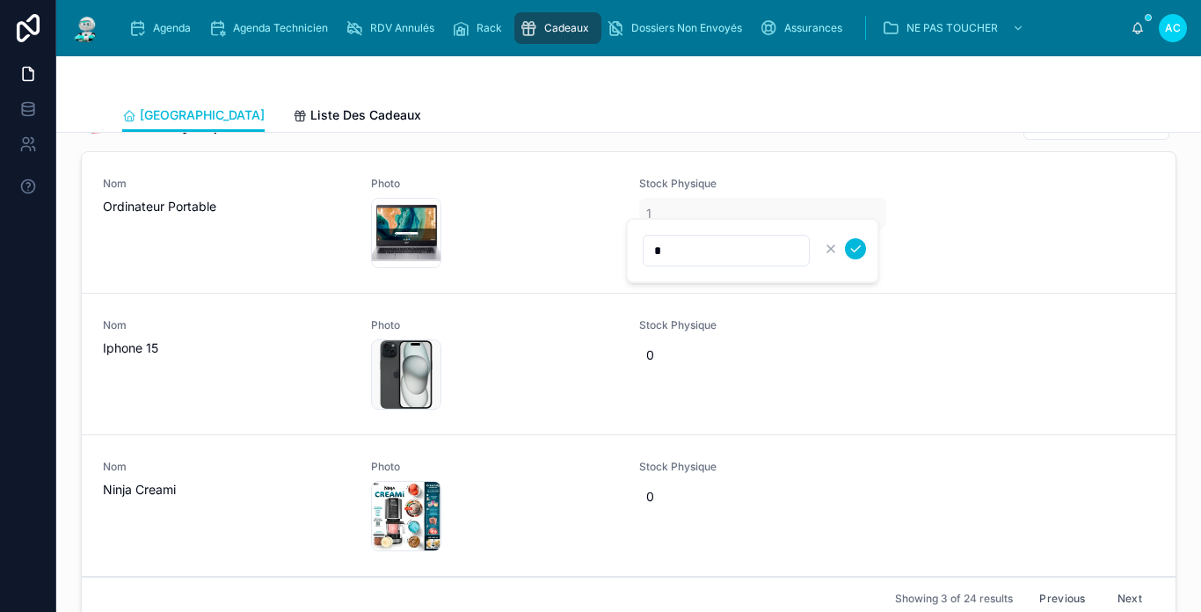
click at [691, 250] on input "*" at bounding box center [726, 250] width 165 height 25
type input "*"
click at [858, 255] on icon "submit" at bounding box center [855, 249] width 14 height 14
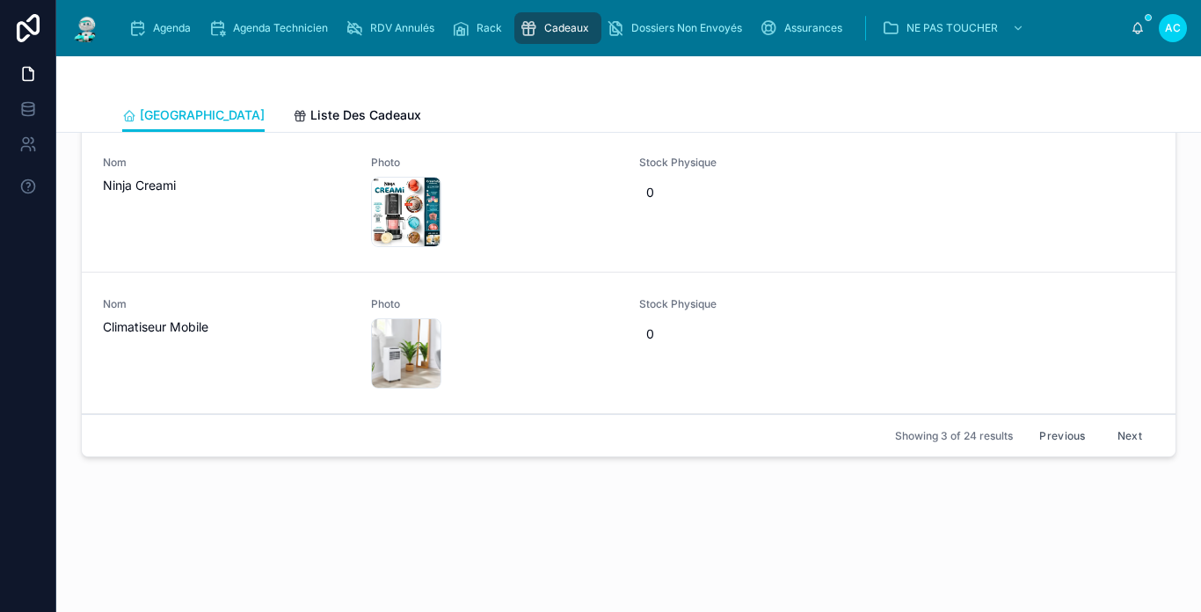
scroll to position [2519, 0]
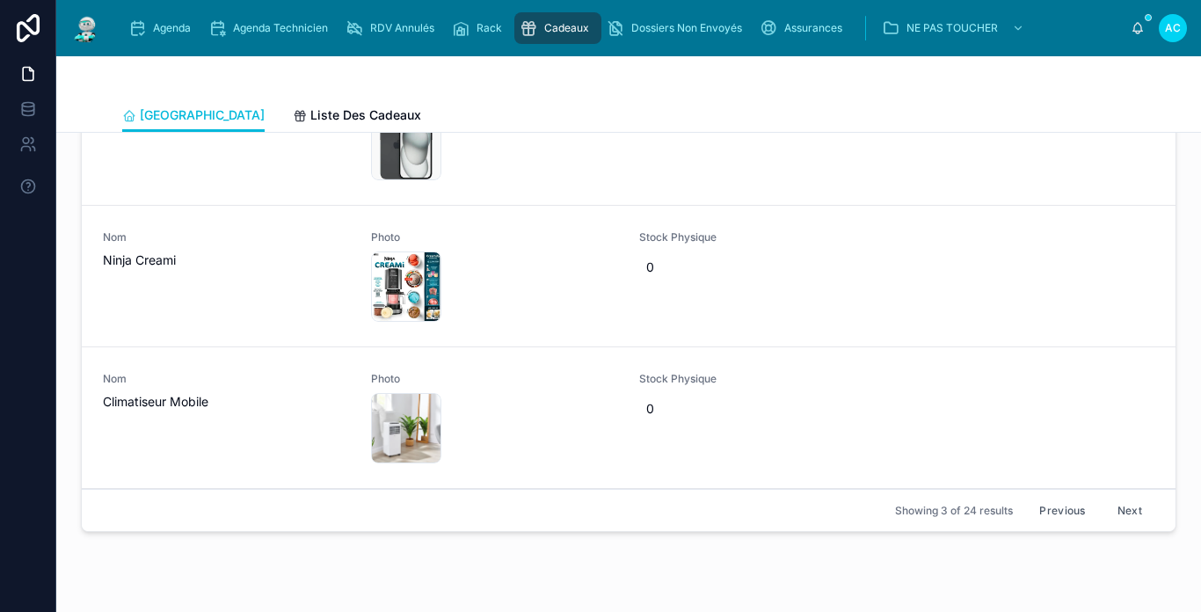
click at [1127, 524] on button "Next" at bounding box center [1129, 510] width 49 height 27
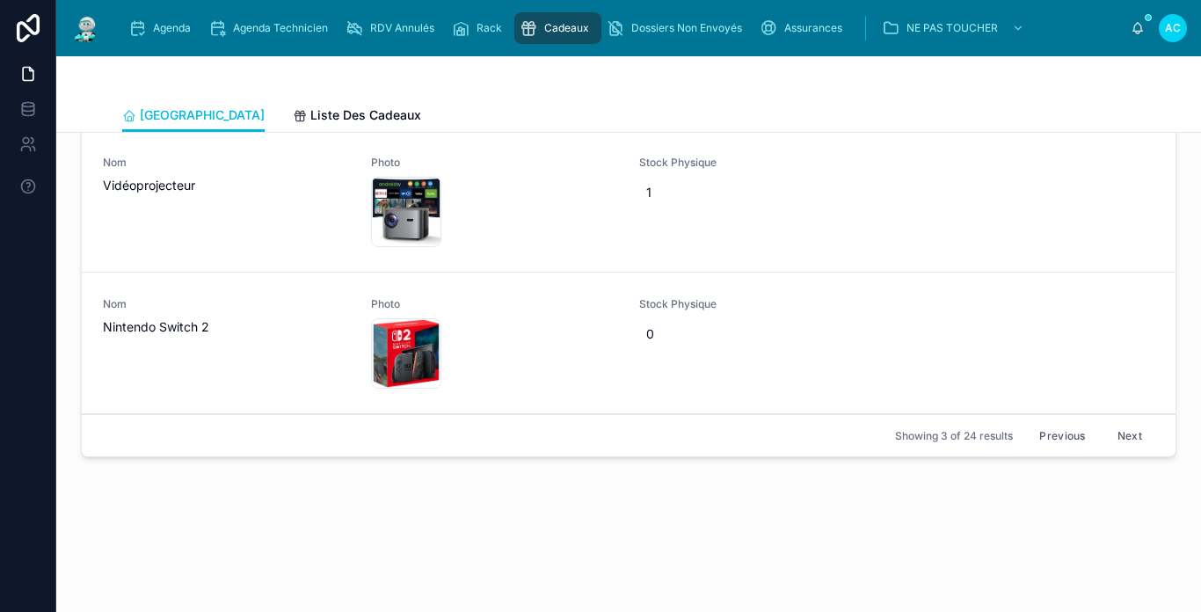
scroll to position [2607, 0]
click at [1110, 439] on button "Next" at bounding box center [1129, 435] width 49 height 27
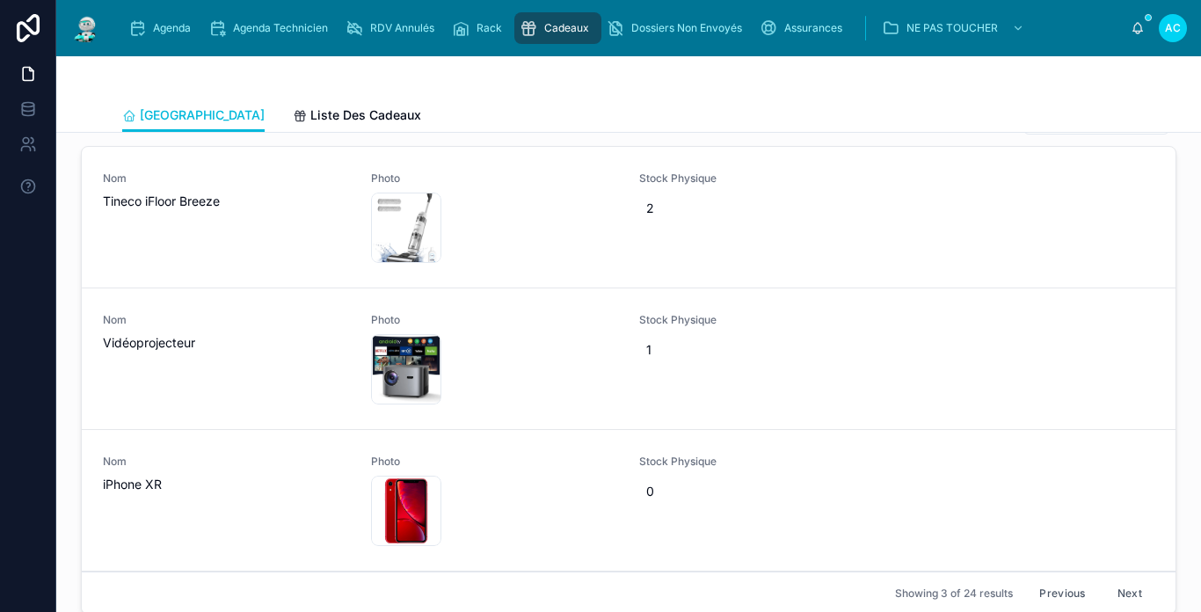
scroll to position [2431, 0]
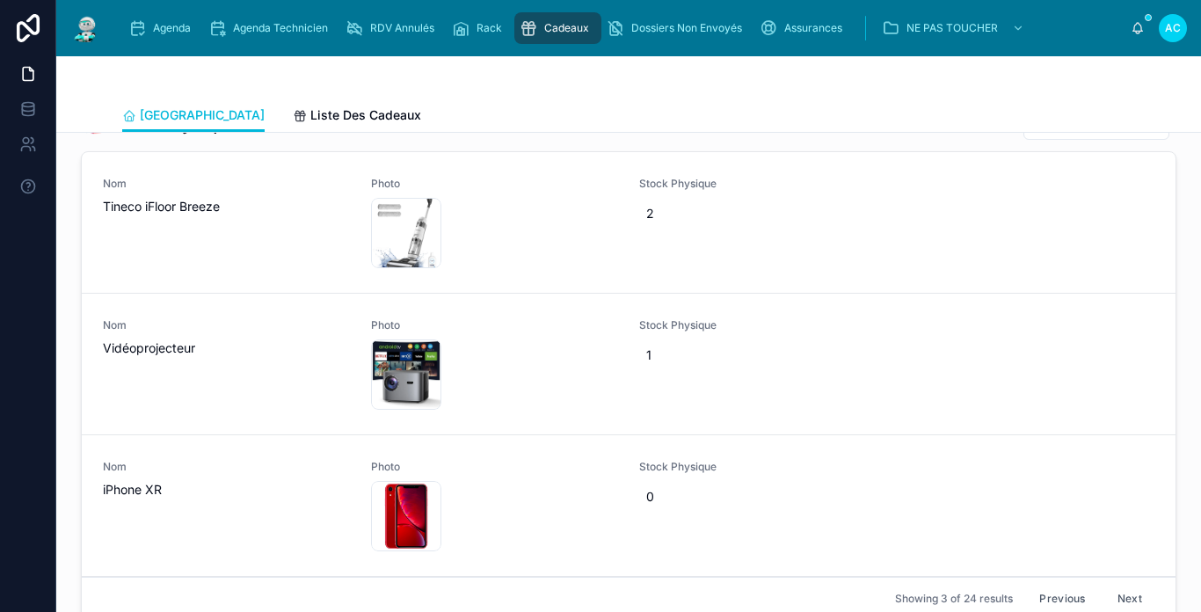
click at [95, 21] on img at bounding box center [86, 28] width 32 height 28
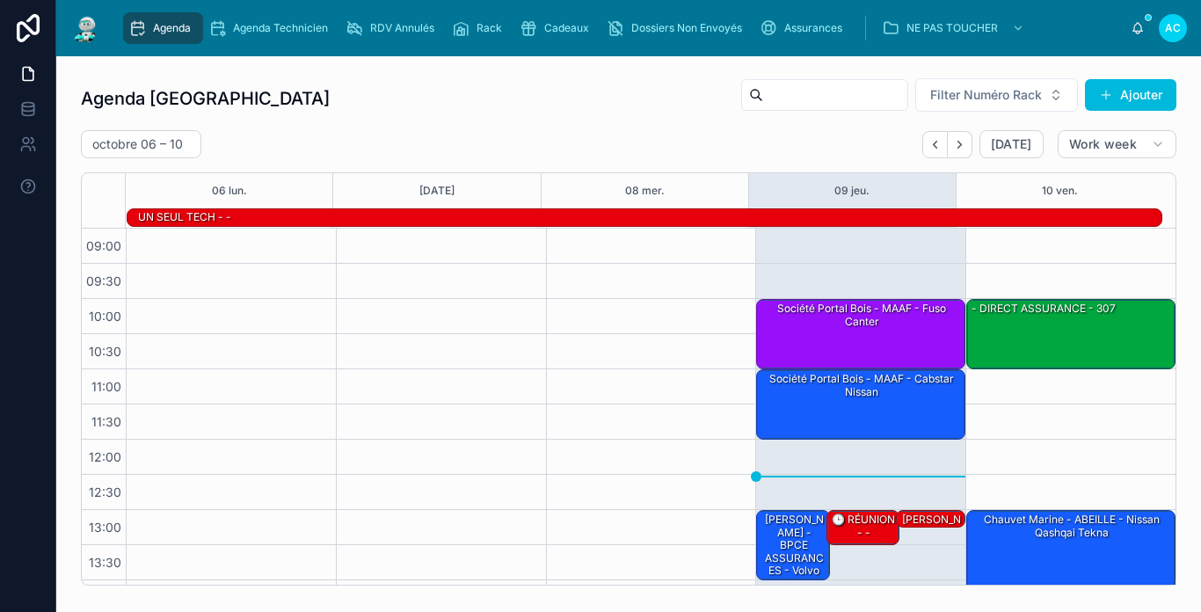
scroll to position [88, 0]
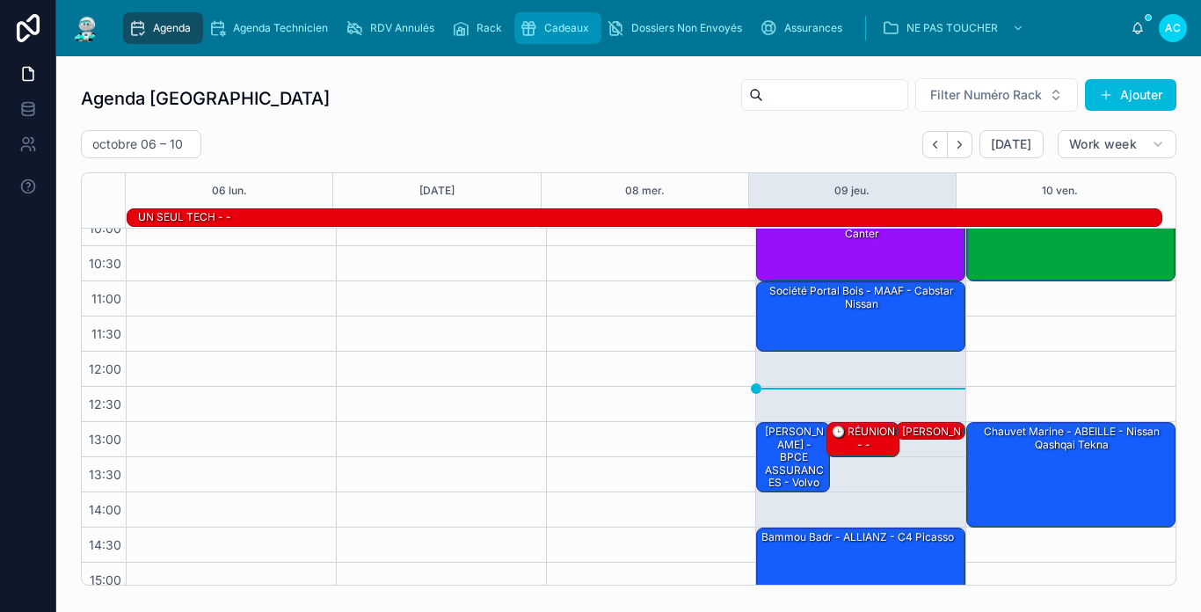
click at [585, 33] on span "Cadeaux" at bounding box center [566, 28] width 45 height 14
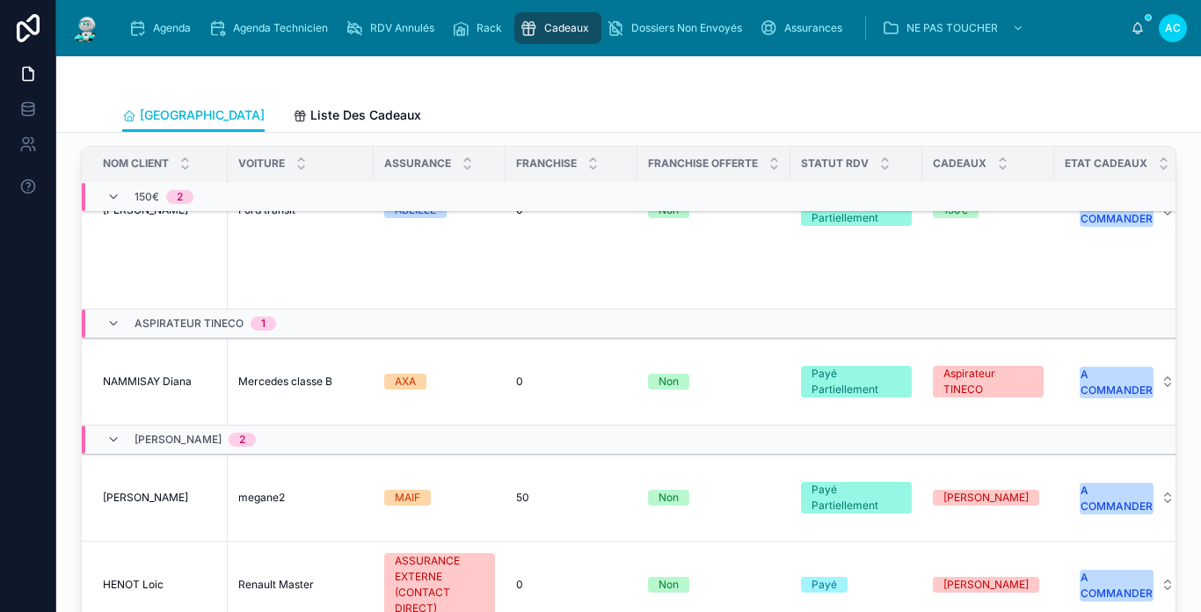
scroll to position [264, 0]
click at [1116, 373] on div "A COMMANDER" at bounding box center [1117, 382] width 72 height 32
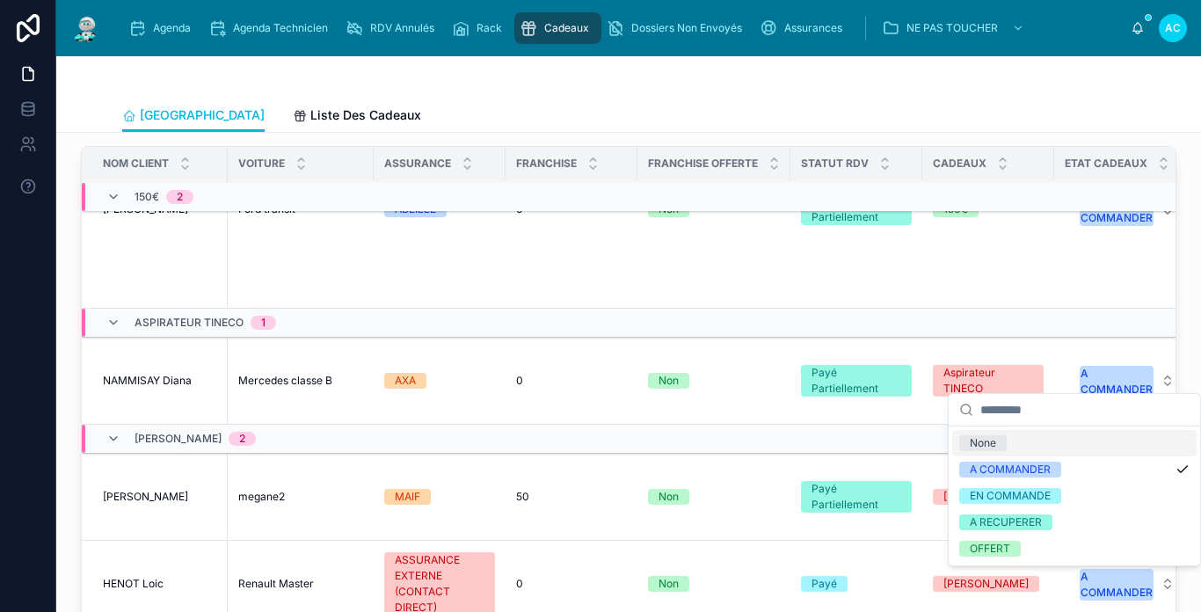
click at [147, 374] on span "NAMMISAY Diana" at bounding box center [147, 381] width 89 height 14
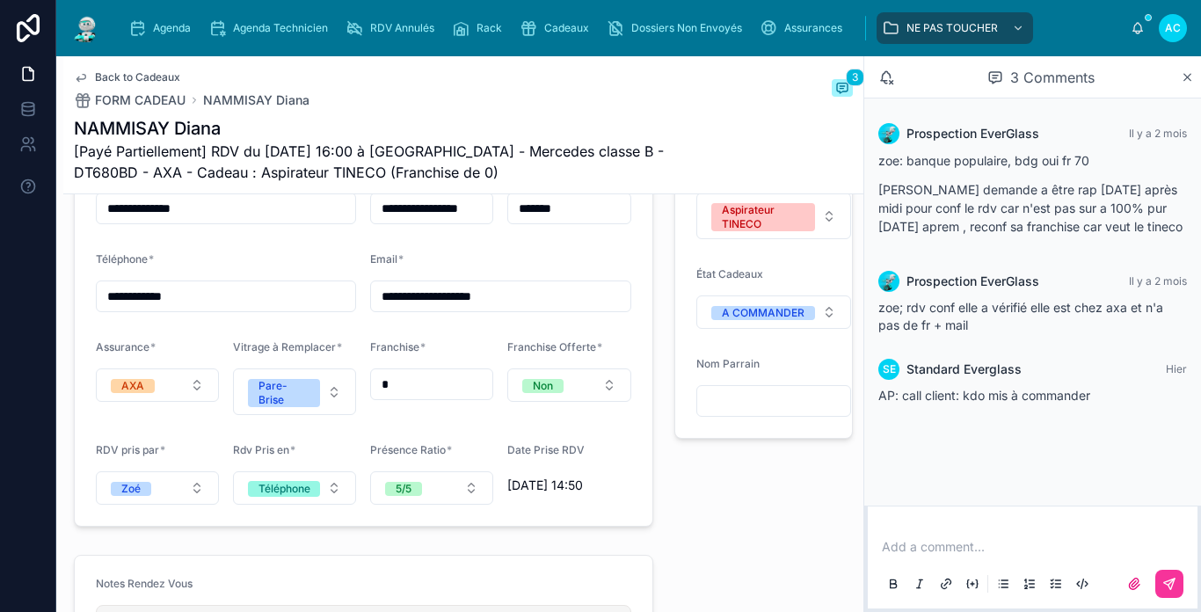
scroll to position [1407, 0]
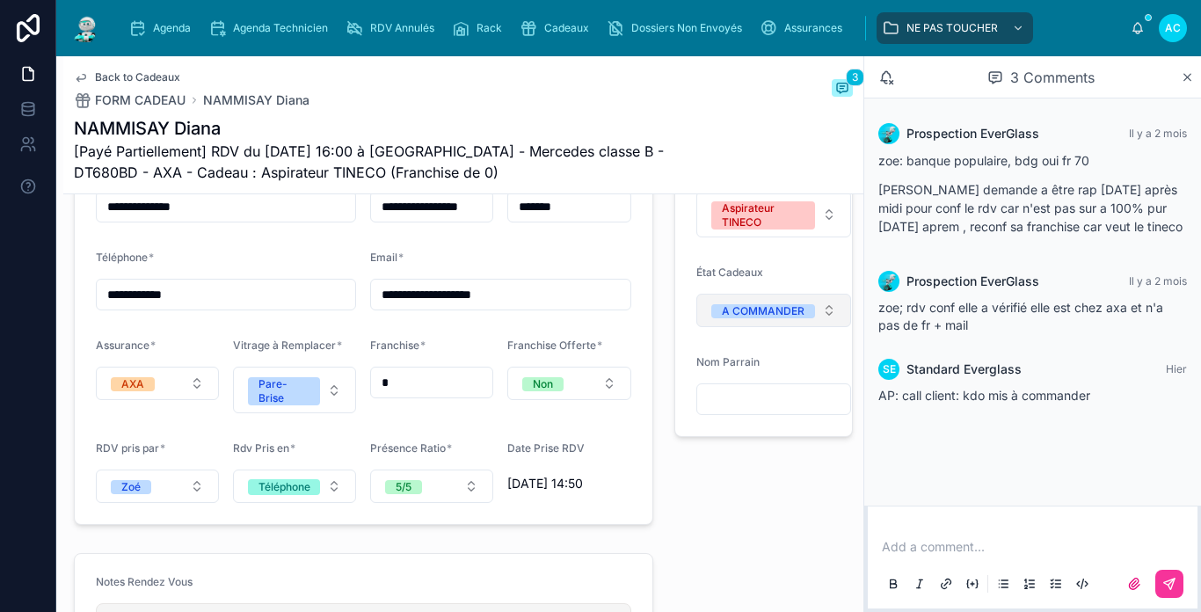
click at [782, 327] on button "A COMMANDER" at bounding box center [773, 310] width 155 height 33
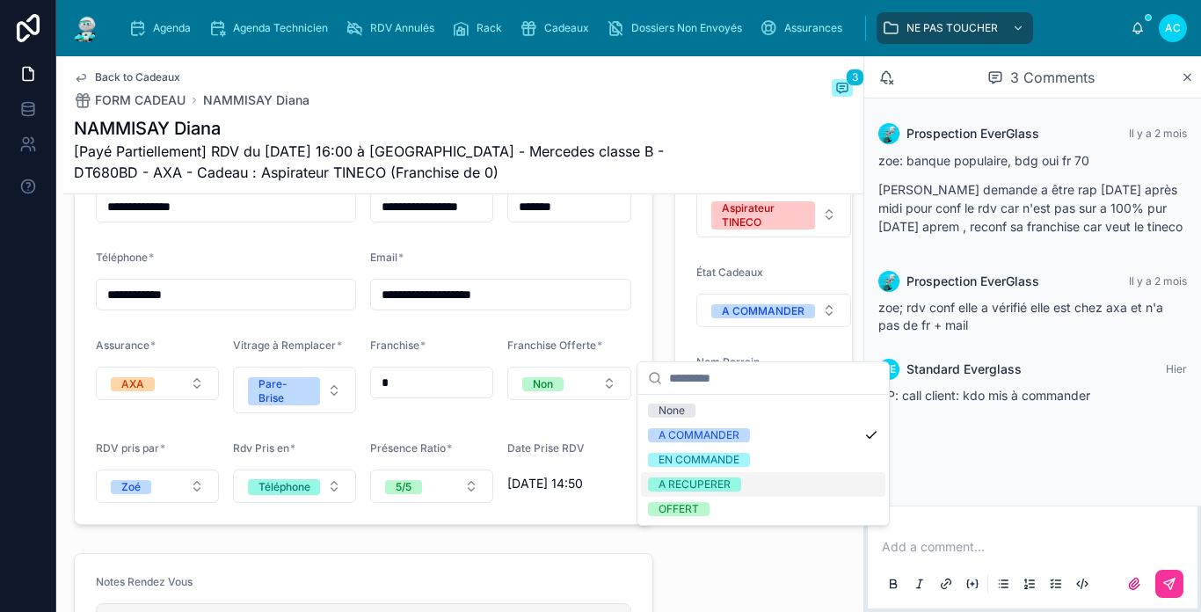
click at [750, 483] on div "A RECUPERER" at bounding box center [763, 484] width 244 height 25
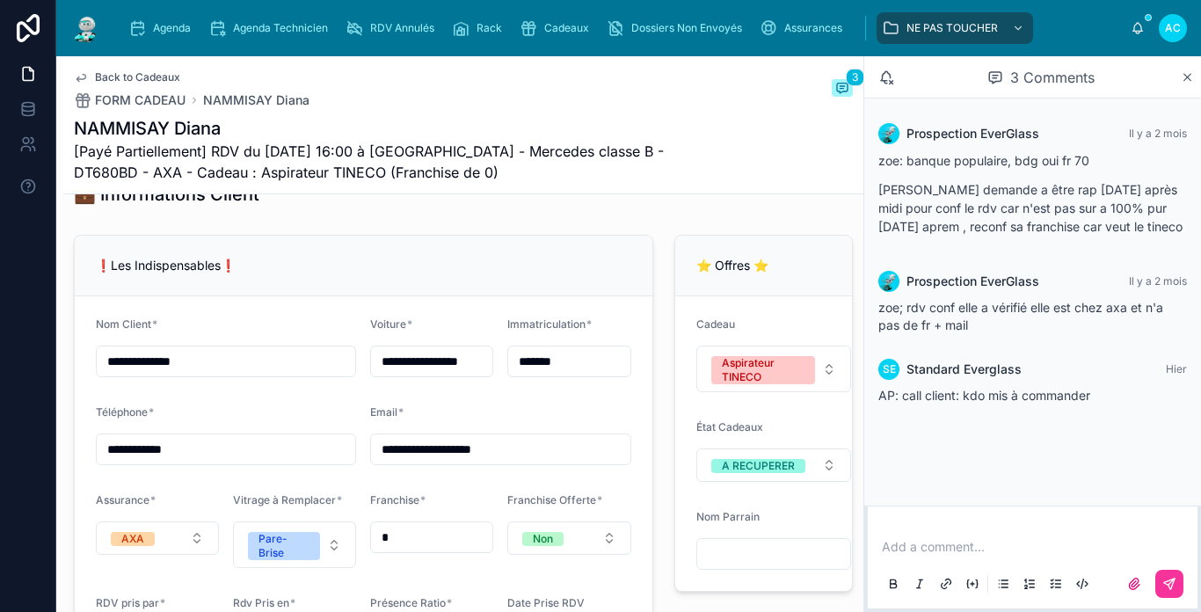
scroll to position [1231, 0]
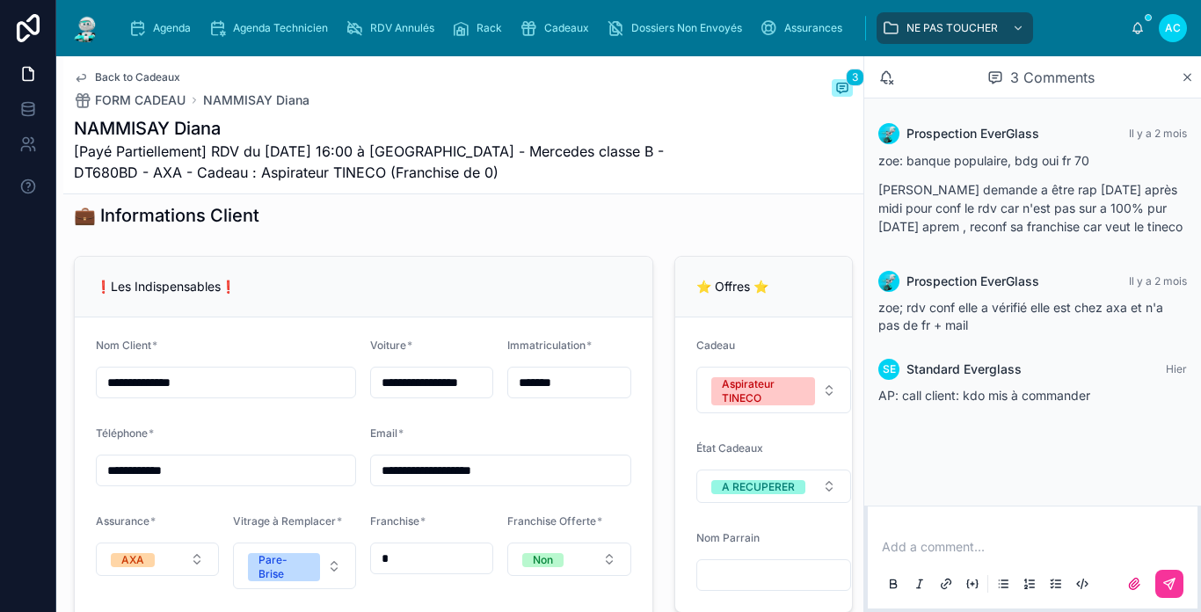
click at [109, 72] on span "Back to Cadeaux" at bounding box center [137, 77] width 85 height 14
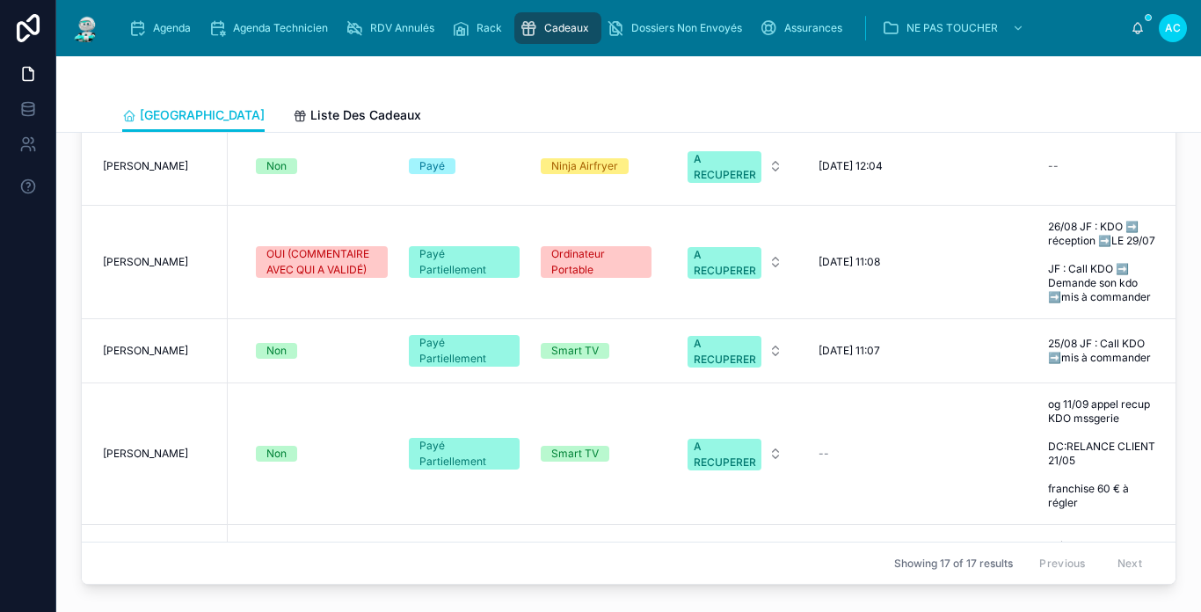
scroll to position [2138, 577]
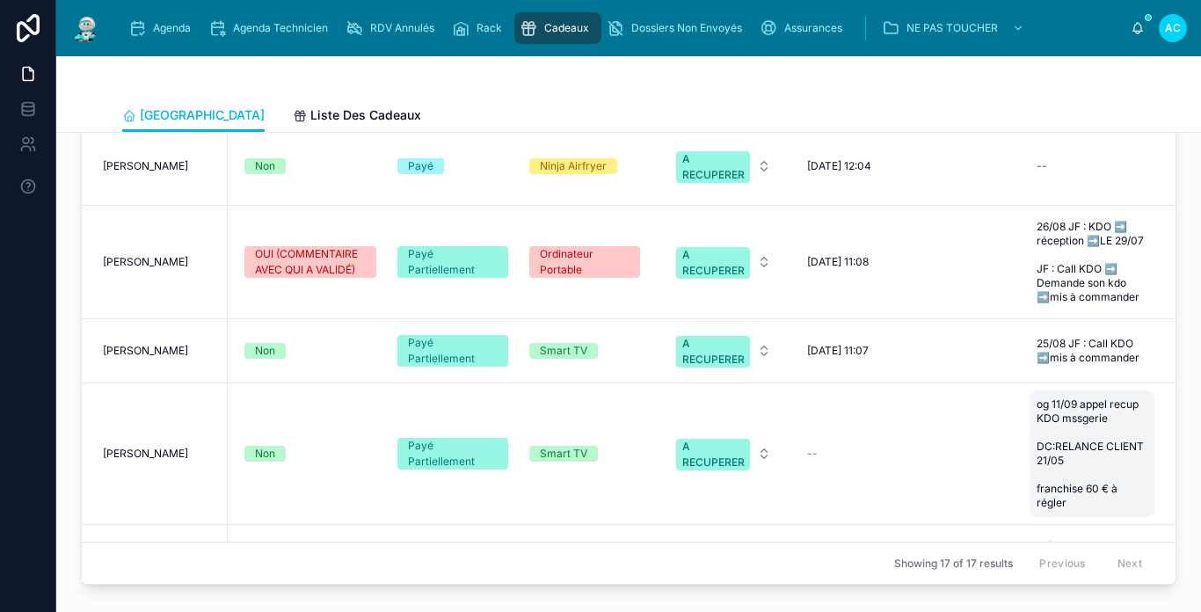
click at [1093, 425] on span "og 11/09 appel recup KDO mssgerie DC:RELANCE CLIENT 21/05 franchise 60 € à régl…" at bounding box center [1092, 453] width 111 height 113
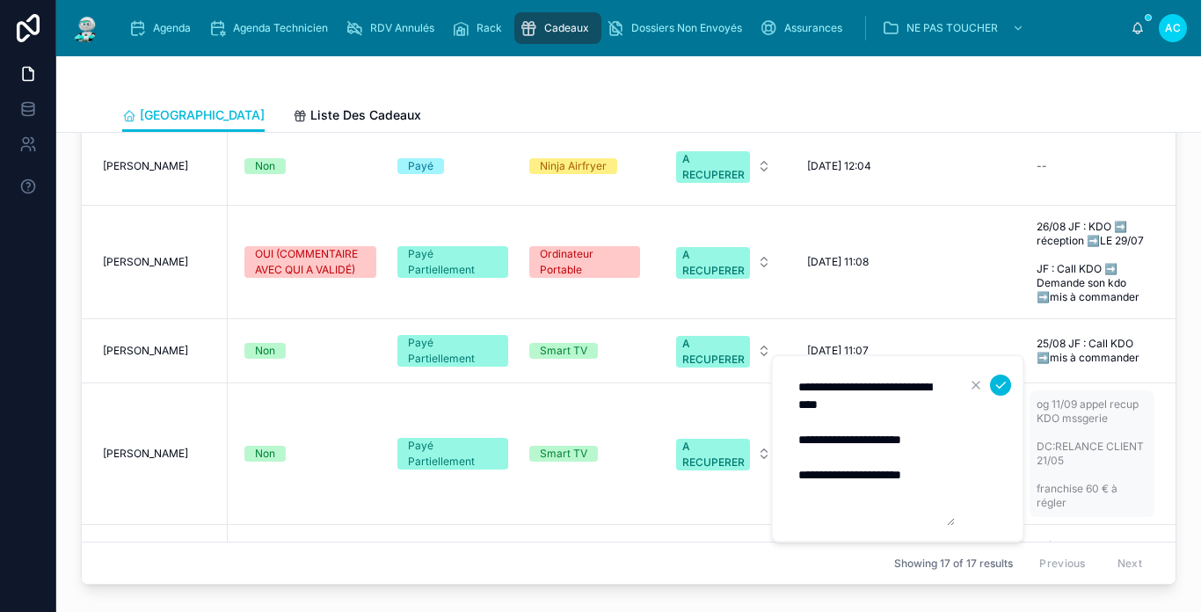
click at [1101, 446] on span "og 11/09 appel recup KDO mssgerie DC:RELANCE CLIENT 21/05 franchise 60 € à régl…" at bounding box center [1092, 453] width 111 height 113
click at [971, 496] on form "**********" at bounding box center [899, 448] width 225 height 157
click at [973, 460] on form "**********" at bounding box center [899, 448] width 225 height 157
click at [979, 424] on form "**********" at bounding box center [899, 448] width 225 height 157
click at [899, 451] on textarea "**********" at bounding box center [871, 448] width 167 height 155
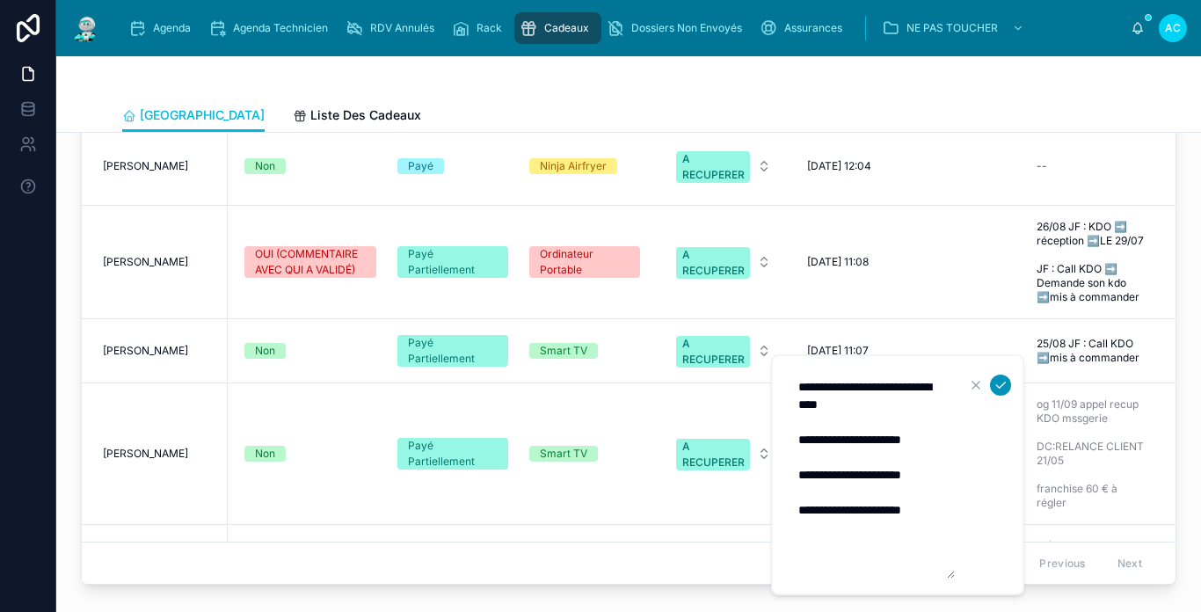
type textarea "**********"
click at [992, 387] on button "submit" at bounding box center [1000, 385] width 21 height 21
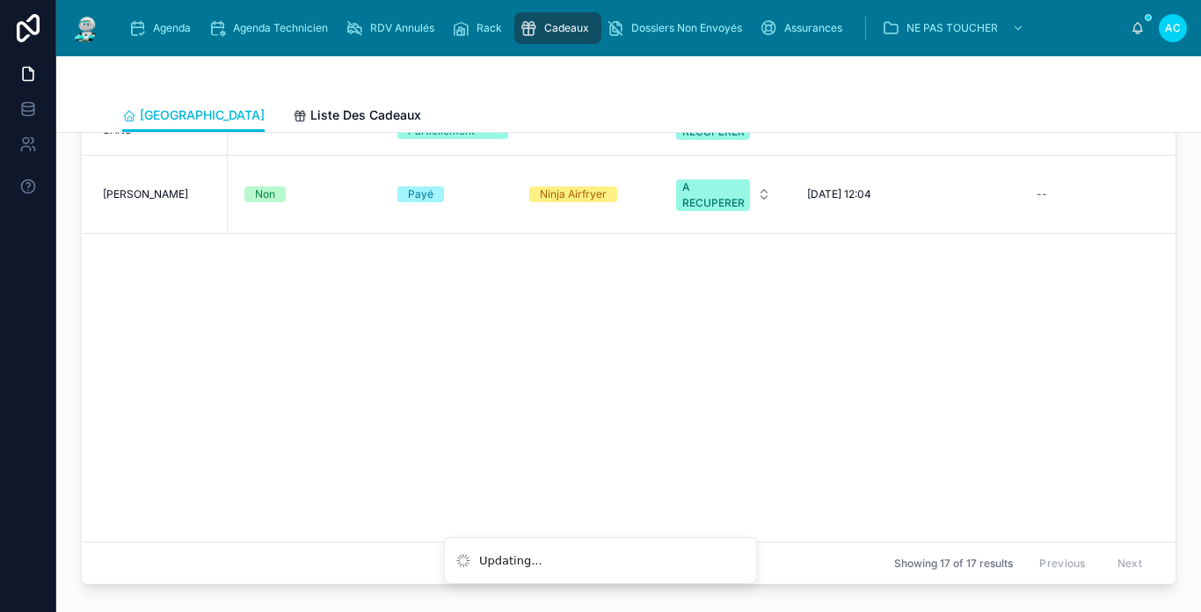
scroll to position [347, 549]
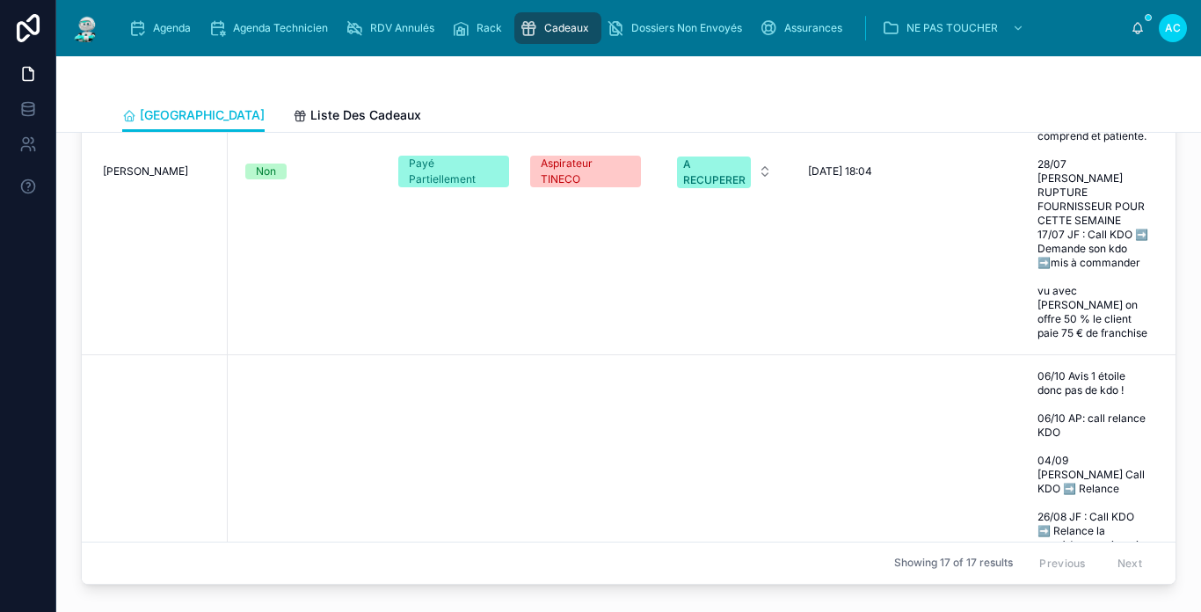
click at [83, 29] on img at bounding box center [86, 28] width 32 height 28
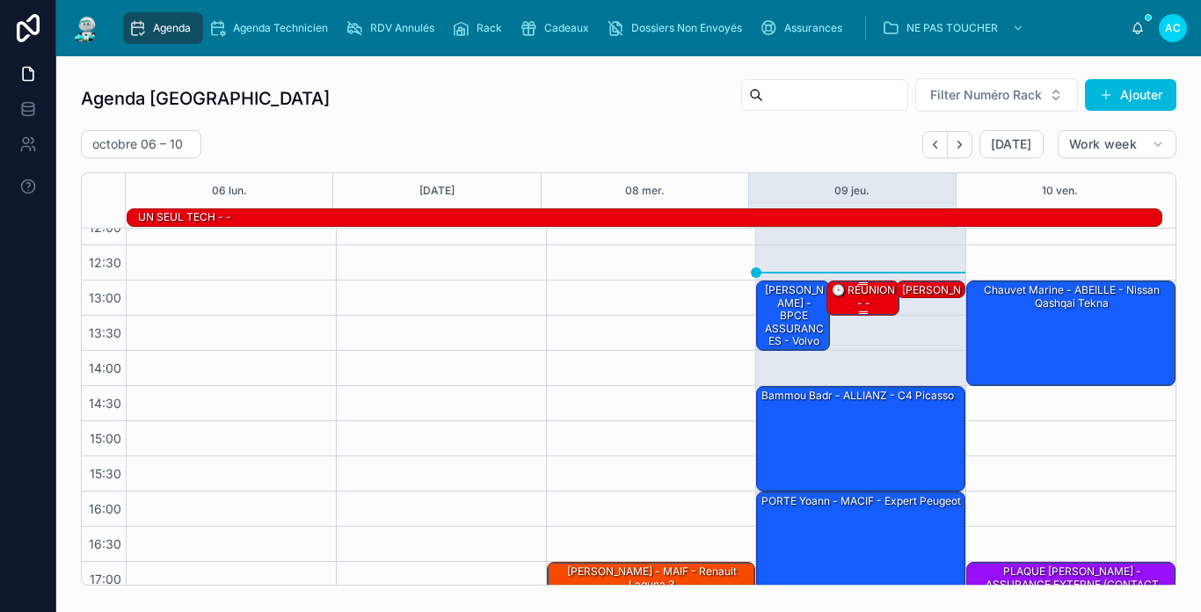
scroll to position [190, 0]
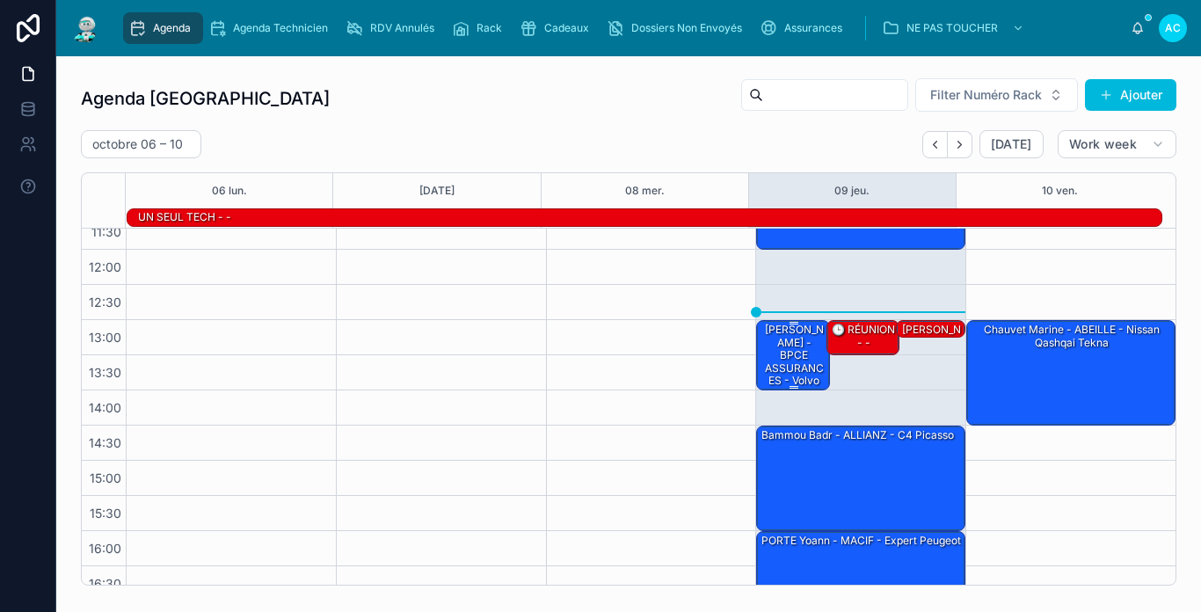
click at [784, 357] on div "[PERSON_NAME] - BPCE ASSURANCES - volvo v90" at bounding box center [794, 361] width 68 height 79
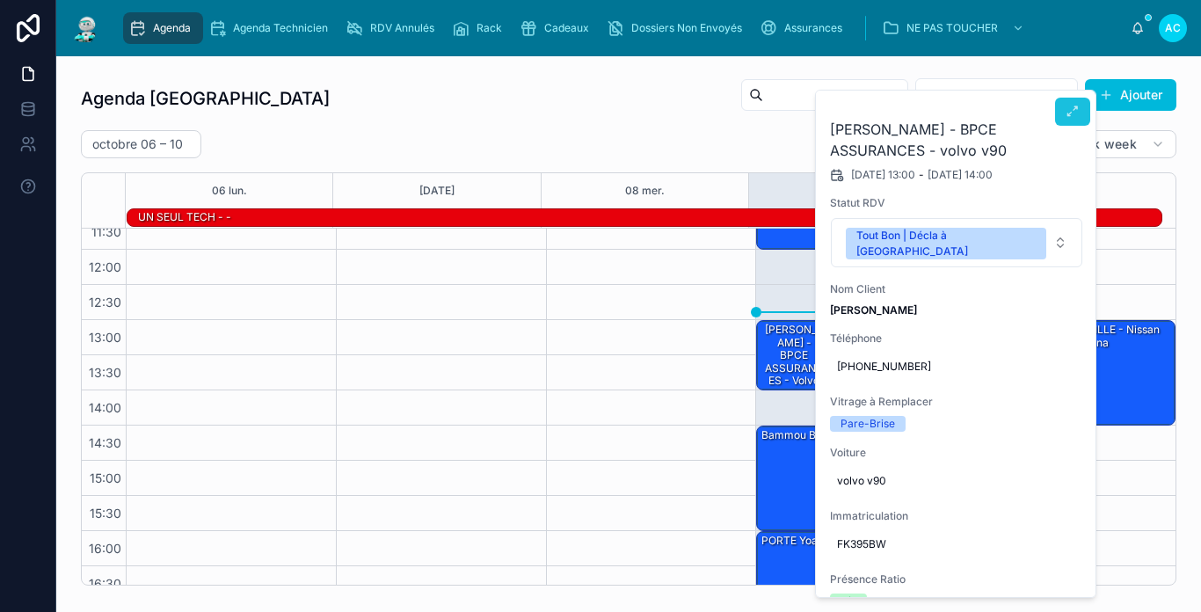
click at [1075, 112] on icon at bounding box center [1073, 112] width 14 height 14
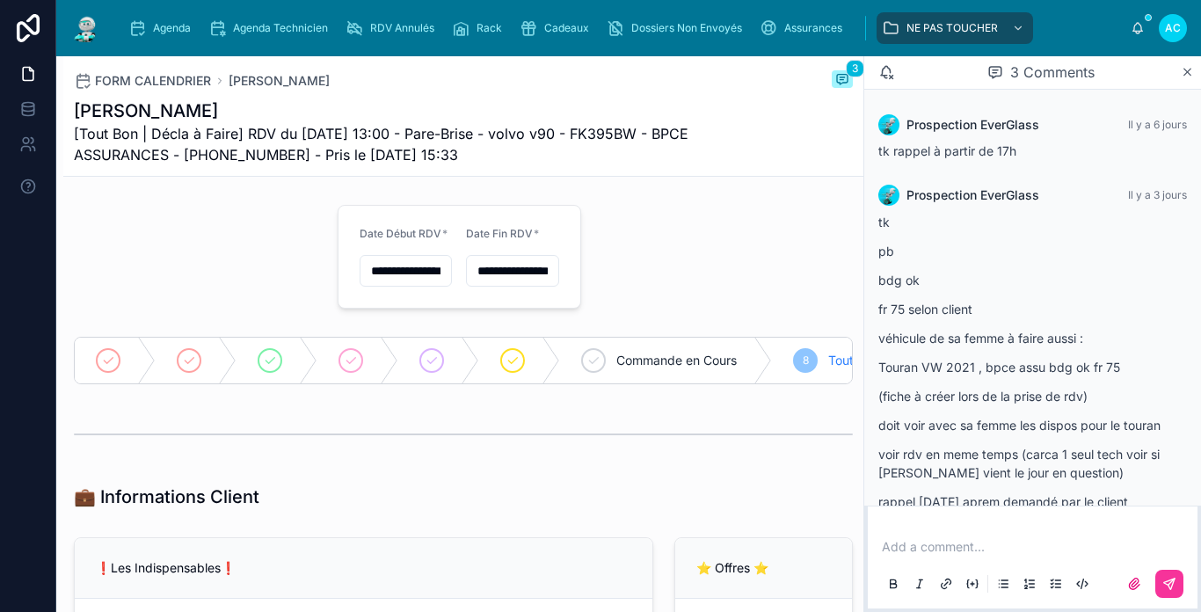
scroll to position [111, 0]
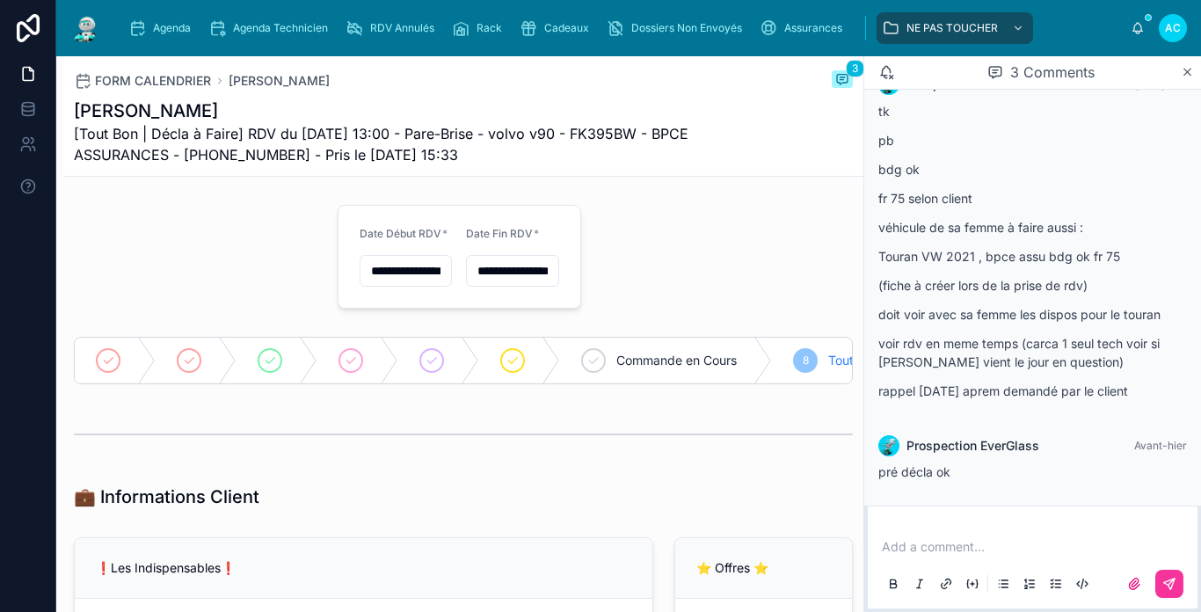
click at [79, 35] on img at bounding box center [86, 28] width 32 height 28
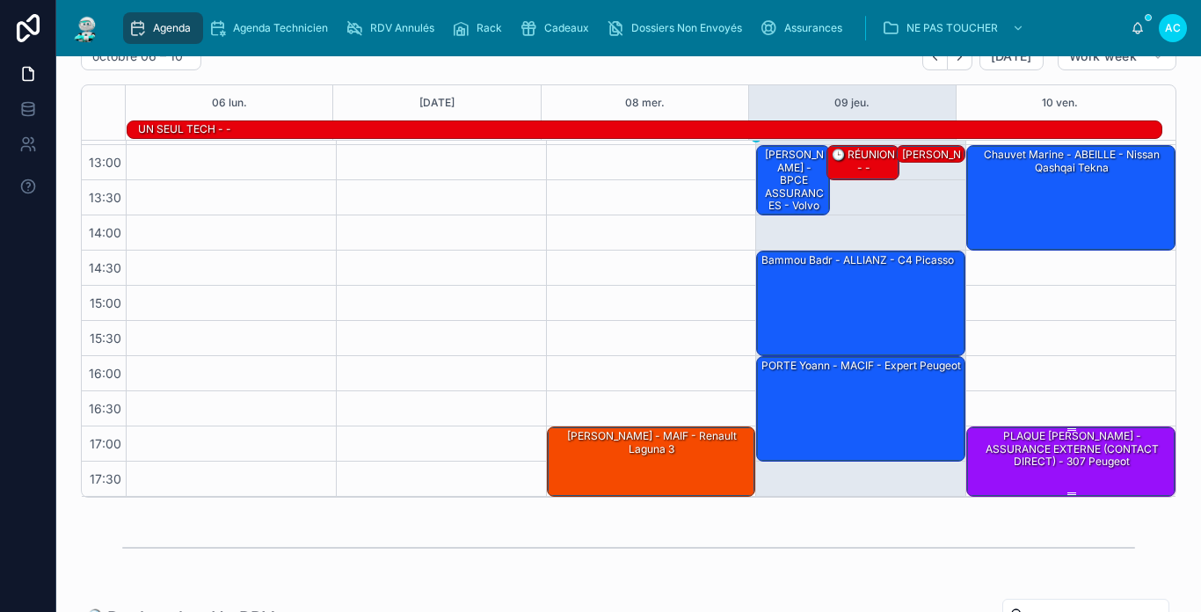
scroll to position [189, 0]
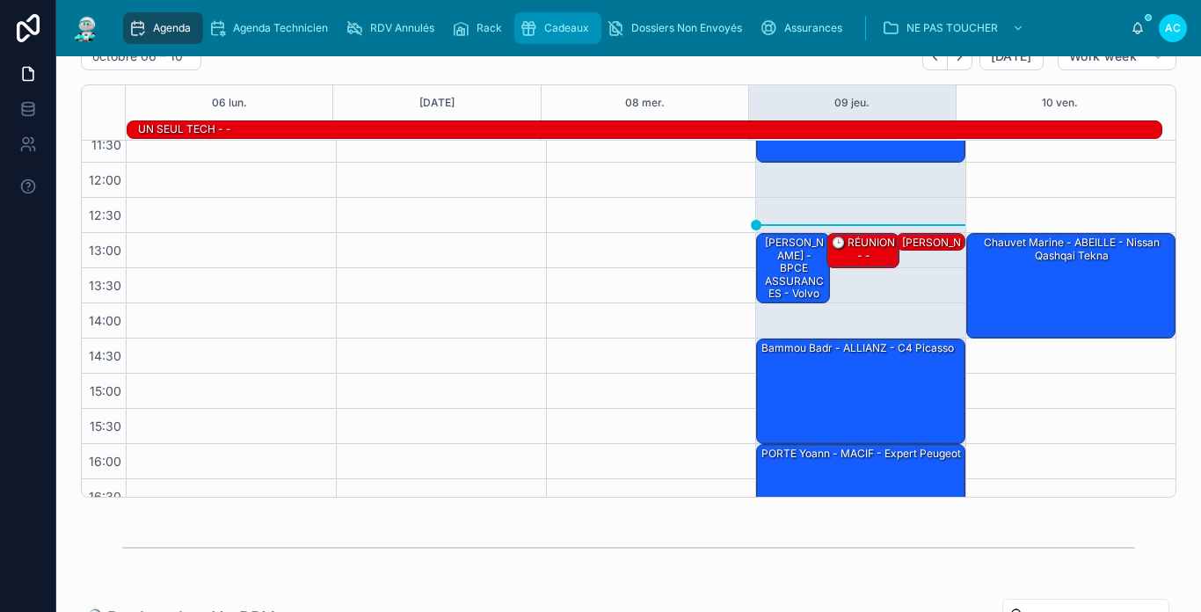
click at [562, 16] on div "Cadeaux" at bounding box center [558, 28] width 76 height 28
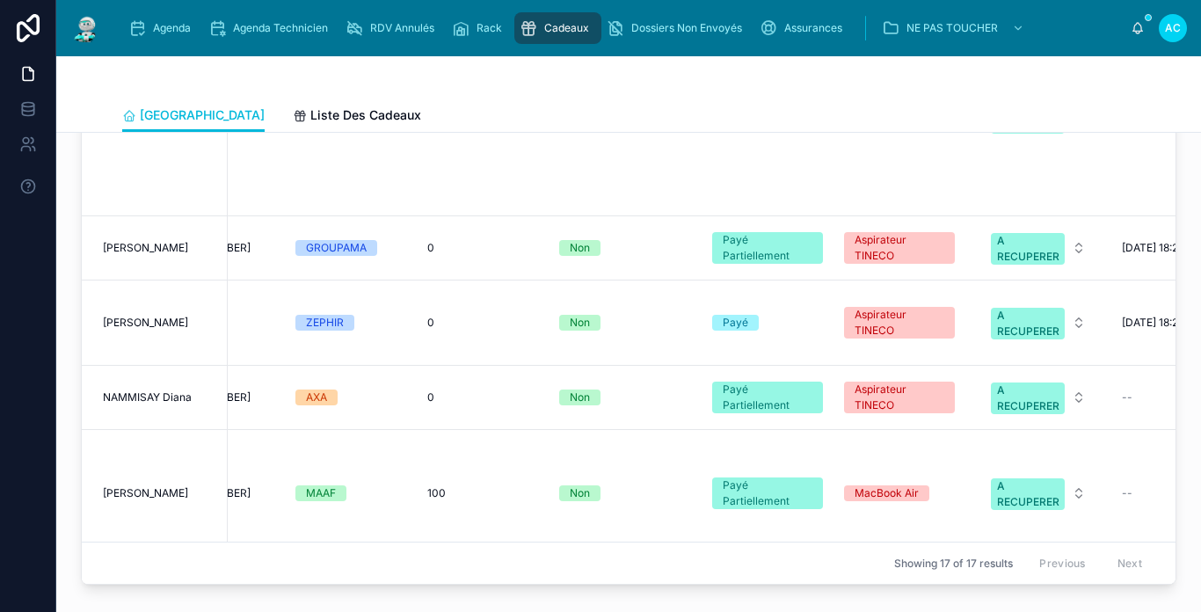
scroll to position [1319, 236]
click at [1016, 382] on div "A RECUPERER" at bounding box center [1027, 398] width 62 height 32
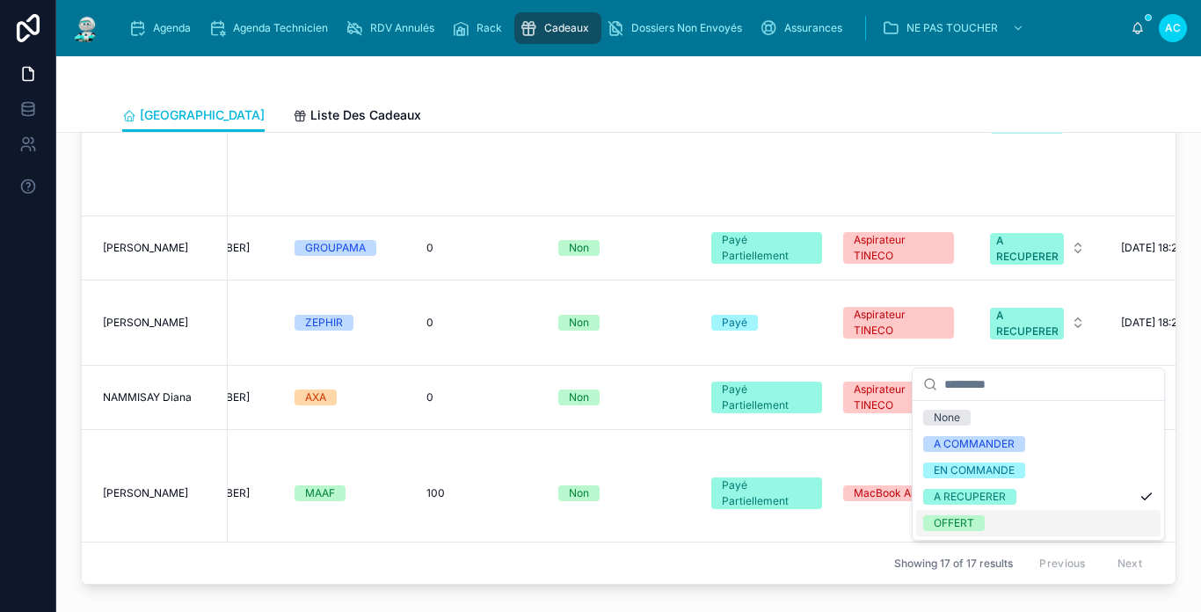
click at [971, 519] on div "OFFERT" at bounding box center [954, 523] width 40 height 16
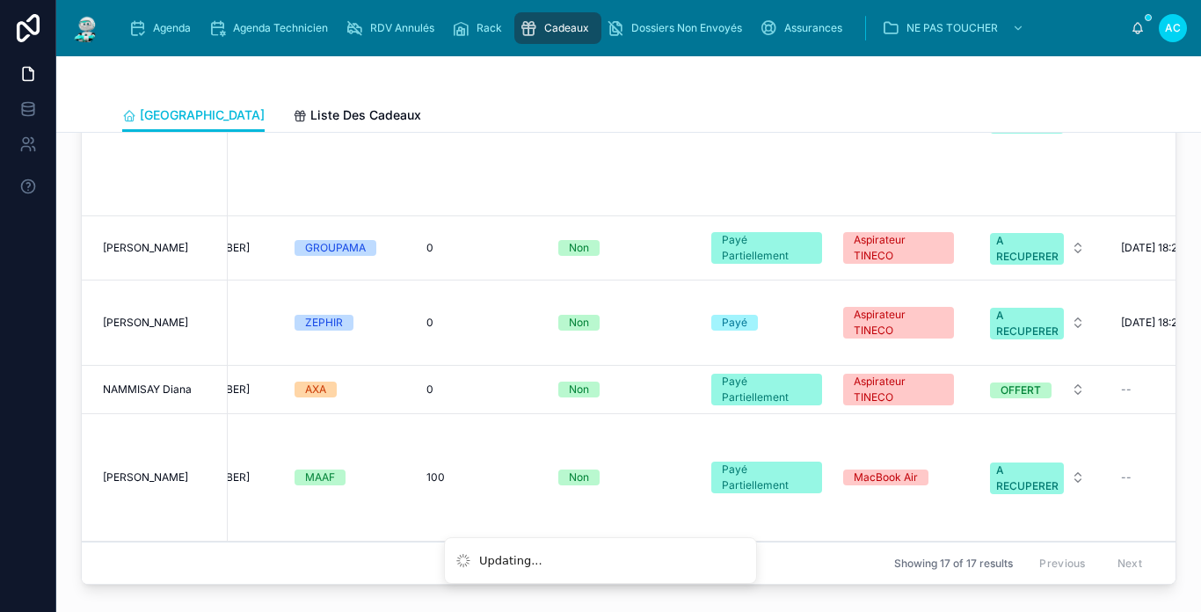
scroll to position [0, 236]
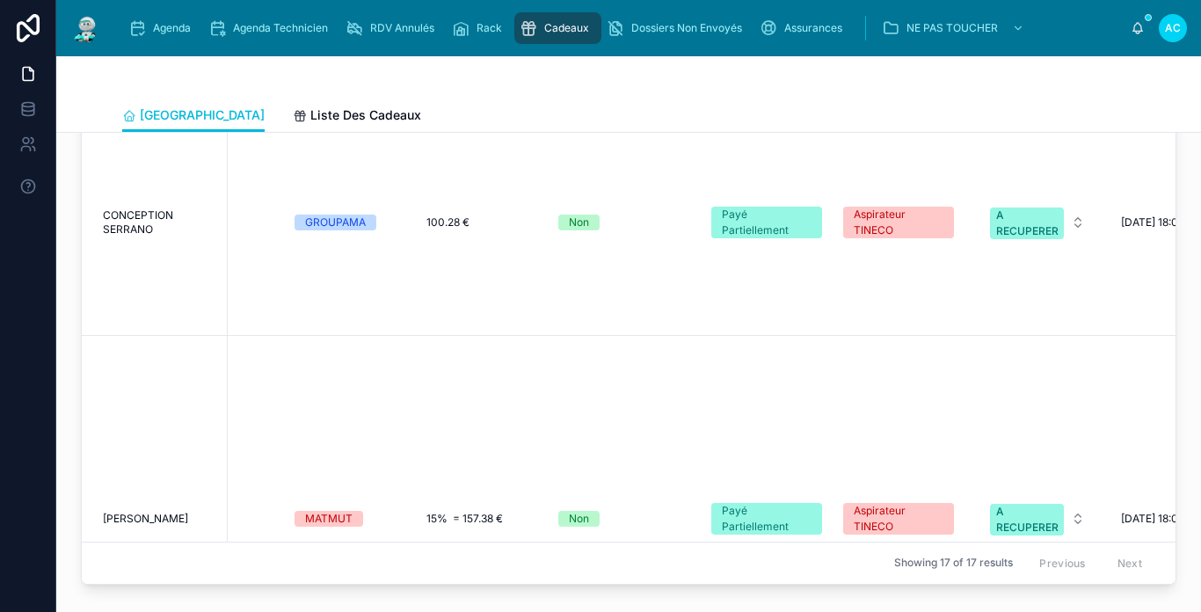
click at [96, 33] on img at bounding box center [86, 28] width 32 height 28
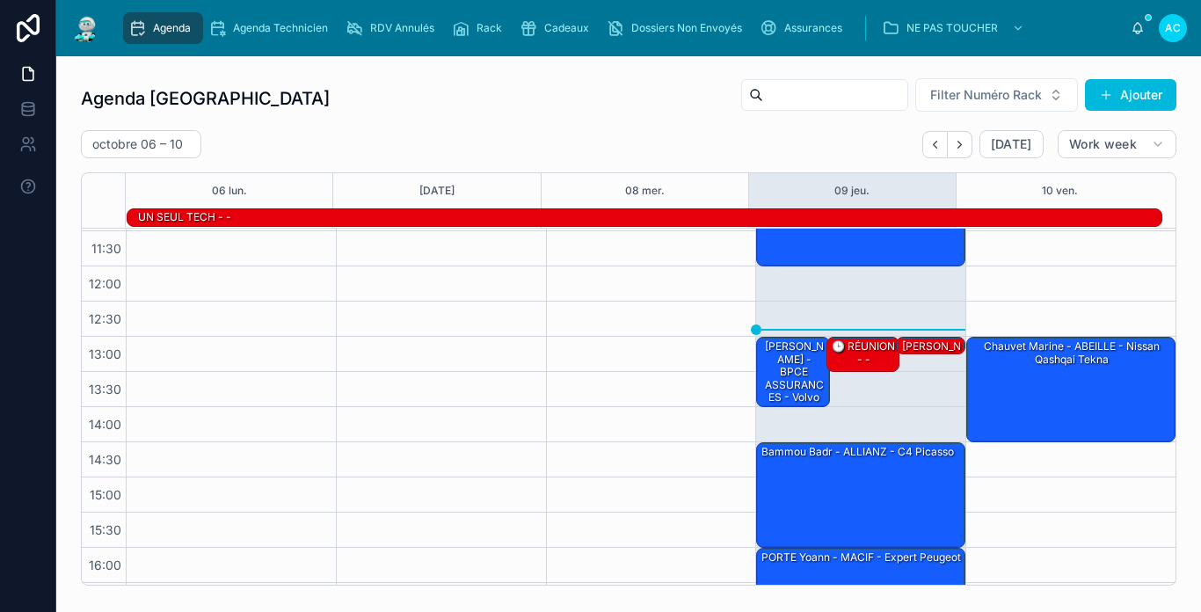
scroll to position [14, 0]
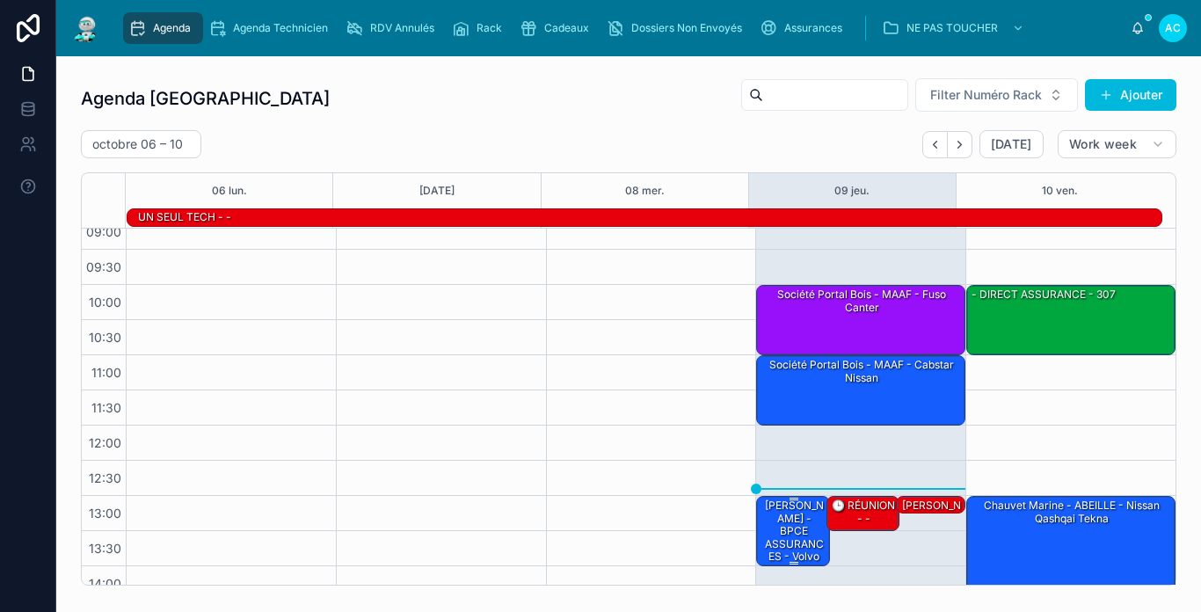
click at [761, 517] on div "[PERSON_NAME] - BPCE ASSURANCES - volvo v90" at bounding box center [794, 537] width 68 height 79
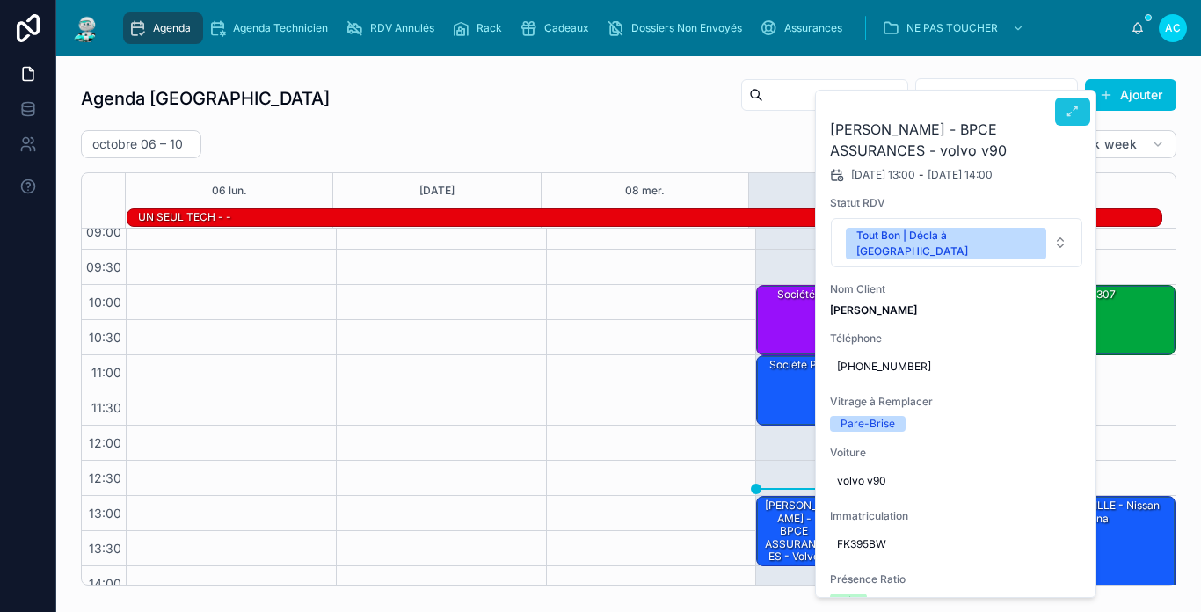
click at [1074, 107] on icon at bounding box center [1073, 112] width 14 height 14
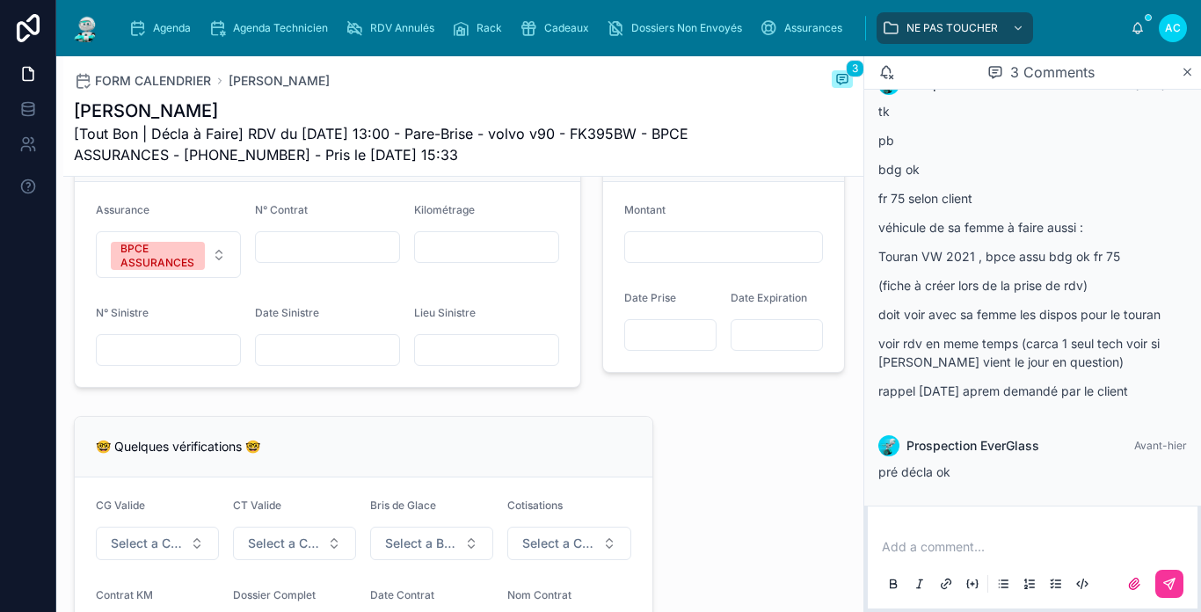
scroll to position [879, 0]
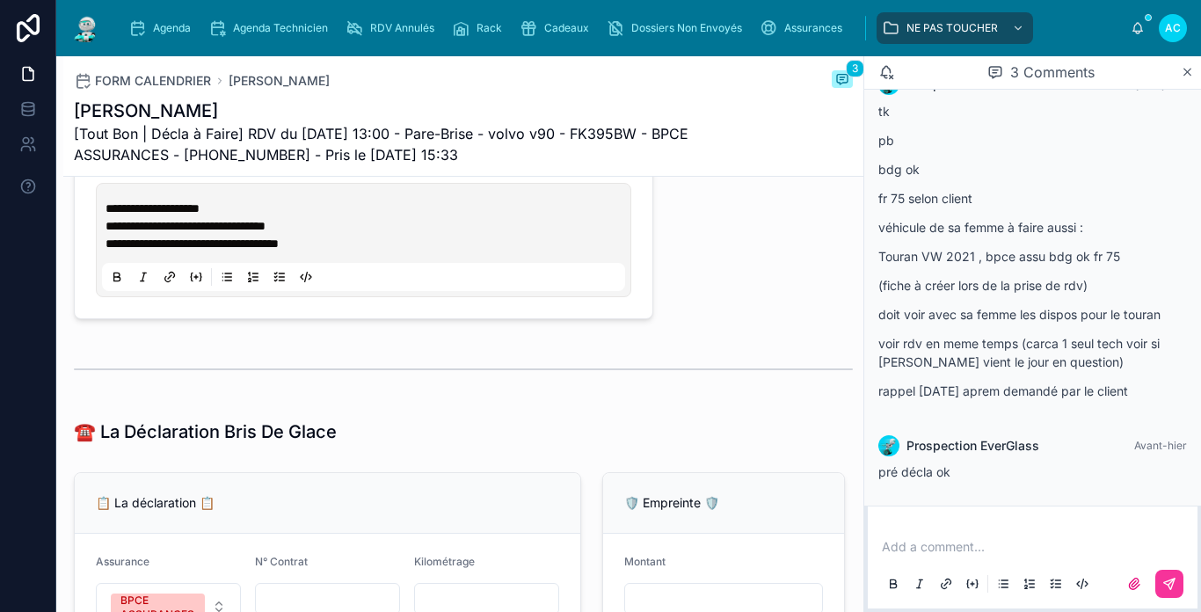
click at [419, 252] on p "**********" at bounding box center [367, 234] width 523 height 35
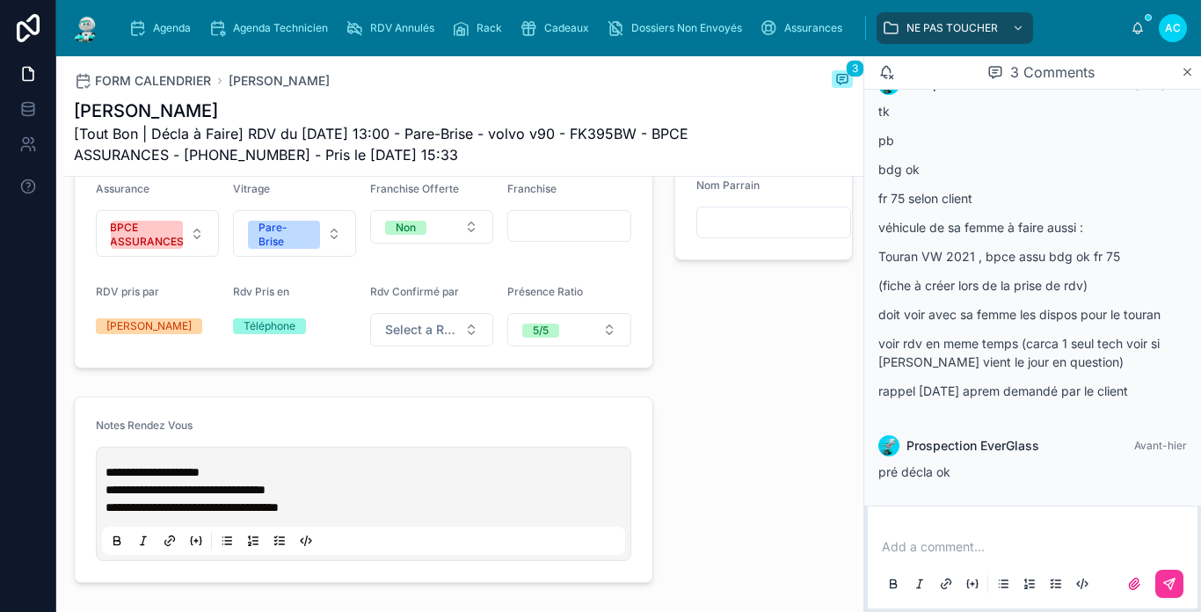
scroll to position [528, 0]
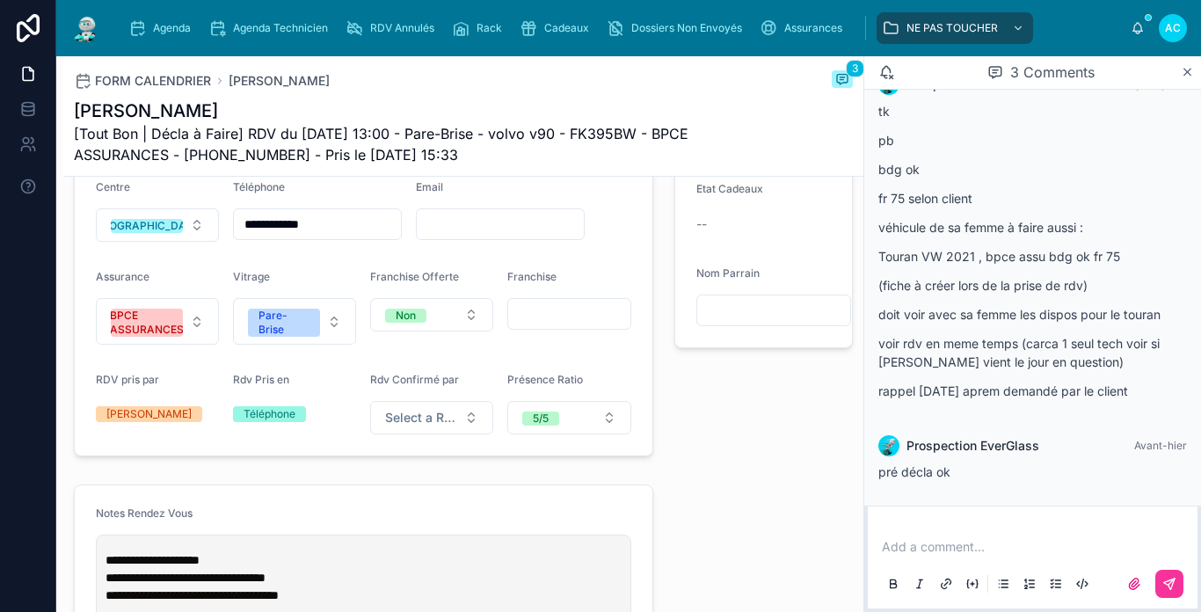
click at [555, 315] on input "text" at bounding box center [568, 314] width 121 height 25
type input "**"
click at [583, 277] on form "**********" at bounding box center [364, 263] width 578 height 384
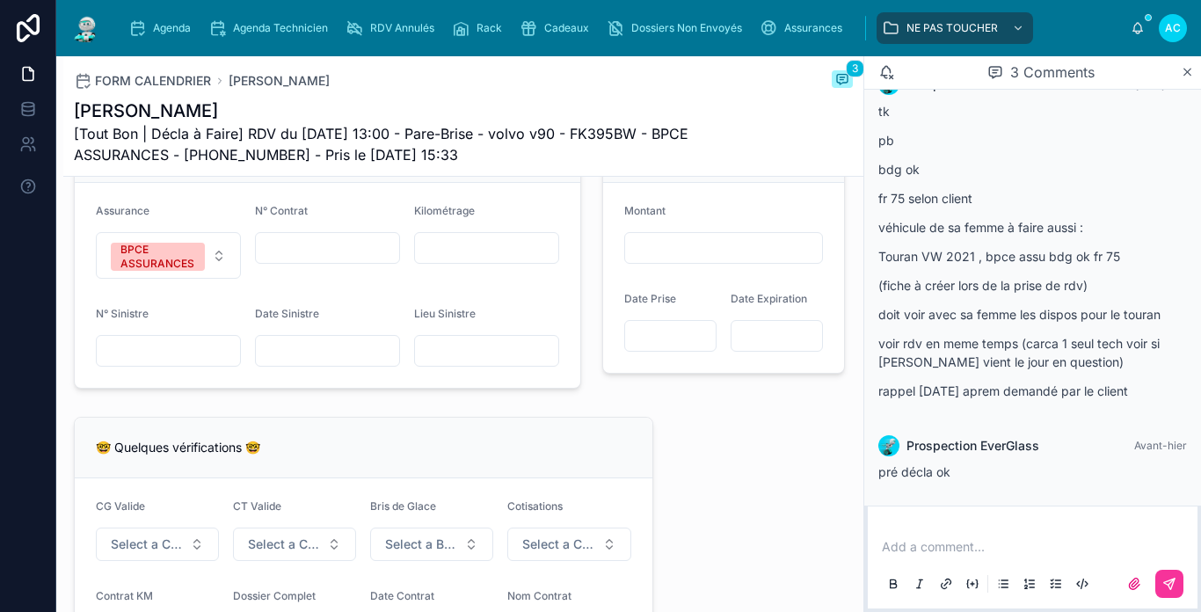
scroll to position [1231, 0]
click at [334, 356] on input "text" at bounding box center [327, 350] width 143 height 25
type input "**********"
click at [318, 251] on input "text" at bounding box center [327, 247] width 143 height 25
type input "*********"
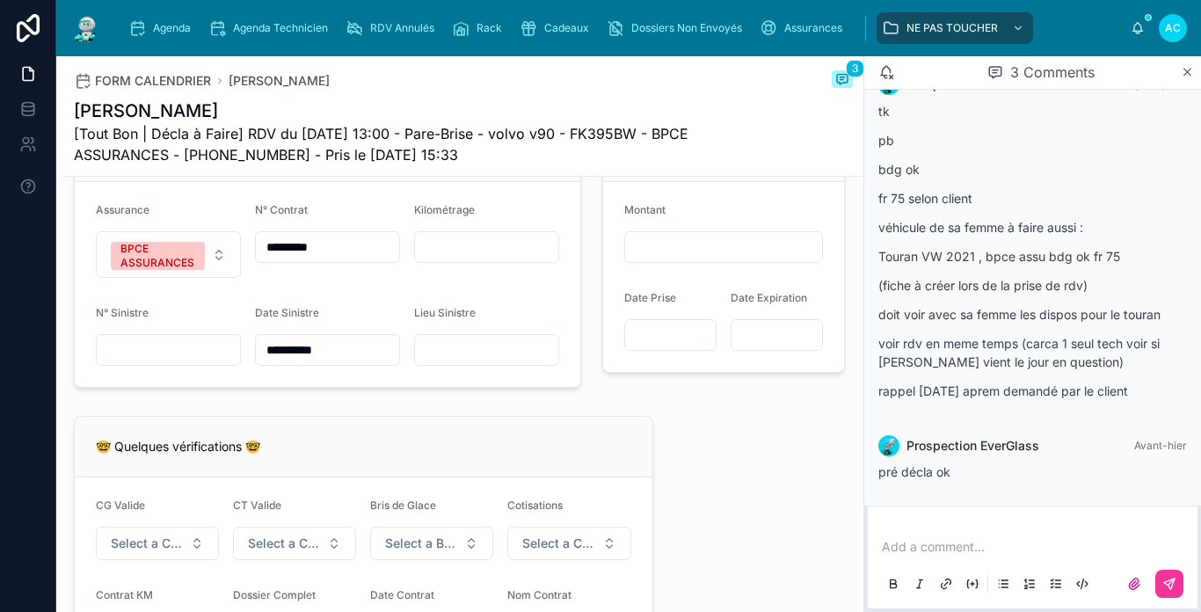
click at [425, 362] on input "text" at bounding box center [486, 350] width 143 height 25
click at [411, 411] on div "**********" at bounding box center [463, 461] width 800 height 2988
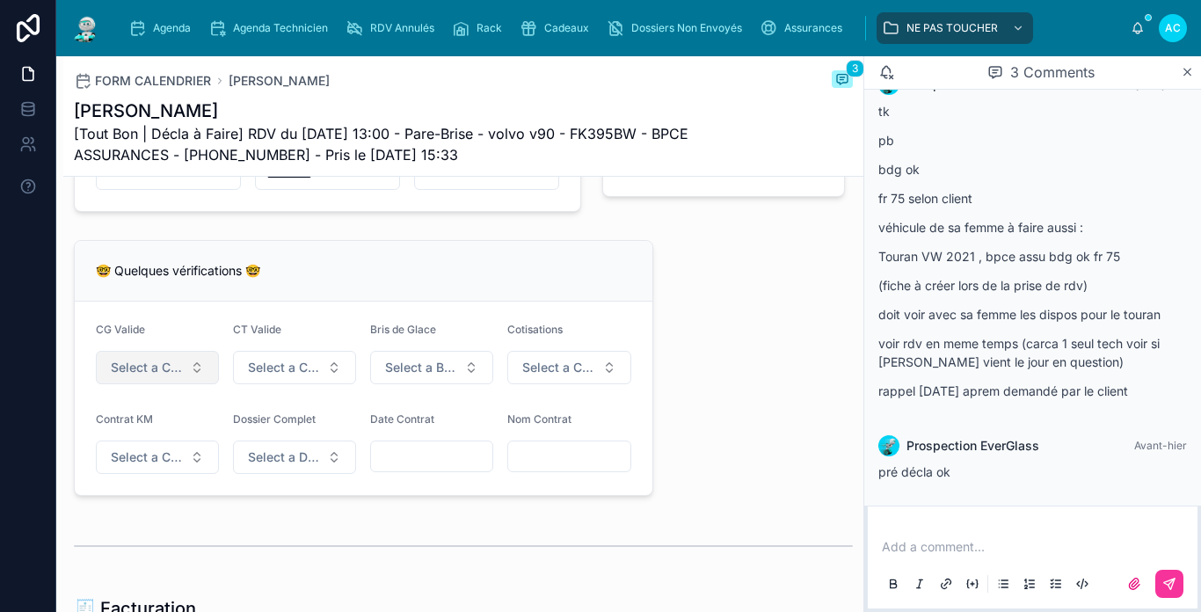
click at [201, 379] on button "Select a CG Valide" at bounding box center [157, 367] width 123 height 33
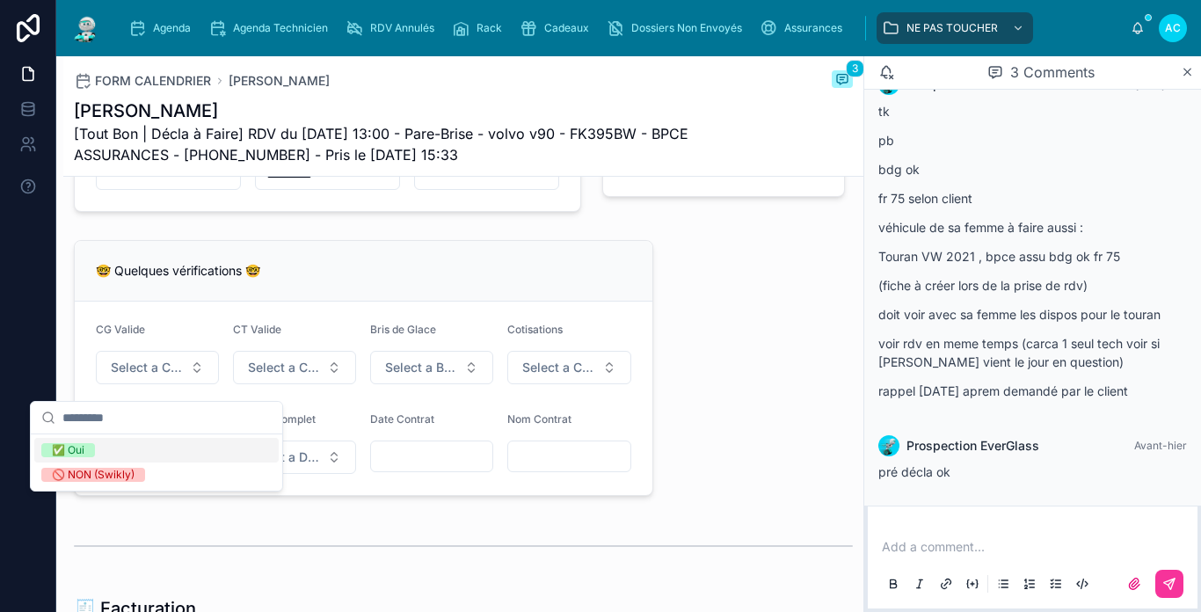
click at [132, 444] on div "✅ Oui" at bounding box center [156, 450] width 244 height 25
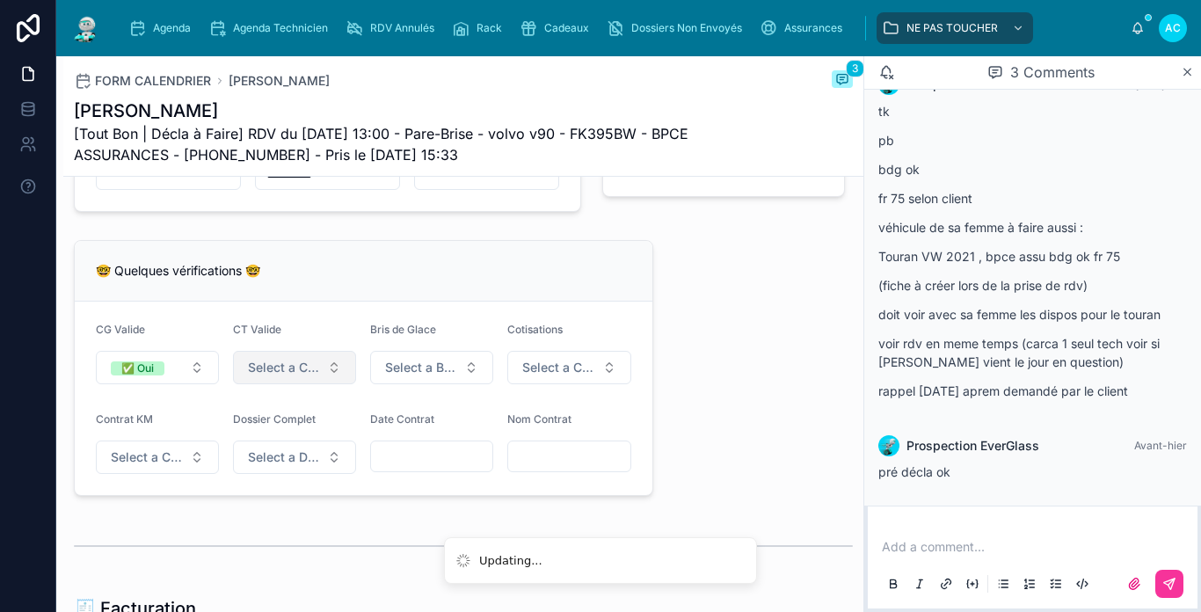
click at [277, 376] on span "Select a CT À Jour & Sans BDG" at bounding box center [284, 368] width 72 height 18
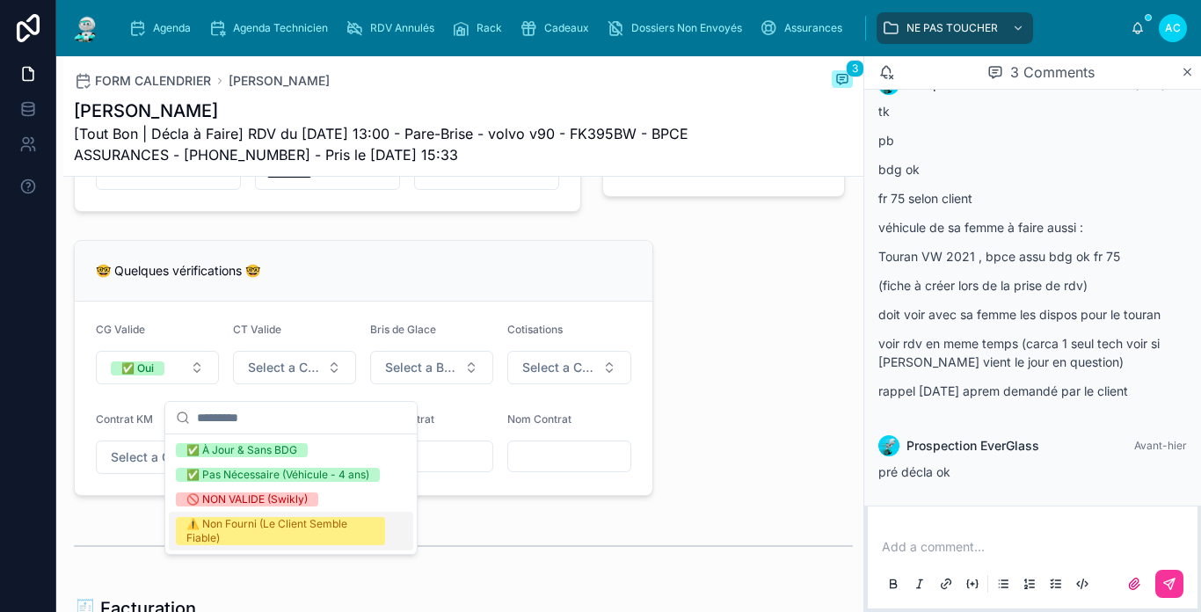
click at [248, 519] on div "⚠️ Non Fourni (Le Client Semble Fiable)" at bounding box center [280, 531] width 188 height 28
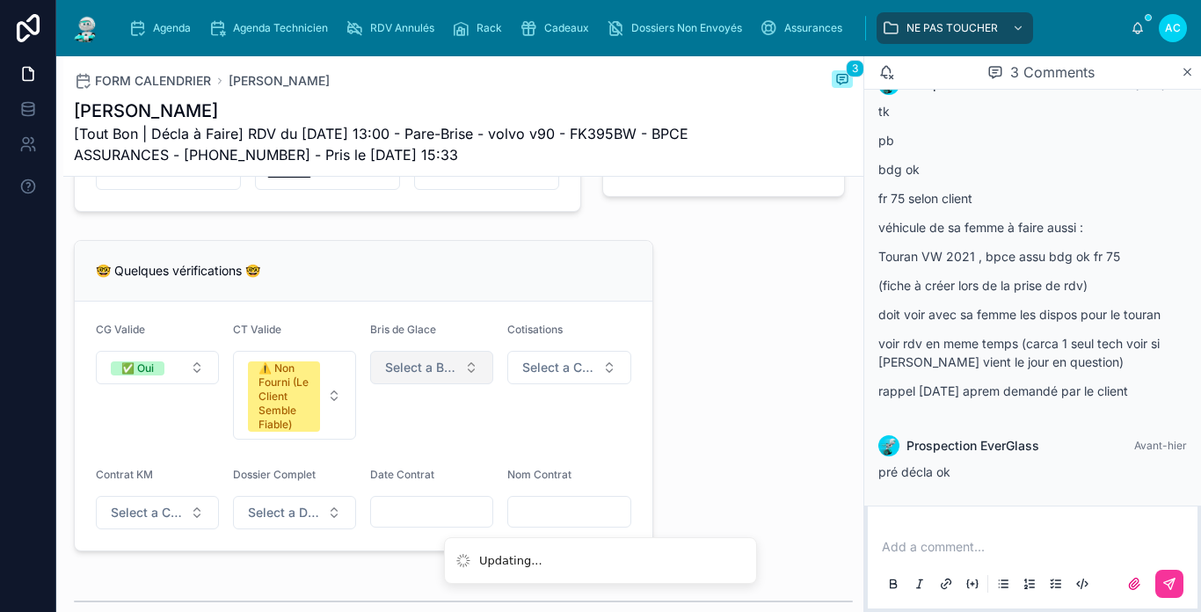
click at [401, 376] on span "Select a Bris de Glace" at bounding box center [421, 368] width 72 height 18
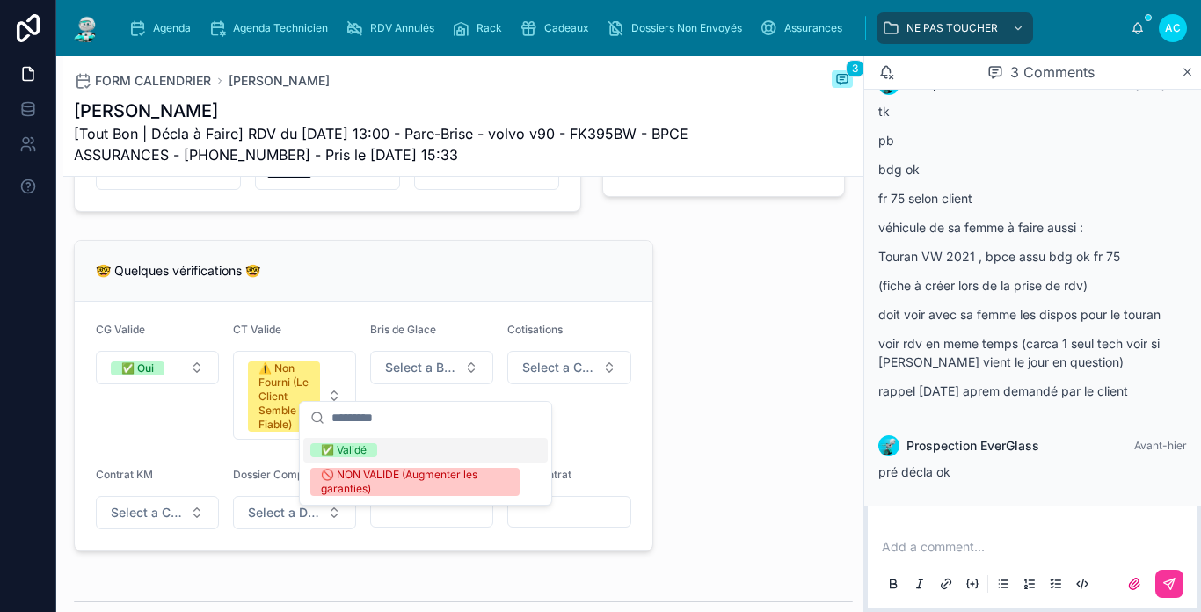
click at [384, 447] on div "✅ Validé" at bounding box center [425, 450] width 244 height 25
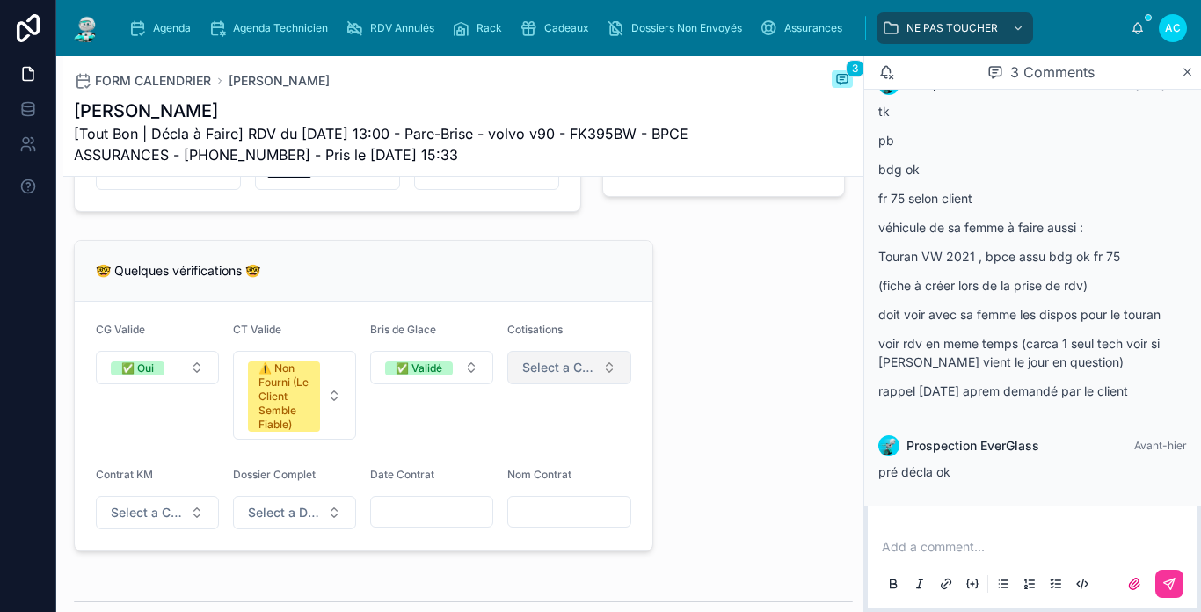
click at [587, 377] on button "Select a Cotisations à Jour" at bounding box center [568, 367] width 123 height 33
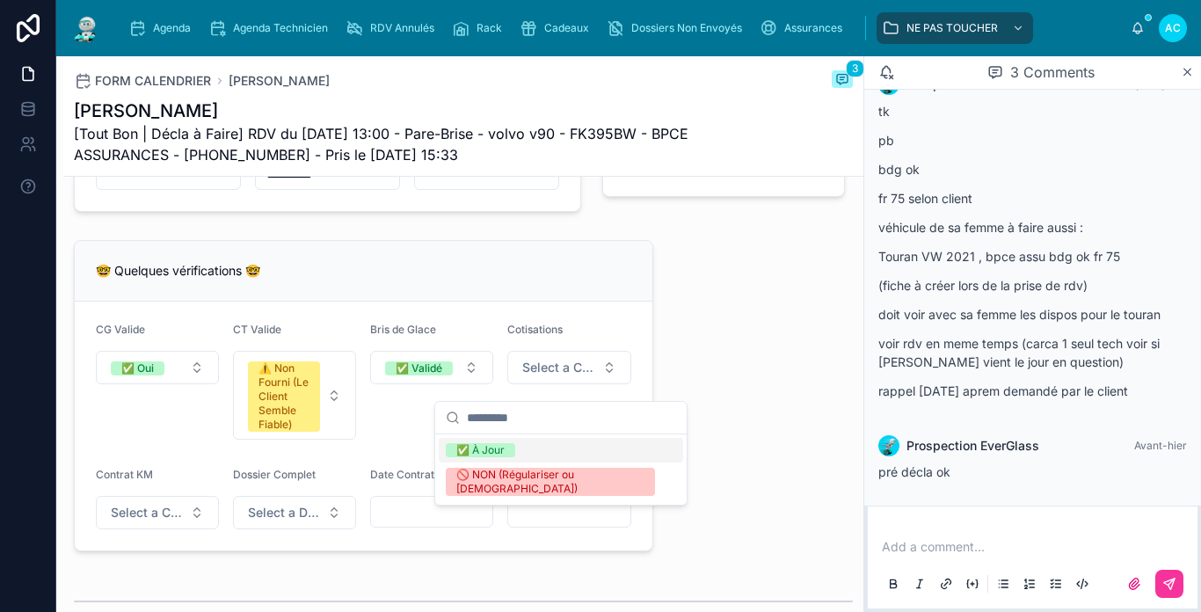
click at [521, 453] on div "✅ À Jour" at bounding box center [561, 450] width 244 height 25
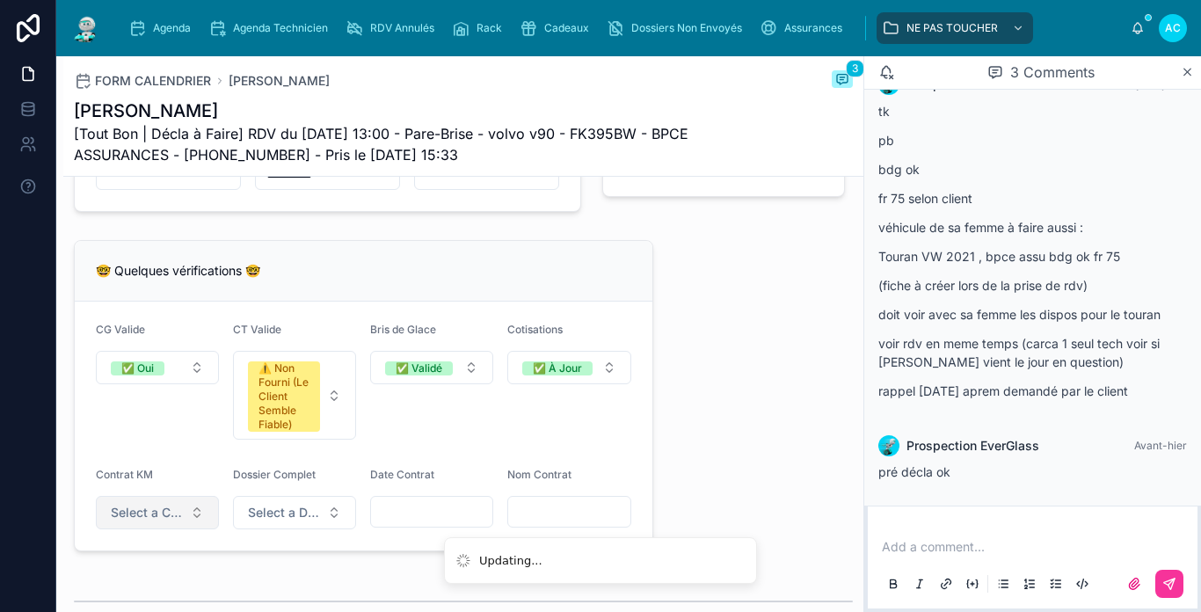
click at [189, 529] on button "Select a Contrat Kilométrique" at bounding box center [157, 512] width 123 height 33
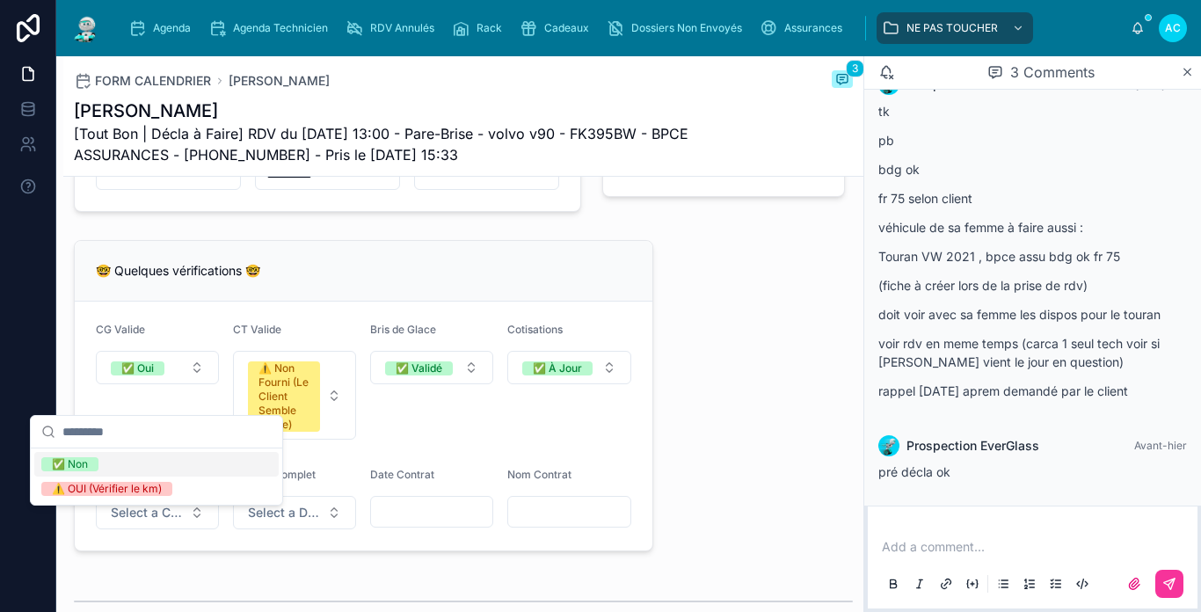
click at [142, 462] on div "✅ Non" at bounding box center [156, 464] width 244 height 25
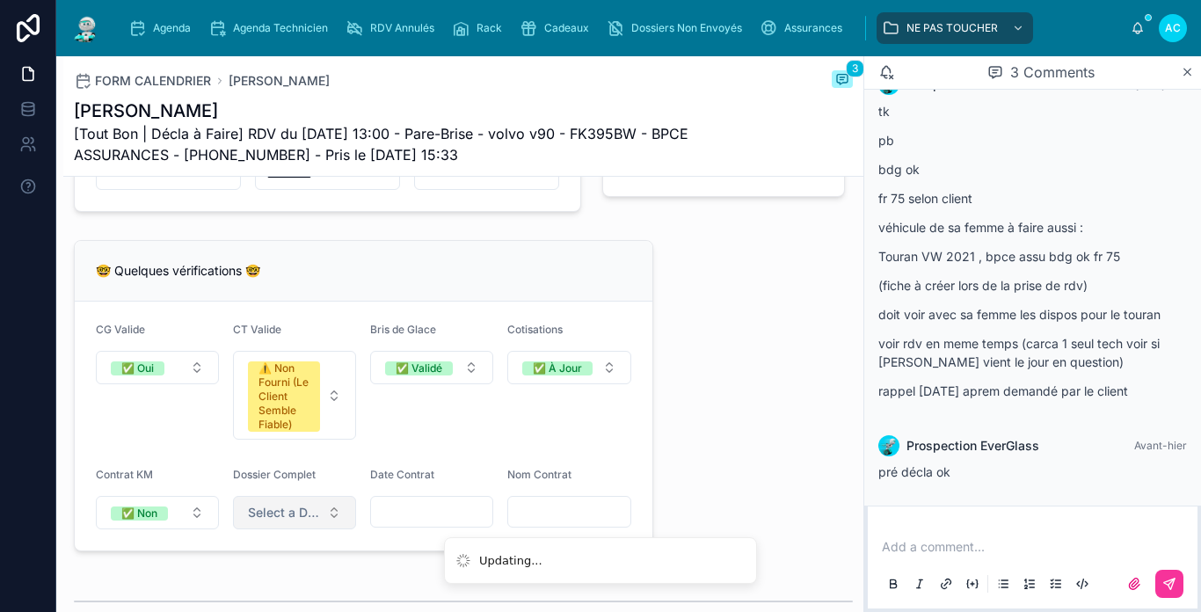
click at [309, 510] on button "Select a Dossier Client Complet" at bounding box center [294, 512] width 123 height 33
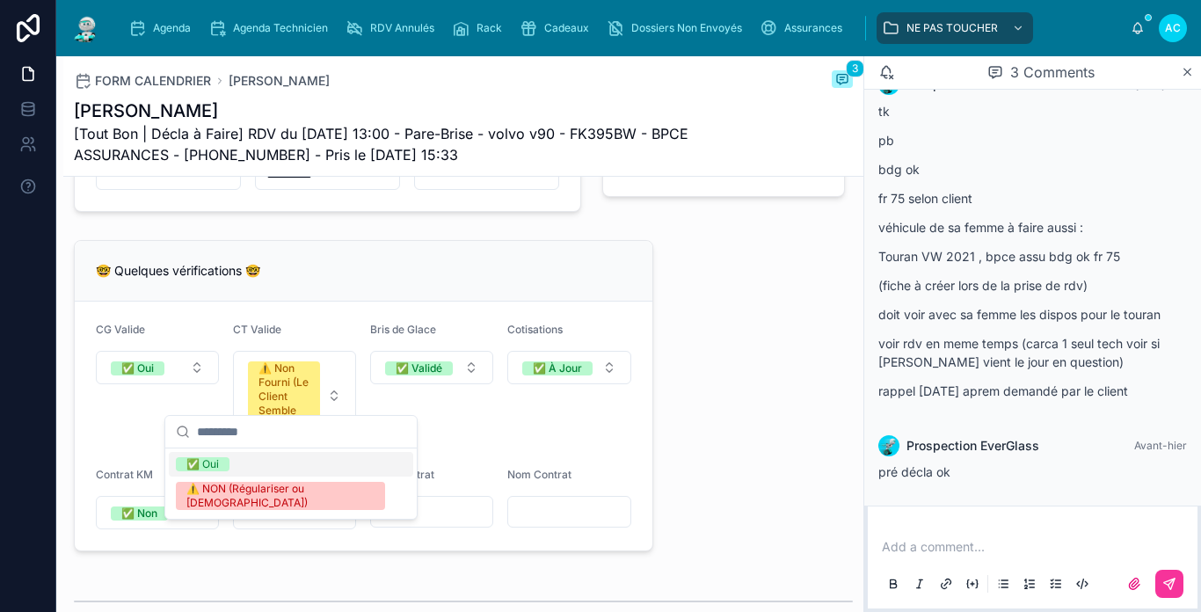
click at [238, 467] on div "✅ Oui" at bounding box center [291, 464] width 244 height 25
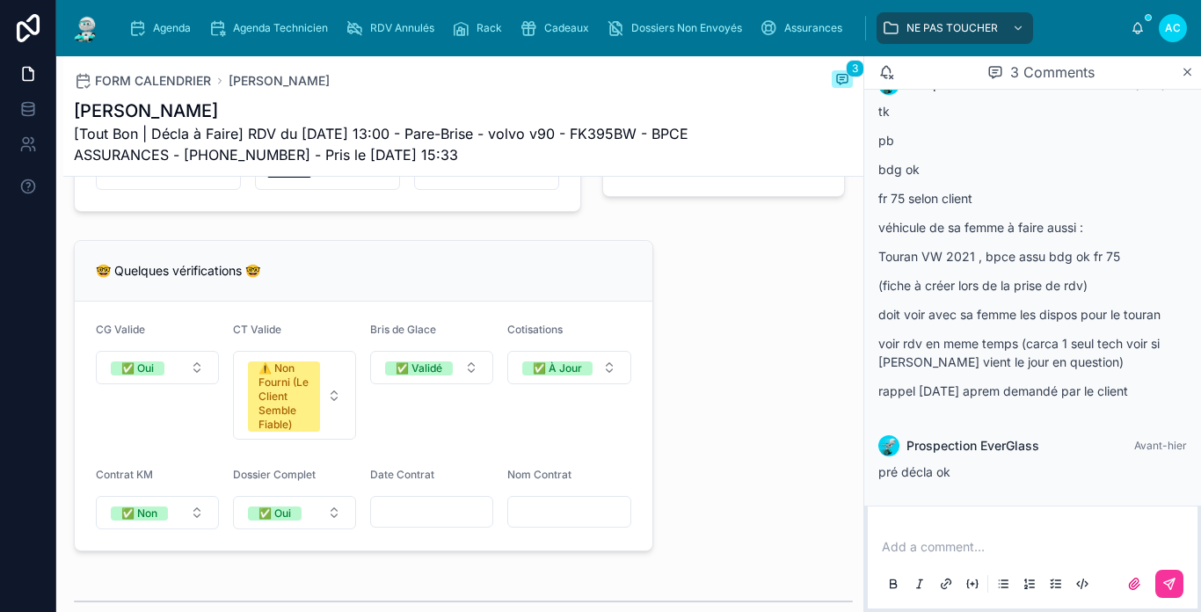
click at [396, 524] on input "text" at bounding box center [431, 511] width 121 height 25
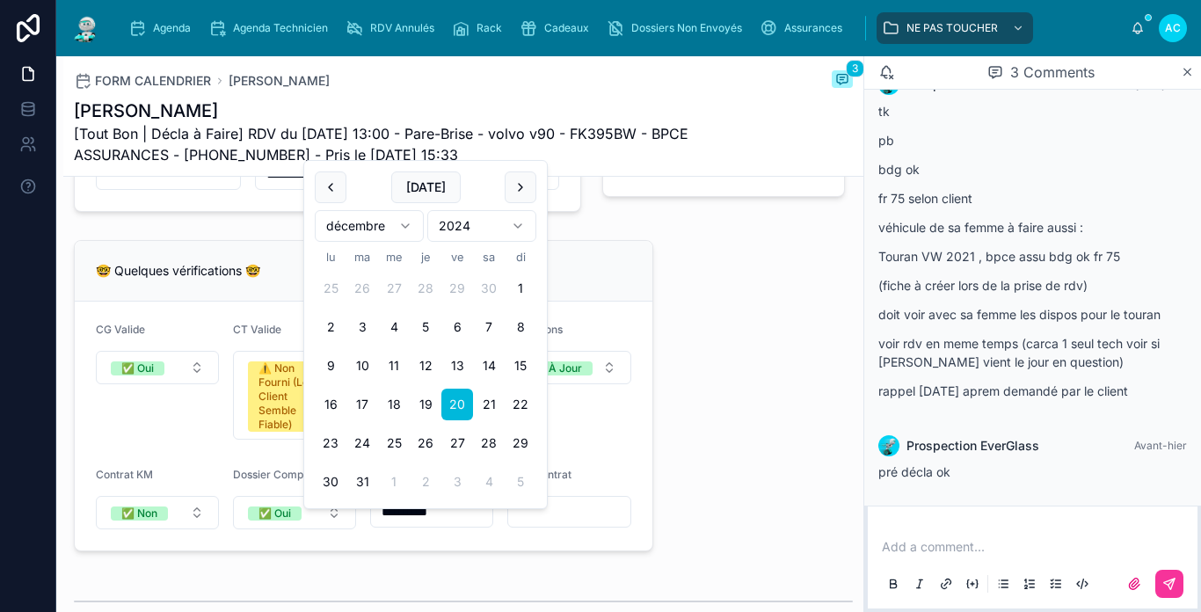
type input "**********"
click at [566, 520] on input "text" at bounding box center [568, 511] width 121 height 25
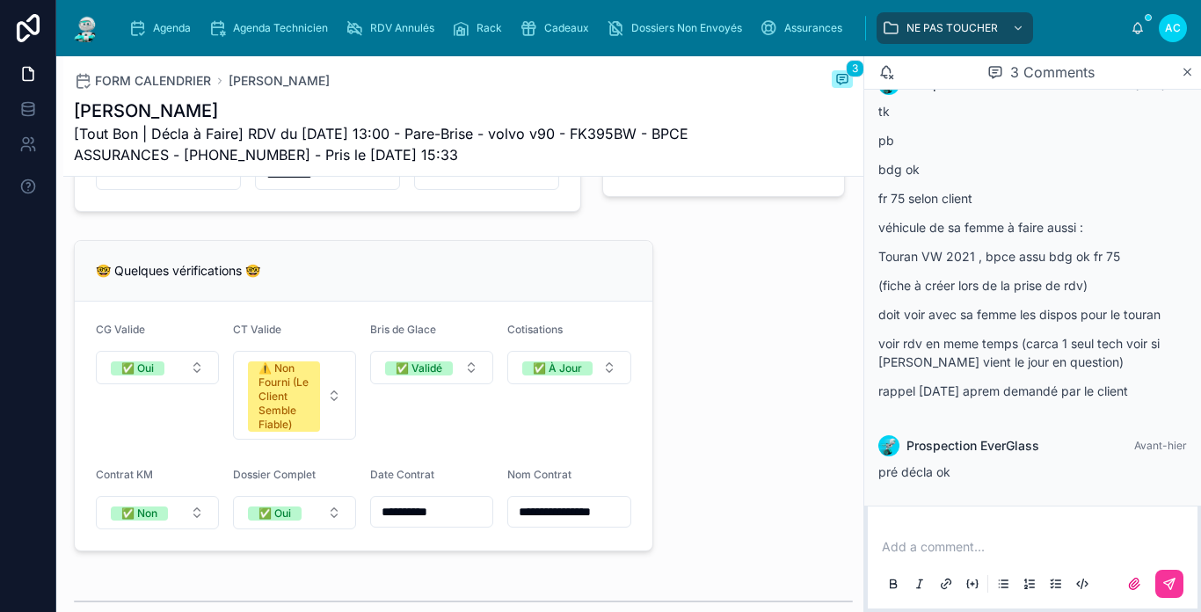
scroll to position [0, 2]
click at [566, 520] on input "**********" at bounding box center [567, 511] width 119 height 25
type input "**********"
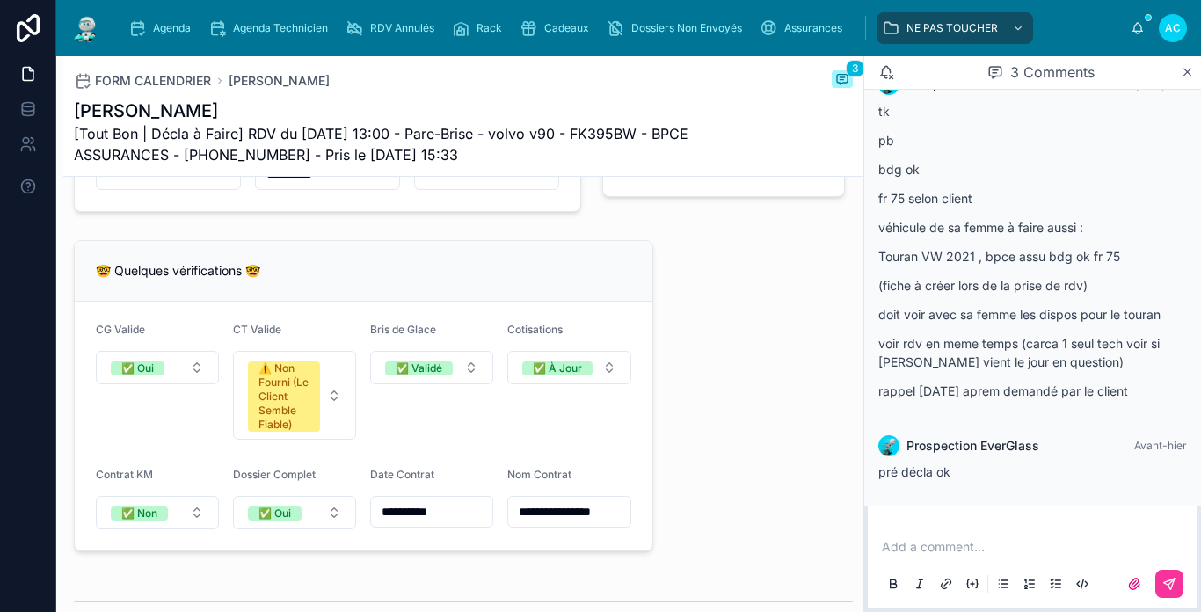
click at [788, 411] on div "**********" at bounding box center [463, 312] width 800 height 3043
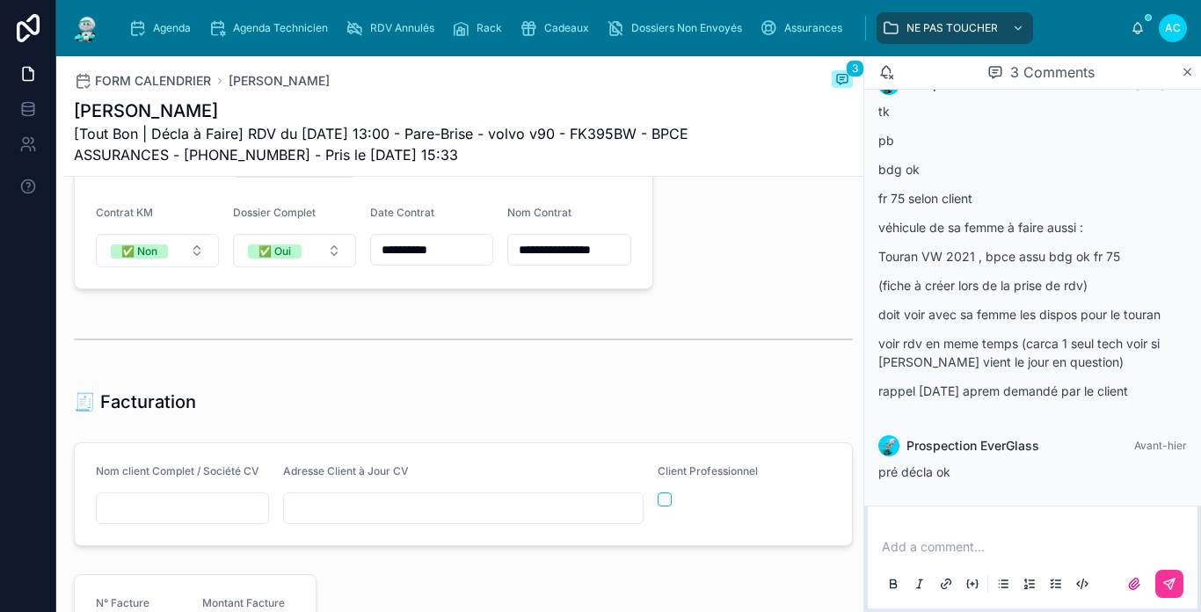
scroll to position [1671, 0]
click at [194, 536] on form "Nom client Complet / Société CV Adresse Client à Jour CV Client Professionnel" at bounding box center [463, 492] width 777 height 102
click at [203, 519] on input "text" at bounding box center [182, 506] width 171 height 25
paste input "**********"
type input "**********"
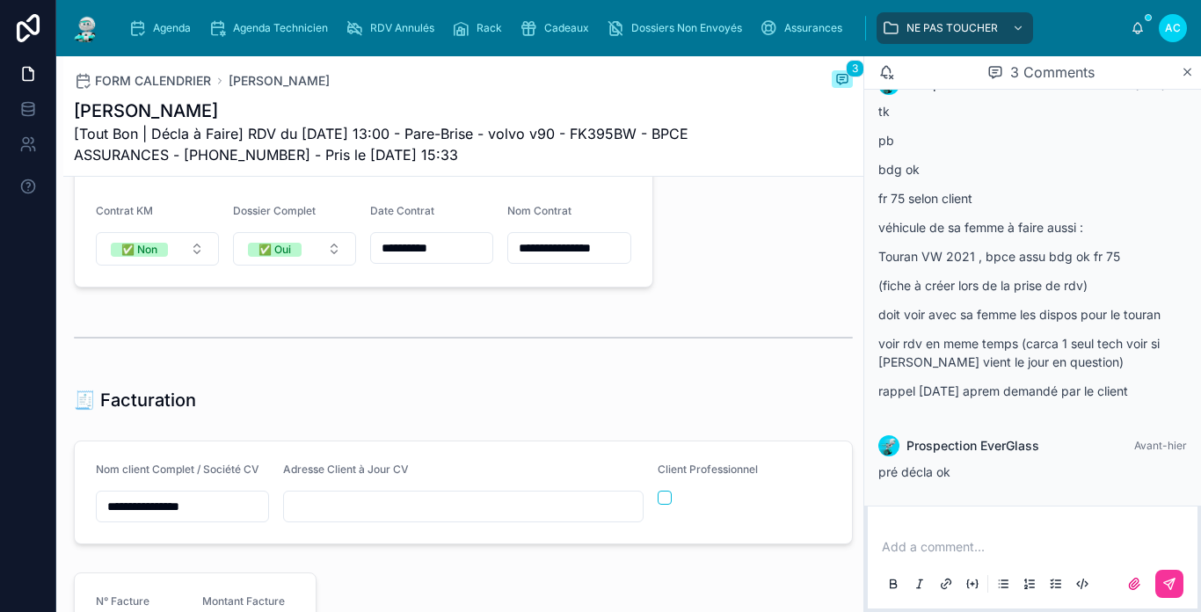
click at [343, 519] on input "text" at bounding box center [463, 506] width 359 height 25
click at [572, 516] on input "**********" at bounding box center [463, 506] width 359 height 25
type input "**********"
click at [563, 477] on div "Adresse Client à Jour CV" at bounding box center [463, 472] width 360 height 21
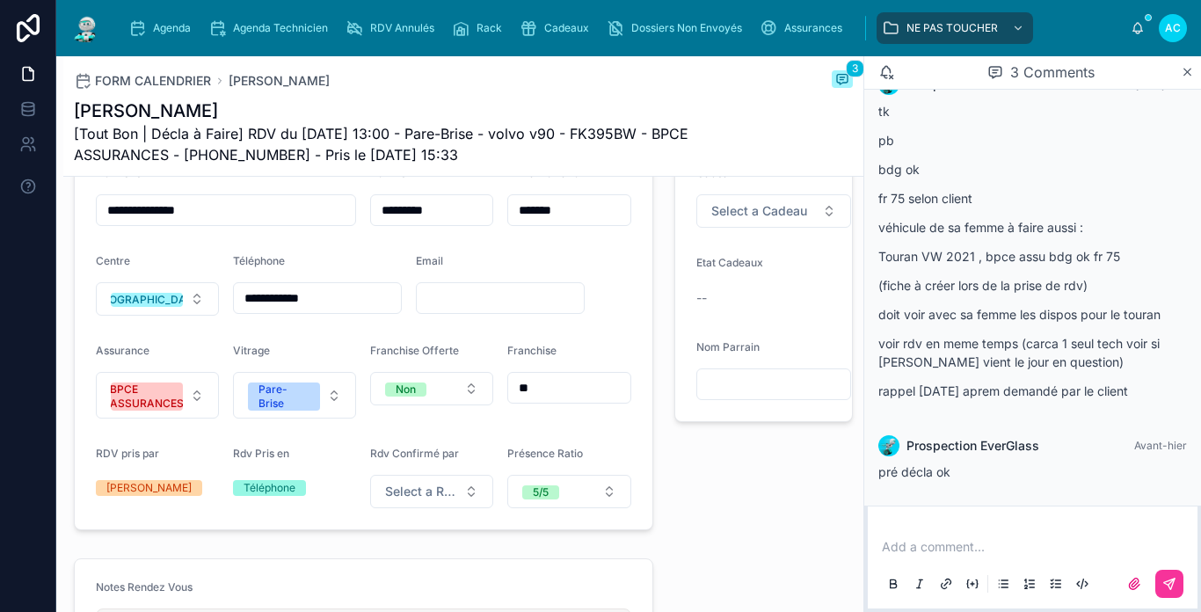
scroll to position [440, 0]
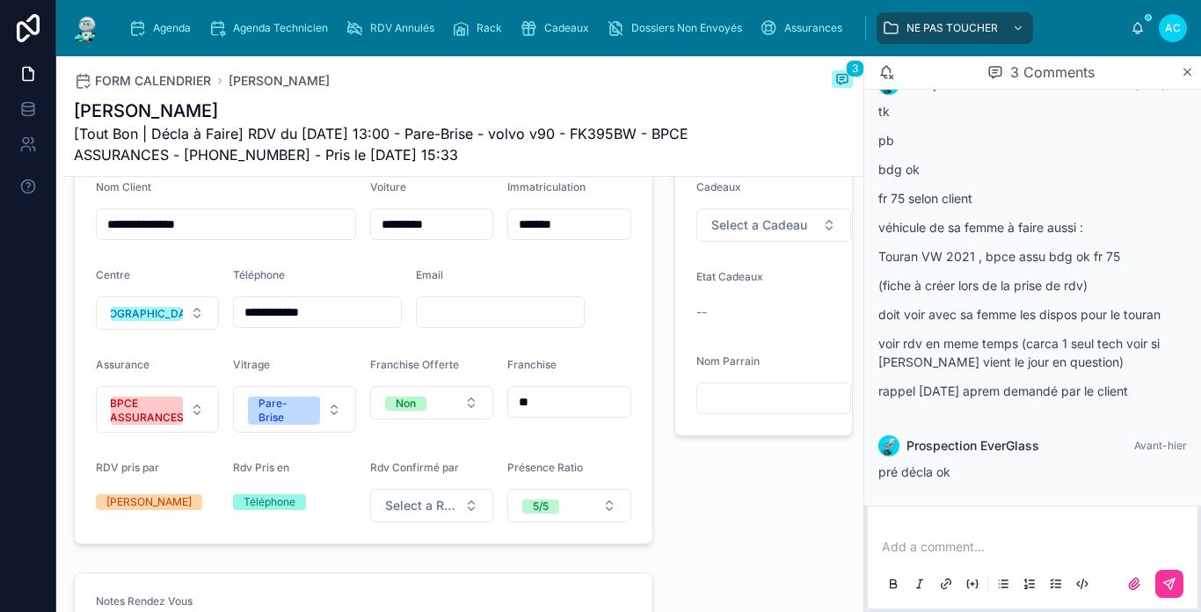
click at [429, 324] on input "text" at bounding box center [500, 312] width 167 height 25
click at [428, 324] on input "text" at bounding box center [500, 312] width 167 height 25
click at [444, 324] on input "text" at bounding box center [500, 312] width 167 height 25
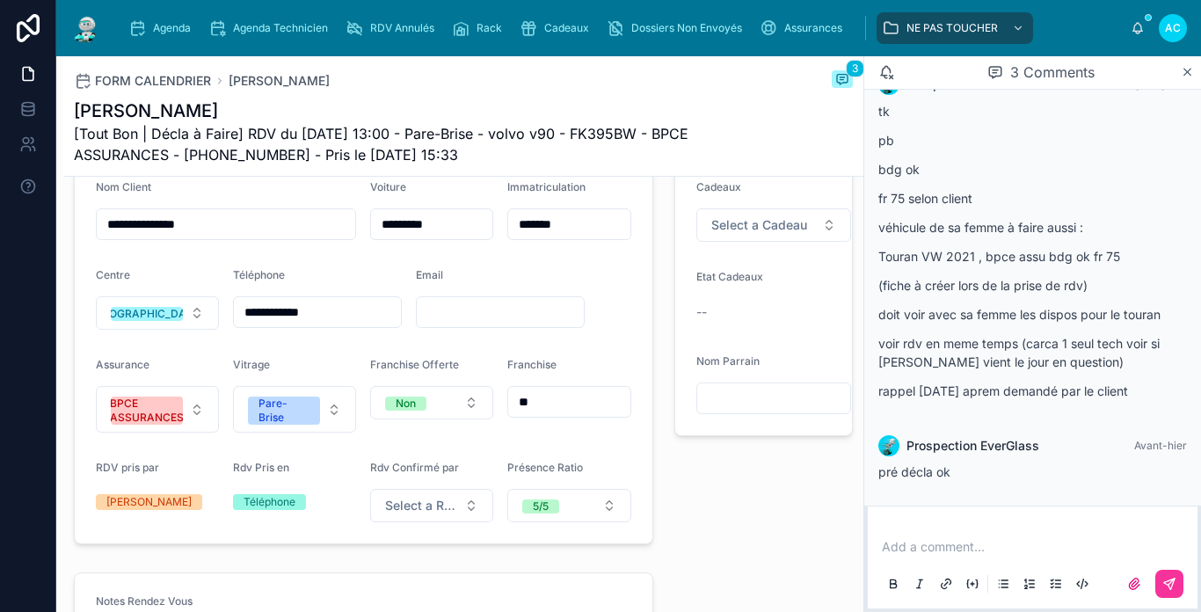
click at [444, 324] on input "text" at bounding box center [500, 312] width 167 height 25
click at [464, 305] on div "Email" at bounding box center [500, 299] width 169 height 62
click at [448, 324] on input "text" at bounding box center [500, 312] width 167 height 25
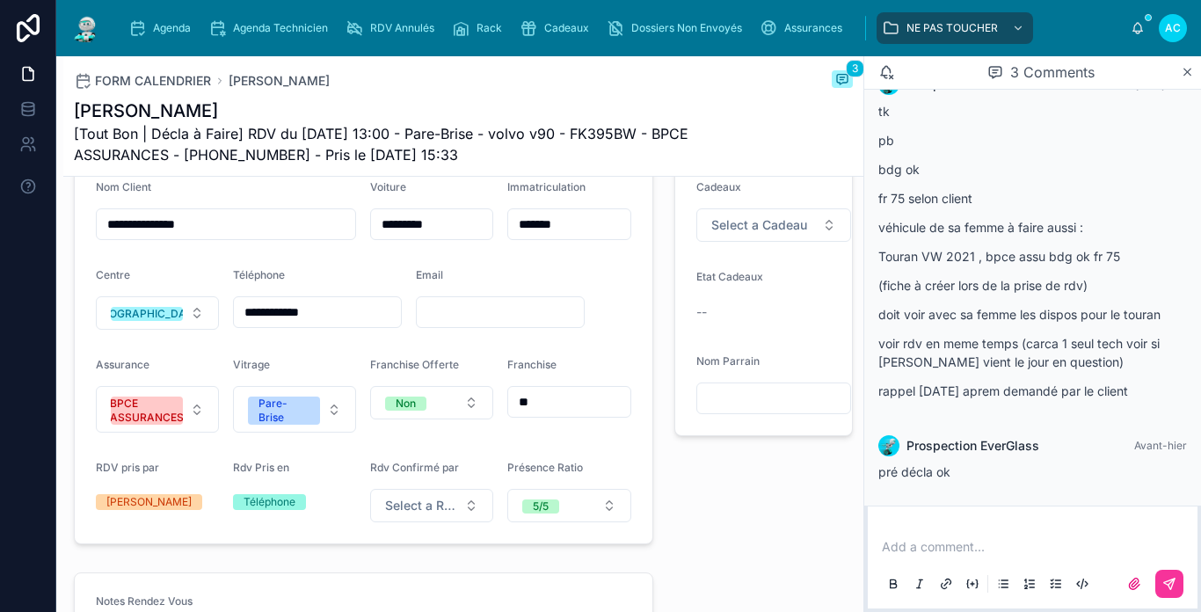
click at [477, 289] on div "Email" at bounding box center [500, 278] width 169 height 21
click at [464, 322] on input "text" at bounding box center [500, 312] width 167 height 25
click at [574, 280] on form "**********" at bounding box center [364, 351] width 578 height 384
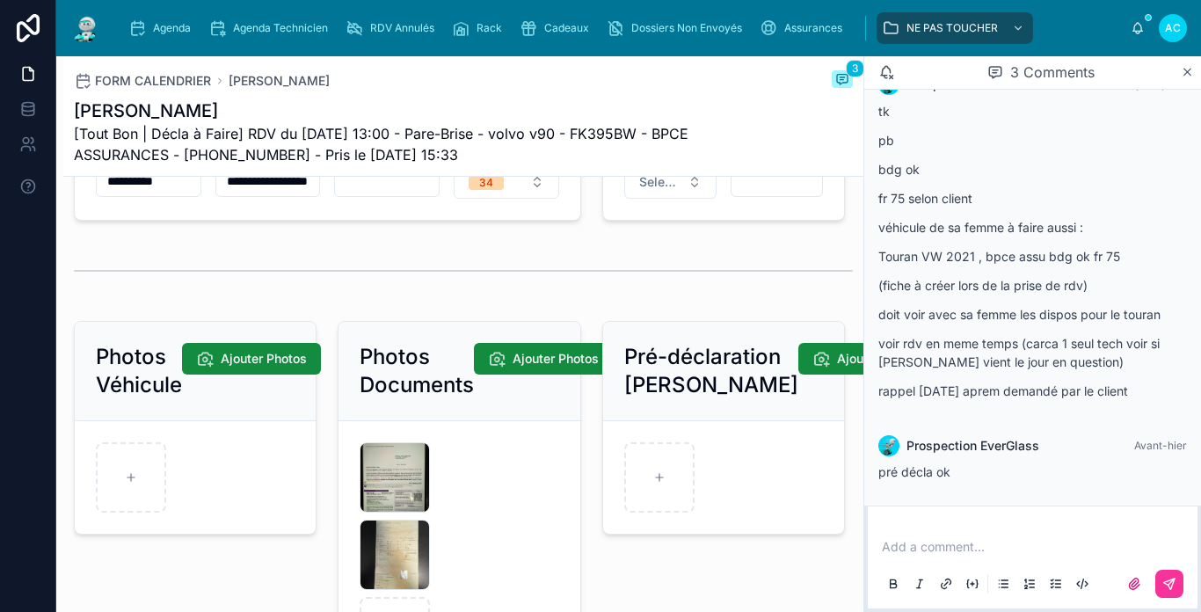
scroll to position [2755, 0]
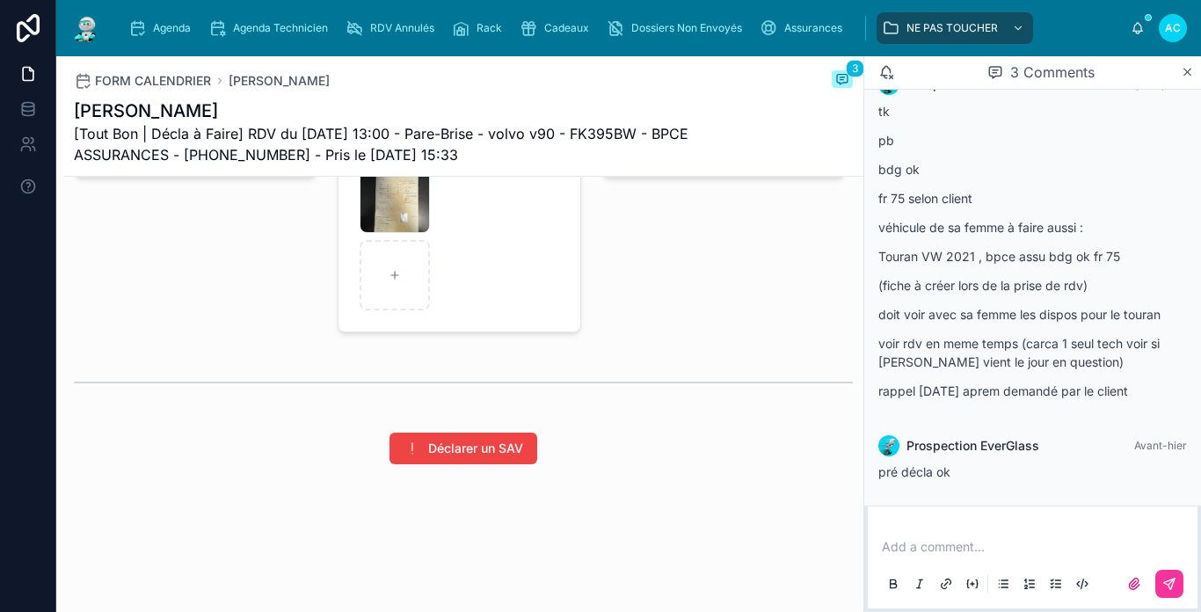
click at [110, 38] on div "Agenda Agenda Technicien RDV Annulés Rack Cadeaux Dossiers Non Envoyés Assuranc…" at bounding box center [628, 28] width 1145 height 56
click at [74, 21] on img at bounding box center [86, 28] width 32 height 28
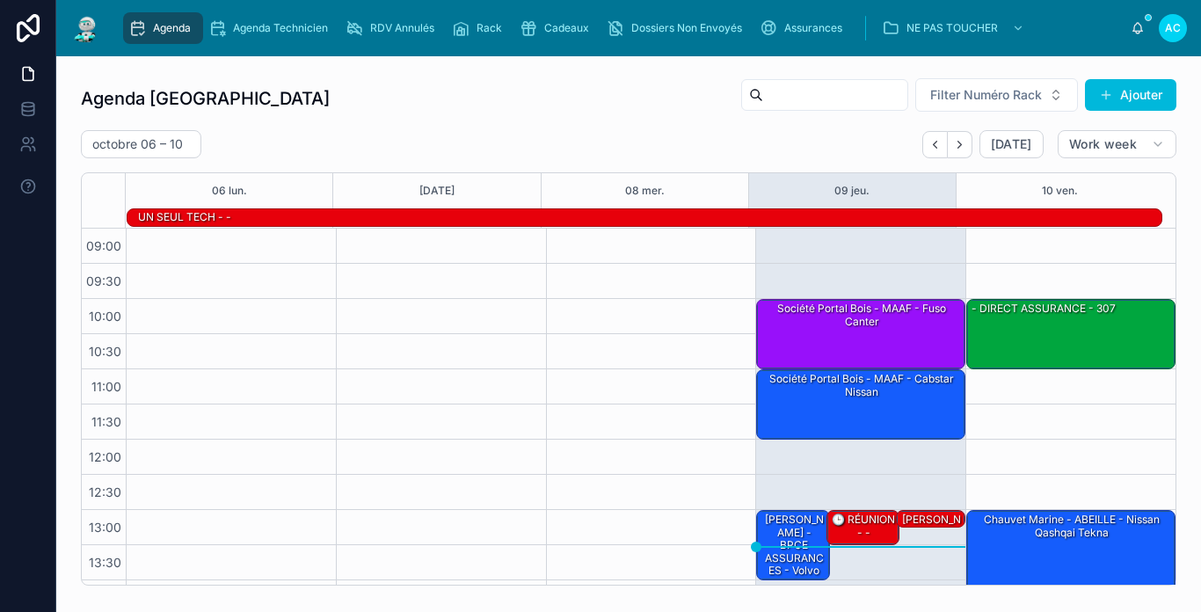
scroll to position [278, 0]
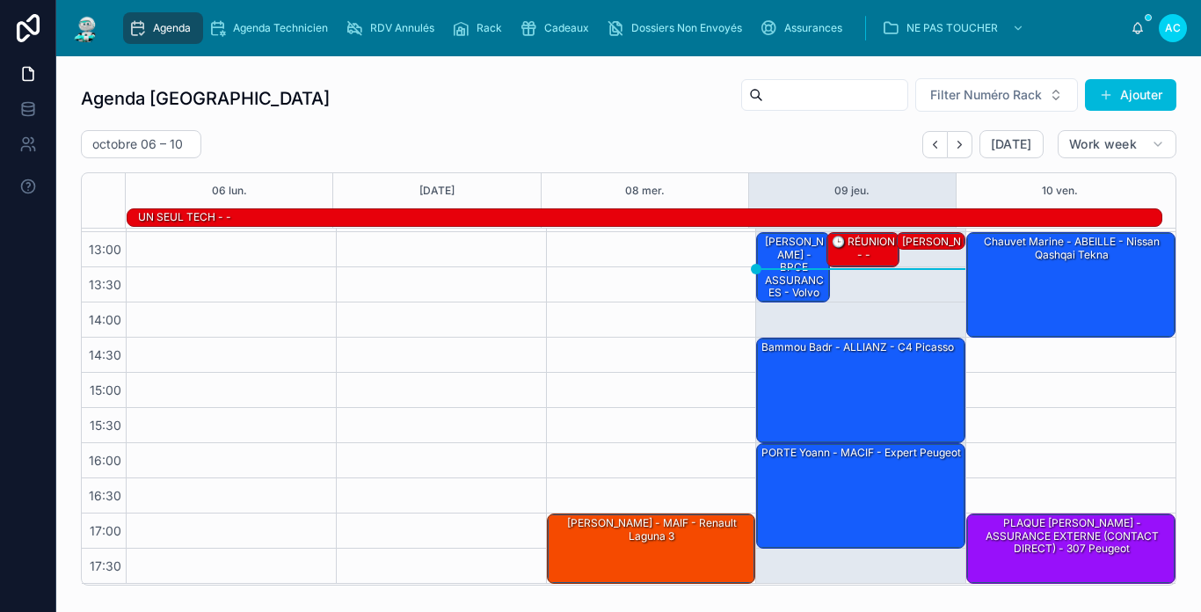
click at [91, 30] on img at bounding box center [86, 28] width 32 height 28
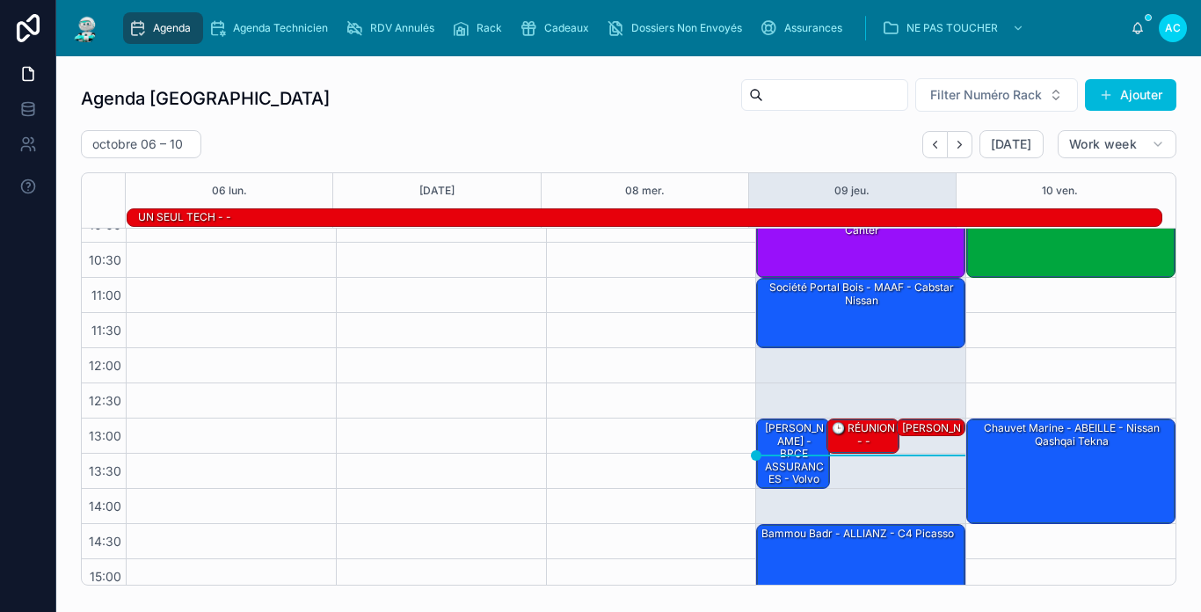
scroll to position [176, 0]
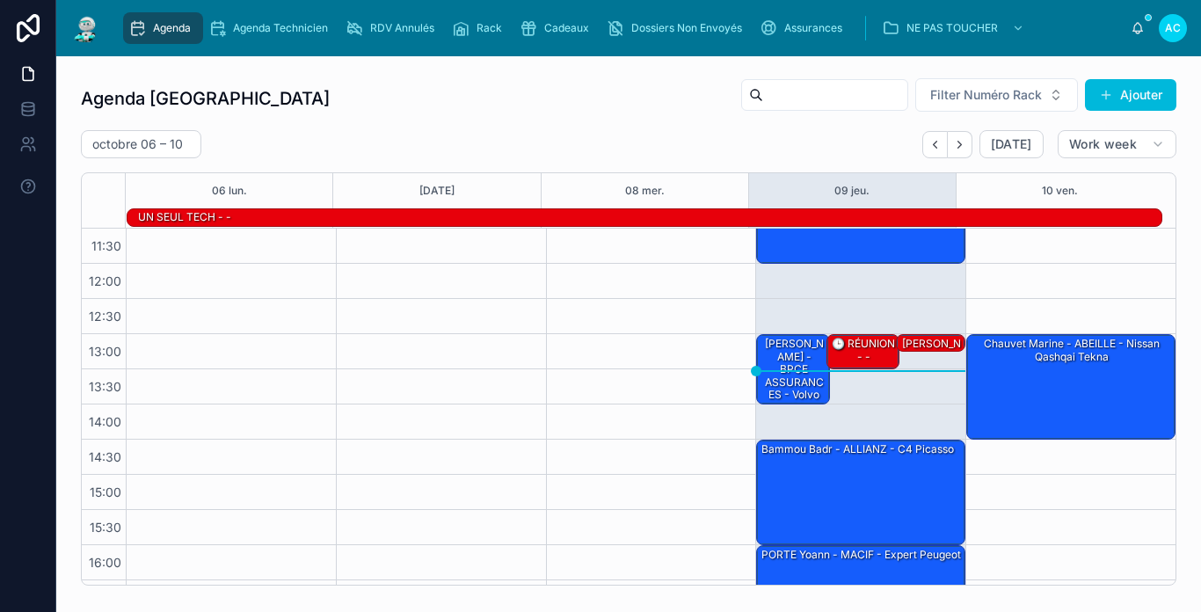
click at [619, 100] on div "Agenda Carcassonne Filter Numéro Rack Ajouter" at bounding box center [629, 98] width 1096 height 42
click at [85, 45] on div at bounding box center [86, 28] width 32 height 56
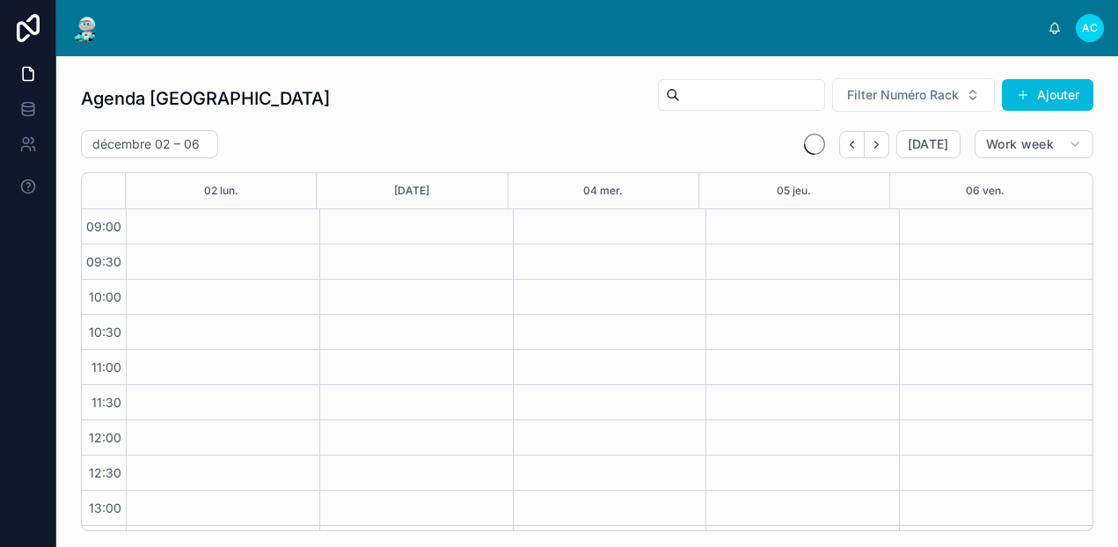
scroll to position [312, 0]
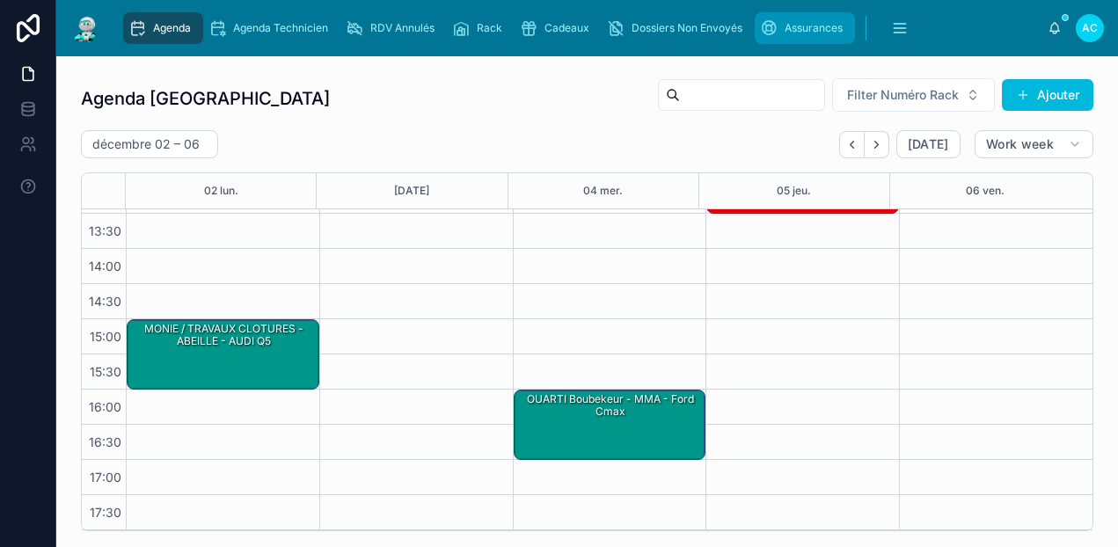
click at [785, 27] on span "Assurances" at bounding box center [813, 28] width 58 height 14
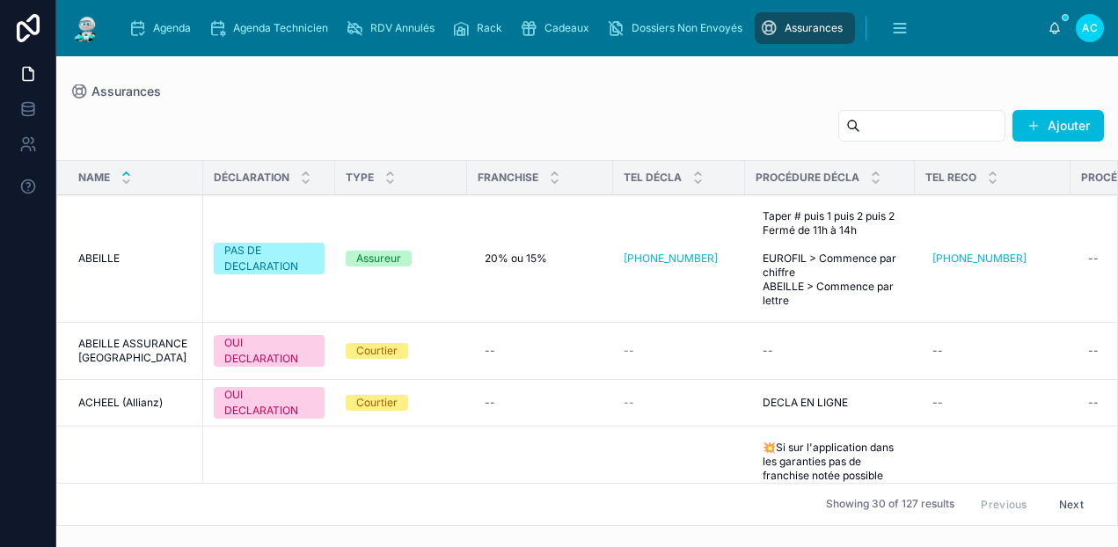
click at [896, 120] on input "text" at bounding box center [932, 125] width 144 height 25
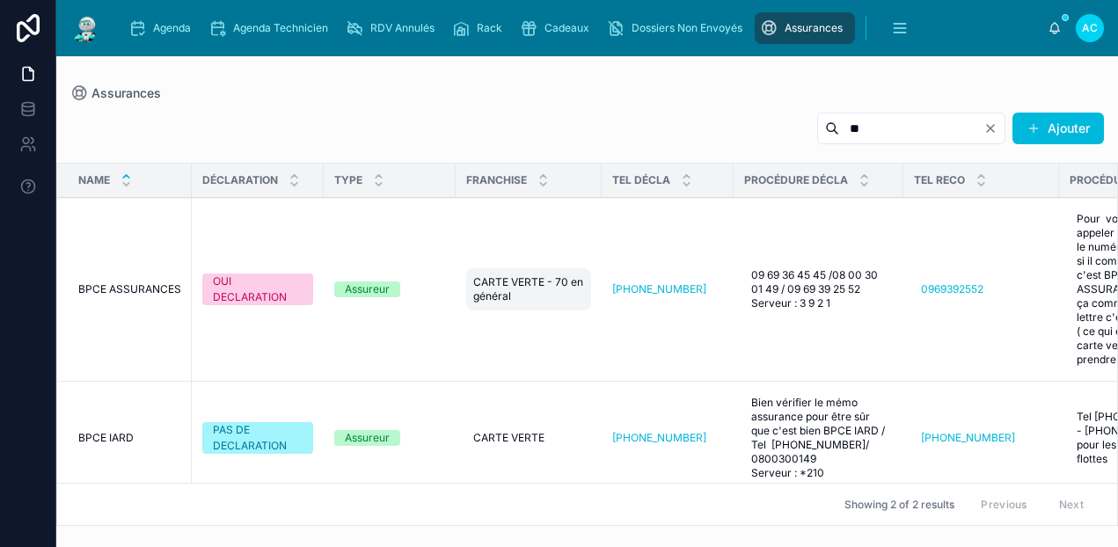
type input "*"
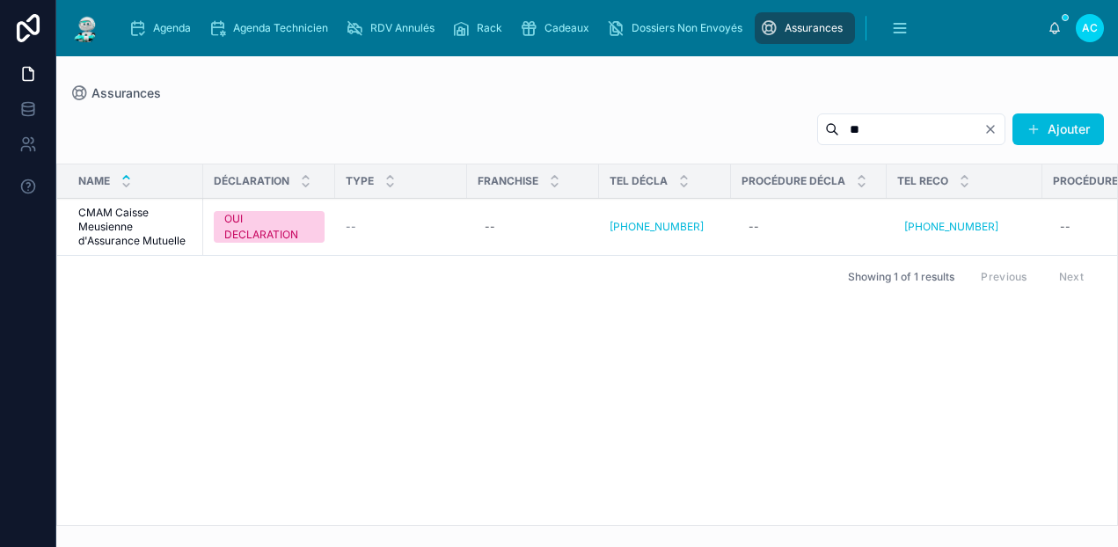
type input "*"
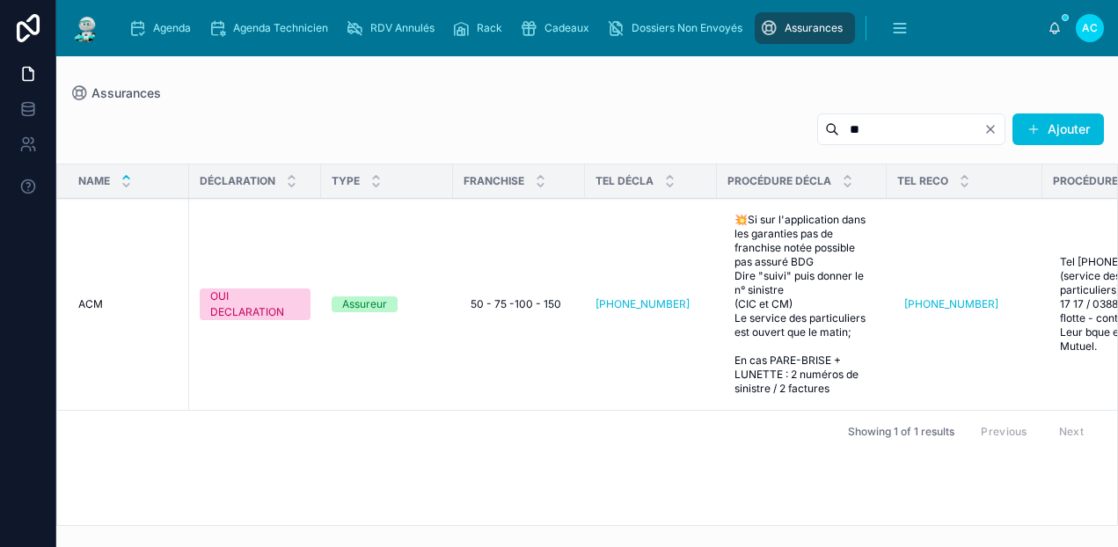
type input "*"
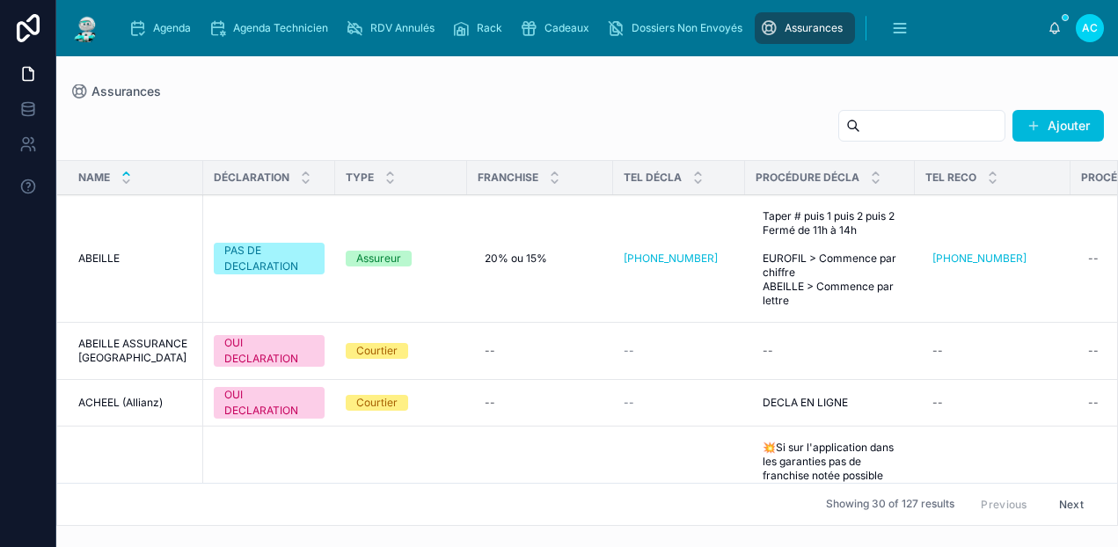
click at [904, 128] on input "text" at bounding box center [932, 125] width 144 height 25
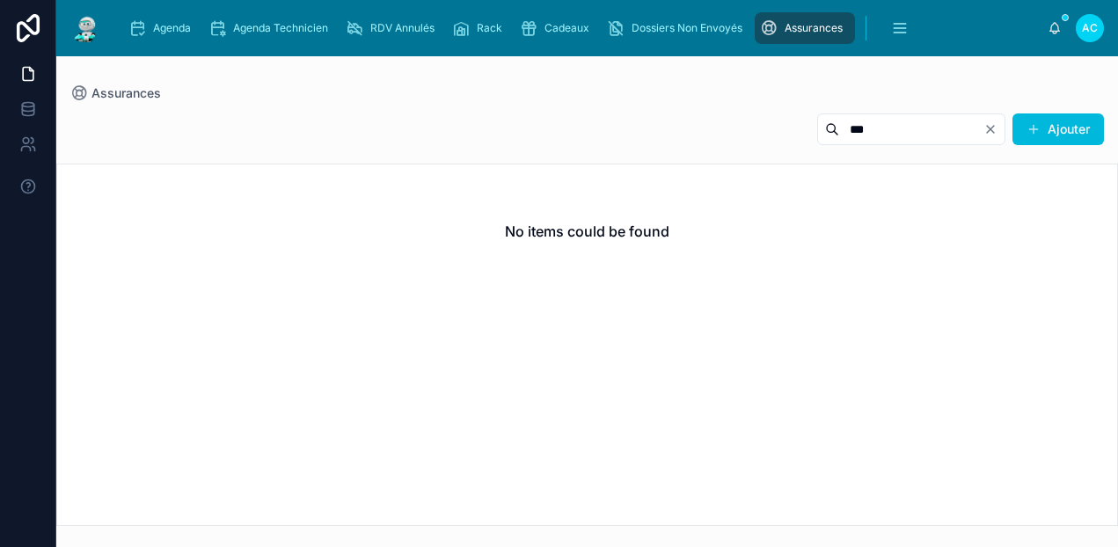
click at [664, 131] on div "*** Ajouter" at bounding box center [586, 133] width 1033 height 40
click at [839, 127] on input "***" at bounding box center [911, 129] width 144 height 25
type input "*"
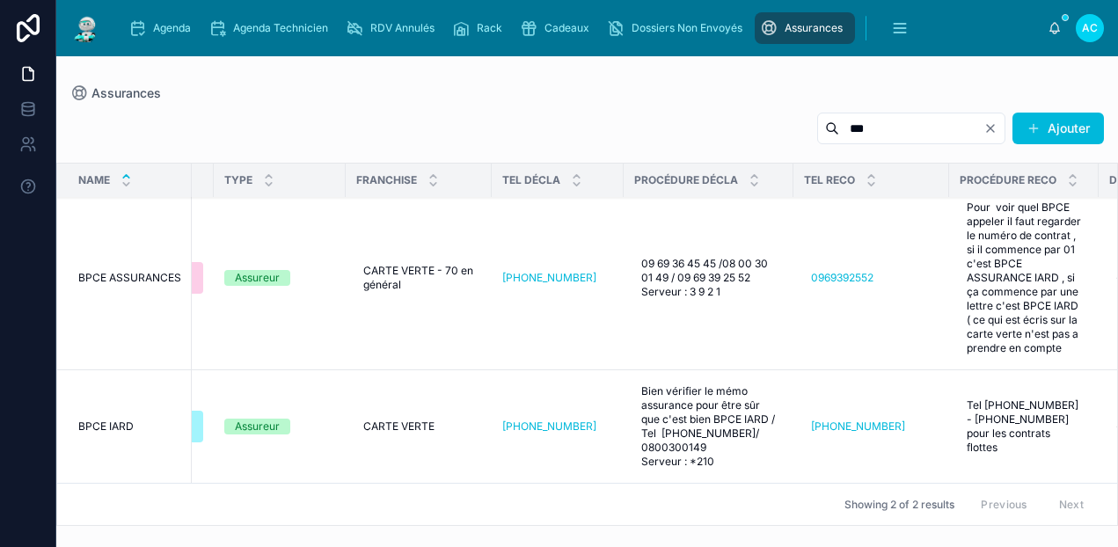
scroll to position [25, 110]
type input "***"
